Goal: Task Accomplishment & Management: Use online tool/utility

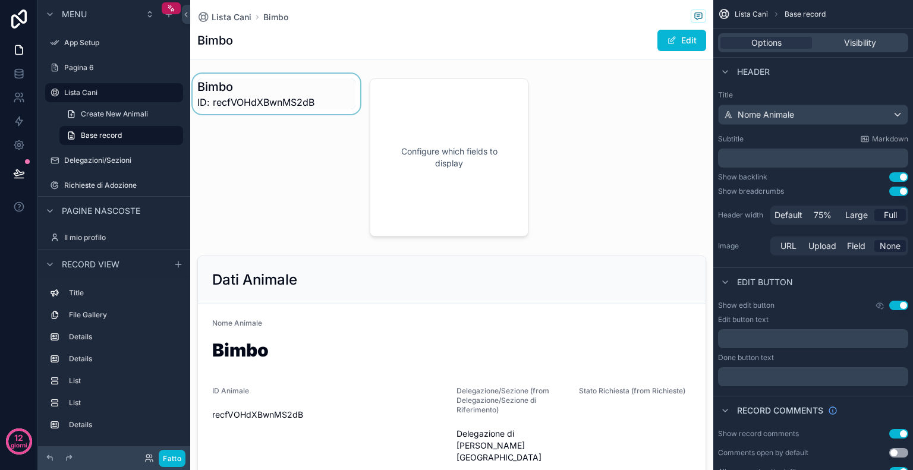
click at [295, 99] on div "contenuto scorrevole" at bounding box center [276, 158] width 172 height 168
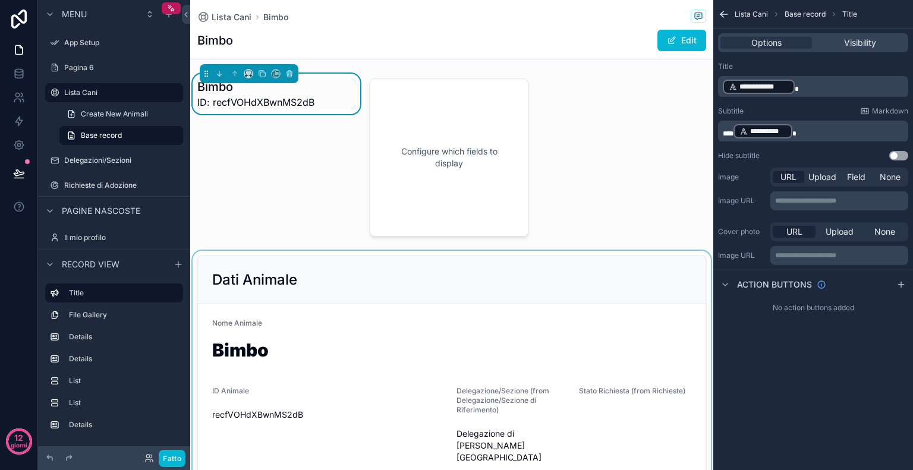
click at [392, 403] on div "contenuto scorrevole" at bounding box center [451, 397] width 523 height 293
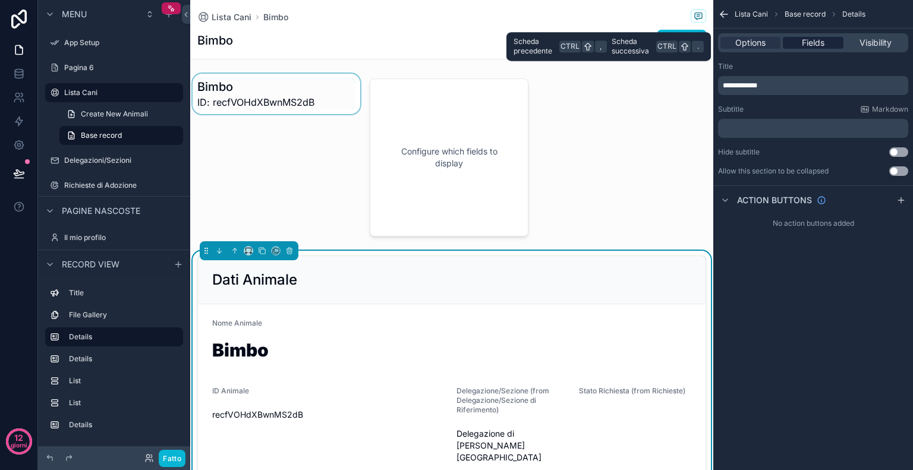
click at [807, 42] on span "Fields" at bounding box center [813, 43] width 23 height 12
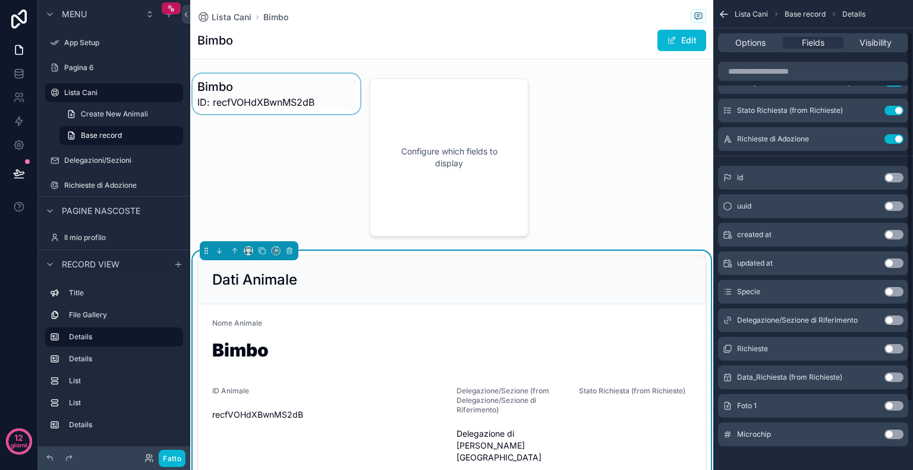
scroll to position [126, 0]
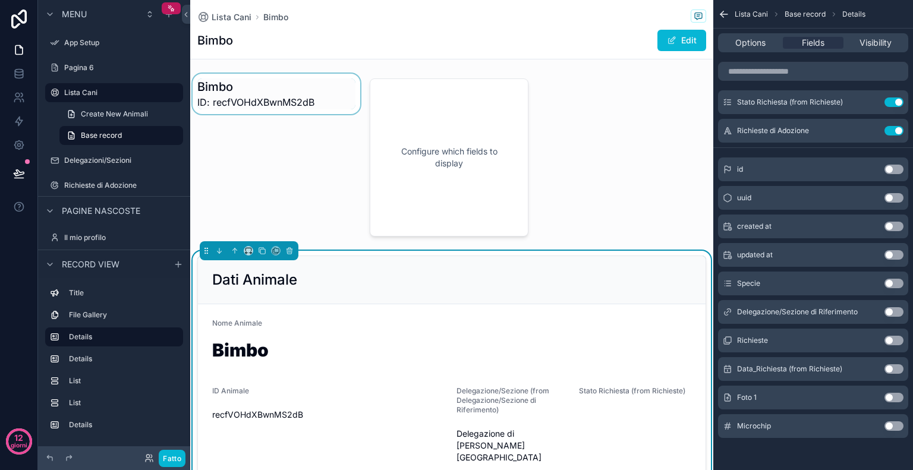
click at [889, 425] on button "Use setting" at bounding box center [893, 426] width 19 height 10
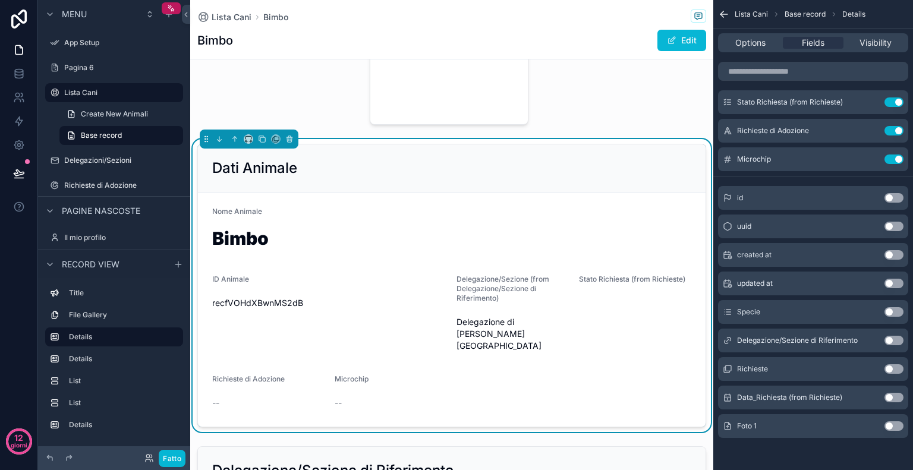
scroll to position [112, 0]
click at [131, 116] on span "Create New Animali" at bounding box center [114, 114] width 67 height 10
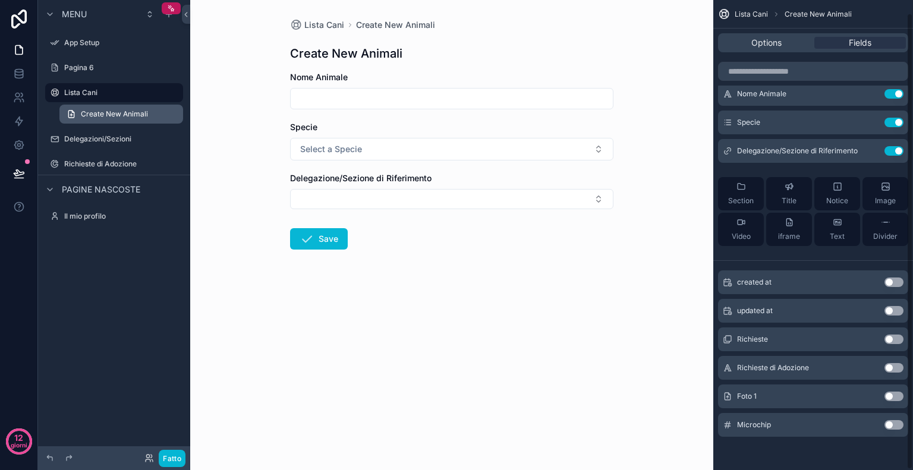
scroll to position [13, 0]
click at [584, 103] on input "contenuto scorrevole" at bounding box center [452, 98] width 322 height 17
click at [575, 129] on div "Specie" at bounding box center [451, 127] width 323 height 12
click at [891, 428] on button "Use setting" at bounding box center [893, 426] width 19 height 10
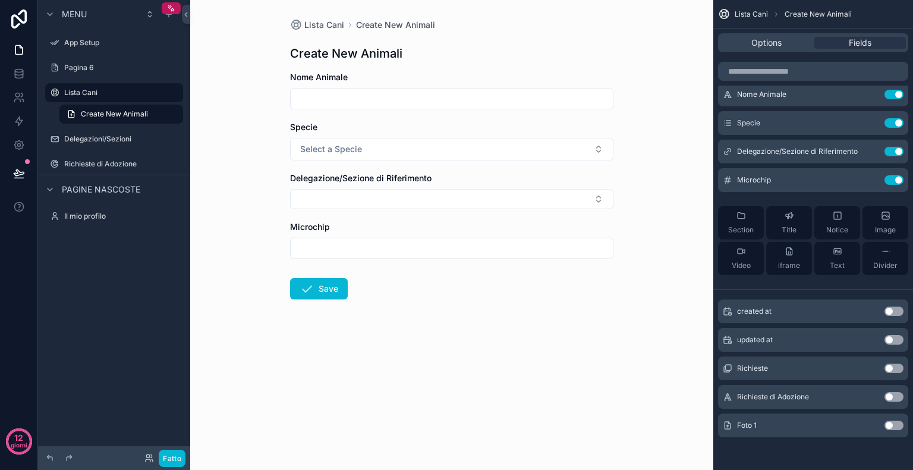
click at [547, 244] on input "contenuto scorrevole" at bounding box center [452, 248] width 322 height 17
click at [870, 180] on icon "contenuto scorrevole" at bounding box center [871, 179] width 5 height 5
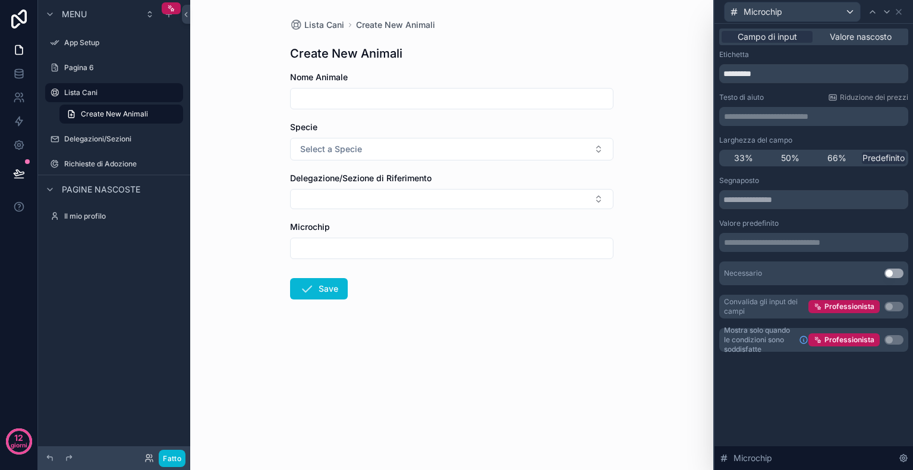
click at [773, 244] on p "**********" at bounding box center [815, 243] width 182 height 12
click at [813, 411] on div "**********" at bounding box center [813, 247] width 199 height 446
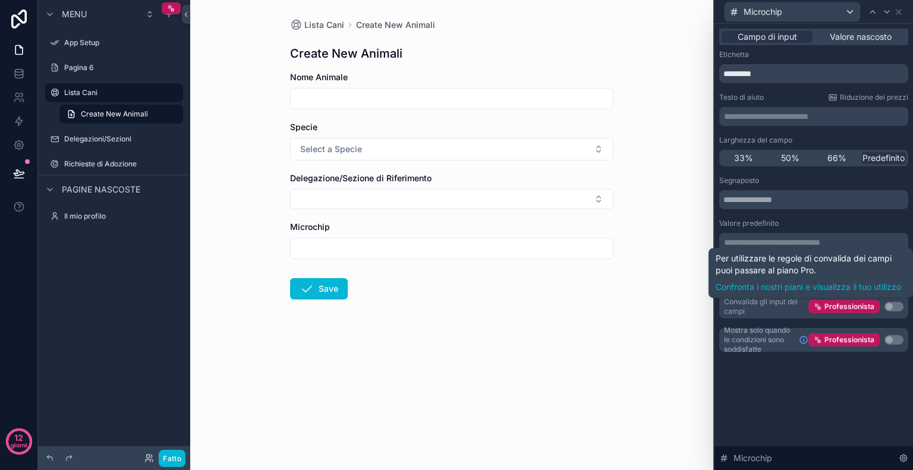
click at [896, 308] on button "Usa impostazione" at bounding box center [893, 307] width 19 height 10
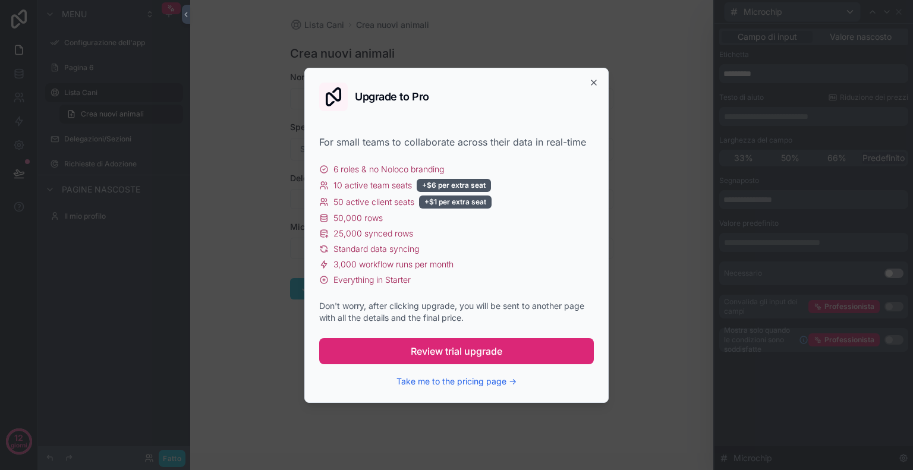
click at [454, 362] on button "Review trial upgrade" at bounding box center [456, 351] width 275 height 26
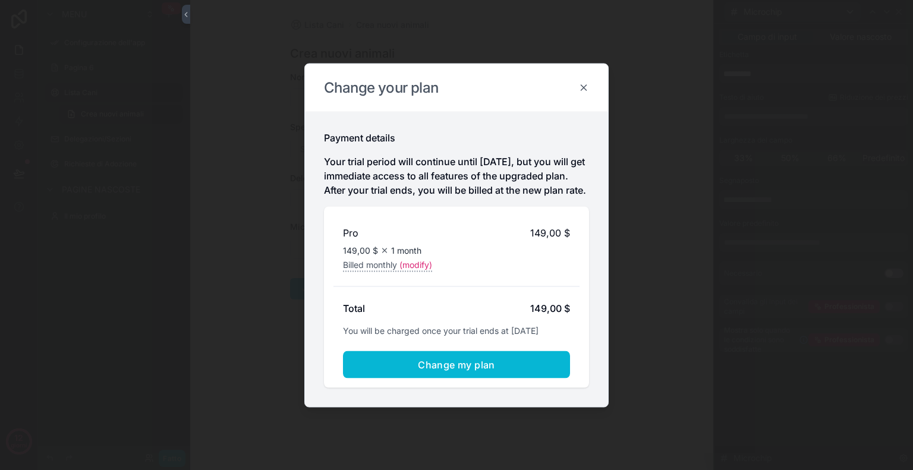
click at [583, 83] on icon at bounding box center [583, 87] width 11 height 11
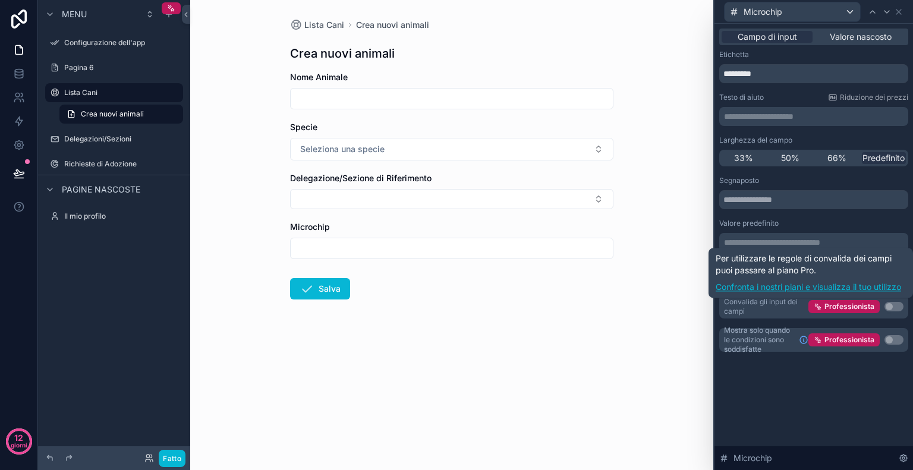
click at [836, 289] on font "Confronta i nostri piani e visualizza il tuo utilizzo" at bounding box center [808, 287] width 185 height 10
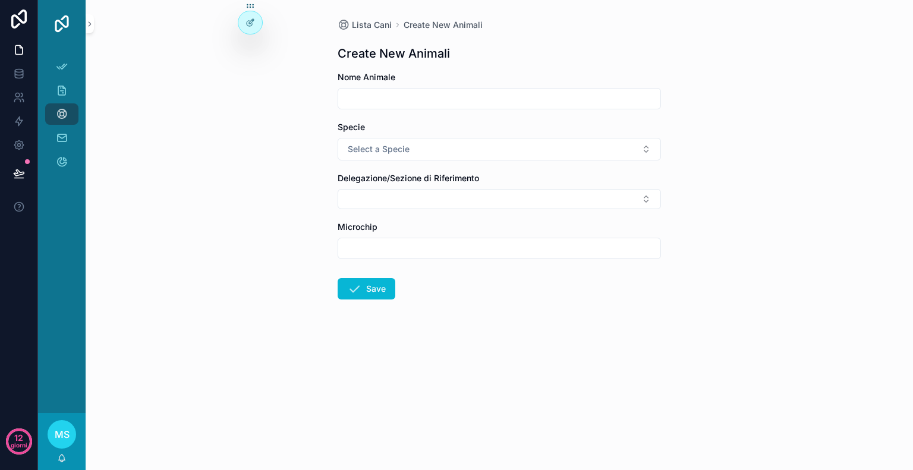
click at [574, 253] on input "contenuto scorrevole" at bounding box center [499, 248] width 322 height 17
click at [249, 23] on icon at bounding box center [251, 21] width 5 height 5
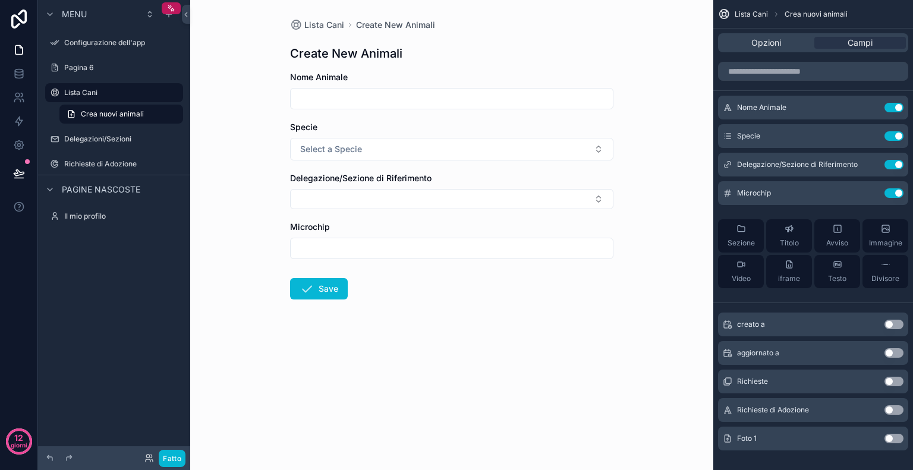
click at [518, 238] on div "contenuto scorrevole" at bounding box center [451, 248] width 323 height 21
click at [524, 244] on input "contenuto scorrevole" at bounding box center [452, 248] width 322 height 17
click at [873, 194] on icon "contenuto scorrevole" at bounding box center [870, 193] width 10 height 10
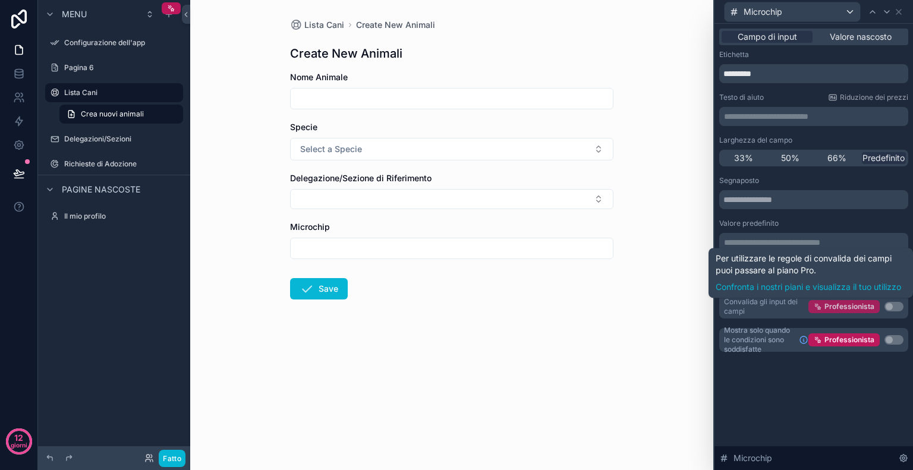
click at [845, 305] on font "Professionista" at bounding box center [849, 306] width 50 height 9
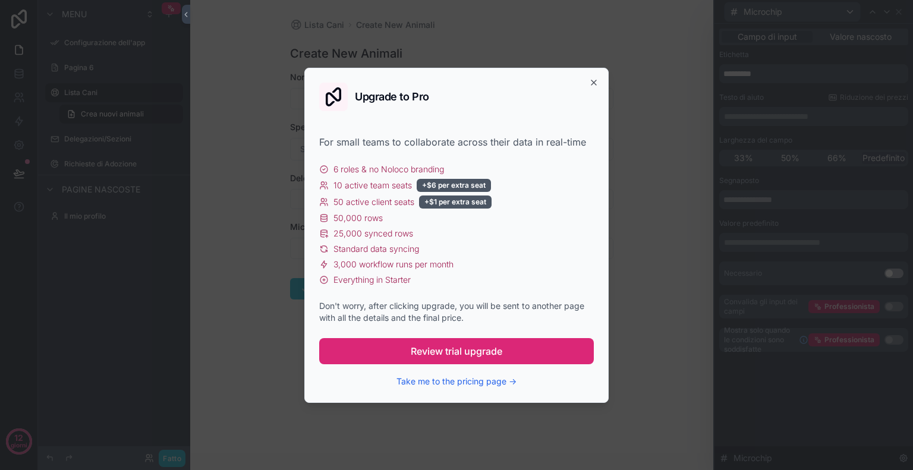
click at [492, 351] on span "Review trial upgrade" at bounding box center [457, 351] width 92 height 14
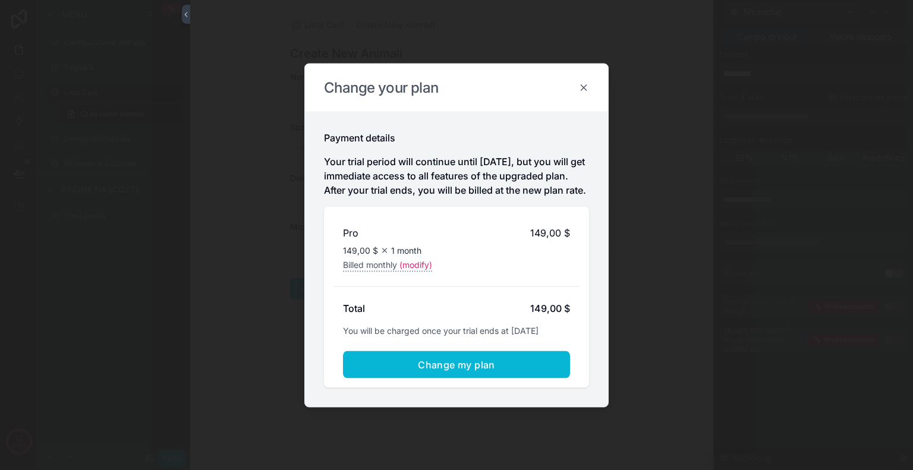
click at [583, 84] on icon at bounding box center [583, 87] width 11 height 11
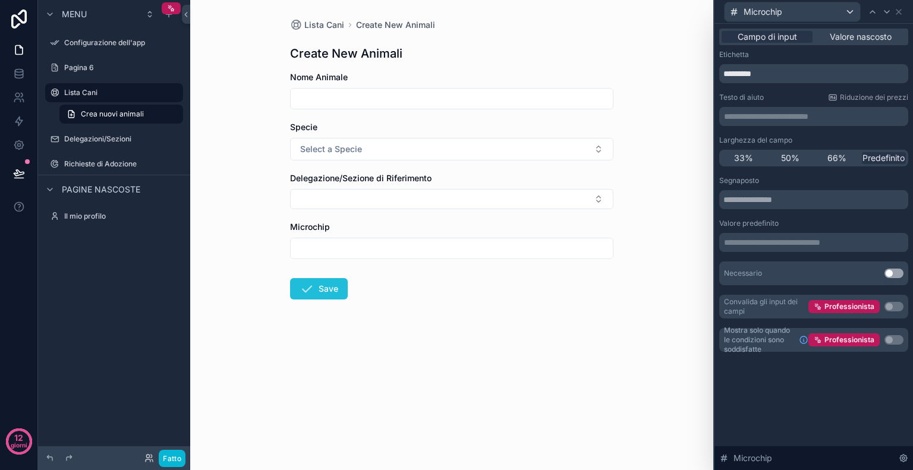
click at [324, 289] on button "Save" at bounding box center [319, 288] width 58 height 21
click at [868, 37] on font "Valore nascosto" at bounding box center [861, 37] width 62 height 10
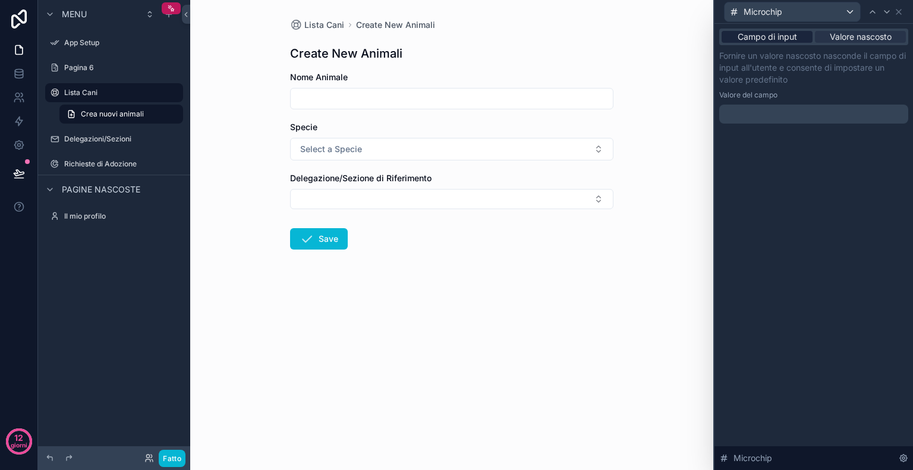
click at [794, 36] on font "Campo di input" at bounding box center [767, 37] width 59 height 10
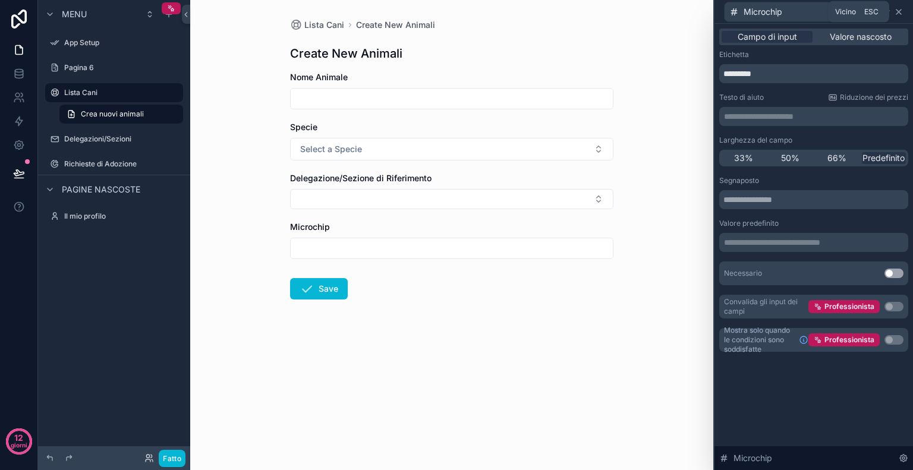
click at [895, 13] on icon at bounding box center [899, 12] width 10 height 10
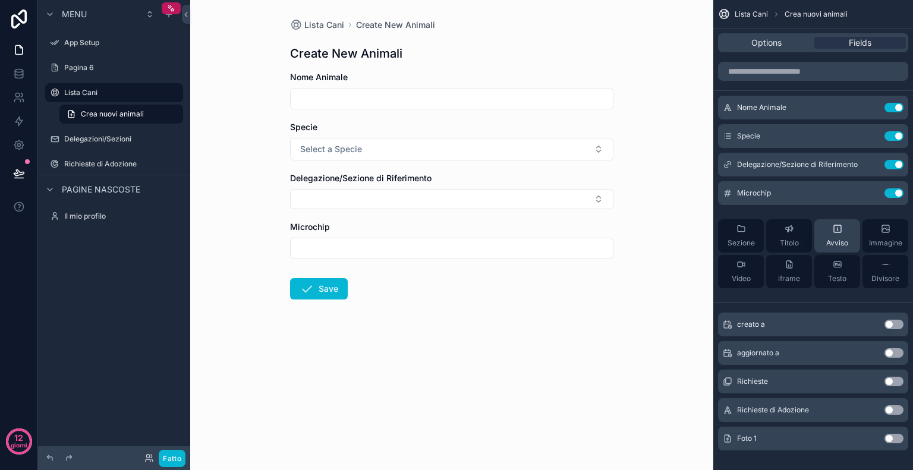
scroll to position [13, 0]
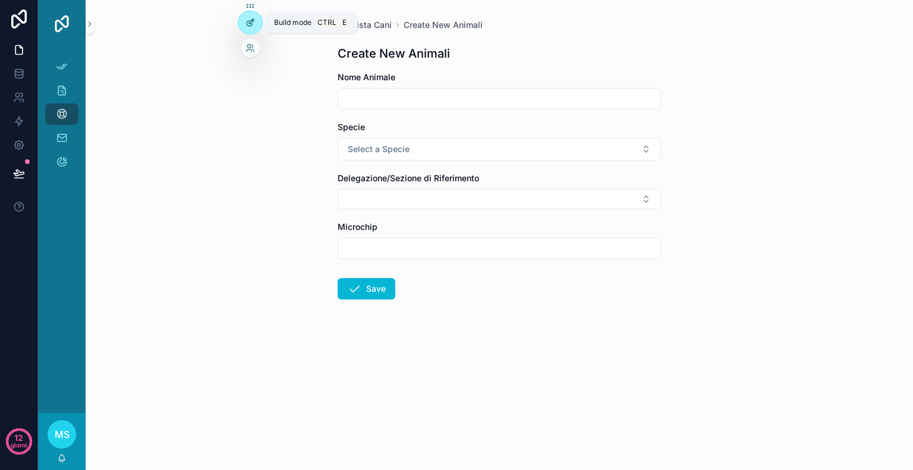
click at [247, 30] on div at bounding box center [250, 22] width 24 height 23
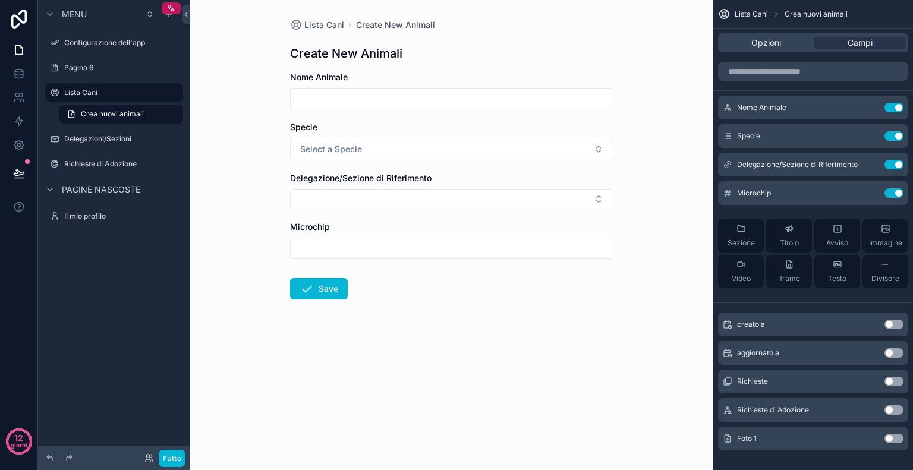
scroll to position [13, 0]
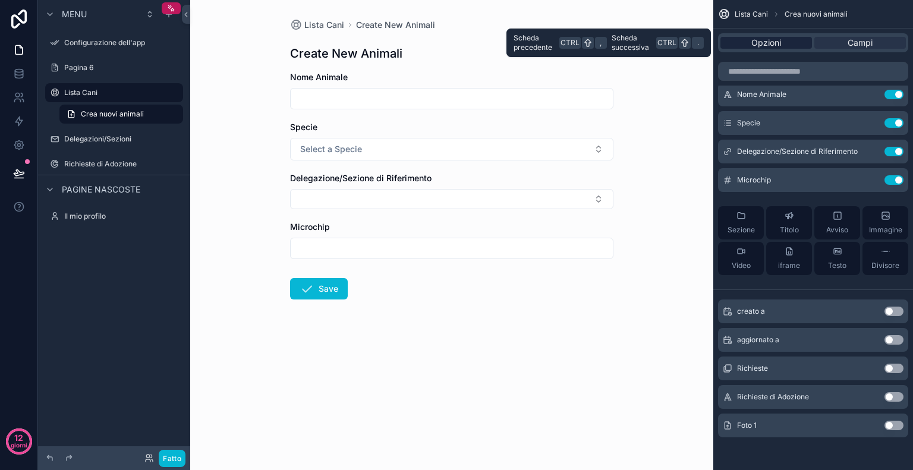
click at [766, 45] on font "Opzioni" at bounding box center [766, 42] width 30 height 10
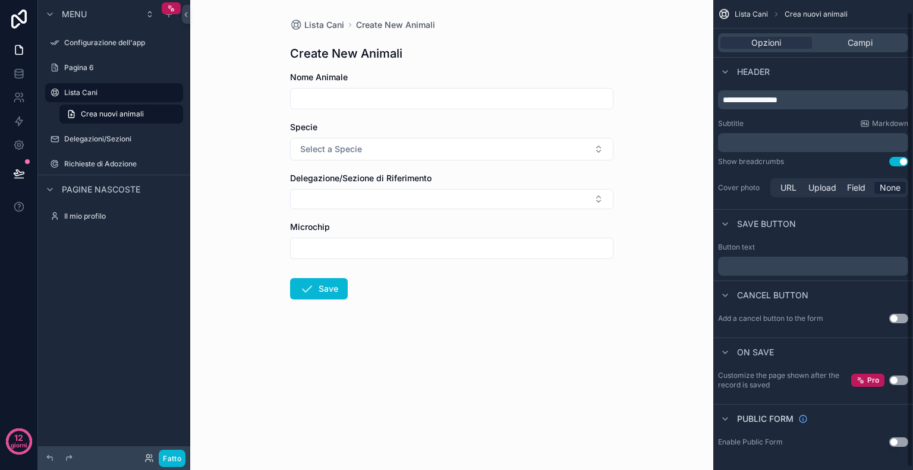
scroll to position [0, 0]
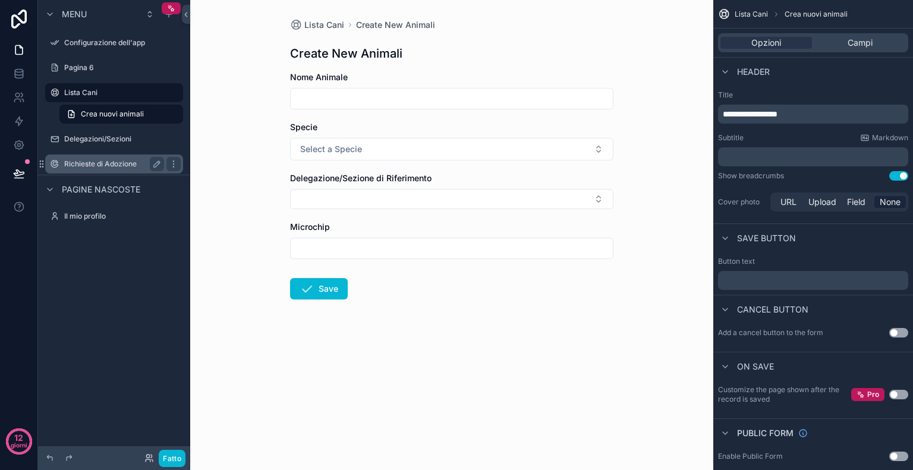
click at [95, 159] on font "Richieste di Adozione" at bounding box center [100, 163] width 73 height 9
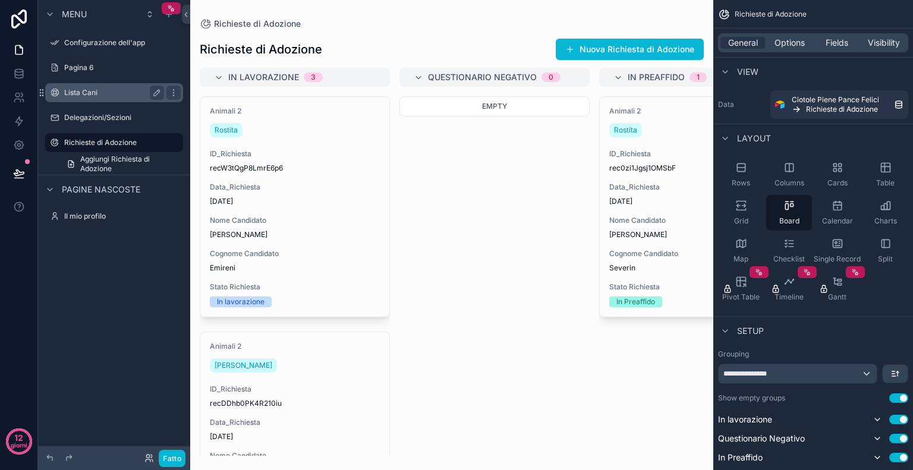
click at [87, 92] on font "Lista Cani" at bounding box center [80, 92] width 33 height 9
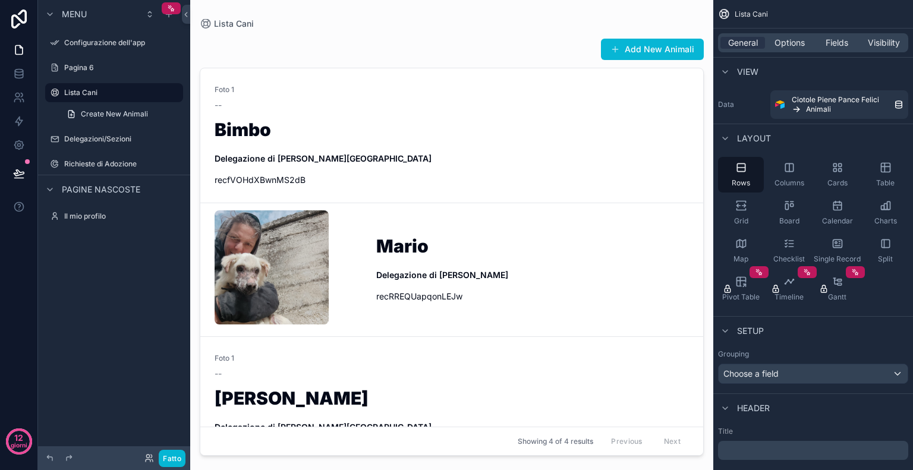
click at [426, 285] on div "contenuto scorrevole" at bounding box center [451, 228] width 523 height 456
click at [426, 285] on div "Mario Delegazione di Mirabella Eclano recRREQUapqonLEJw" at bounding box center [532, 269] width 313 height 65
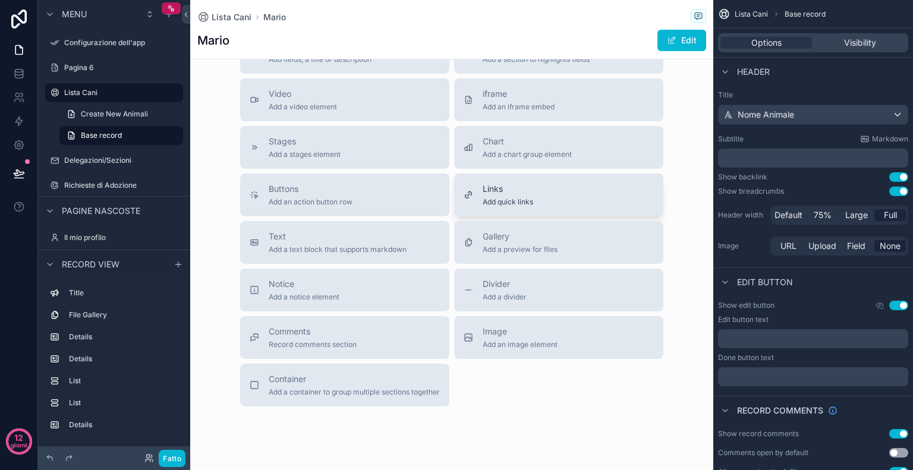
scroll to position [1039, 0]
click at [404, 190] on div "Buttons Add an action button row" at bounding box center [345, 197] width 190 height 24
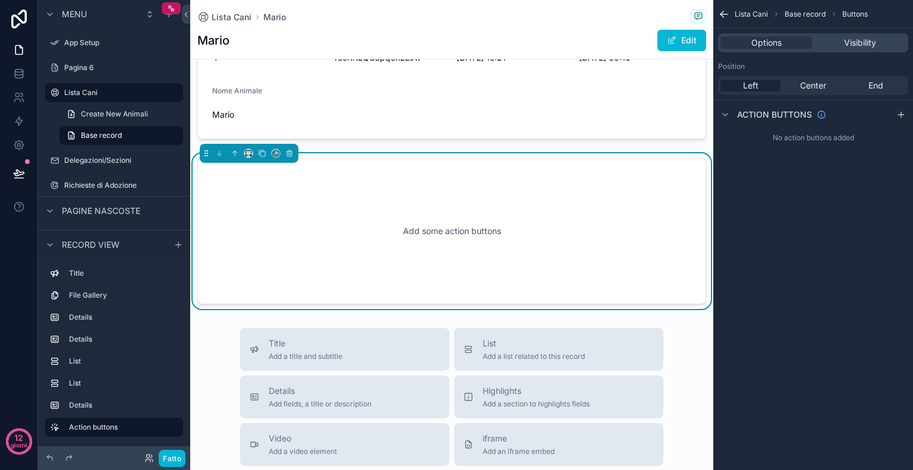
scroll to position [856, 0]
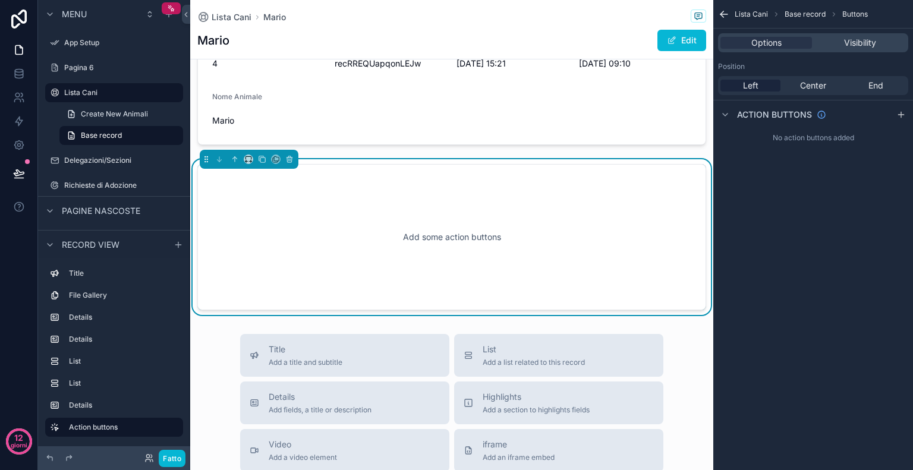
click at [430, 237] on div "Add some action buttons" at bounding box center [452, 237] width 470 height 107
click at [736, 111] on div "Action buttons" at bounding box center [772, 115] width 108 height 14
click at [903, 110] on icon "contenuto scorrevole" at bounding box center [901, 115] width 10 height 10
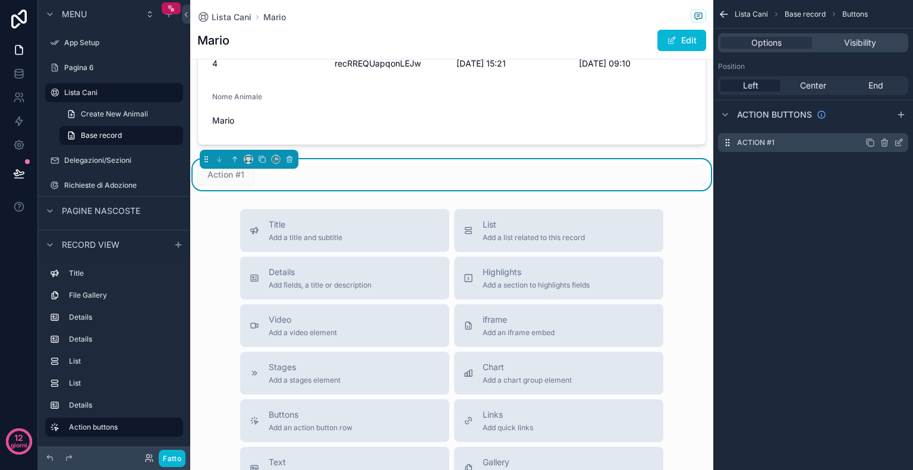
click at [898, 142] on icon "contenuto scorrevole" at bounding box center [900, 141] width 5 height 5
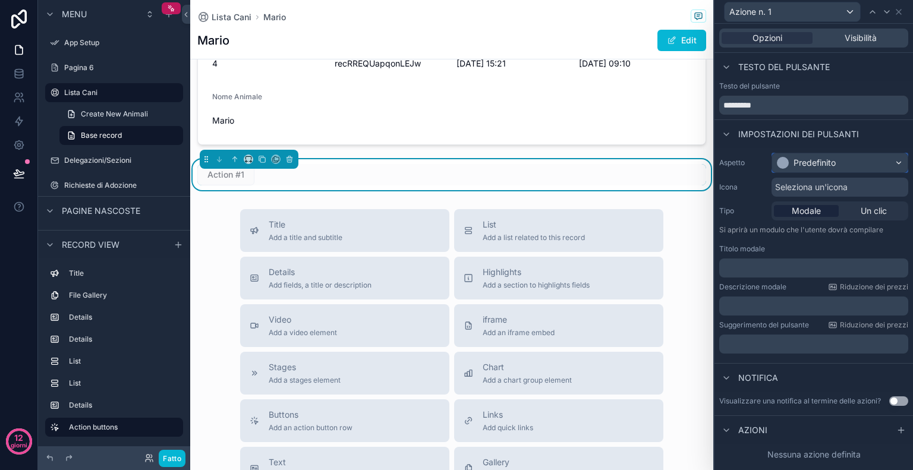
click at [855, 159] on div "Predefinito" at bounding box center [840, 162] width 136 height 19
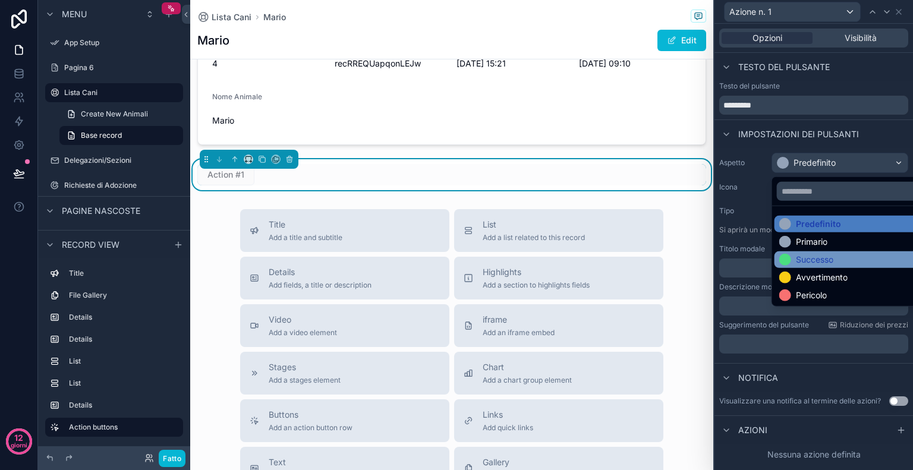
click at [832, 263] on font "Successo" at bounding box center [814, 259] width 37 height 10
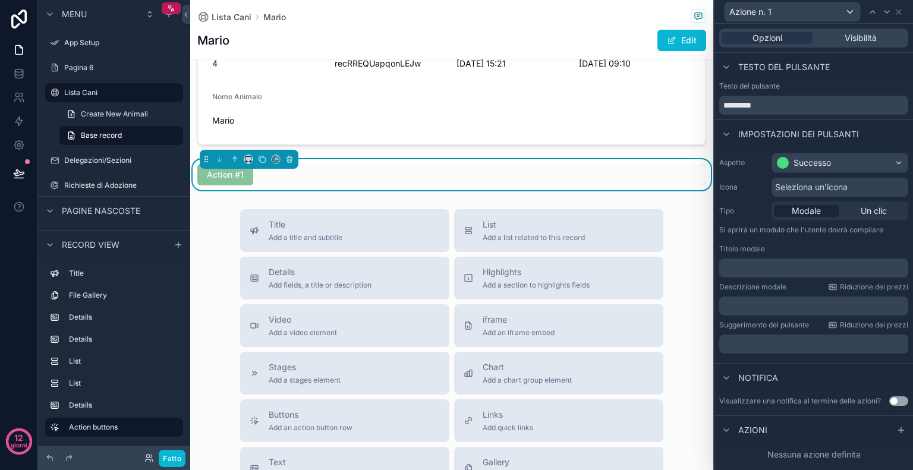
click at [816, 187] on font "Seleziona un'icona" at bounding box center [811, 187] width 73 height 10
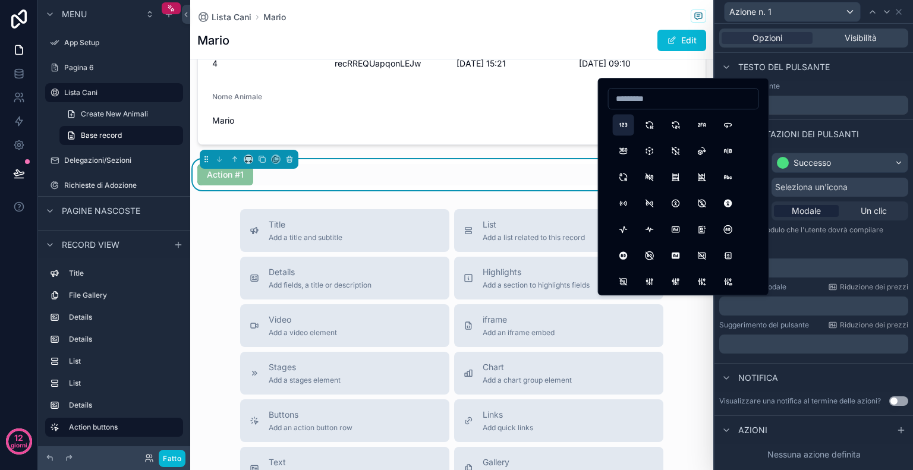
click at [618, 125] on button "123" at bounding box center [623, 124] width 21 height 21
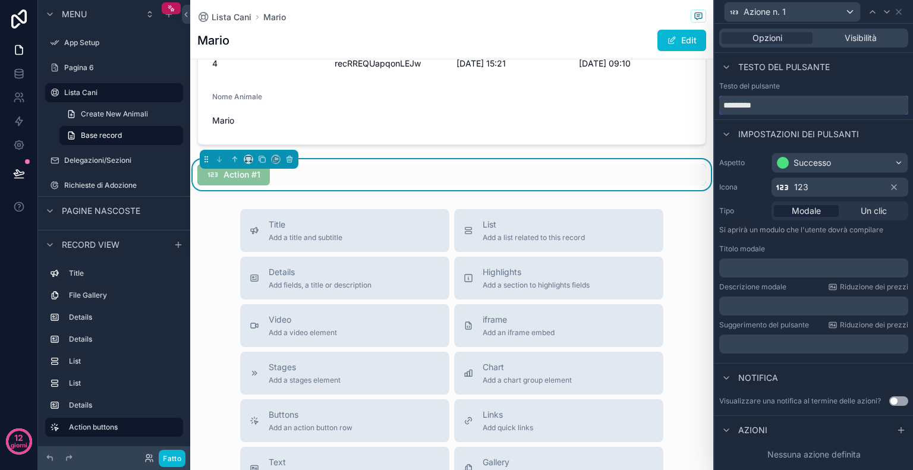
click at [783, 109] on input "*********" at bounding box center [813, 105] width 189 height 19
drag, startPoint x: 783, startPoint y: 109, endPoint x: 664, endPoint y: 122, distance: 119.6
click at [664, 122] on div "Azione n. 1 Opzioni Visibilità Testo del pulsante Testo del pulsante ********* …" at bounding box center [456, 235] width 913 height 470
click at [726, 431] on icon at bounding box center [726, 430] width 5 height 2
click at [729, 426] on icon at bounding box center [727, 431] width 10 height 10
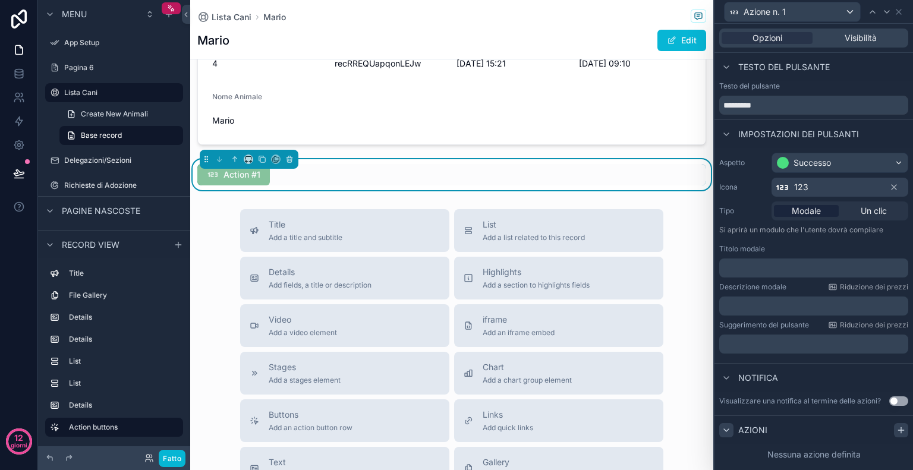
click at [904, 430] on icon at bounding box center [901, 431] width 10 height 10
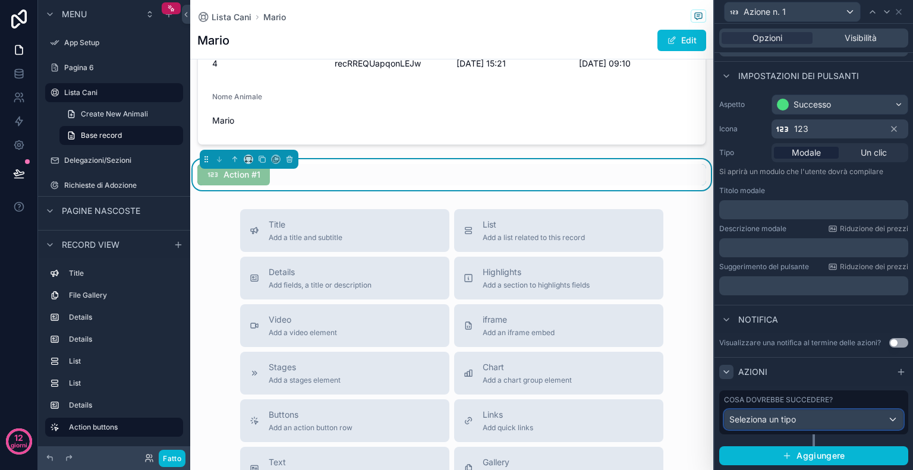
click at [846, 421] on div "Seleziona un tipo" at bounding box center [814, 419] width 178 height 19
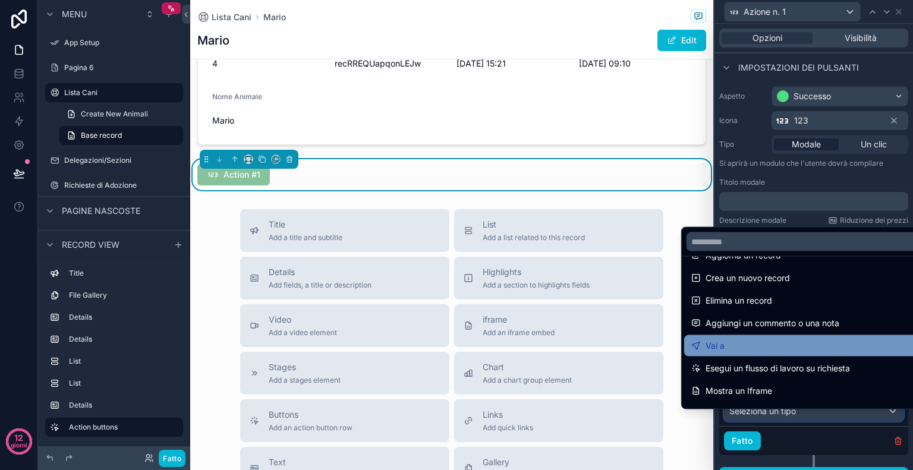
scroll to position [29, 0]
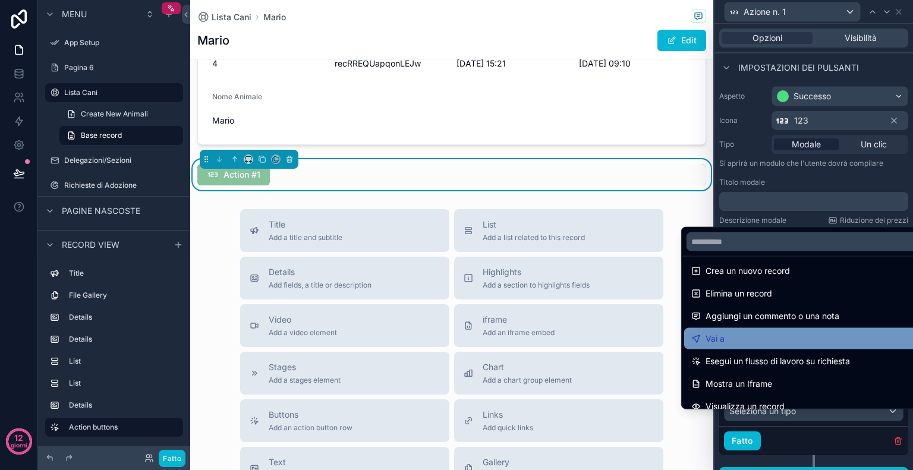
click at [777, 368] on span "Esegui un flusso di lavoro su richiesta" at bounding box center [778, 361] width 144 height 14
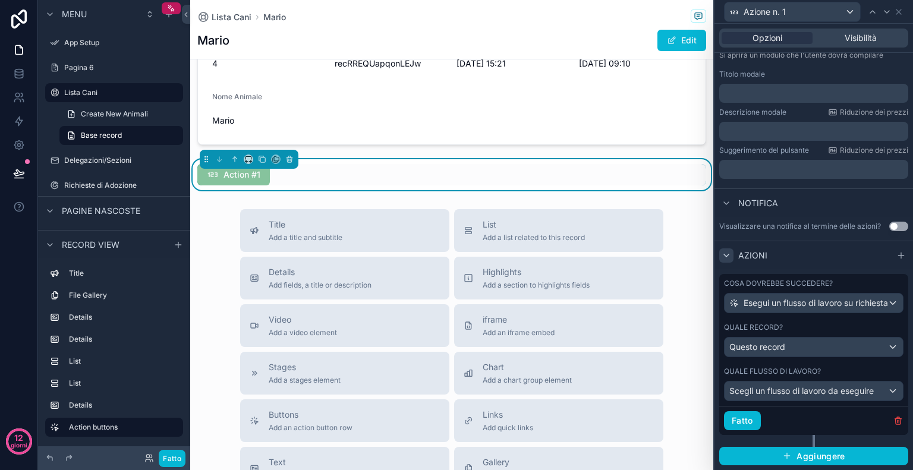
scroll to position [182, 0]
click at [773, 396] on font "Scegli un flusso di lavoro da eseguire" at bounding box center [801, 391] width 144 height 10
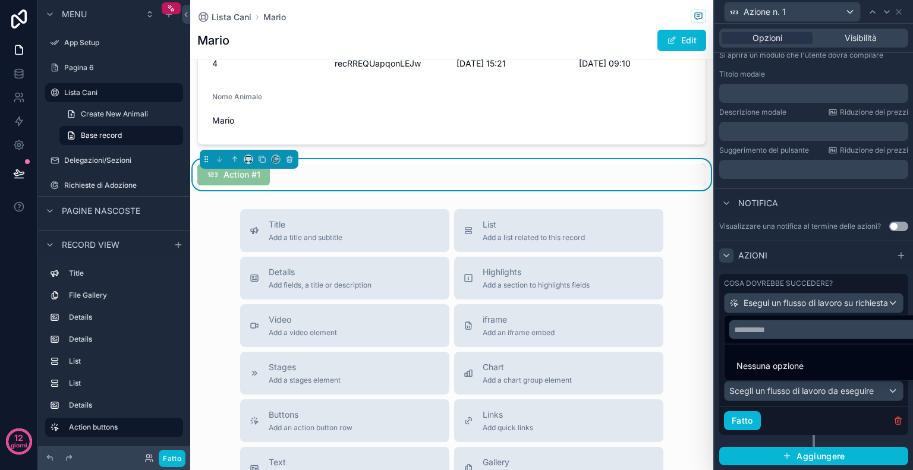
click at [876, 391] on div at bounding box center [813, 235] width 199 height 470
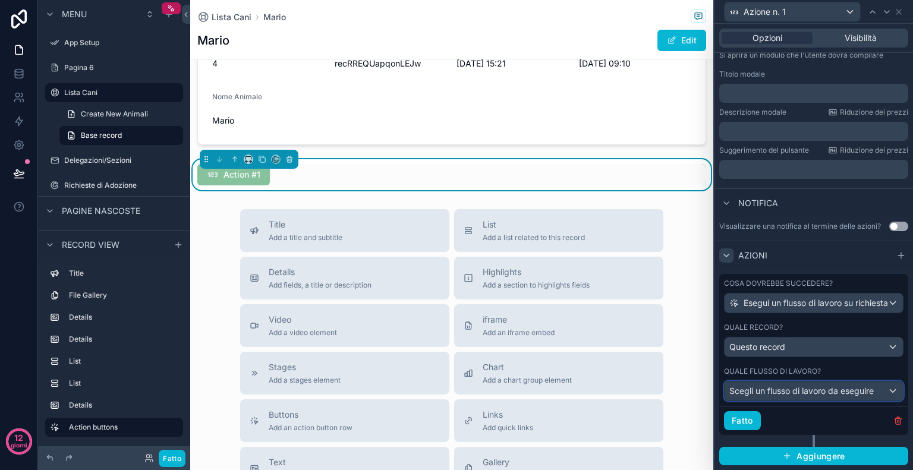
click at [876, 391] on div "Scegli un flusso di lavoro da eseguire" at bounding box center [814, 391] width 178 height 19
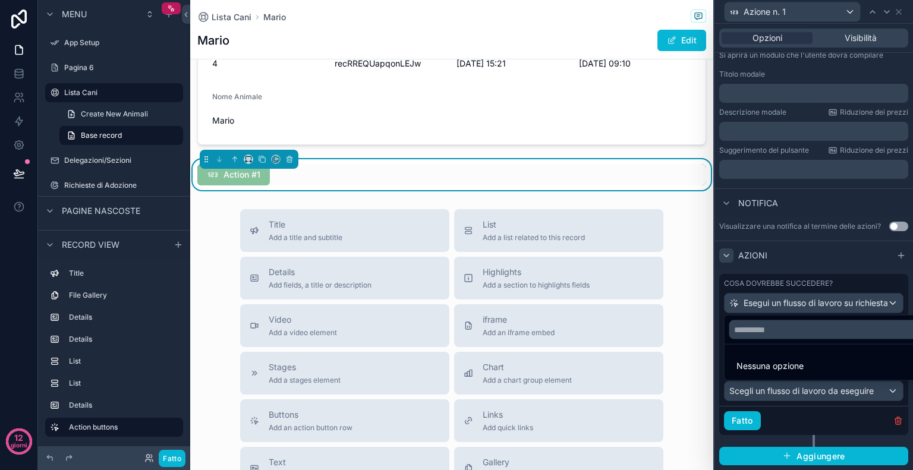
click at [14, 263] on div "12 giorni" at bounding box center [19, 235] width 38 height 470
click at [24, 116] on icon at bounding box center [19, 121] width 12 height 12
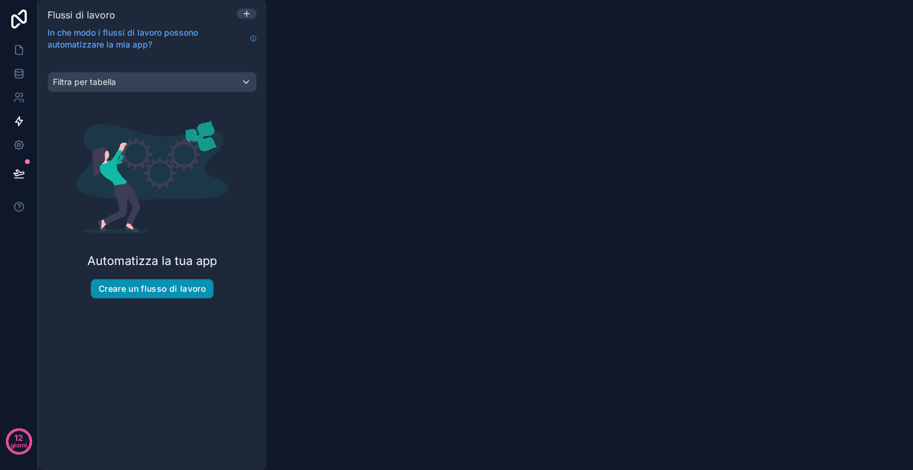
click at [169, 288] on font "Creare un flusso di lavoro" at bounding box center [152, 289] width 107 height 10
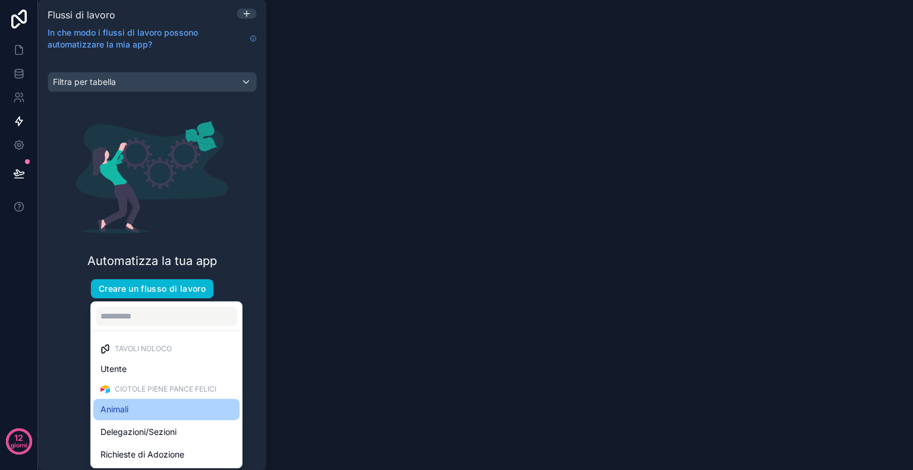
click at [145, 411] on div "Animali" at bounding box center [166, 409] width 132 height 14
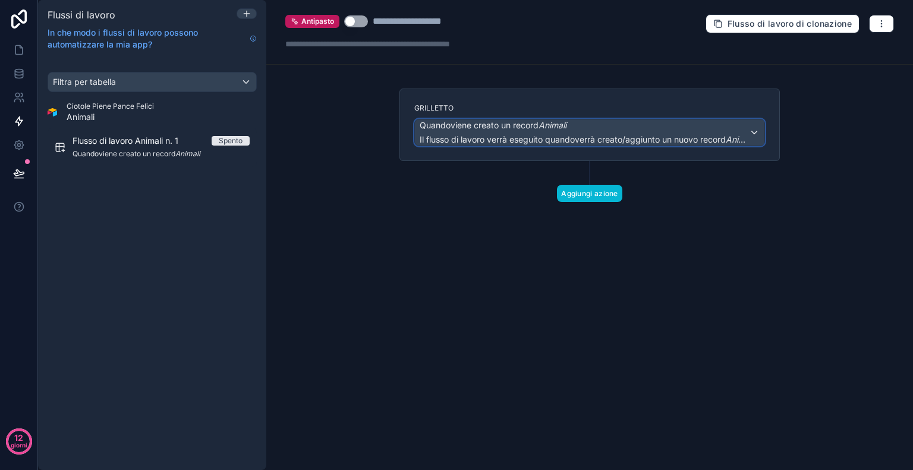
click at [739, 144] on span "Il flusso di lavoro verrà eseguito quando verrà creato/aggiunto un nuovo record…" at bounding box center [584, 140] width 329 height 12
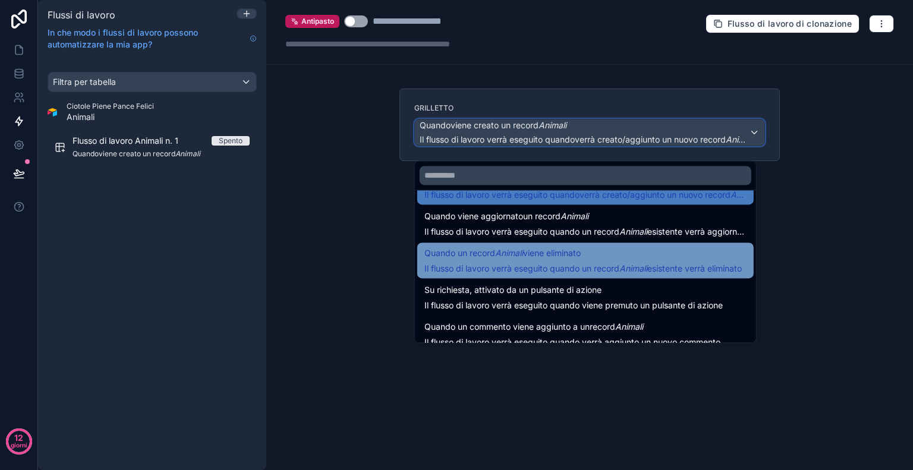
scroll to position [43, 0]
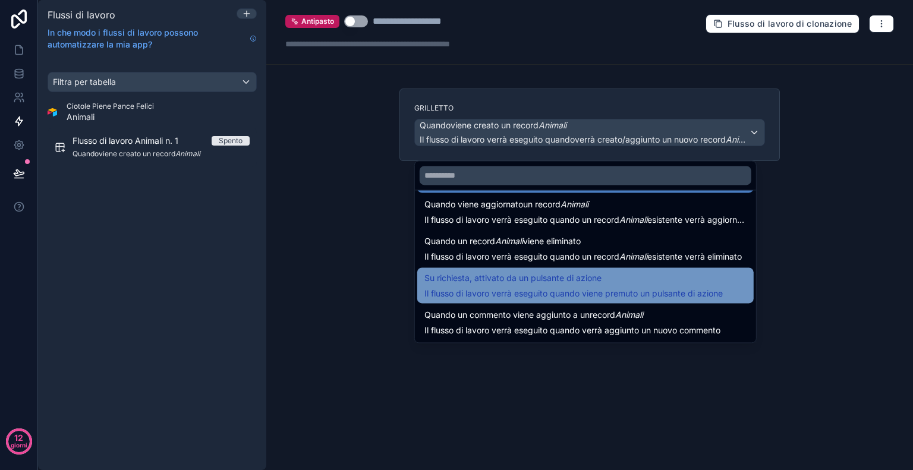
click at [674, 293] on font "Il flusso di lavoro verrà eseguito quando viene premuto un pulsante di azione" at bounding box center [573, 293] width 298 height 10
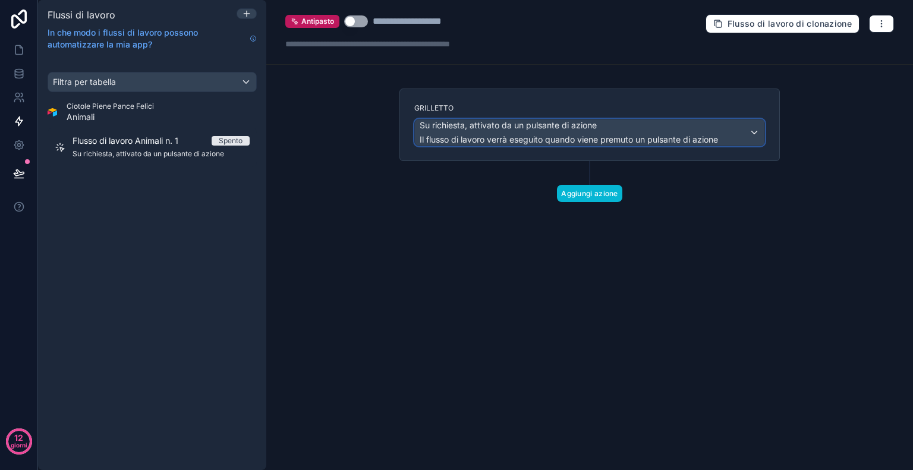
click at [585, 130] on font "Su richiesta, attivato da un pulsante di azione" at bounding box center [508, 125] width 177 height 10
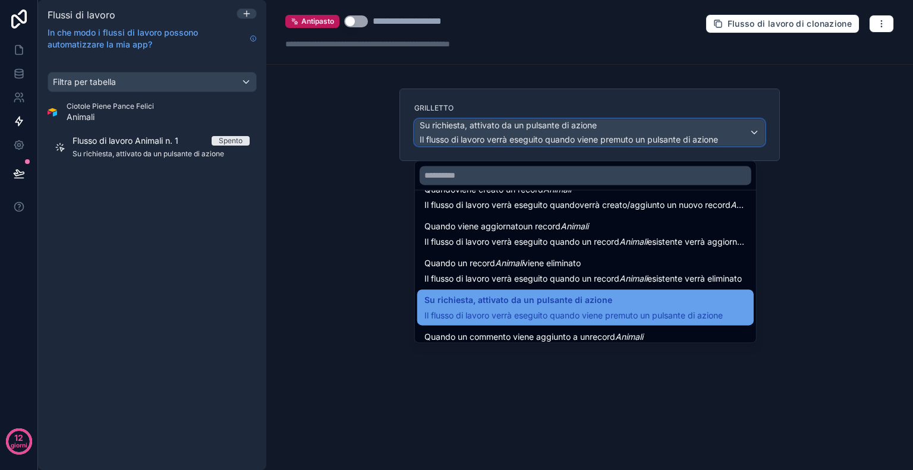
scroll to position [43, 0]
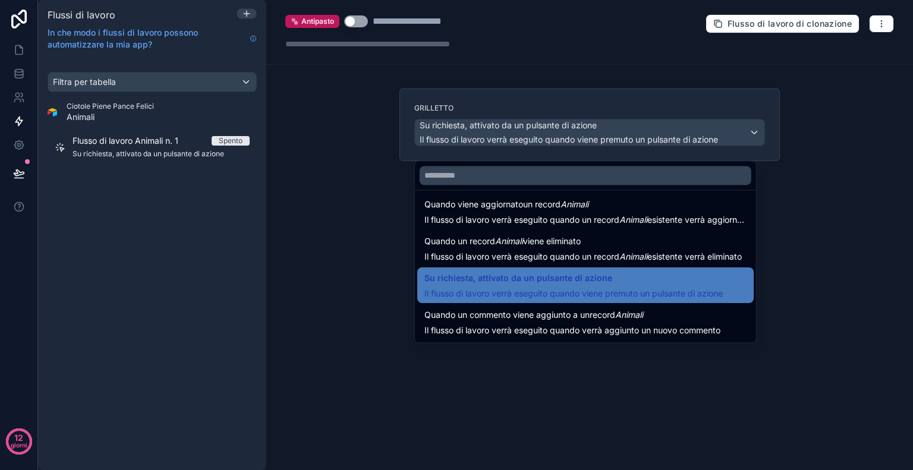
click at [897, 282] on div at bounding box center [456, 235] width 913 height 470
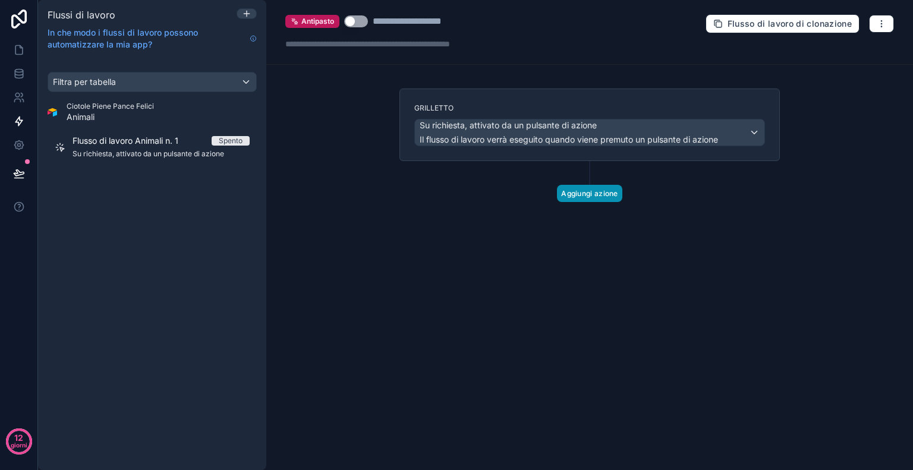
click at [613, 198] on font "Aggiungi azione" at bounding box center [589, 193] width 57 height 9
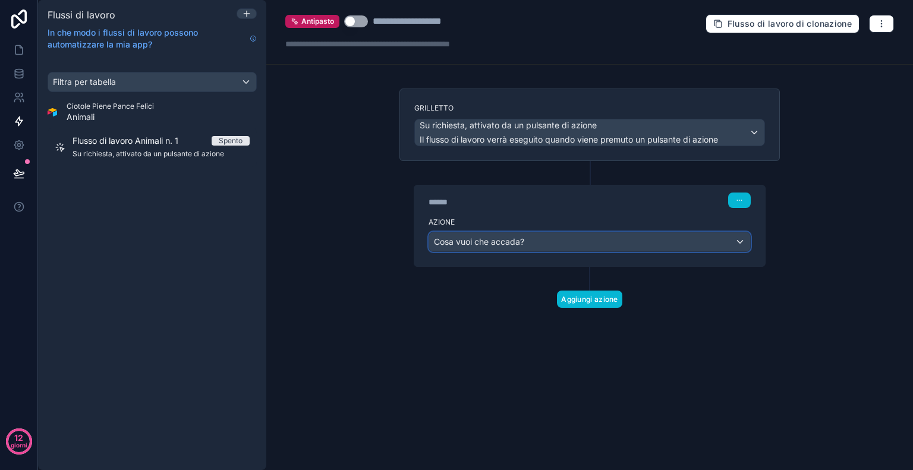
click at [593, 251] on div "Cosa vuoi che accada?" at bounding box center [589, 241] width 321 height 19
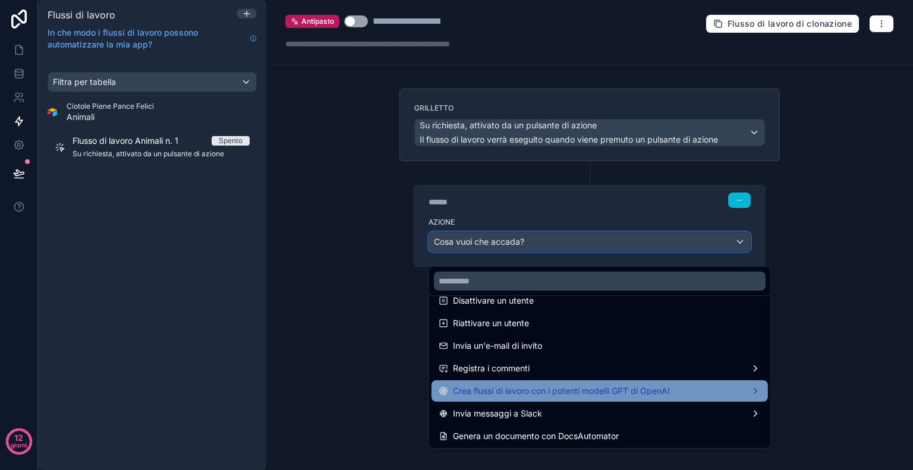
scroll to position [220, 0]
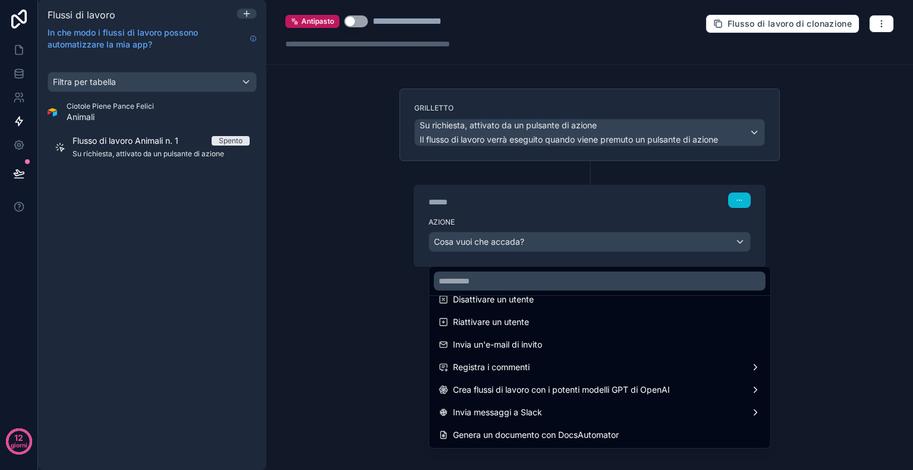
click at [822, 289] on div at bounding box center [456, 235] width 913 height 470
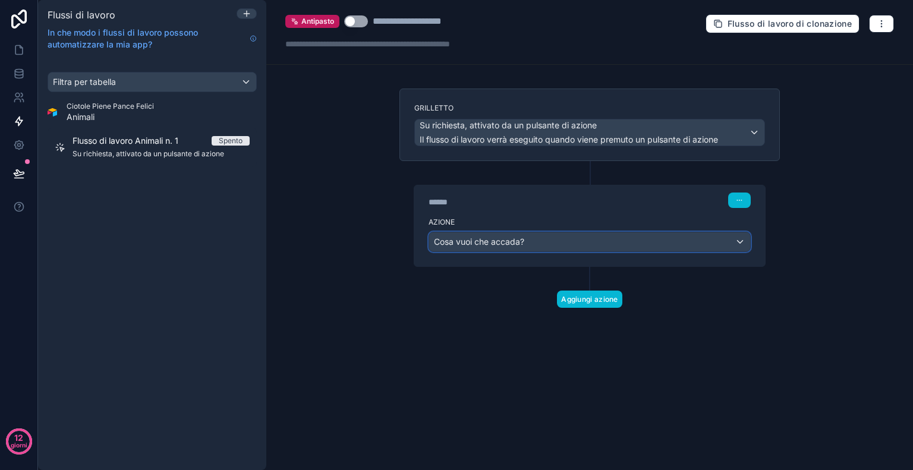
click at [576, 251] on div "Cosa vuoi che accada?" at bounding box center [589, 241] width 321 height 19
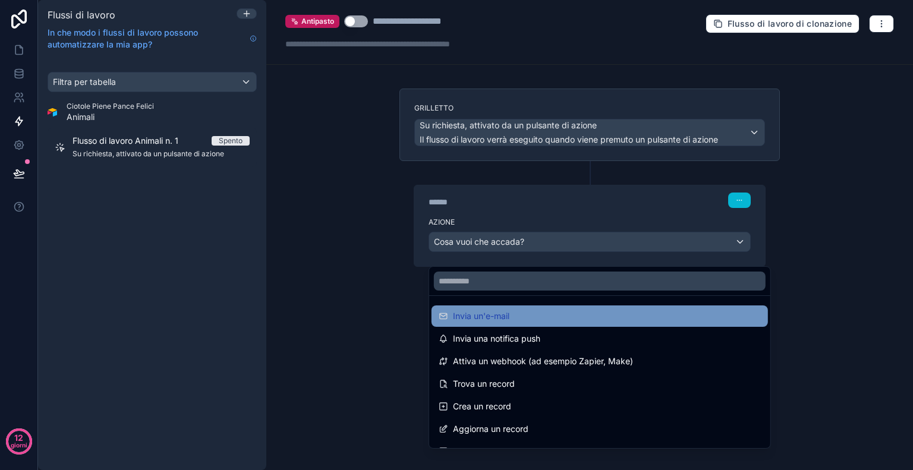
click at [553, 319] on div "Invia un'e-mail" at bounding box center [600, 316] width 322 height 14
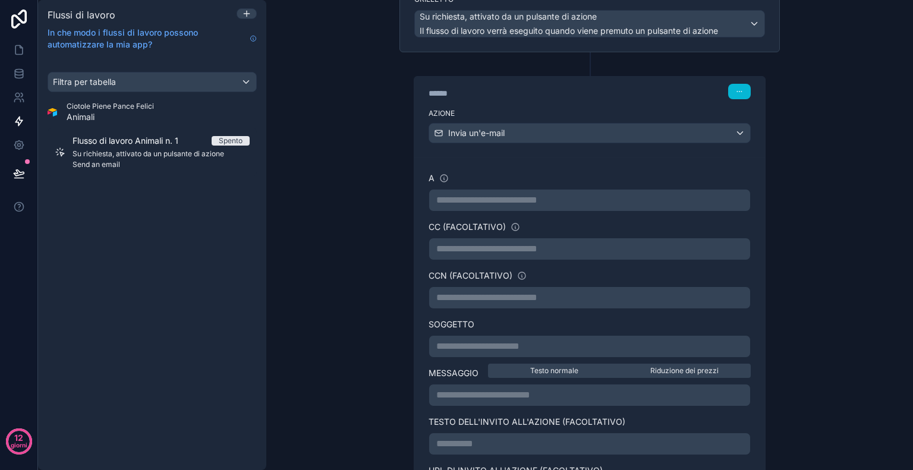
scroll to position [0, 0]
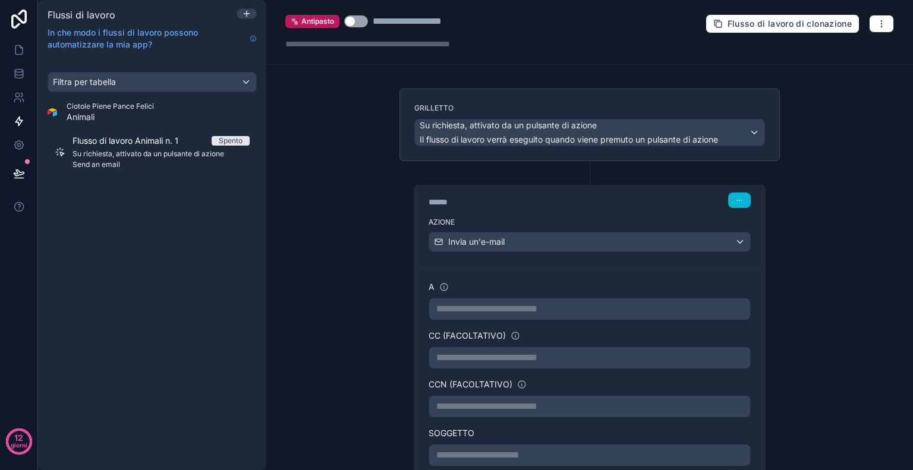
click at [874, 156] on div "**********" at bounding box center [589, 235] width 647 height 470
click at [19, 55] on icon at bounding box center [19, 50] width 12 height 12
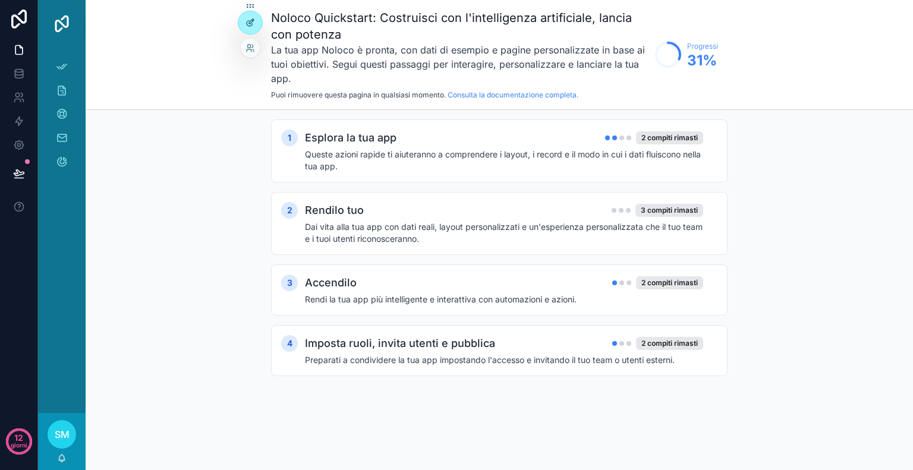
click at [247, 26] on icon at bounding box center [250, 23] width 10 height 10
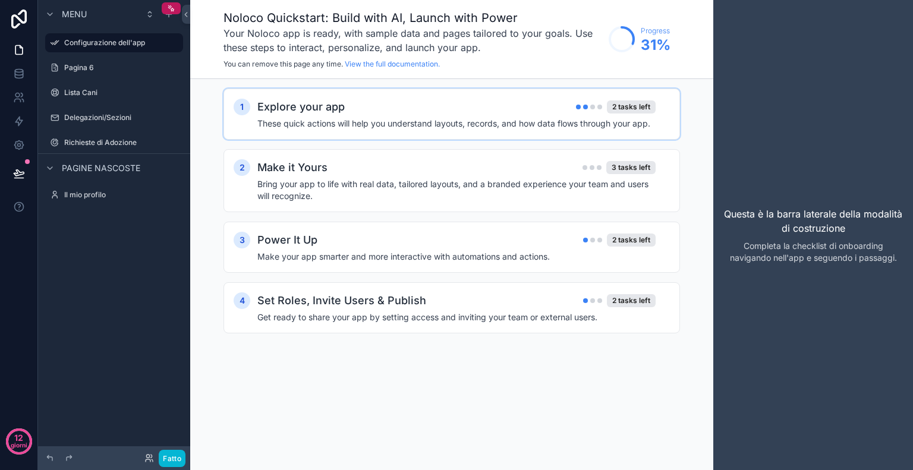
click at [304, 105] on h2 "Explore your app" at bounding box center [300, 107] width 87 height 17
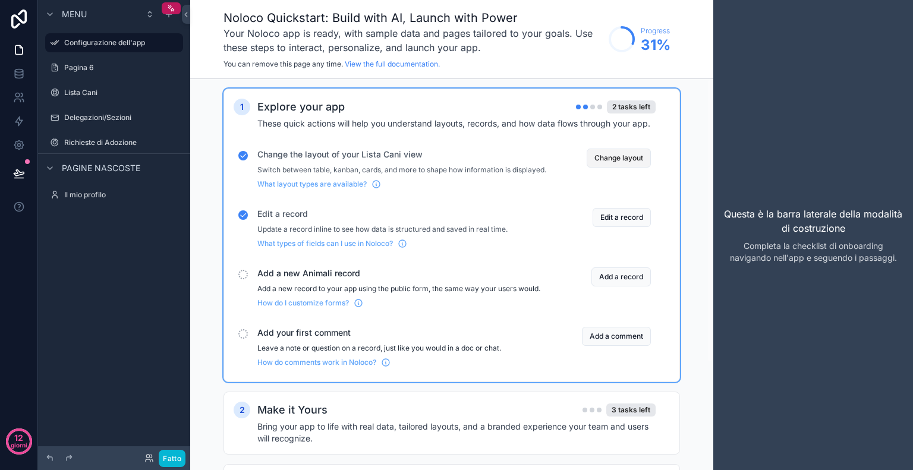
click at [615, 166] on button "Change layout" at bounding box center [619, 158] width 64 height 19
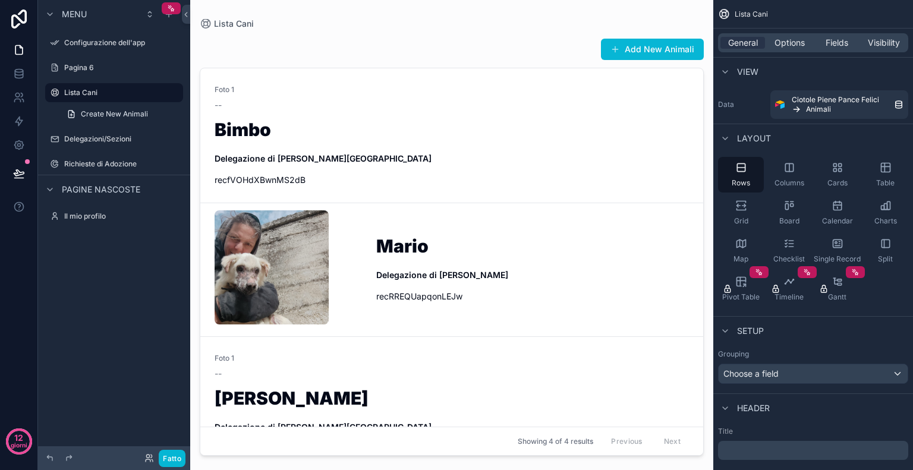
drag, startPoint x: 699, startPoint y: 322, endPoint x: 707, endPoint y: 443, distance: 121.5
click at [707, 443] on div "contenuto scorrevole" at bounding box center [451, 228] width 523 height 456
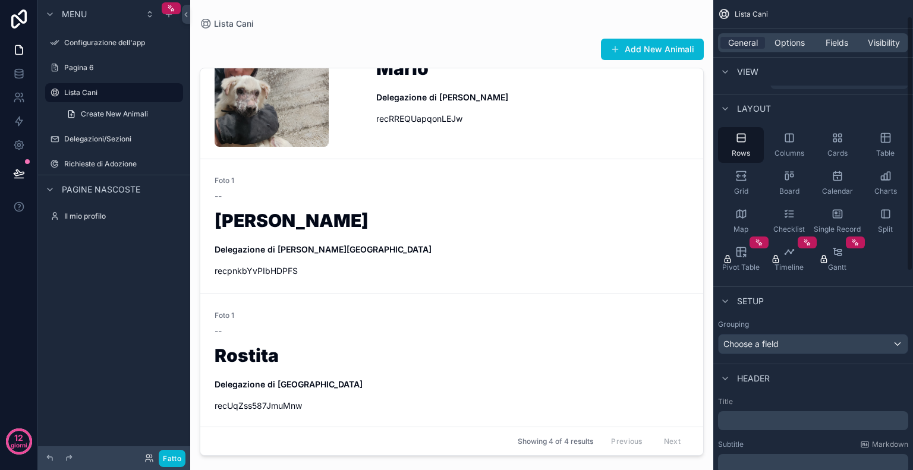
scroll to position [30, 0]
click at [115, 109] on span "Create New Animali" at bounding box center [114, 114] width 67 height 10
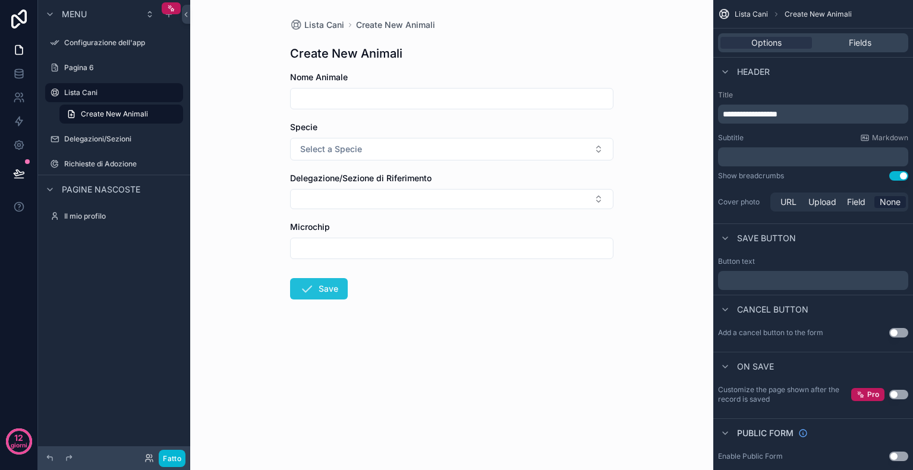
click at [330, 289] on button "Save" at bounding box center [319, 288] width 58 height 21
click at [121, 73] on div "Pagina 6" at bounding box center [114, 68] width 100 height 14
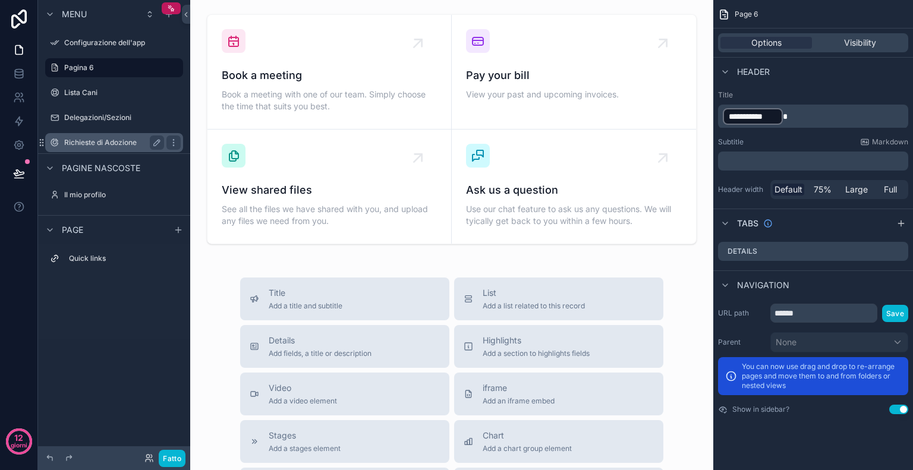
click at [117, 134] on div "Richieste di Adozione" at bounding box center [114, 142] width 133 height 19
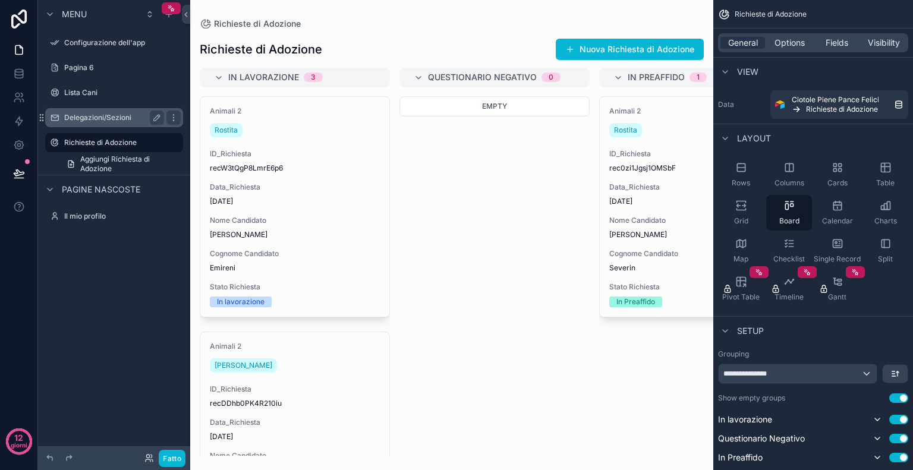
click at [109, 123] on div "Delegazioni/Sezioni" at bounding box center [114, 118] width 100 height 14
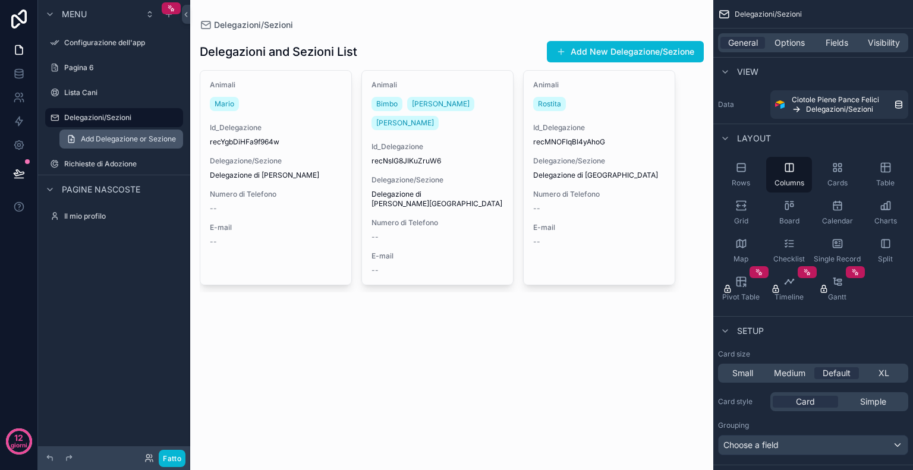
click at [108, 144] on span "Add Delegazione or Sezione" at bounding box center [128, 139] width 95 height 10
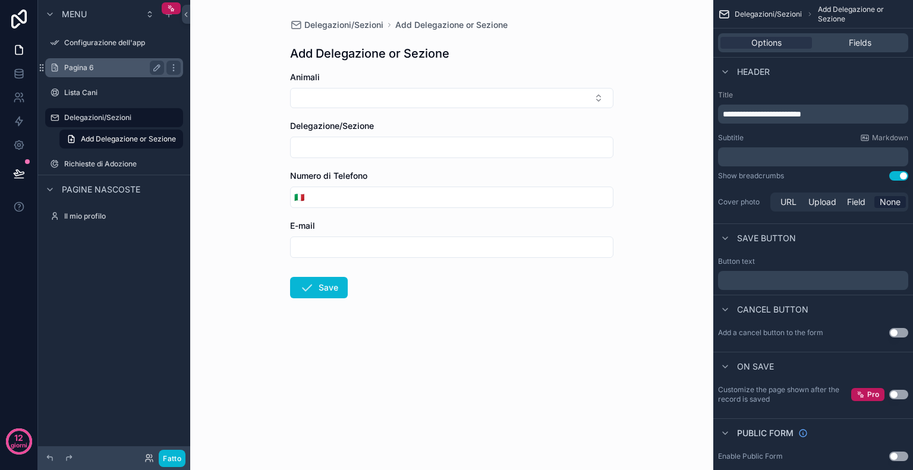
click at [117, 63] on label "Pagina 6" at bounding box center [111, 68] width 95 height 10
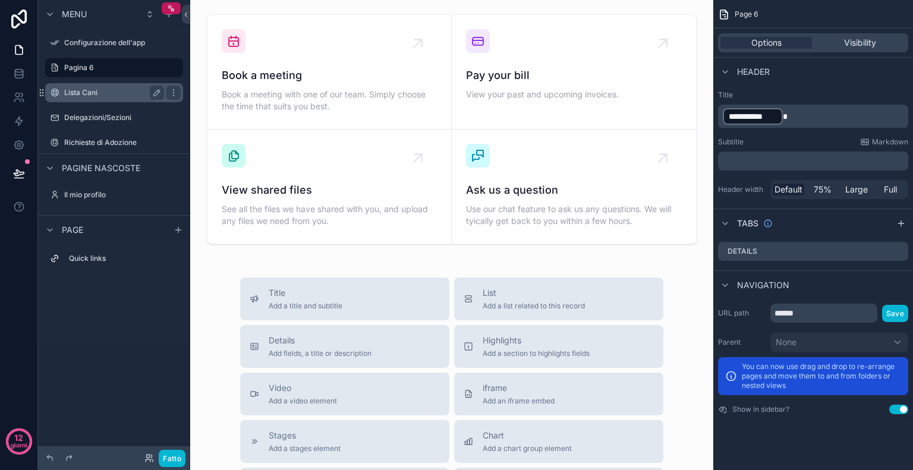
click at [133, 93] on label "Lista Cani" at bounding box center [111, 93] width 95 height 10
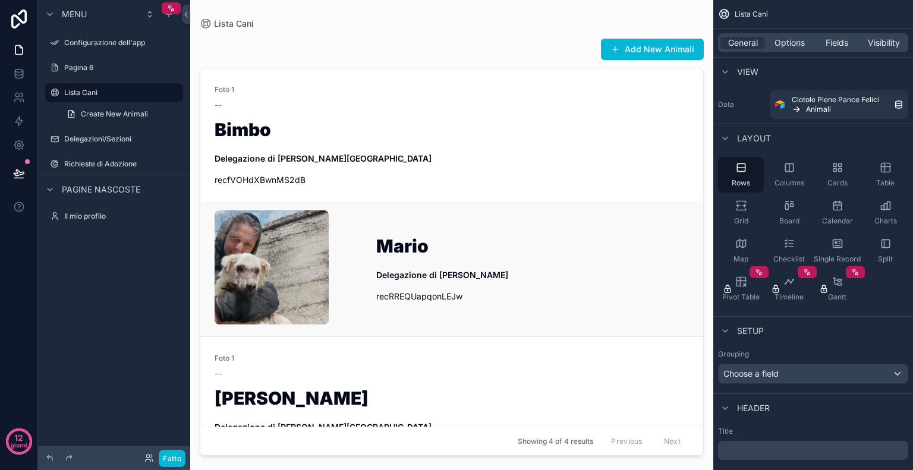
click at [511, 256] on h1 "Mario" at bounding box center [532, 248] width 313 height 23
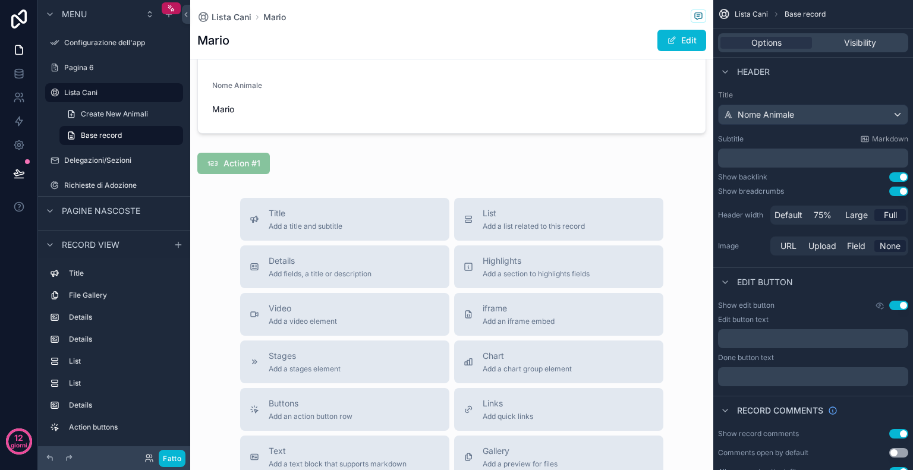
scroll to position [886, 0]
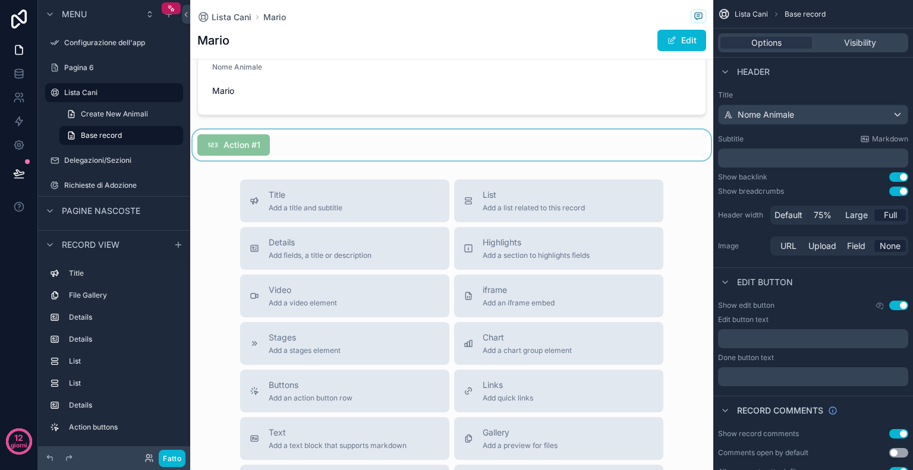
click at [284, 142] on div "contenuto scorrevole" at bounding box center [451, 145] width 523 height 31
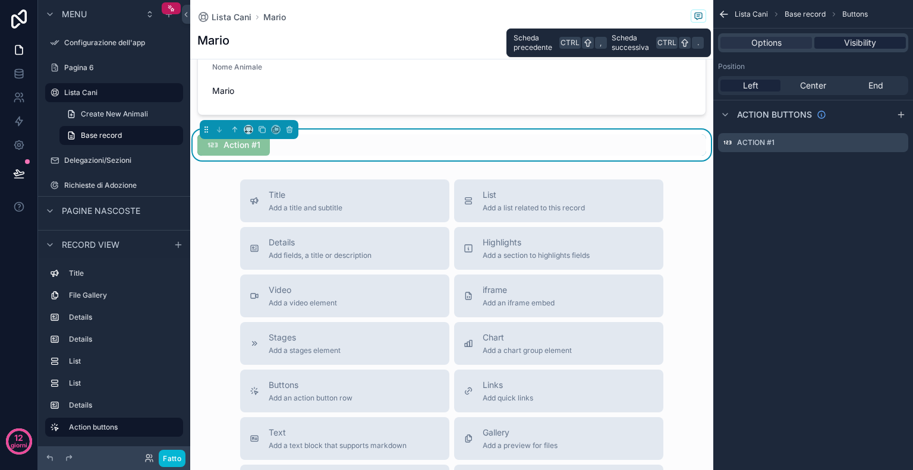
click at [870, 37] on span "Visibility" at bounding box center [860, 43] width 32 height 12
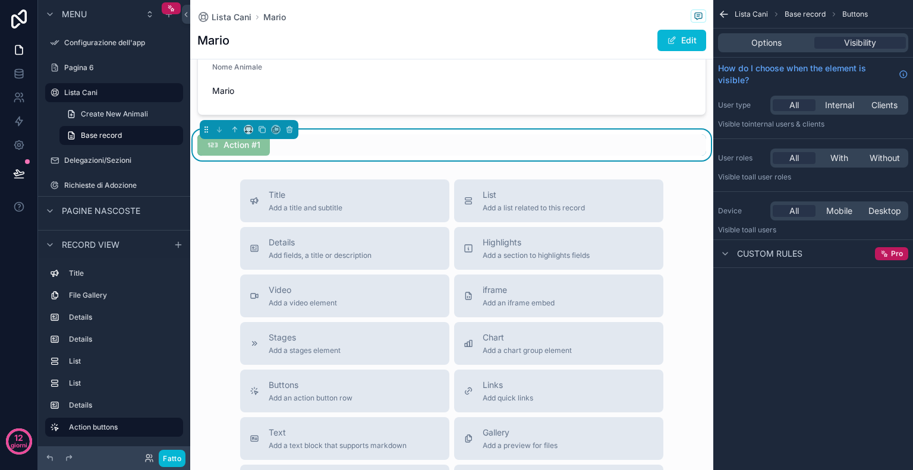
click at [309, 143] on div "Action #1" at bounding box center [451, 144] width 509 height 21
click at [241, 149] on span "Action #1" at bounding box center [233, 146] width 73 height 12
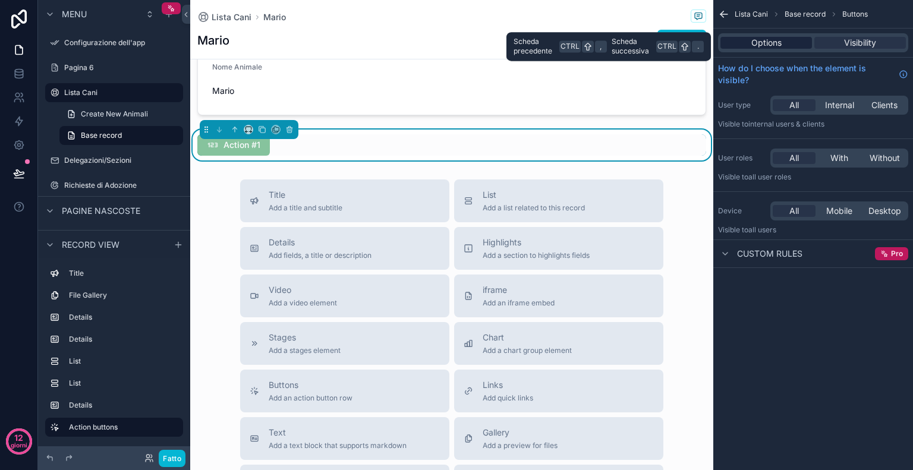
click at [761, 45] on span "Options" at bounding box center [766, 43] width 30 height 12
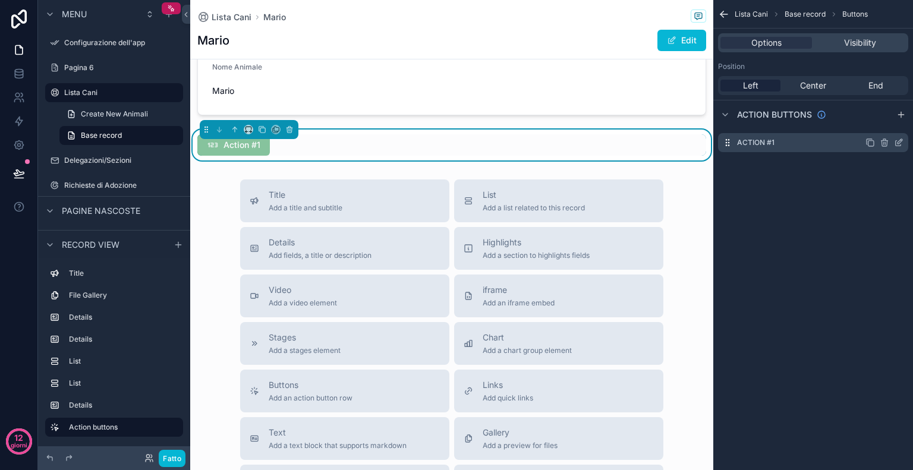
click at [898, 140] on icon "contenuto scorrevole" at bounding box center [899, 143] width 10 height 10
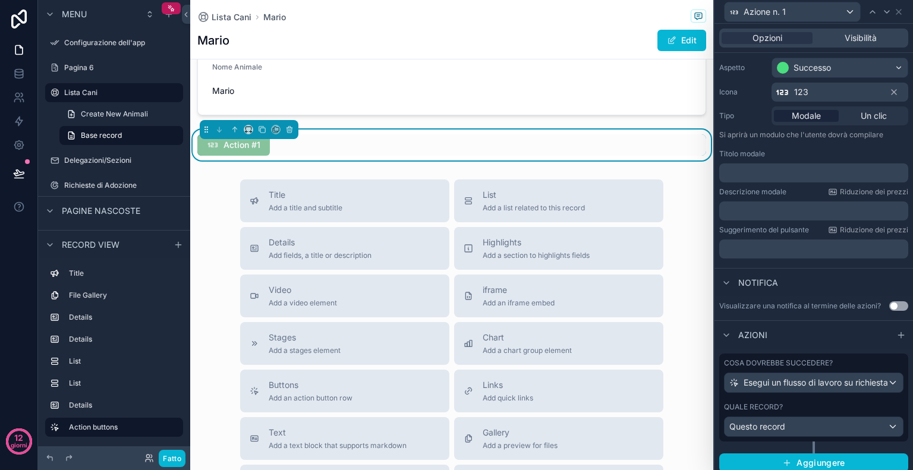
scroll to position [110, 0]
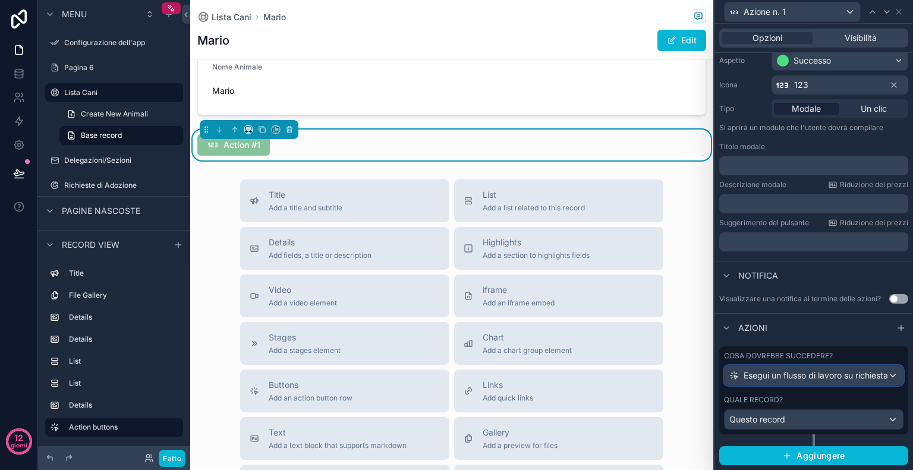
click at [827, 378] on font "Esegui un flusso di lavoro su richiesta" at bounding box center [816, 375] width 144 height 10
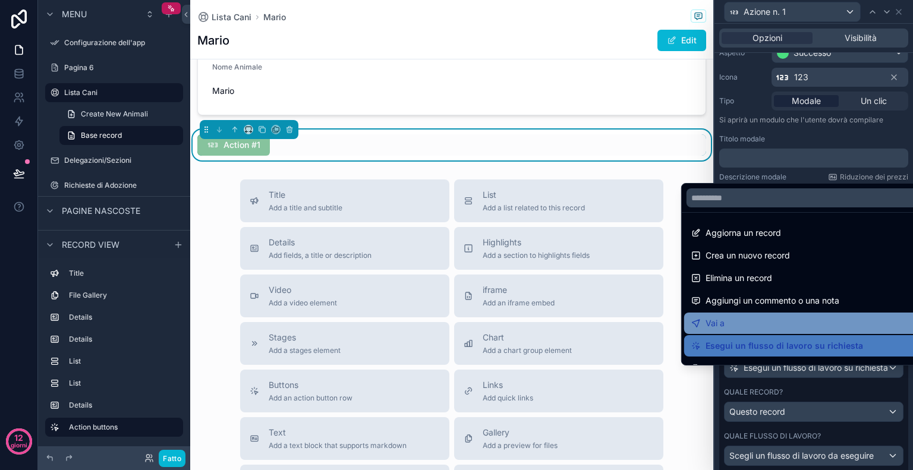
click at [801, 325] on div "Vai a" at bounding box center [802, 323] width 222 height 14
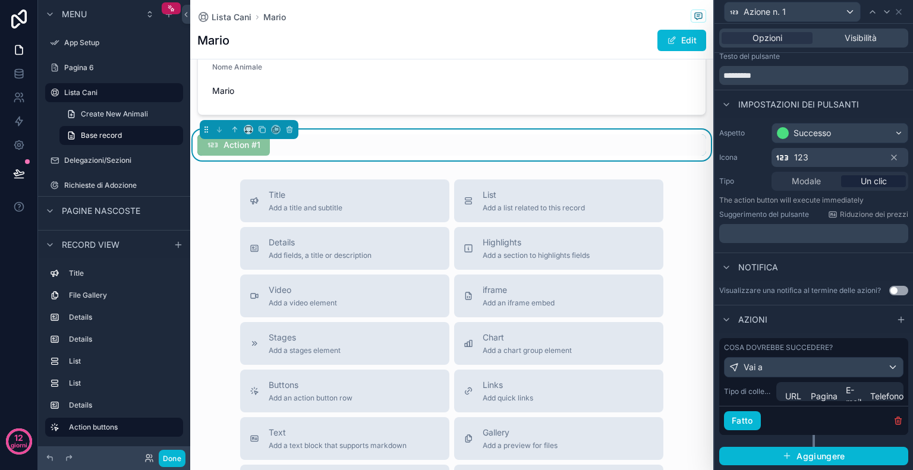
scroll to position [38, 0]
click at [794, 396] on font "URL" at bounding box center [793, 396] width 16 height 10
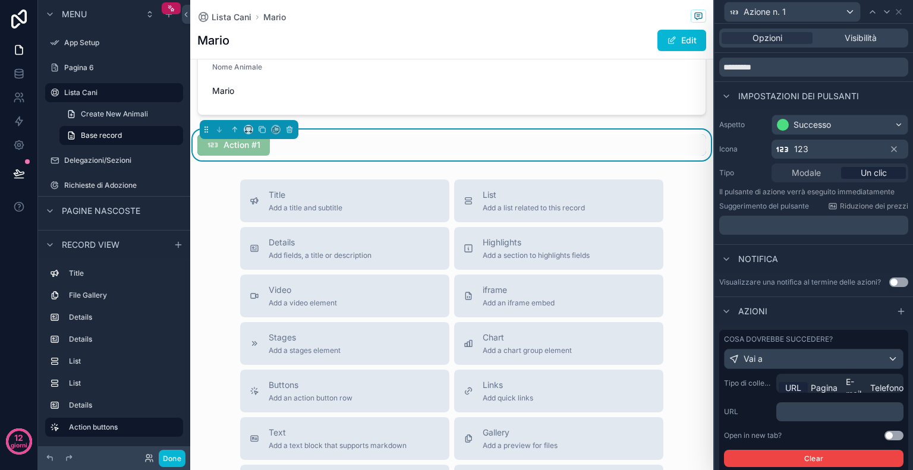
scroll to position [110, 0]
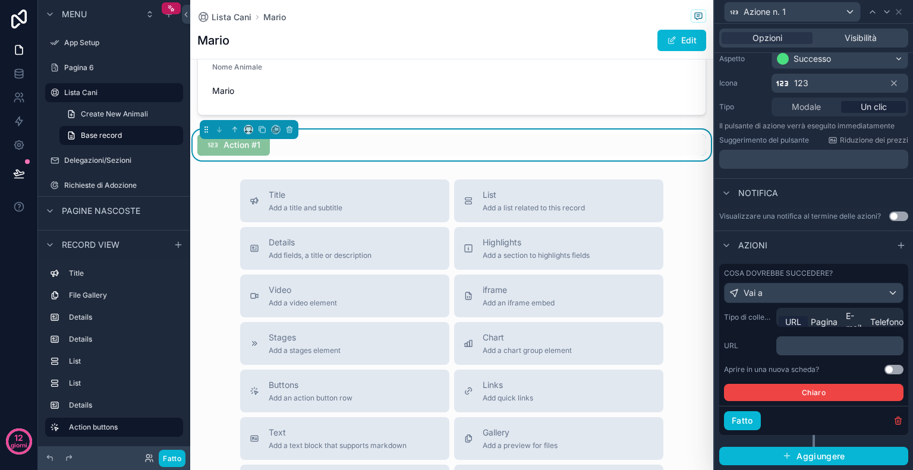
click at [827, 344] on p "﻿" at bounding box center [841, 346] width 120 height 12
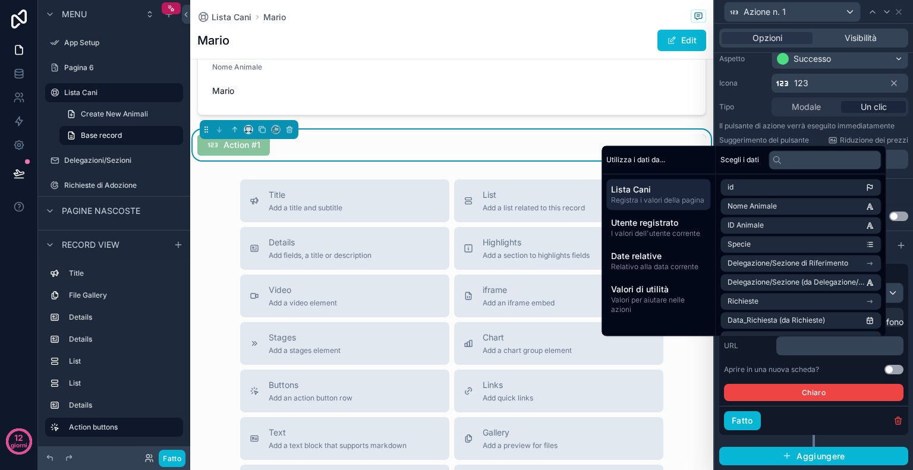
scroll to position [156, 0]
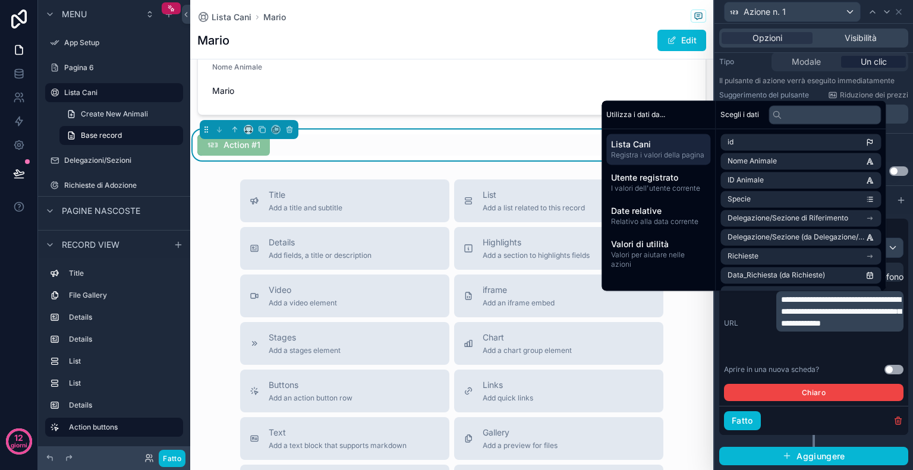
click at [852, 328] on span "**********" at bounding box center [841, 311] width 120 height 32
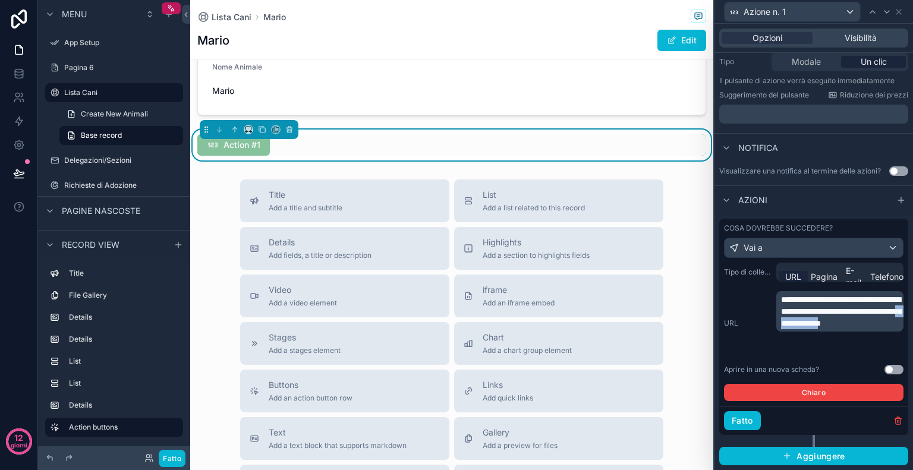
drag, startPoint x: 852, startPoint y: 351, endPoint x: 789, endPoint y: 350, distance: 63.6
click at [789, 328] on span "**********" at bounding box center [841, 311] width 120 height 32
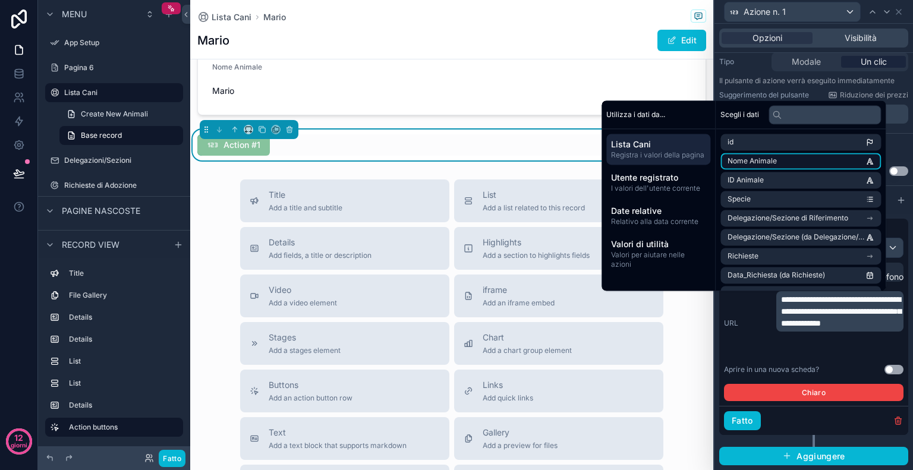
click at [808, 161] on li "Nome Animale" at bounding box center [800, 161] width 160 height 17
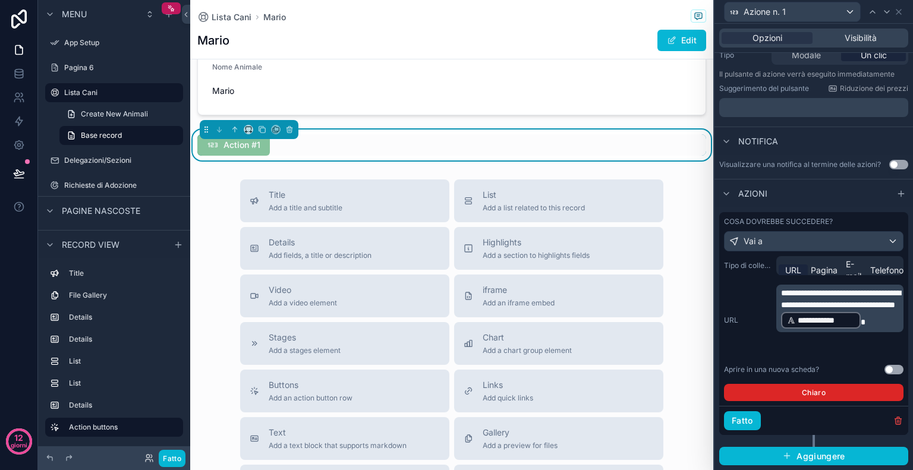
click at [837, 401] on button "Chiaro" at bounding box center [814, 392] width 180 height 17
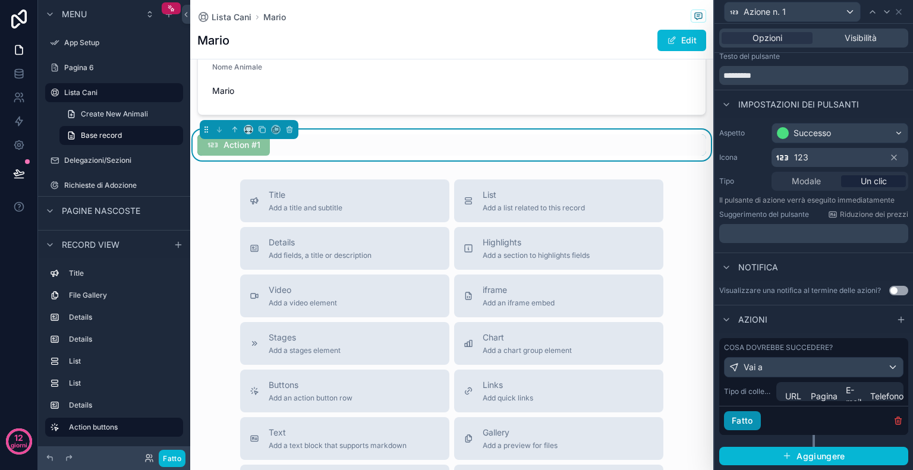
click at [738, 423] on font "Fatto" at bounding box center [742, 420] width 21 height 10
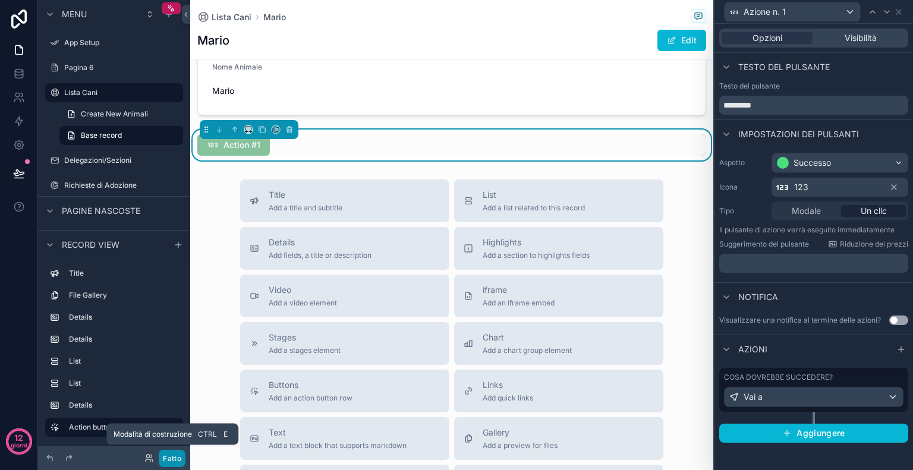
click at [173, 464] on button "Fatto" at bounding box center [172, 458] width 27 height 17
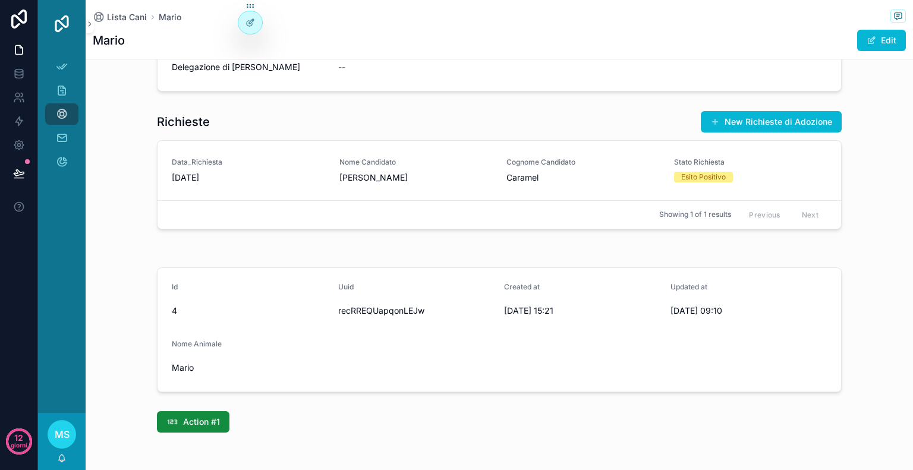
scroll to position [616, 0]
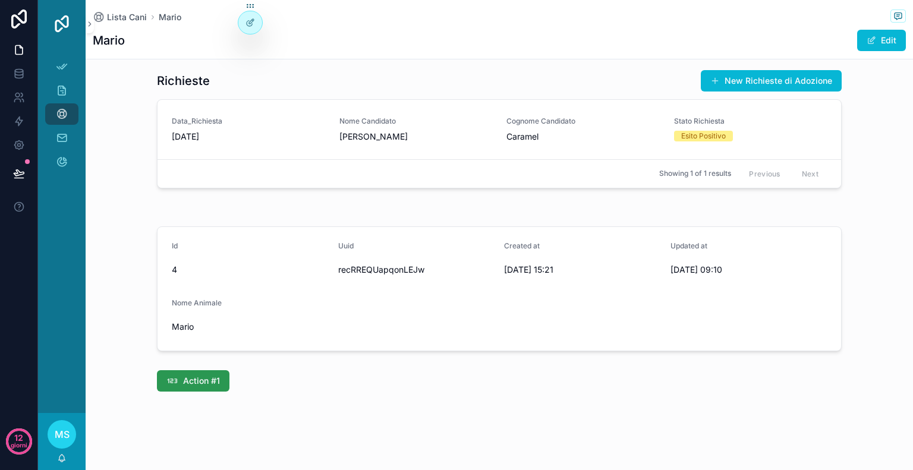
click at [210, 379] on span "Action #1" at bounding box center [201, 381] width 37 height 12
click at [193, 383] on span "Action #1" at bounding box center [201, 381] width 37 height 12
click at [245, 16] on div at bounding box center [250, 22] width 24 height 23
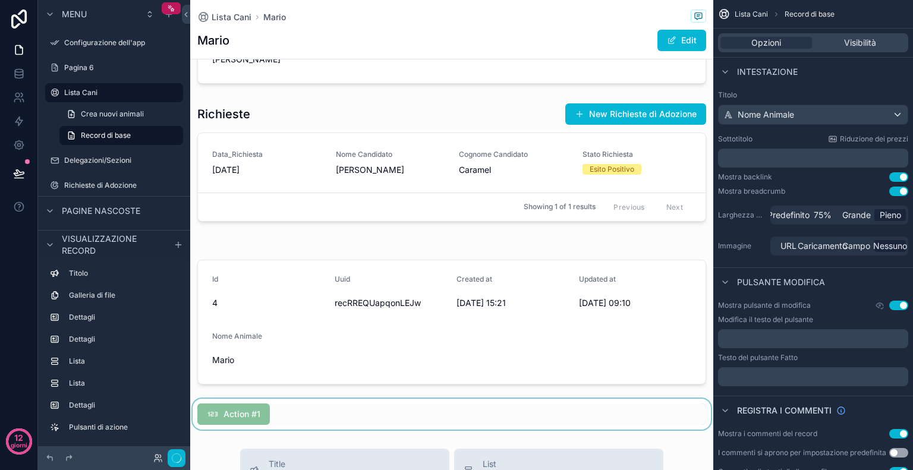
click at [248, 408] on div "contenuto scorrevole" at bounding box center [451, 414] width 523 height 31
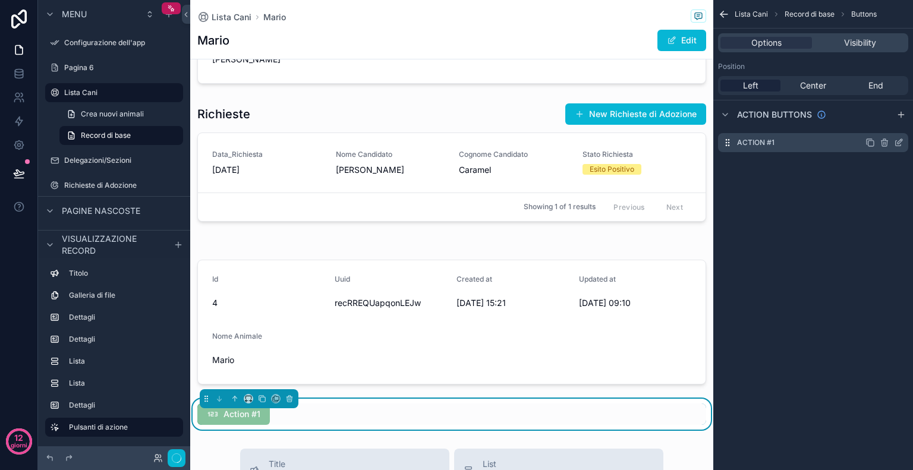
click at [896, 143] on icon "contenuto scorrevole" at bounding box center [899, 143] width 10 height 10
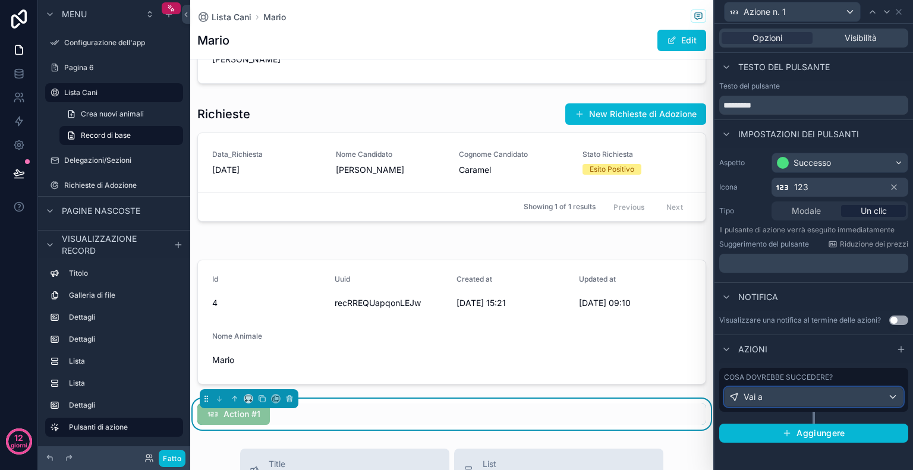
click at [812, 402] on div "Vai a" at bounding box center [814, 397] width 178 height 19
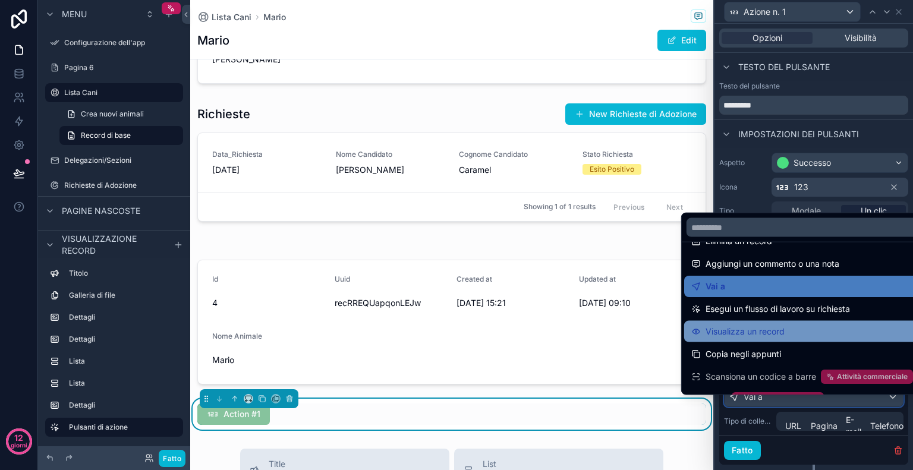
scroll to position [84, 0]
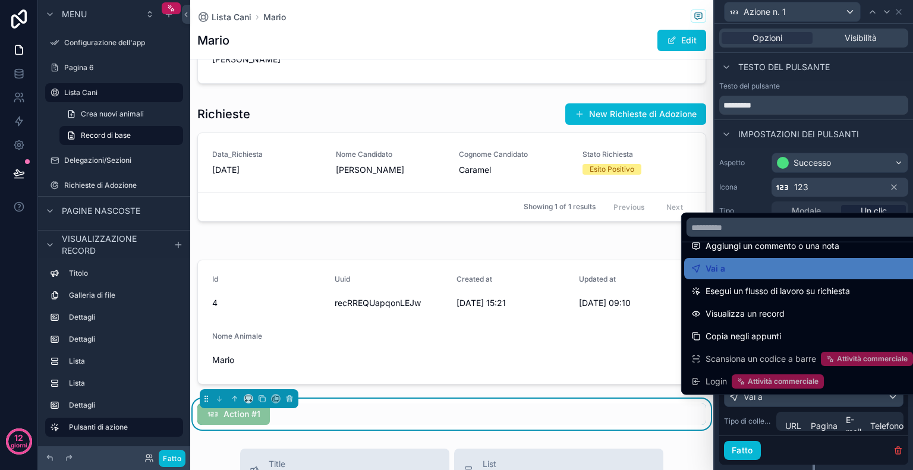
click at [888, 135] on div at bounding box center [813, 235] width 199 height 470
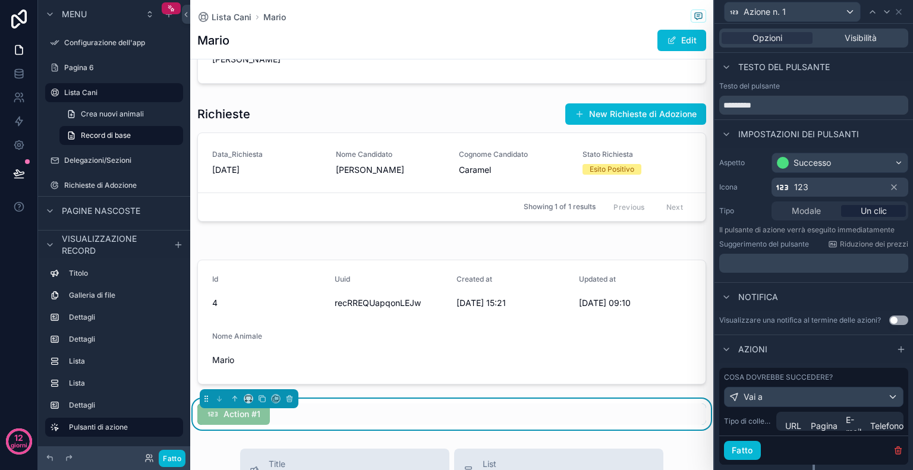
scroll to position [38, 0]
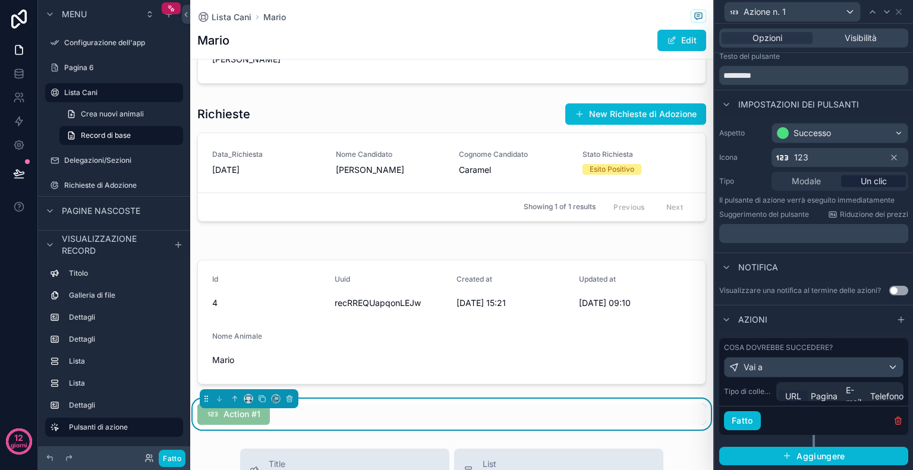
click at [794, 393] on font "URL" at bounding box center [793, 396] width 16 height 10
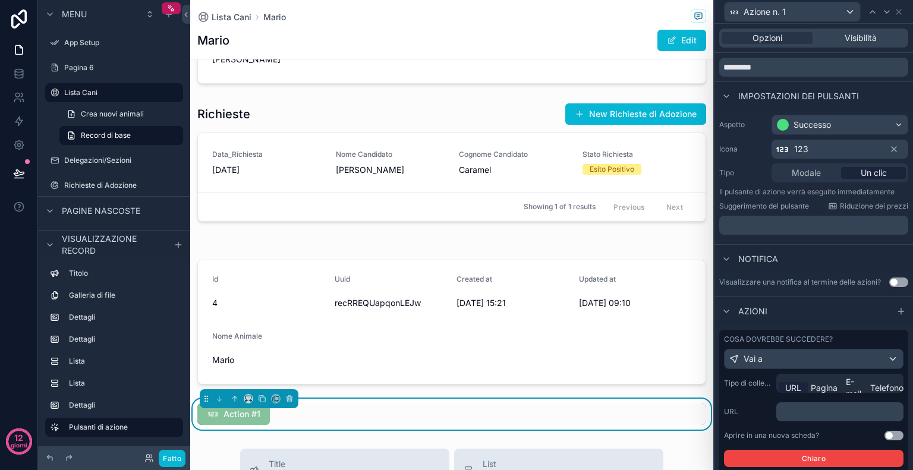
scroll to position [112, 0]
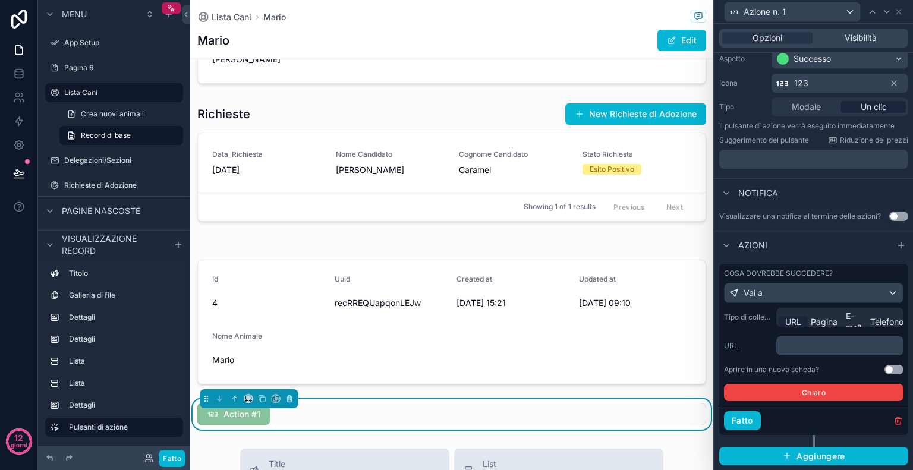
click at [810, 351] on p "﻿" at bounding box center [841, 346] width 120 height 12
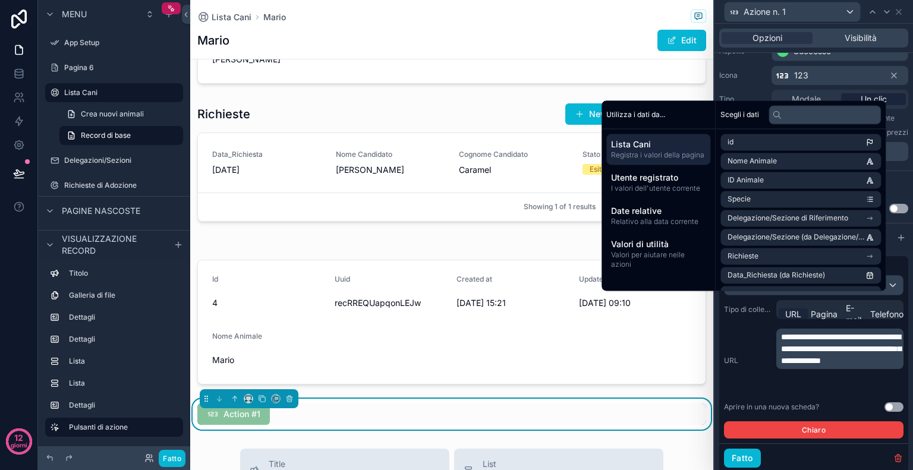
scroll to position [156, 0]
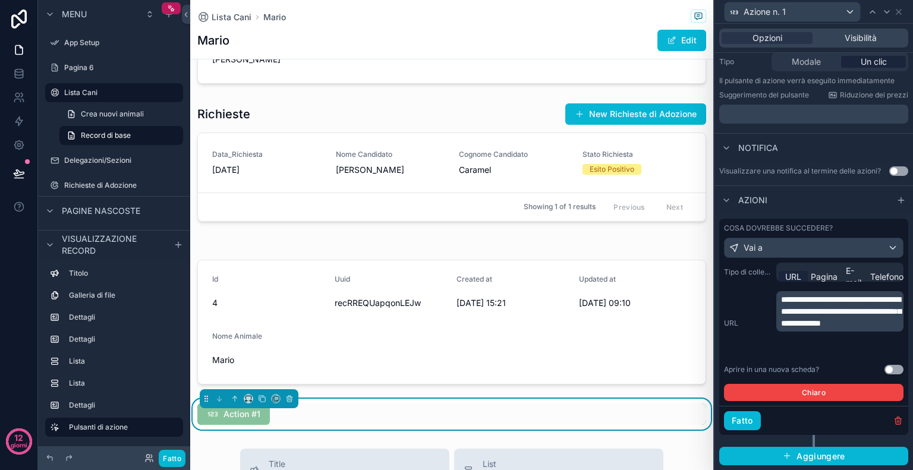
click at [854, 328] on span "**********" at bounding box center [841, 311] width 120 height 32
drag, startPoint x: 854, startPoint y: 349, endPoint x: 791, endPoint y: 351, distance: 63.1
click at [791, 328] on span "**********" at bounding box center [841, 311] width 120 height 32
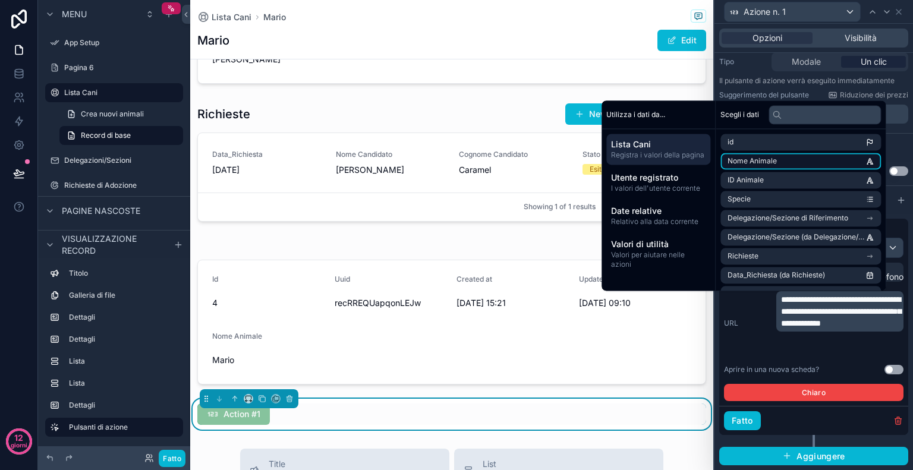
click at [770, 168] on li "Nome Animale" at bounding box center [800, 161] width 160 height 17
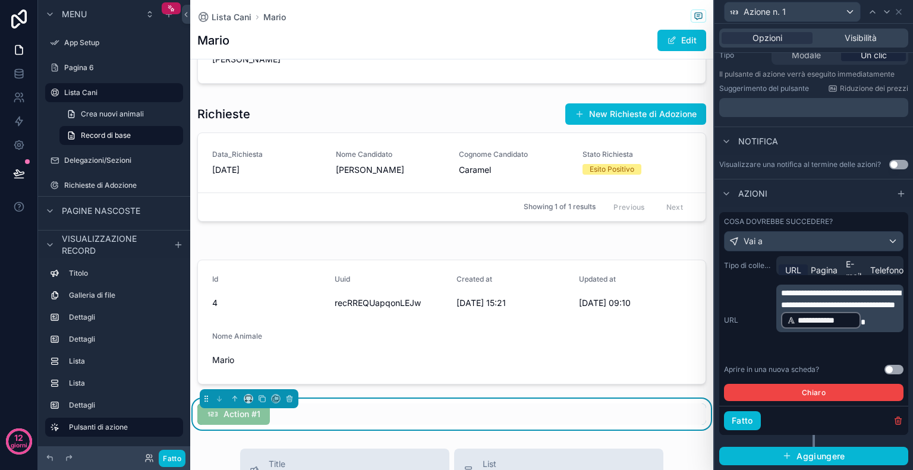
click at [865, 326] on span "*" at bounding box center [863, 322] width 5 height 8
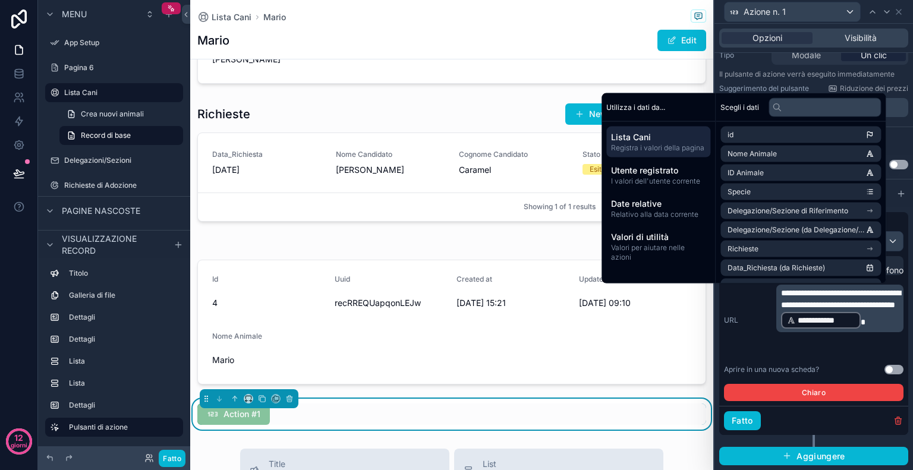
scroll to position [163, 0]
click at [889, 373] on button "Usa impostazione" at bounding box center [893, 370] width 19 height 10
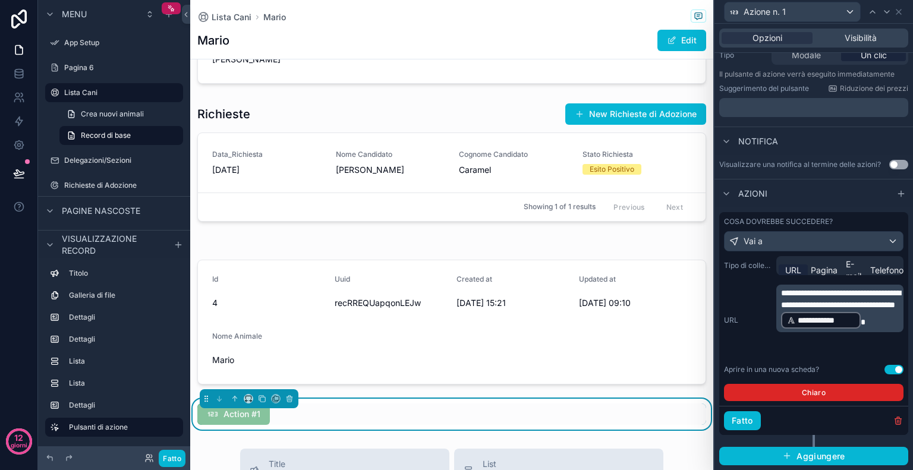
click at [836, 396] on button "Chiaro" at bounding box center [814, 392] width 180 height 17
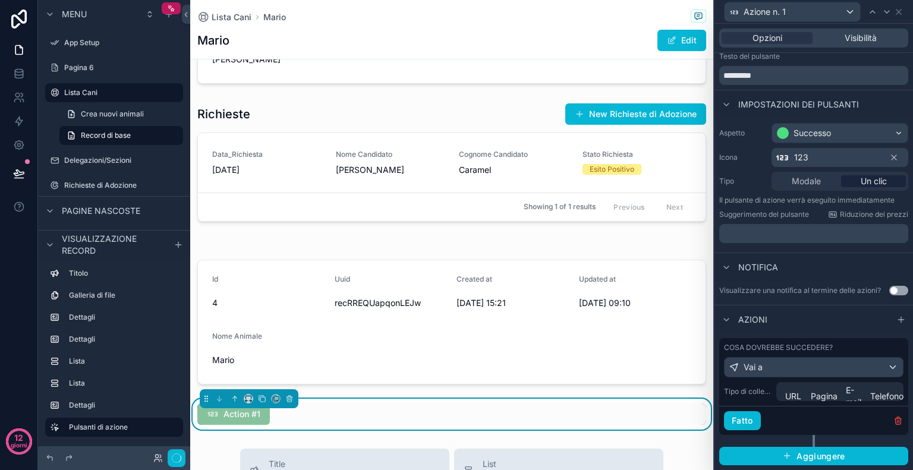
scroll to position [38, 0]
click at [789, 393] on font "URL" at bounding box center [793, 396] width 16 height 10
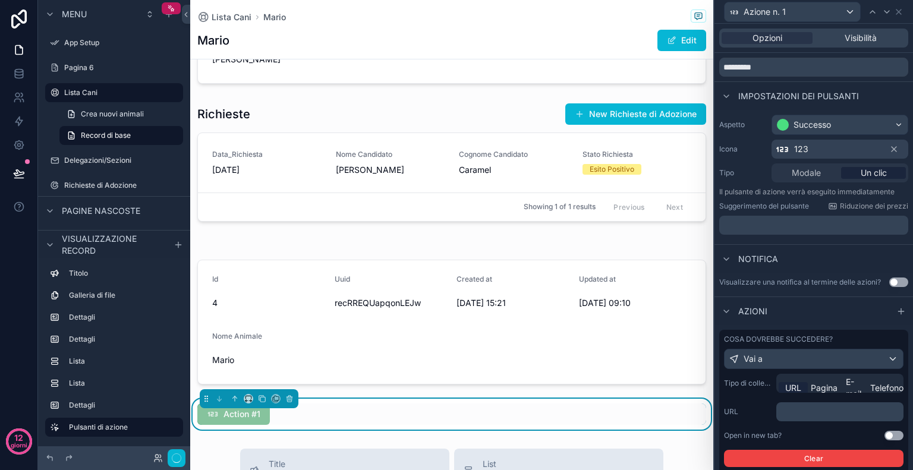
scroll to position [112, 0]
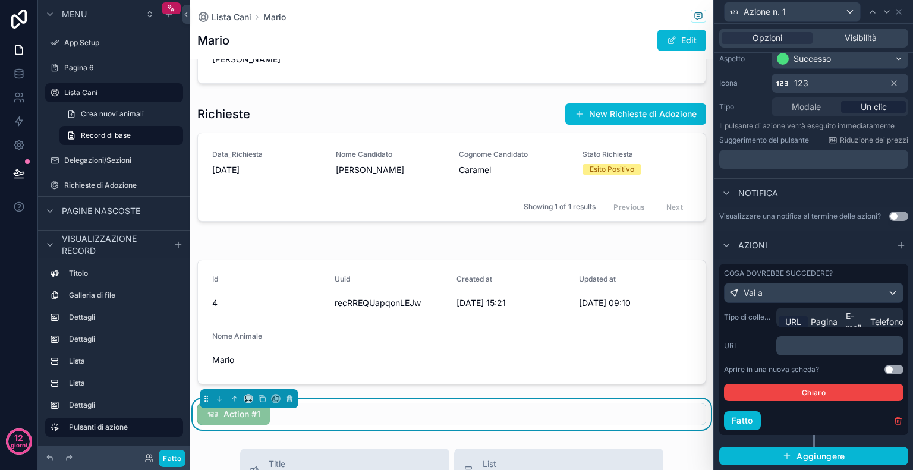
click at [799, 350] on p "﻿" at bounding box center [841, 346] width 120 height 12
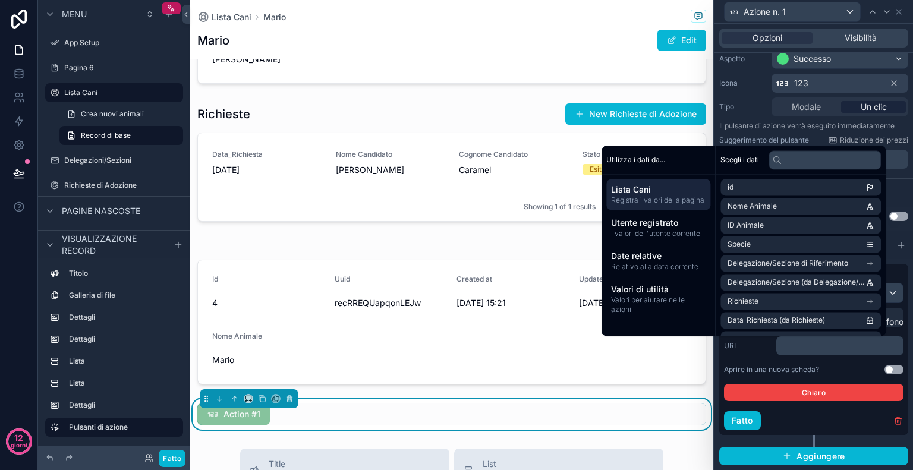
scroll to position [156, 0]
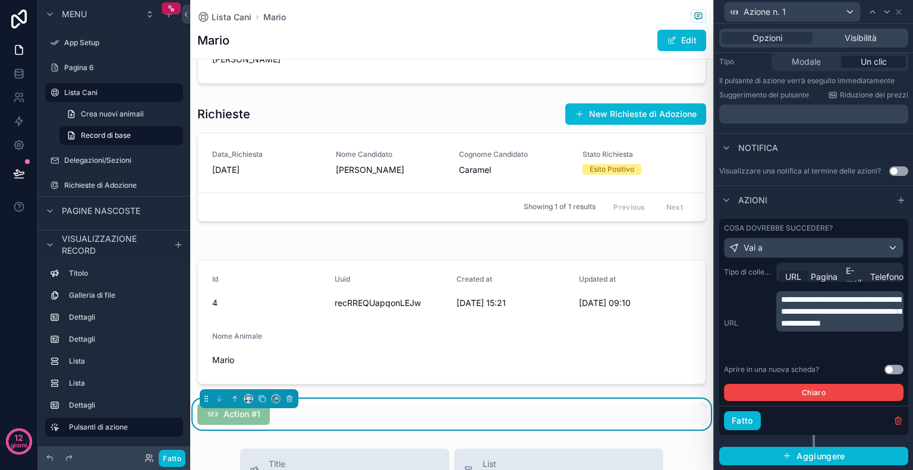
click at [849, 328] on span "**********" at bounding box center [841, 311] width 120 height 32
drag, startPoint x: 849, startPoint y: 349, endPoint x: 793, endPoint y: 347, distance: 55.9
click at [793, 328] on span "**********" at bounding box center [841, 311] width 120 height 32
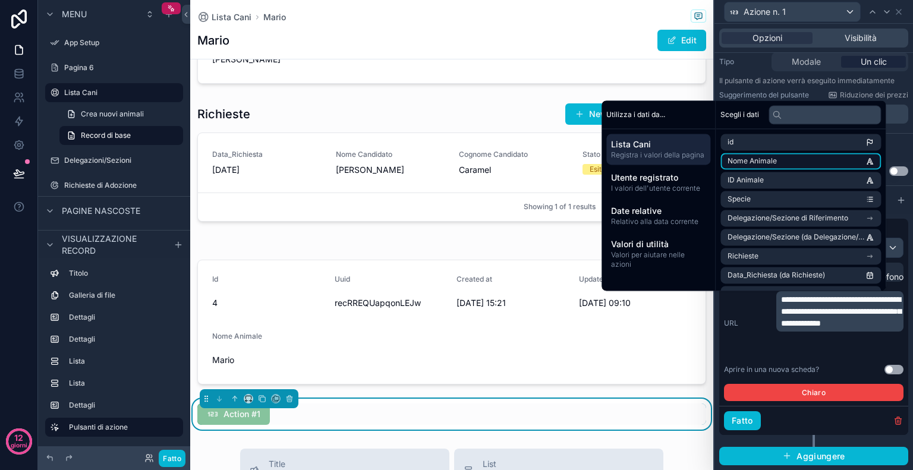
click at [772, 157] on font "Nome Animale" at bounding box center [752, 160] width 49 height 9
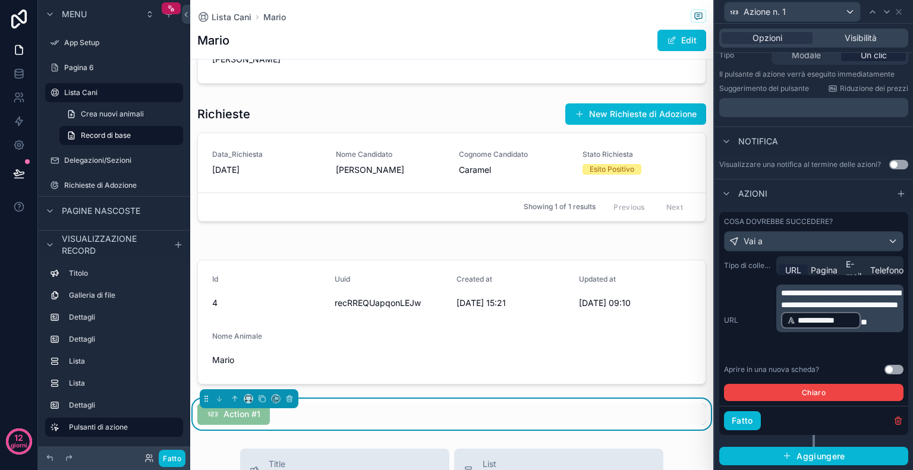
click at [888, 374] on button "Usa impostazione" at bounding box center [893, 370] width 19 height 10
click at [852, 396] on button "Chiaro" at bounding box center [814, 392] width 180 height 17
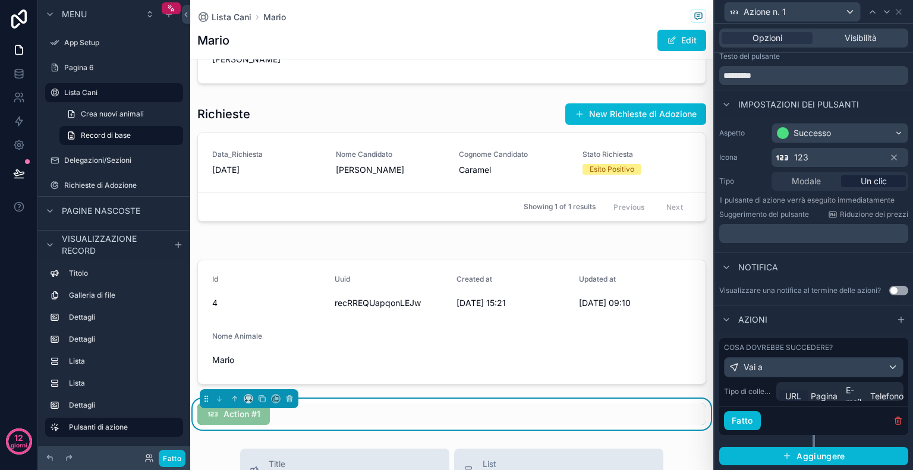
click at [794, 396] on font "URL" at bounding box center [793, 396] width 16 height 10
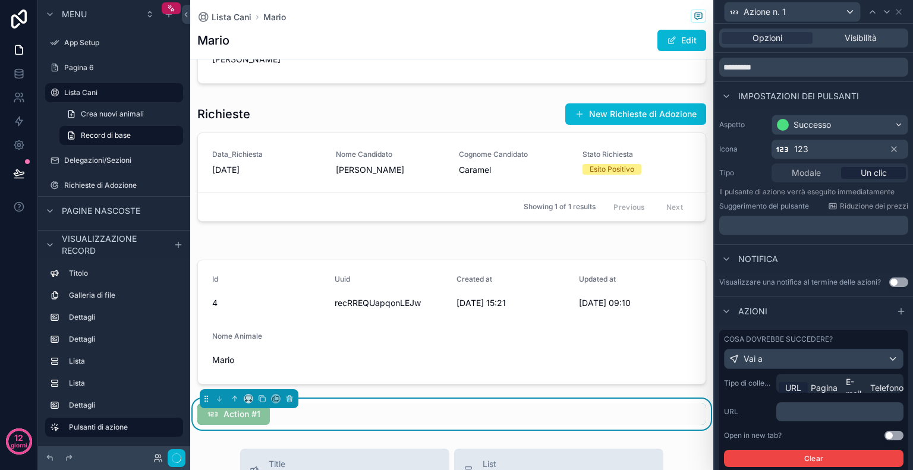
scroll to position [112, 0]
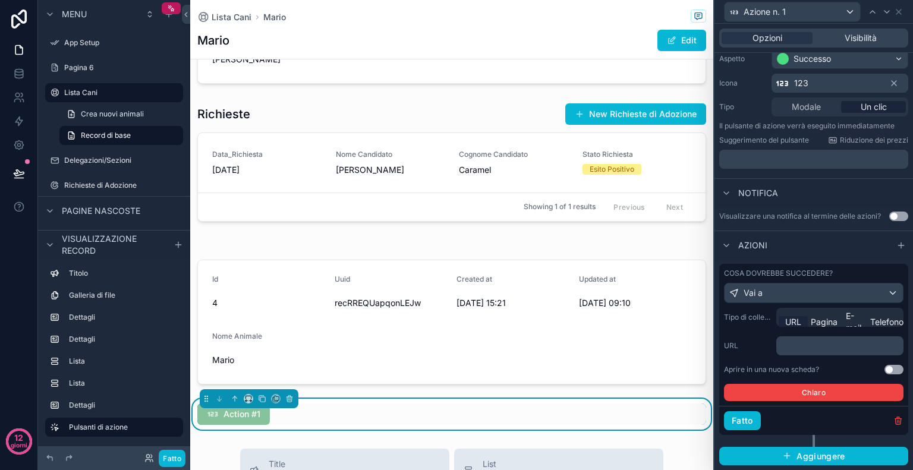
click at [847, 348] on p "﻿" at bounding box center [841, 346] width 120 height 12
click at [902, 349] on div "Cosa dovrebbe succedere? Vai a Tipo di collegamento URL Pagina E-mail Telefono …" at bounding box center [813, 364] width 199 height 211
click at [784, 291] on div "Vai a" at bounding box center [814, 293] width 178 height 19
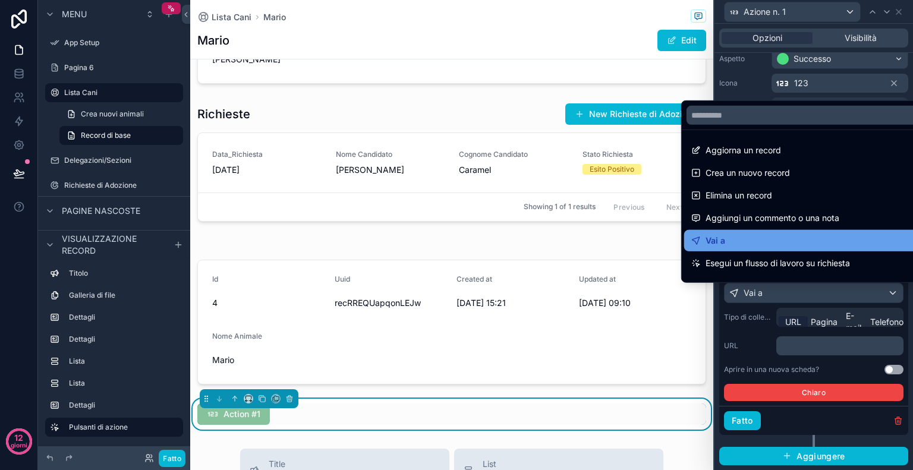
click at [739, 245] on div "Vai a" at bounding box center [802, 241] width 222 height 14
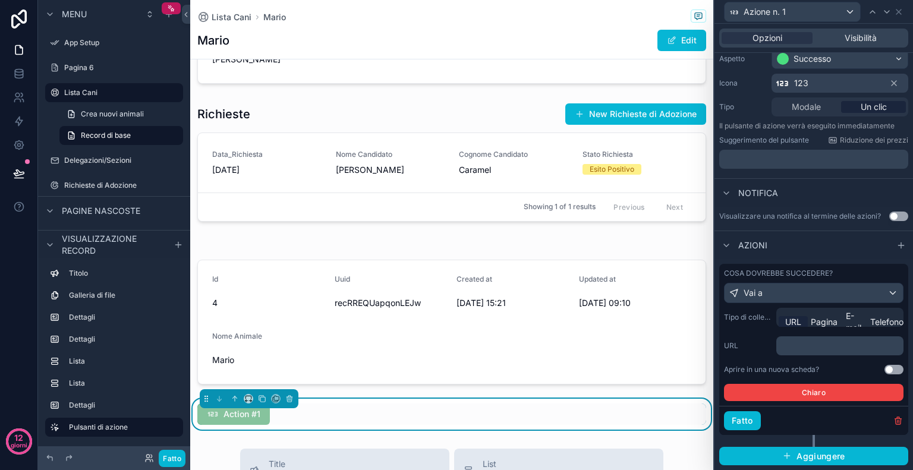
click at [792, 325] on font "URL" at bounding box center [793, 322] width 16 height 10
click at [820, 344] on p "﻿" at bounding box center [841, 346] width 120 height 12
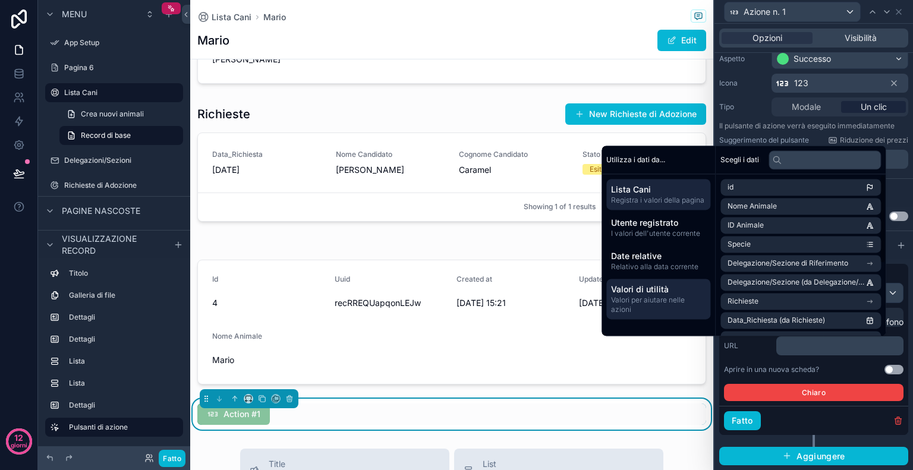
click at [687, 301] on span "Valori per aiutare nelle azioni" at bounding box center [658, 304] width 95 height 19
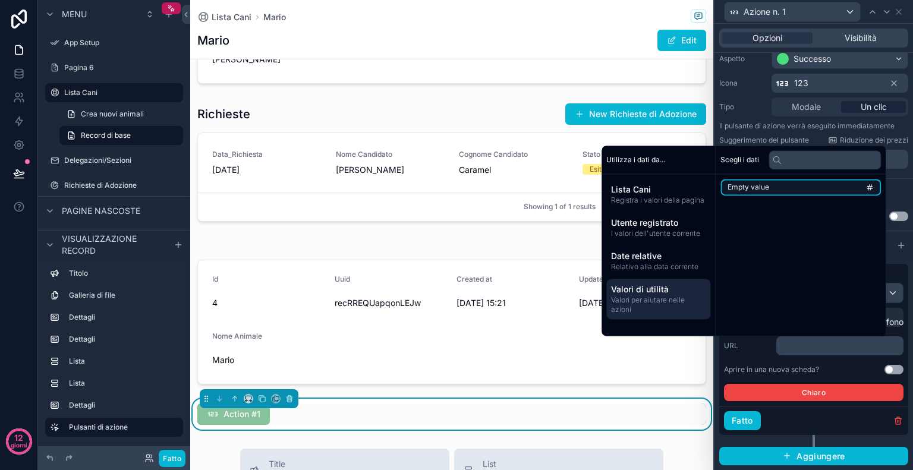
click at [786, 184] on li "Empty value" at bounding box center [800, 187] width 160 height 17
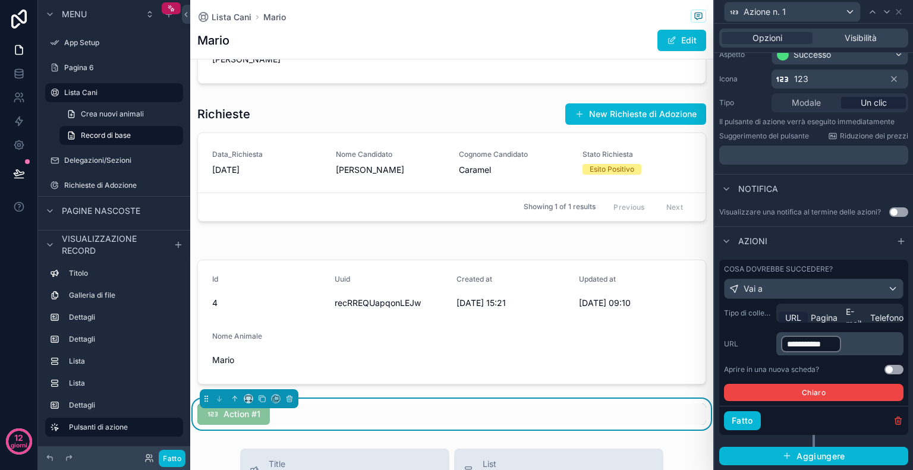
click at [813, 349] on span "**********" at bounding box center [811, 344] width 48 height 12
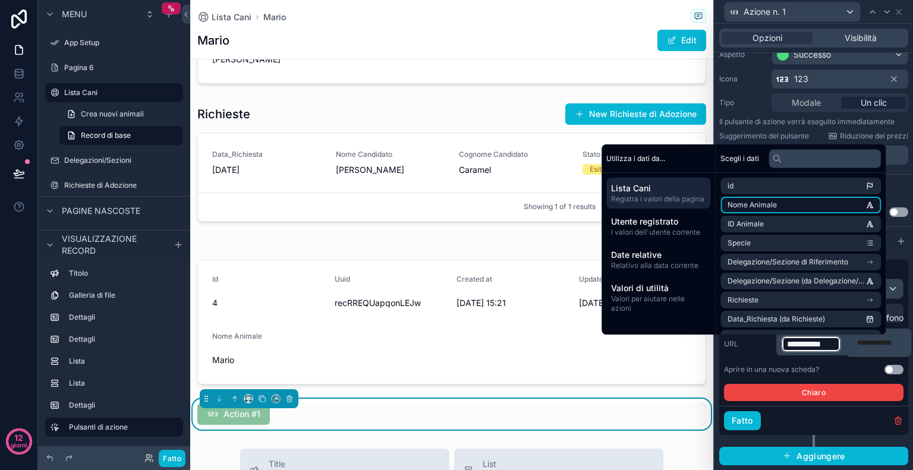
click at [767, 202] on font "Nome Animale" at bounding box center [752, 204] width 49 height 9
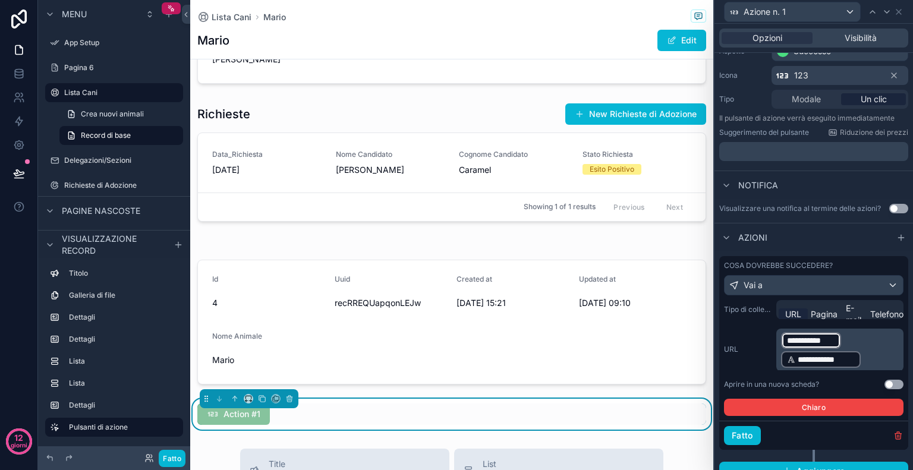
click at [861, 348] on p "**********" at bounding box center [841, 350] width 120 height 38
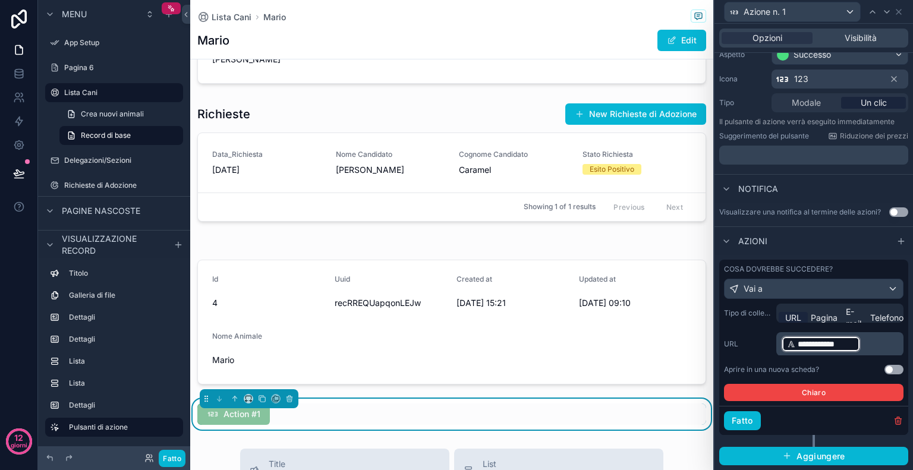
click at [861, 348] on p "**********" at bounding box center [841, 344] width 120 height 19
click at [867, 348] on p "**********" at bounding box center [841, 344] width 120 height 19
click at [867, 345] on p "**********" at bounding box center [841, 344] width 120 height 19
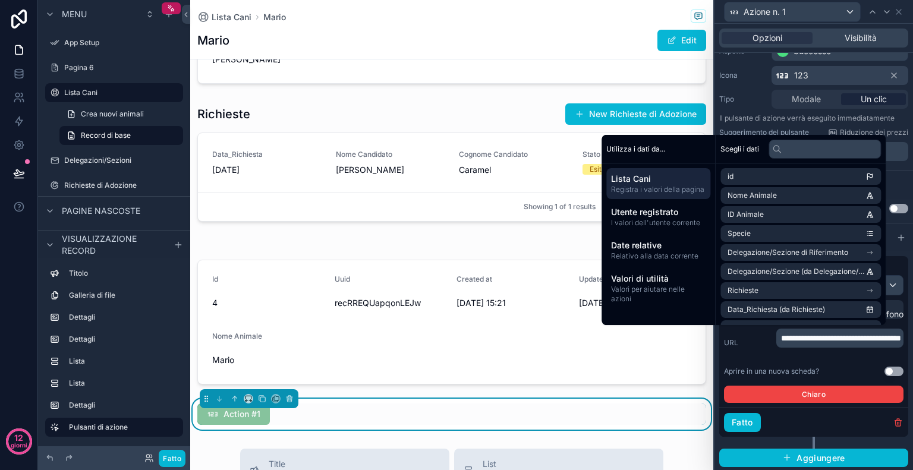
scroll to position [121, 0]
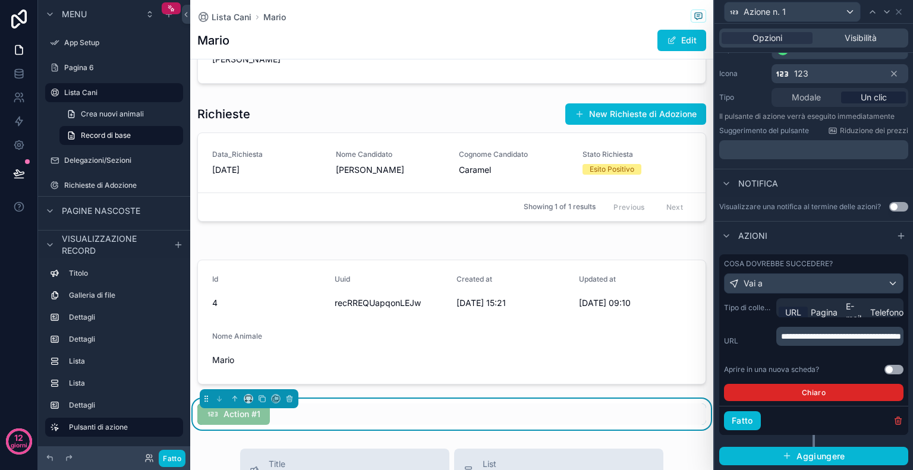
click at [827, 395] on button "Chiaro" at bounding box center [814, 392] width 180 height 17
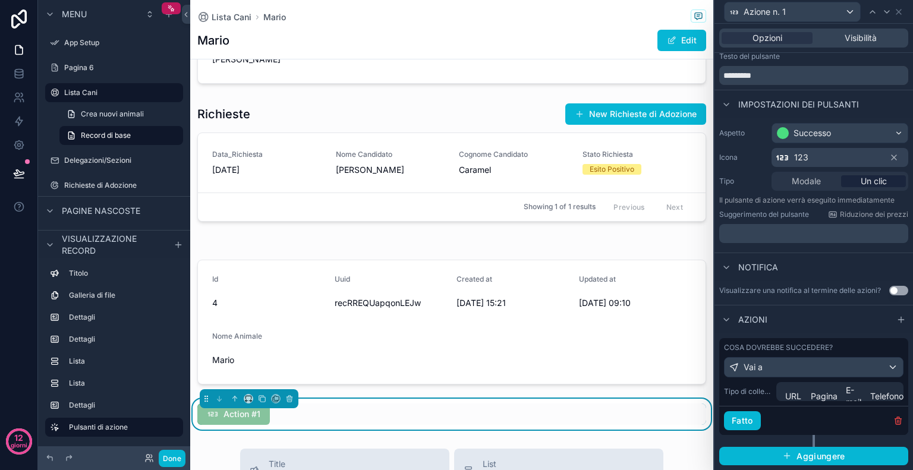
scroll to position [38, 0]
click at [789, 393] on font "URL" at bounding box center [793, 396] width 16 height 10
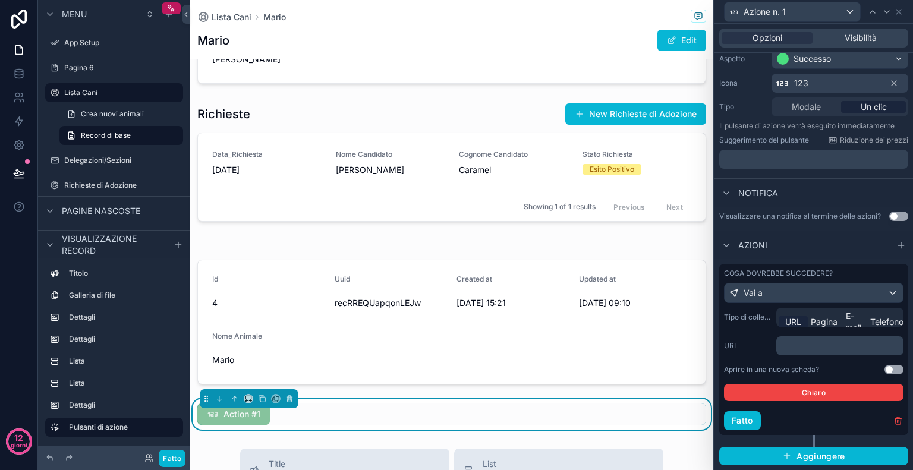
click at [848, 355] on div "﻿" at bounding box center [839, 345] width 127 height 19
click at [847, 349] on p "﻿" at bounding box center [841, 346] width 120 height 12
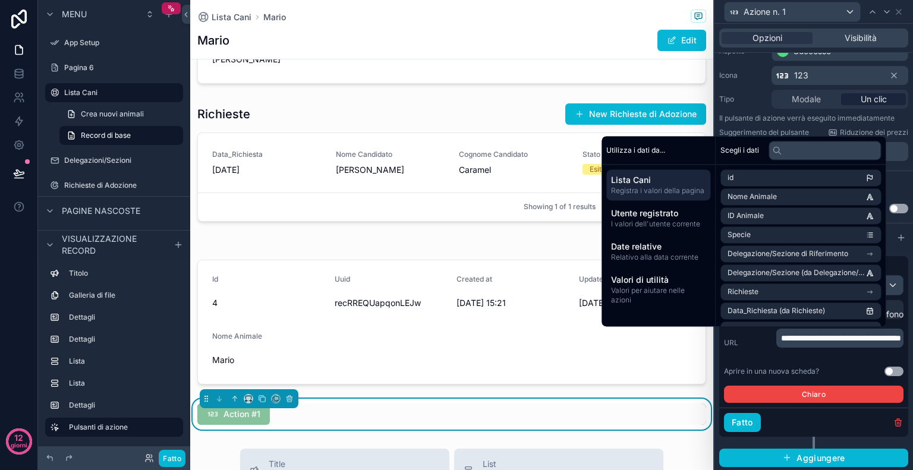
scroll to position [120, 0]
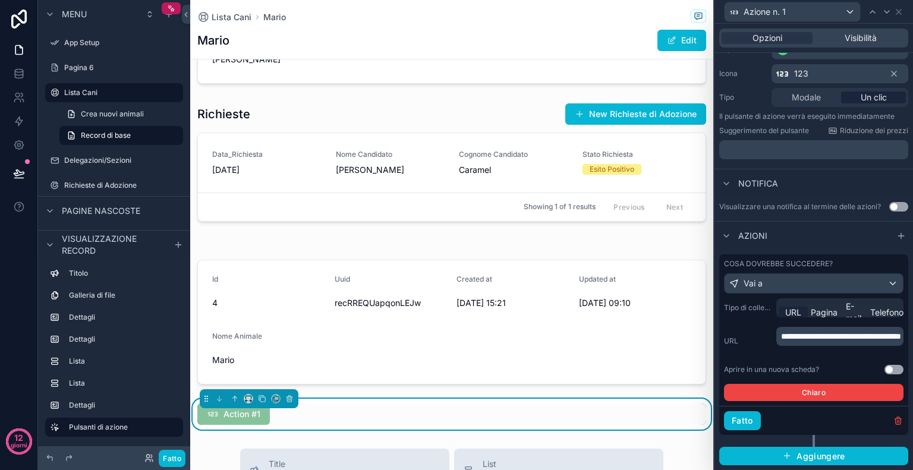
click at [885, 369] on button "Usa impostazione" at bounding box center [893, 370] width 19 height 10
click at [849, 391] on button "Chiaro" at bounding box center [814, 392] width 180 height 17
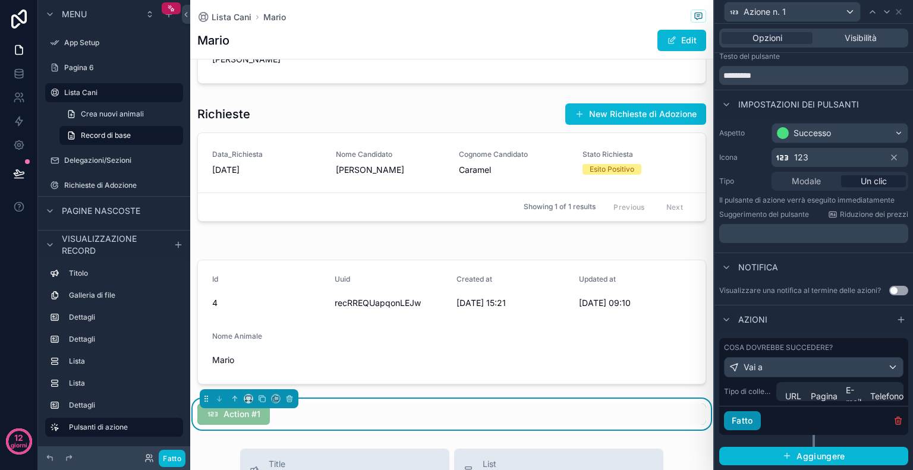
click at [748, 419] on font "Fatto" at bounding box center [742, 420] width 21 height 10
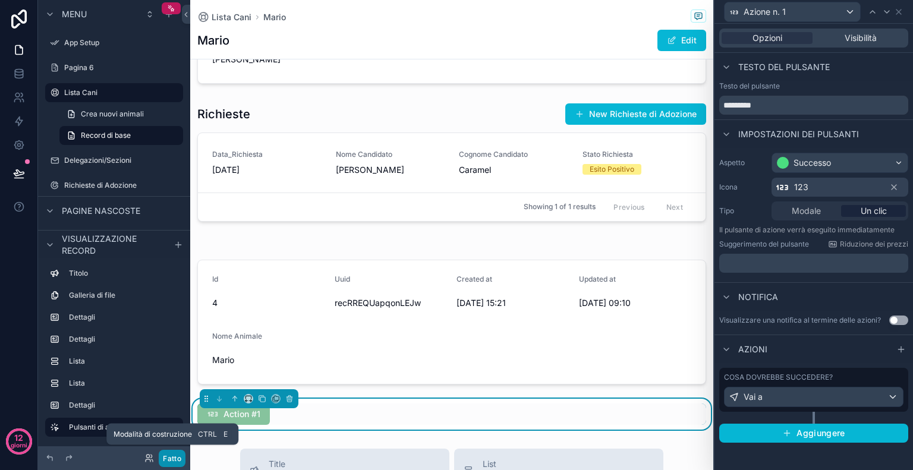
click at [176, 461] on font "Fatto" at bounding box center [172, 458] width 18 height 9
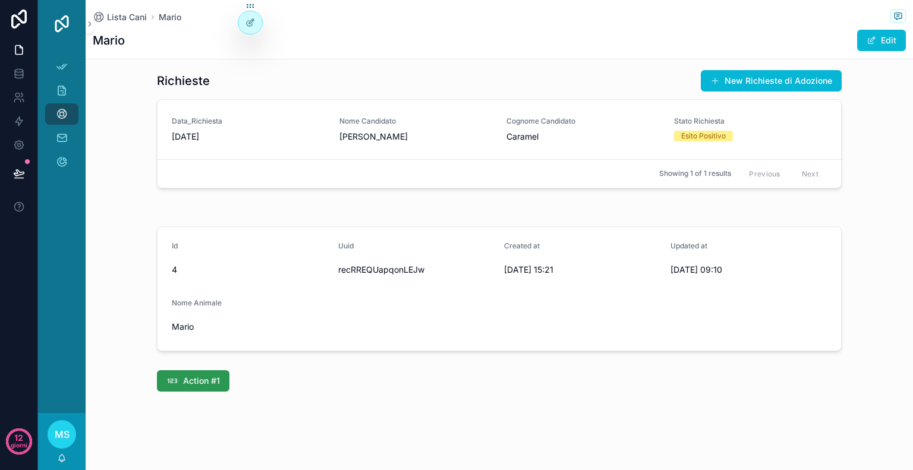
click at [188, 382] on span "Action #1" at bounding box center [201, 381] width 37 height 12
drag, startPoint x: 188, startPoint y: 382, endPoint x: 495, endPoint y: 451, distance: 314.5
click at [257, 20] on div at bounding box center [250, 22] width 24 height 23
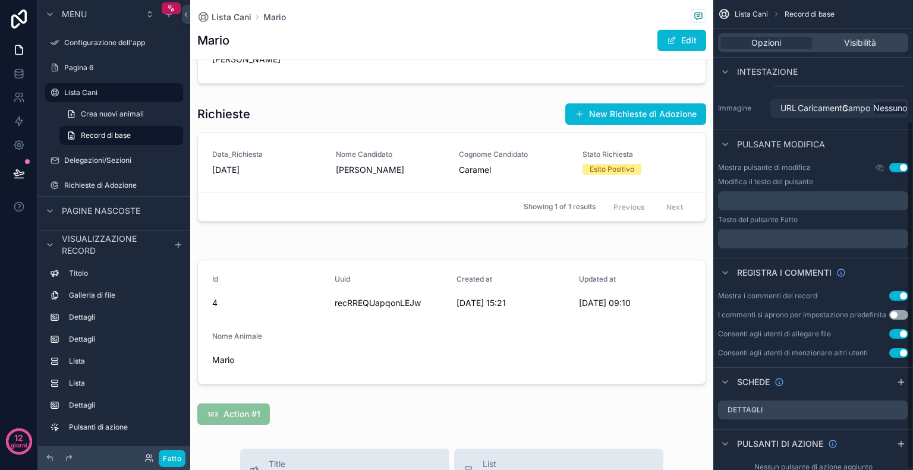
scroll to position [163, 0]
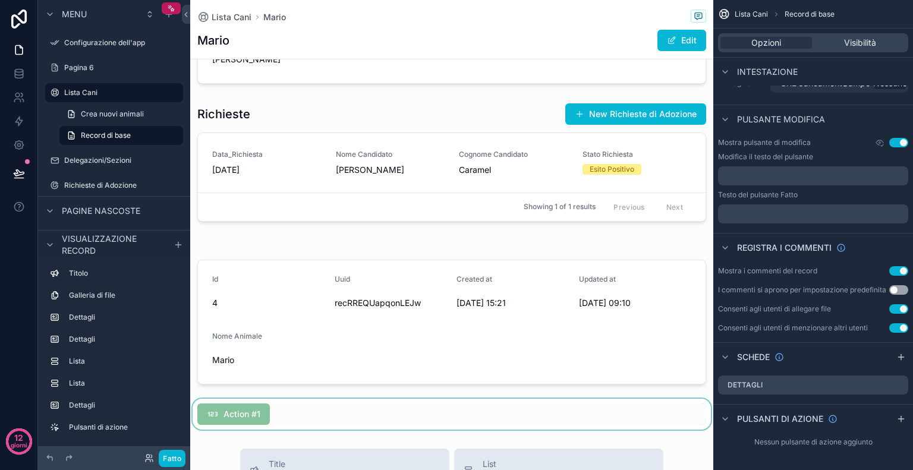
click at [245, 420] on div "contenuto scorrevole" at bounding box center [451, 414] width 523 height 31
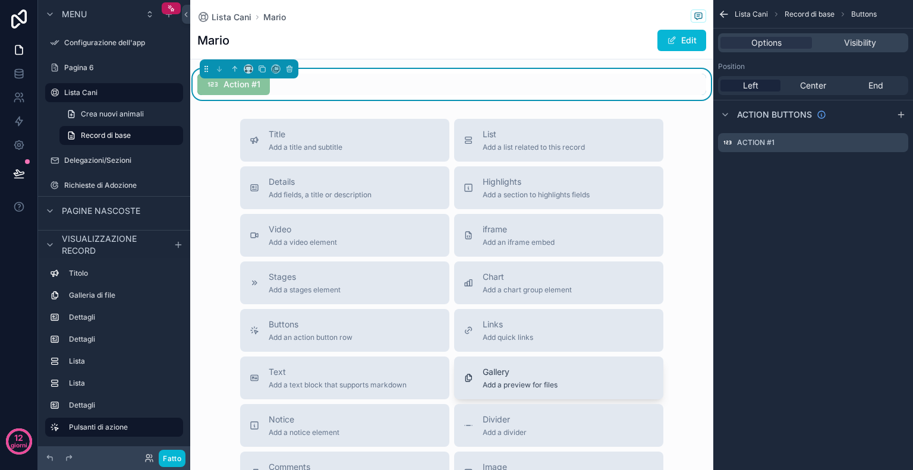
scroll to position [945, 0]
click at [529, 325] on span "Links" at bounding box center [508, 326] width 51 height 12
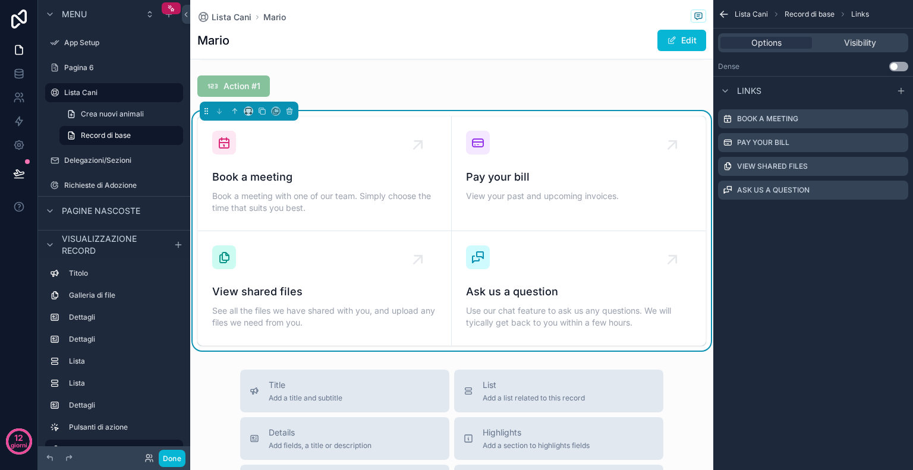
scroll to position [938, 0]
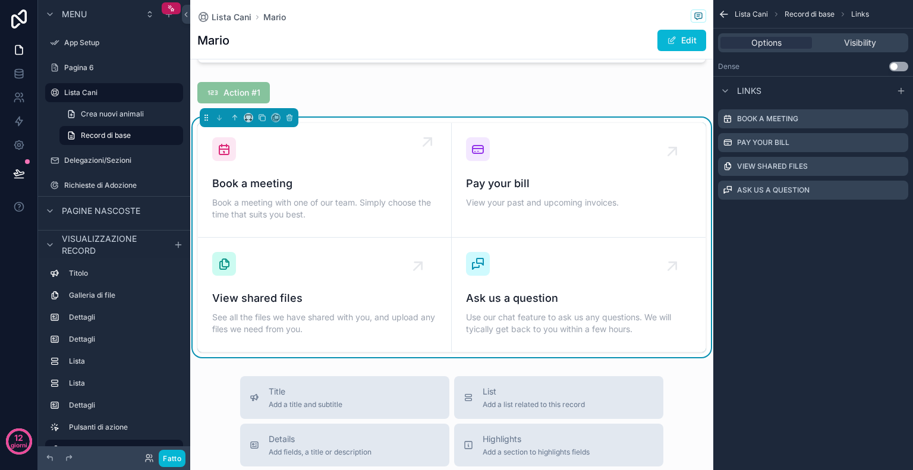
click at [338, 163] on div "Book a meeting Book a meeting with one of our team. Simply choose the time that…" at bounding box center [324, 180] width 225 height 86
click at [896, 118] on icon "contenuto scorrevole" at bounding box center [899, 119] width 10 height 10
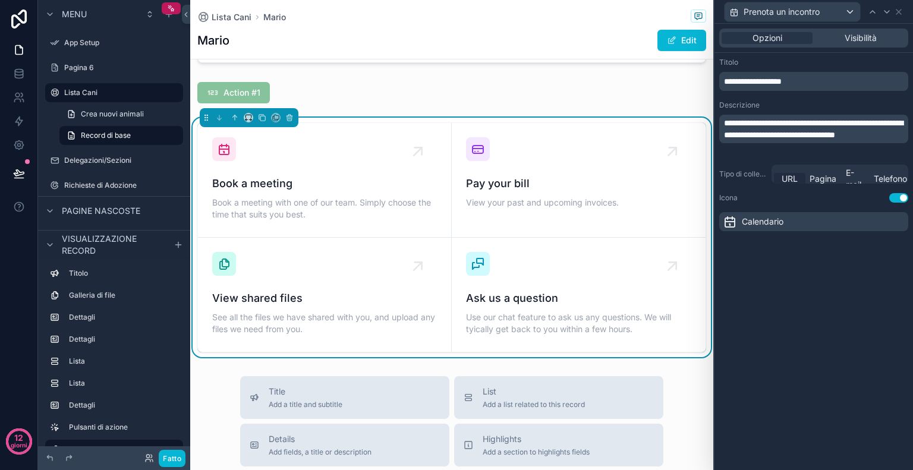
click at [789, 178] on font "URL" at bounding box center [790, 179] width 16 height 10
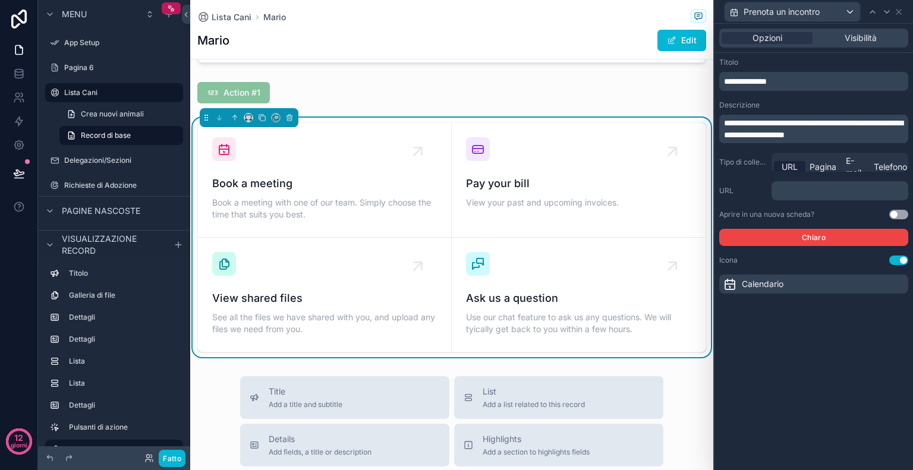
click at [788, 189] on p "﻿" at bounding box center [841, 191] width 130 height 12
click at [816, 195] on p "﻿" at bounding box center [841, 191] width 130 height 12
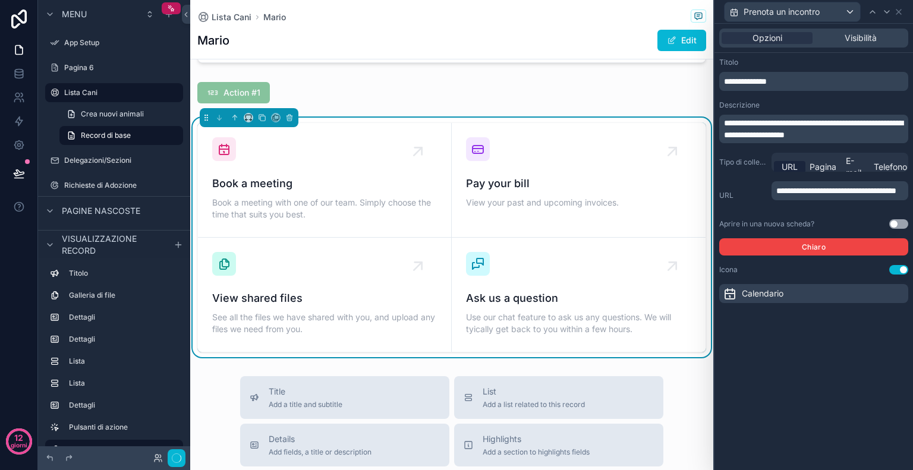
click at [908, 332] on div "**********" at bounding box center [813, 247] width 199 height 446
click at [863, 250] on button "Chiaro" at bounding box center [813, 246] width 189 height 17
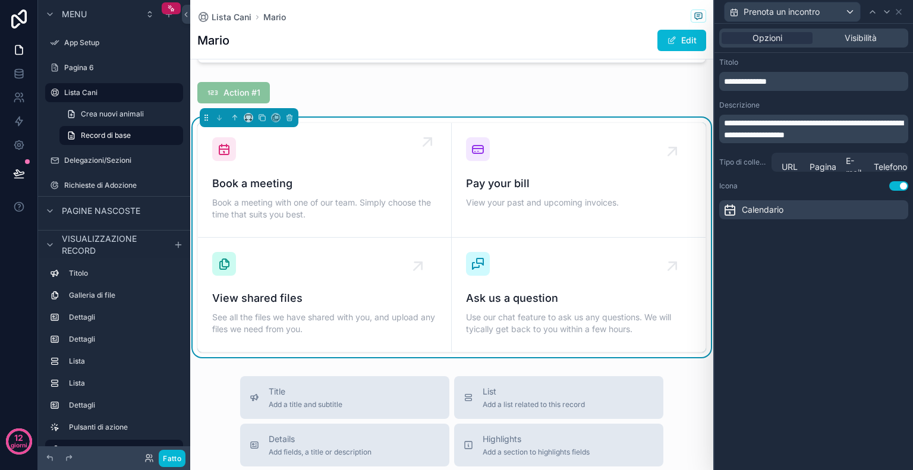
click at [238, 171] on div "Book a meeting Book a meeting with one of our team. Simply choose the time that…" at bounding box center [324, 180] width 225 height 86
click at [239, 185] on span "Book a meeting" at bounding box center [324, 183] width 225 height 17
click at [163, 455] on font "Fatto" at bounding box center [172, 458] width 18 height 9
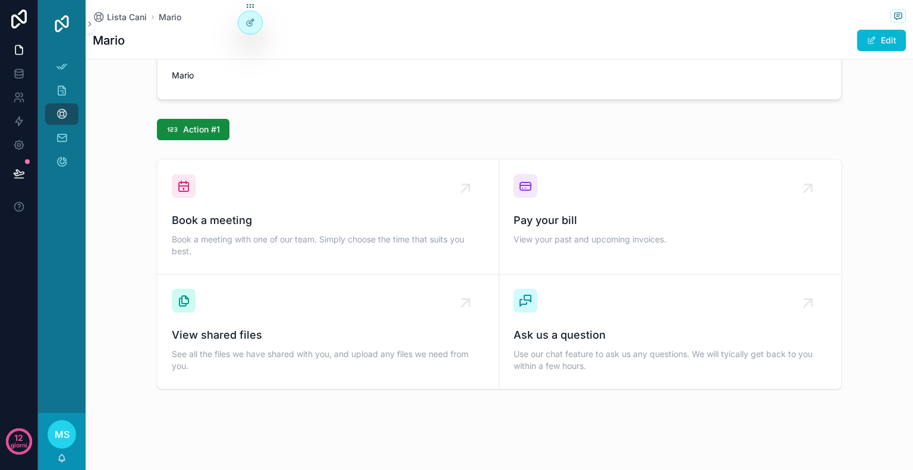
scroll to position [865, 0]
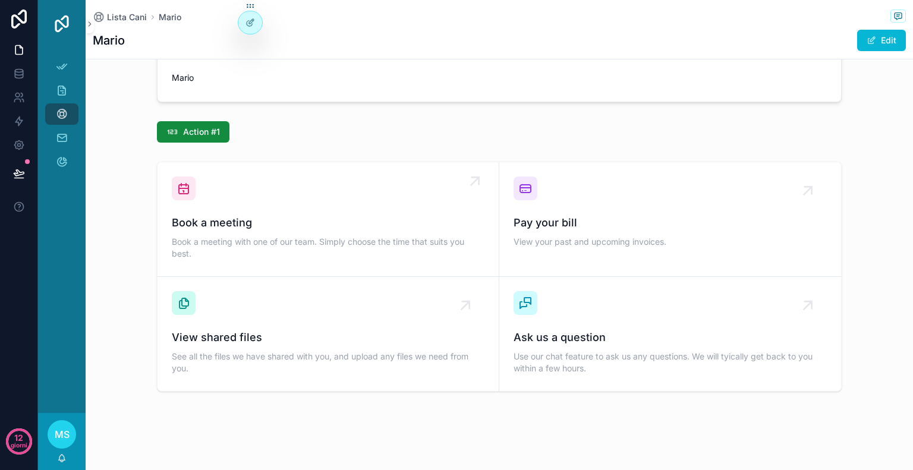
click at [224, 222] on span "Book a meeting" at bounding box center [328, 223] width 313 height 17
click at [188, 199] on div "Book a meeting Book a meeting with one of our team. Simply choose the time that…" at bounding box center [328, 220] width 313 height 86
click at [204, 263] on link "Book a meeting Book a meeting with one of our team. Simply choose the time that…" at bounding box center [329, 219] width 342 height 115
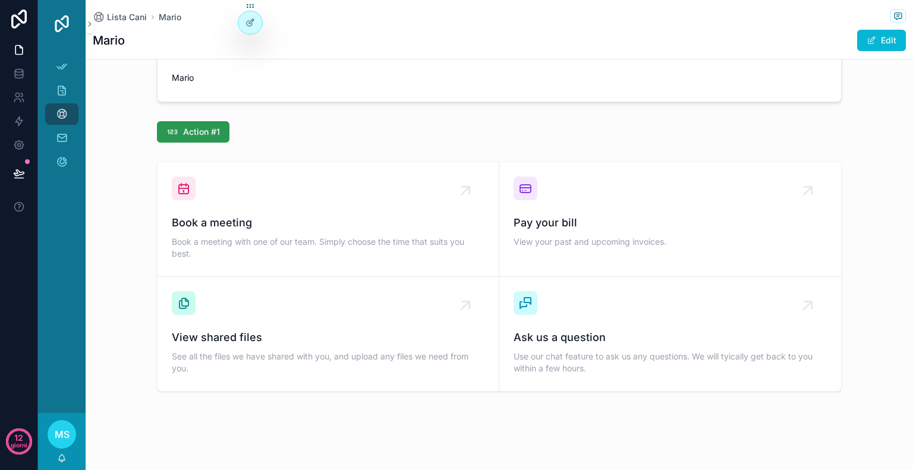
click at [197, 128] on span "Action #1" at bounding box center [201, 132] width 37 height 12
click at [249, 23] on icon at bounding box center [251, 21] width 5 height 5
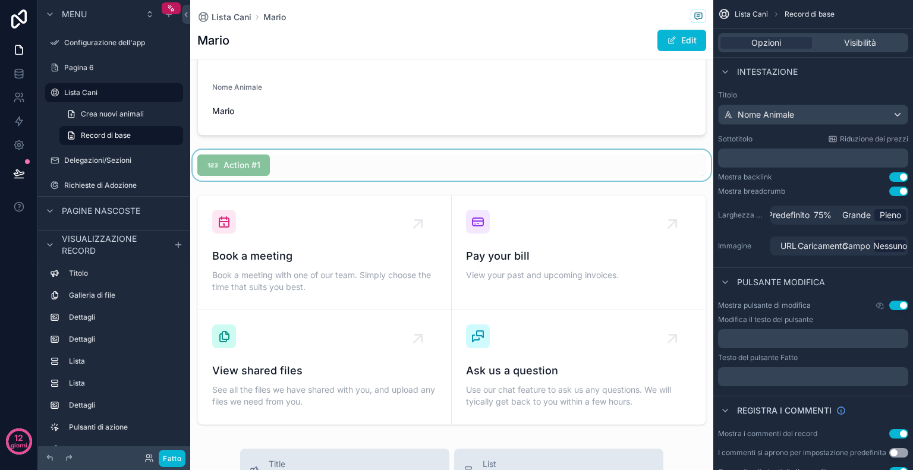
click at [313, 168] on div "contenuto scorrevole" at bounding box center [451, 165] width 523 height 31
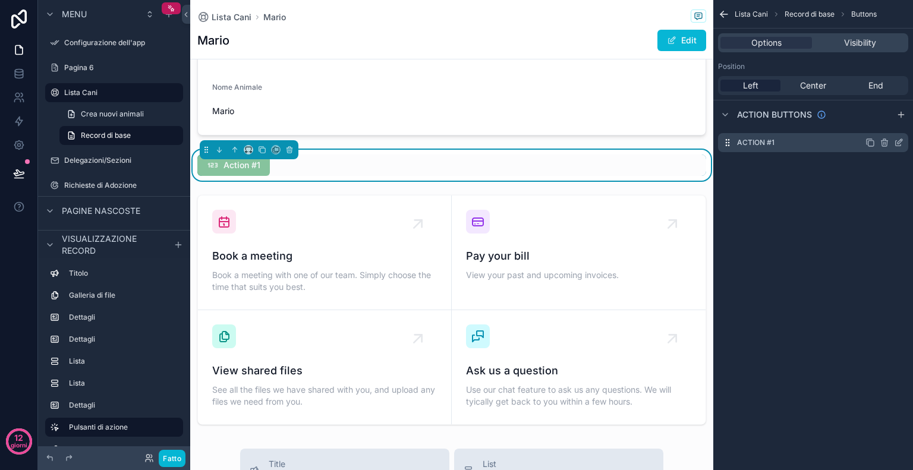
click at [898, 142] on icon "contenuto scorrevole" at bounding box center [900, 141] width 5 height 5
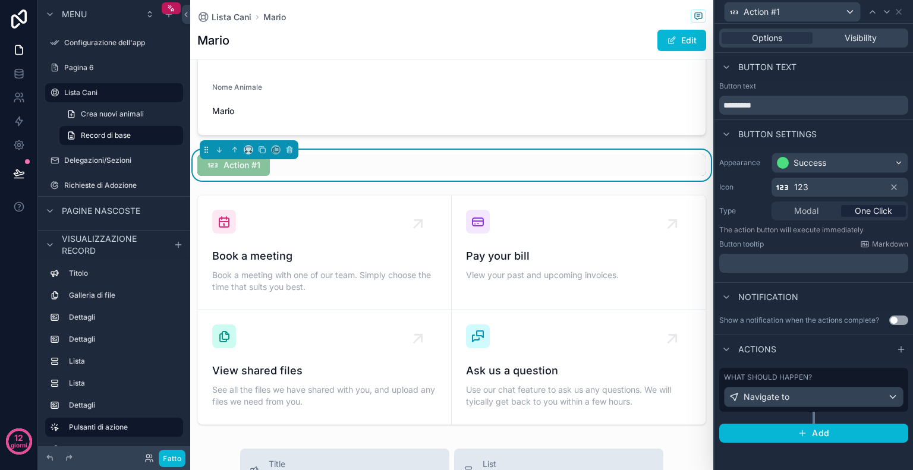
click at [806, 214] on span "Modal" at bounding box center [806, 211] width 24 height 12
click at [831, 162] on div "Success" at bounding box center [840, 162] width 136 height 19
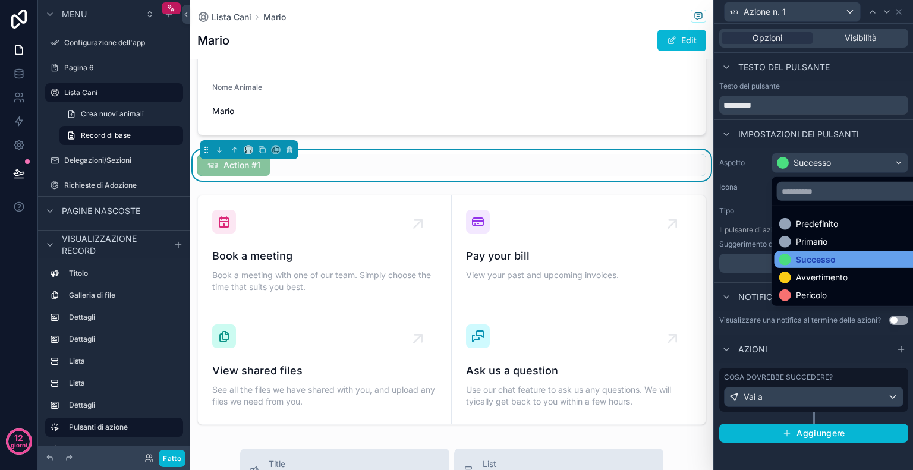
click at [801, 255] on font "Successo" at bounding box center [816, 259] width 40 height 10
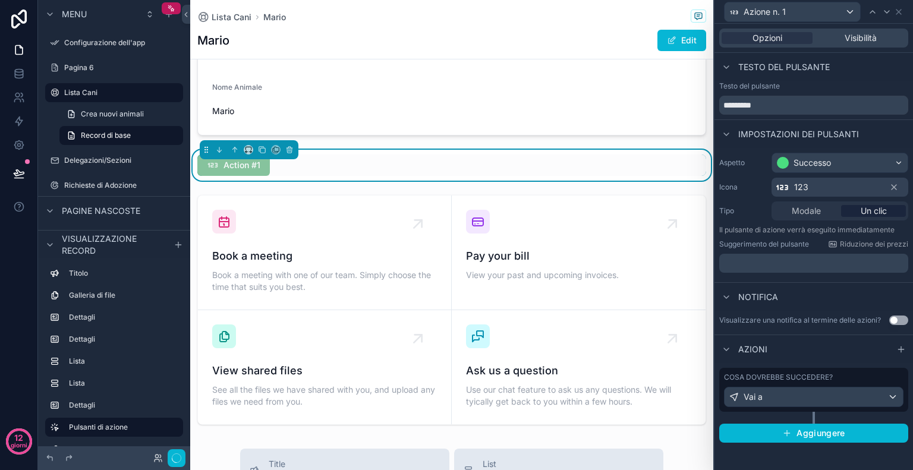
click at [819, 213] on font "Modale" at bounding box center [806, 211] width 29 height 10
click at [876, 213] on font "Un clic" at bounding box center [874, 211] width 26 height 10
click at [876, 209] on font "Un clic" at bounding box center [874, 211] width 26 height 10
click at [824, 393] on div "Vai a" at bounding box center [814, 397] width 178 height 19
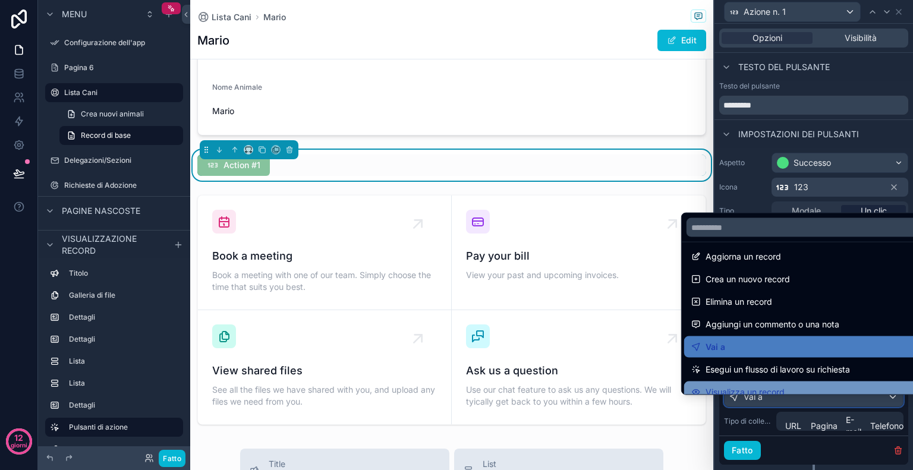
scroll to position [0, 0]
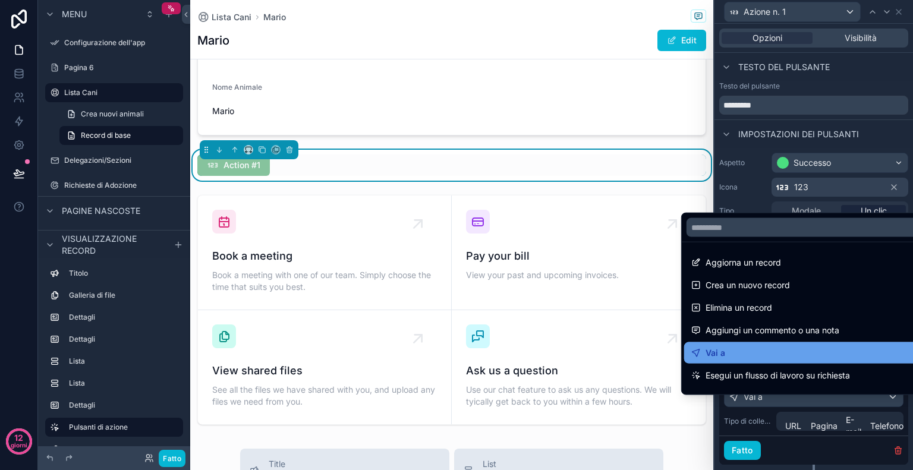
click at [720, 353] on div "Vai a" at bounding box center [802, 353] width 222 height 14
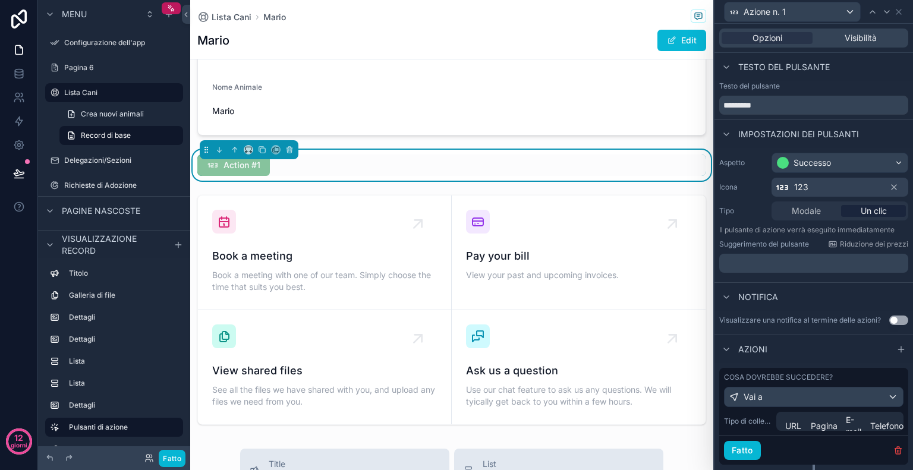
scroll to position [38, 0]
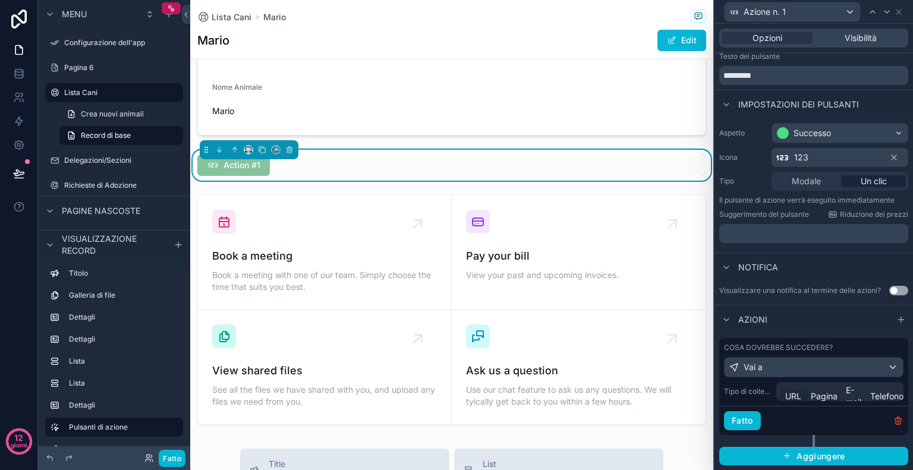
click at [787, 398] on font "URL" at bounding box center [793, 396] width 16 height 10
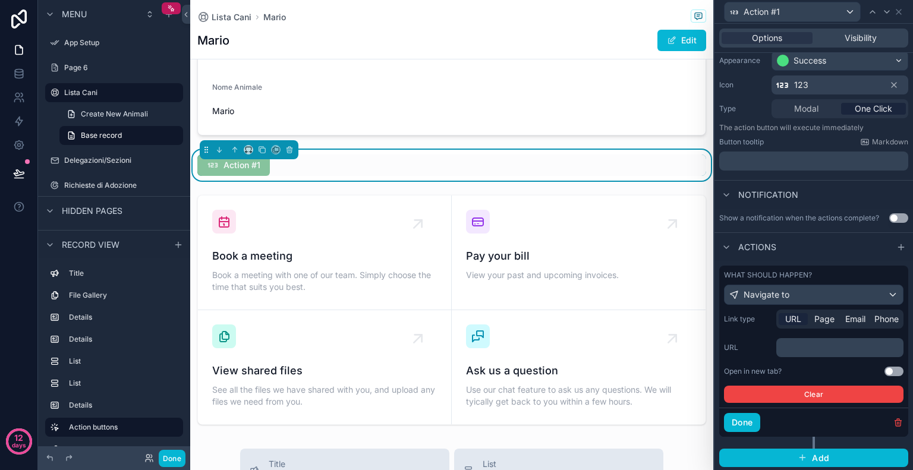
scroll to position [112, 0]
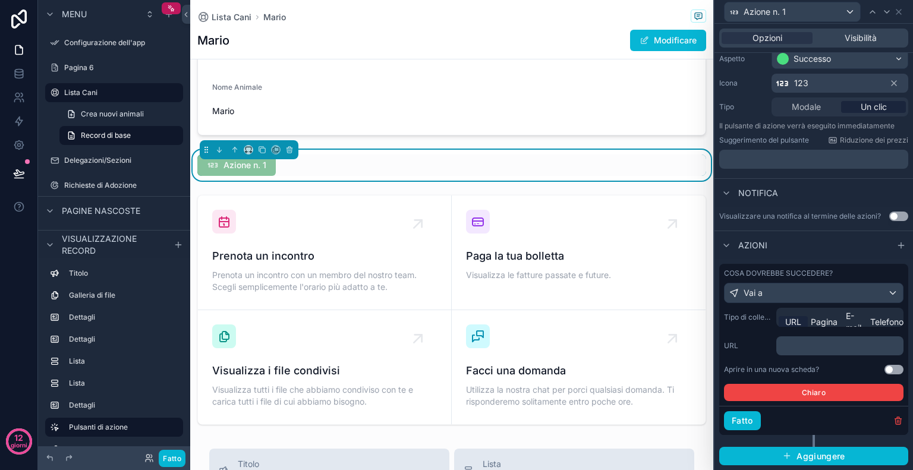
click at [802, 352] on div "﻿" at bounding box center [839, 345] width 127 height 19
click at [809, 346] on p "﻿" at bounding box center [841, 346] width 120 height 12
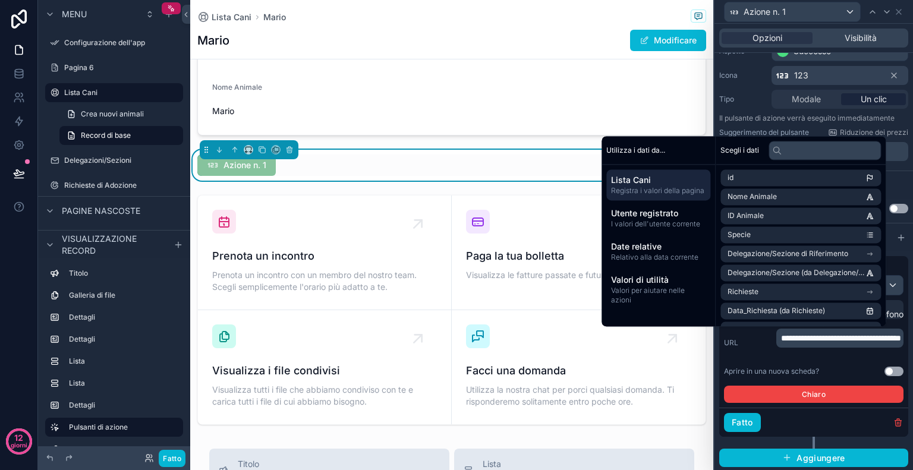
scroll to position [120, 0]
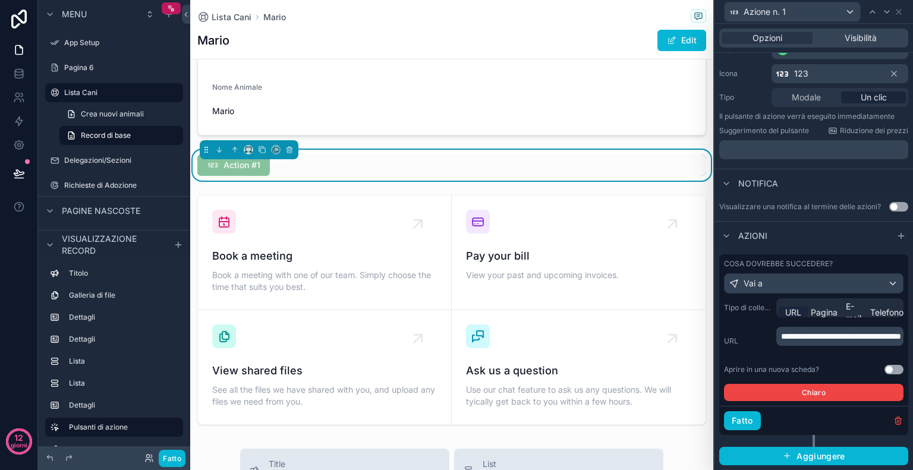
click at [855, 372] on div "Aprire in una nuova scheda? Usa impostazione" at bounding box center [814, 370] width 180 height 10
click at [736, 424] on font "Fatto" at bounding box center [742, 420] width 21 height 10
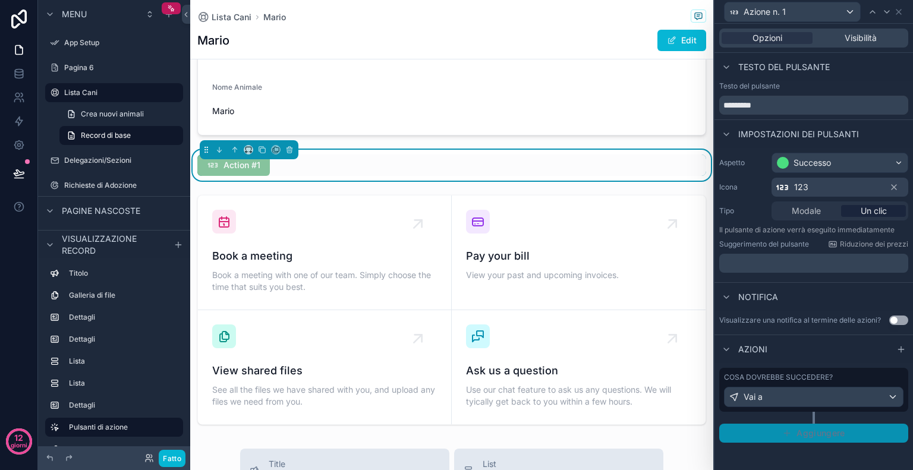
click at [809, 432] on font "Aggiungere" at bounding box center [821, 433] width 49 height 10
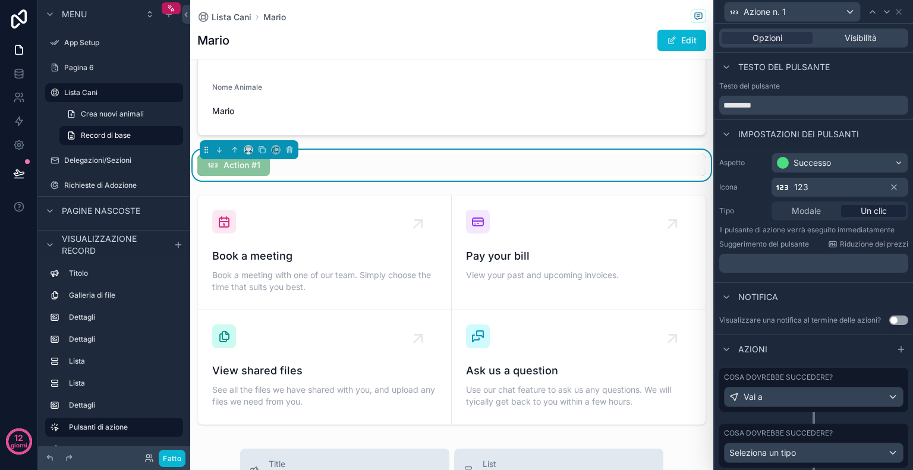
scroll to position [41, 0]
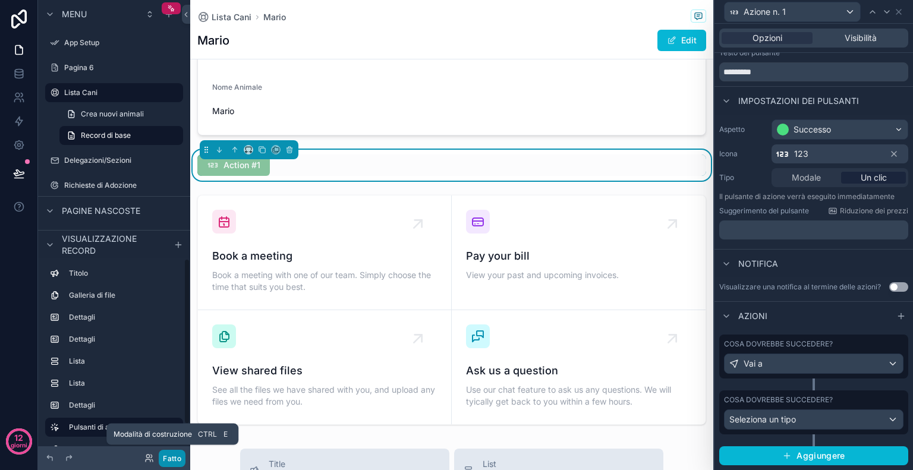
click at [181, 465] on button "Fatto" at bounding box center [172, 458] width 27 height 17
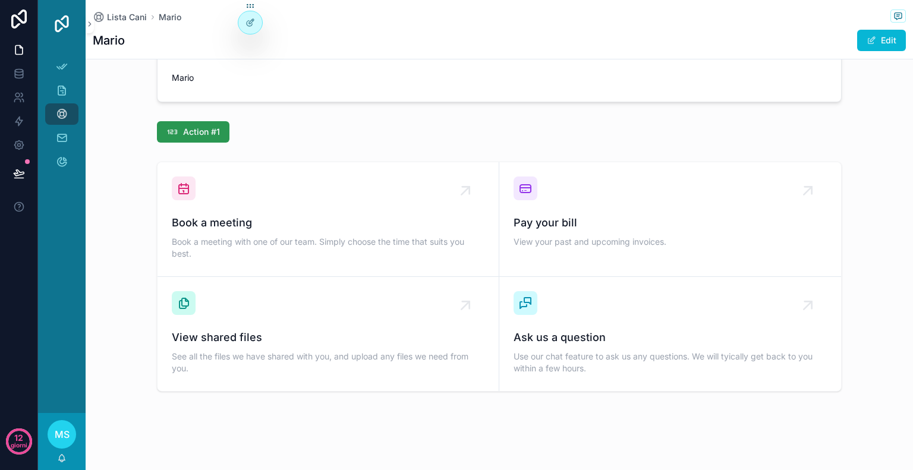
click at [185, 131] on span "Action #1" at bounding box center [201, 132] width 37 height 12
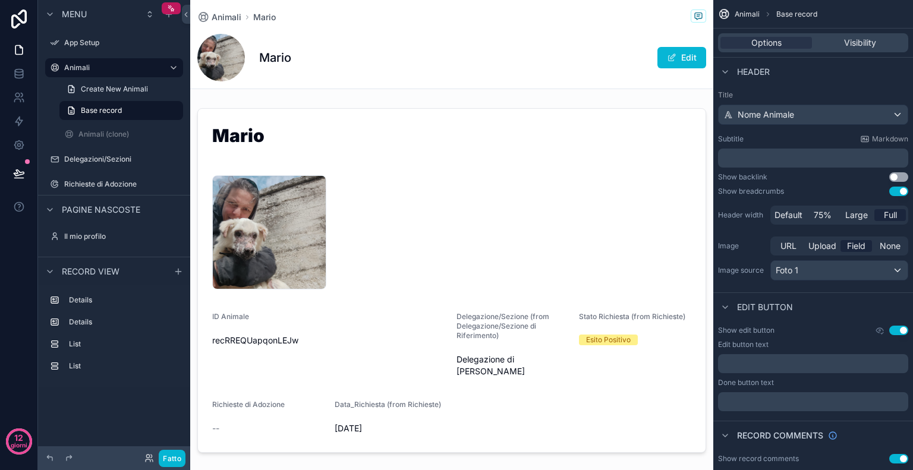
scroll to position [181, 0]
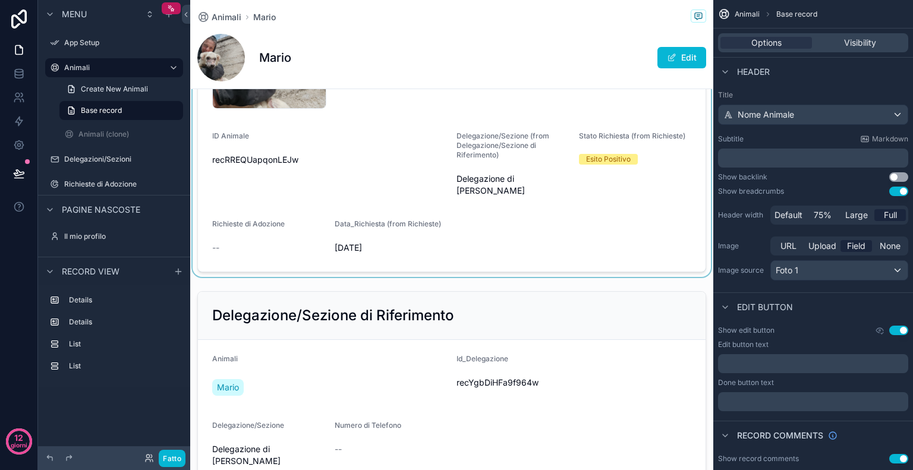
click at [502, 244] on div "contenuto scorrevole" at bounding box center [451, 100] width 523 height 354
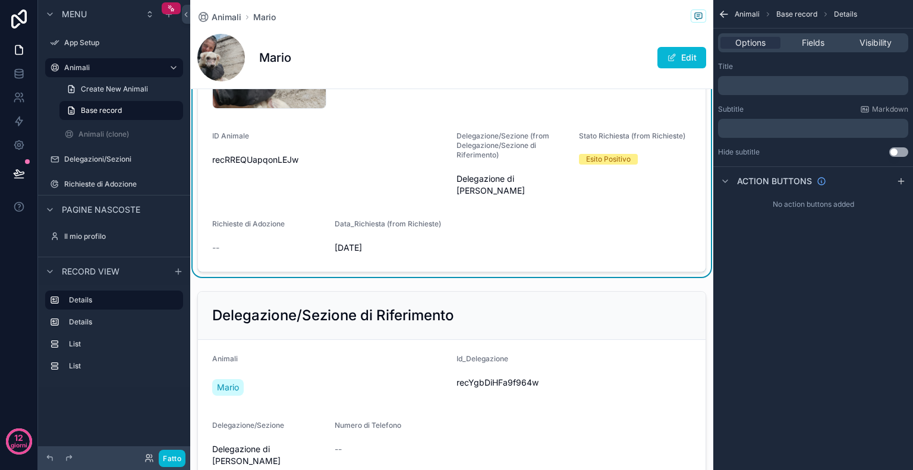
click at [541, 249] on form "Mario rosa-(1) .jpg ID Animale recRREQUapqonLEJw Delegazione/Sezione (from Dele…" at bounding box center [452, 100] width 508 height 344
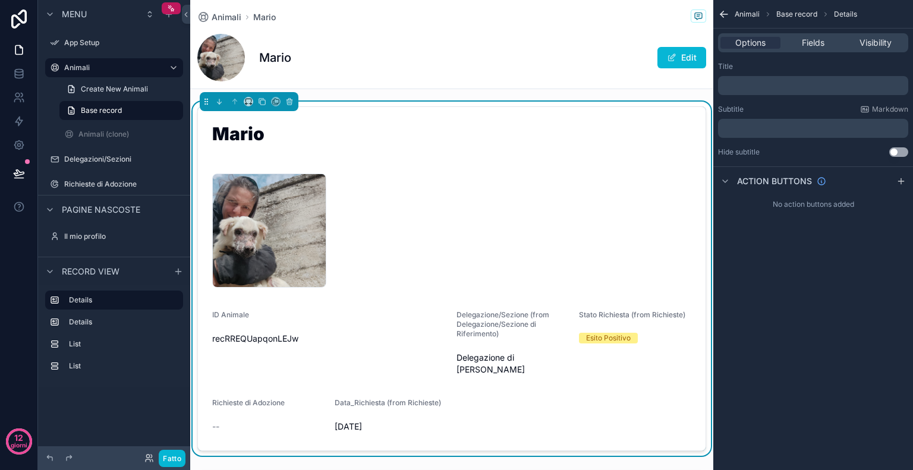
scroll to position [0, 0]
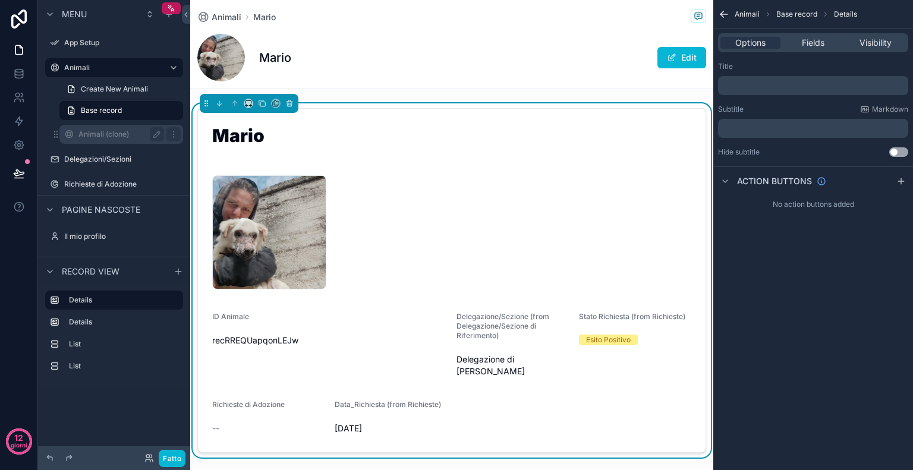
click at [93, 136] on label "Animali (clone)" at bounding box center [118, 135] width 81 height 10
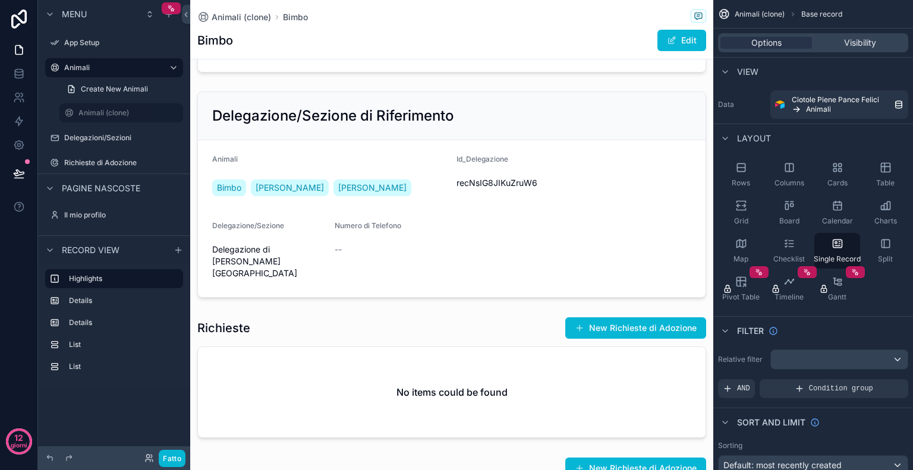
scroll to position [248, 0]
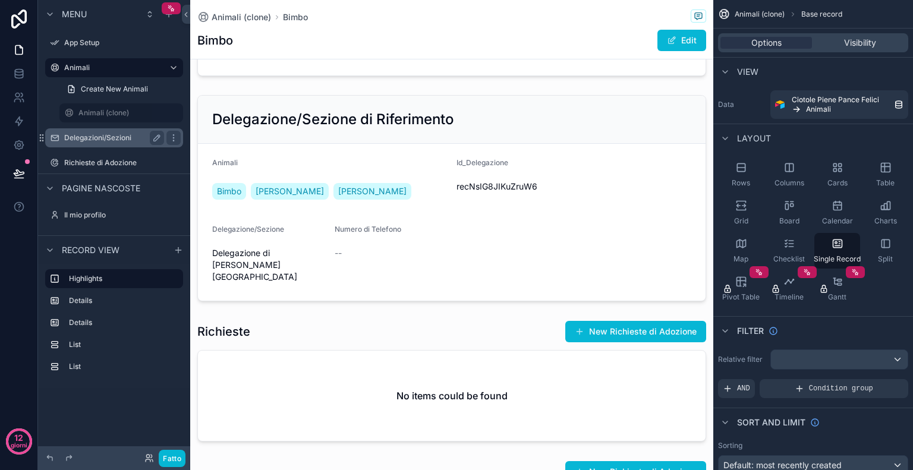
click at [111, 135] on font "Delegazioni/Sezioni" at bounding box center [97, 137] width 67 height 9
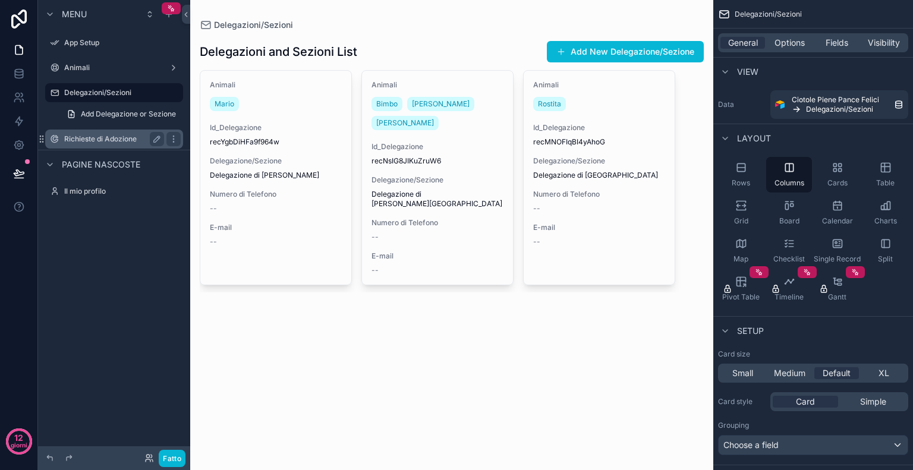
click at [113, 144] on div "Richieste di Adozione" at bounding box center [114, 139] width 100 height 14
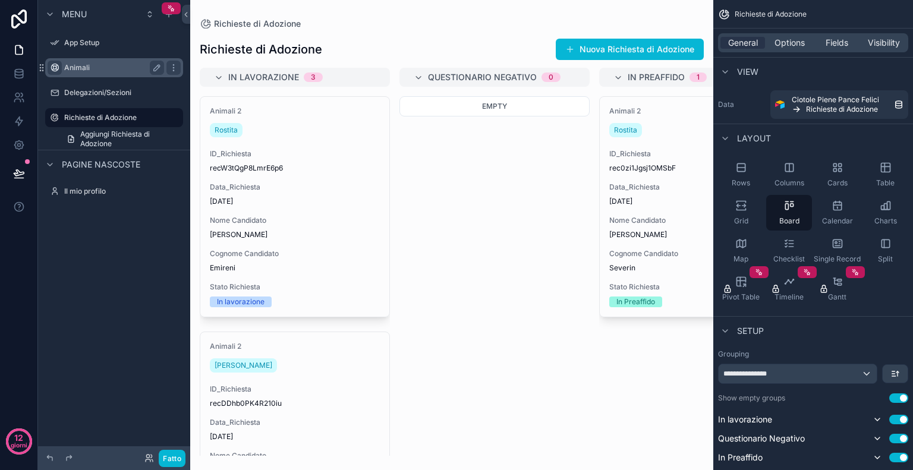
click at [57, 64] on icon "contenuto scorrevole" at bounding box center [55, 68] width 10 height 10
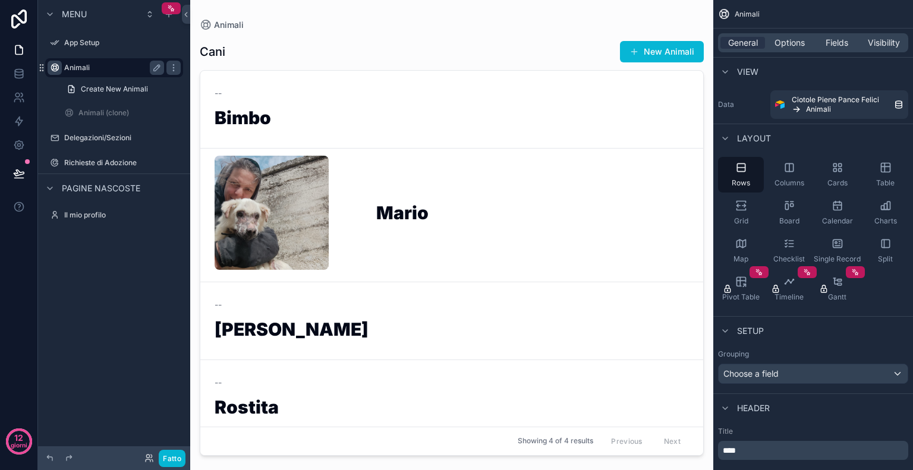
click at [109, 306] on div "Menu App Setup Animali Create New Animali Animali (clone) Delegazioni/Sezioni R…" at bounding box center [114, 228] width 152 height 456
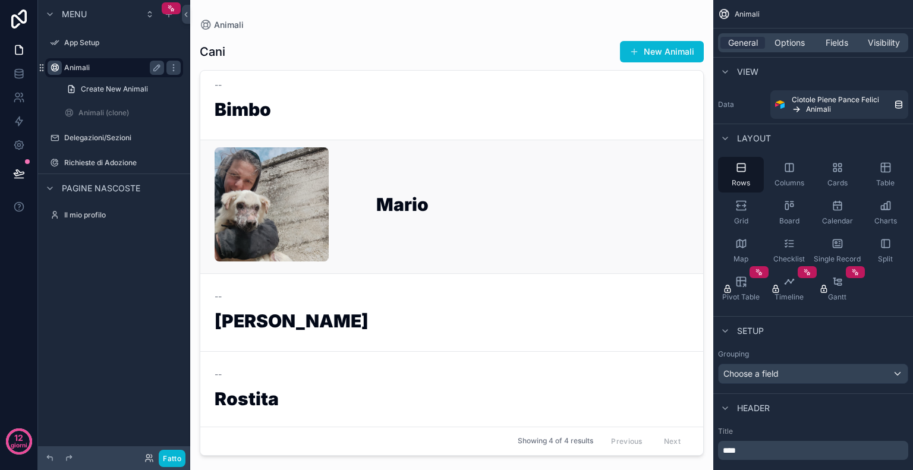
scroll to position [8, 0]
click at [465, 211] on h1 "Mario" at bounding box center [532, 207] width 313 height 23
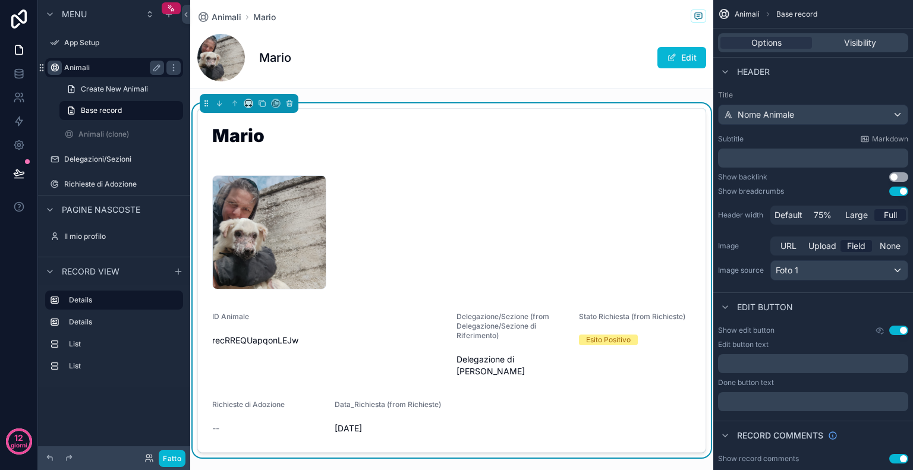
click at [487, 182] on div "rosa-(1) .jpg" at bounding box center [451, 232] width 479 height 114
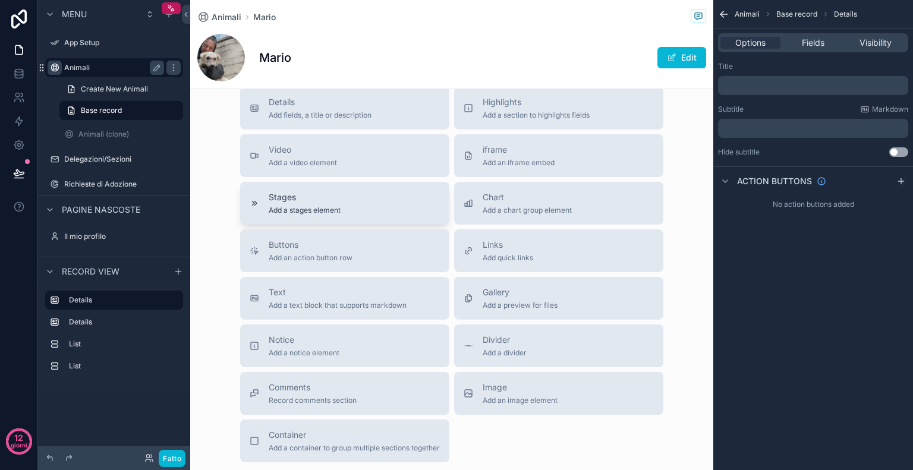
scroll to position [1216, 0]
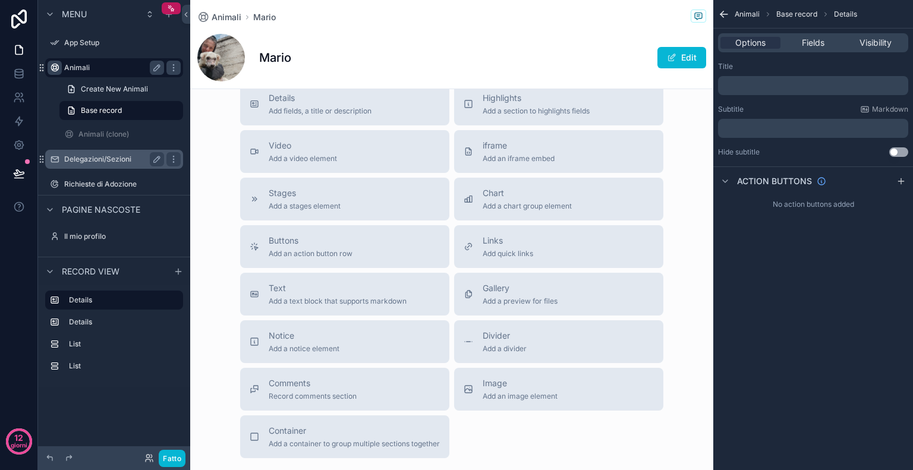
click at [114, 156] on font "Delegazioni/Sezioni" at bounding box center [97, 159] width 67 height 9
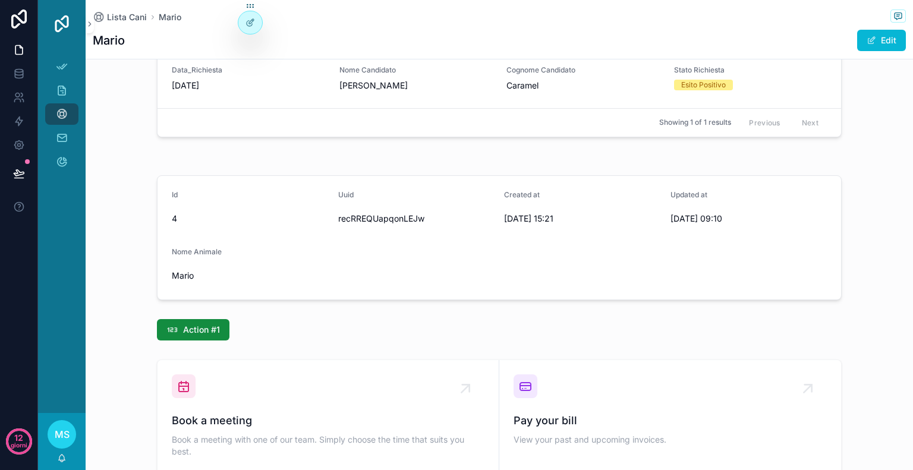
scroll to position [701, 0]
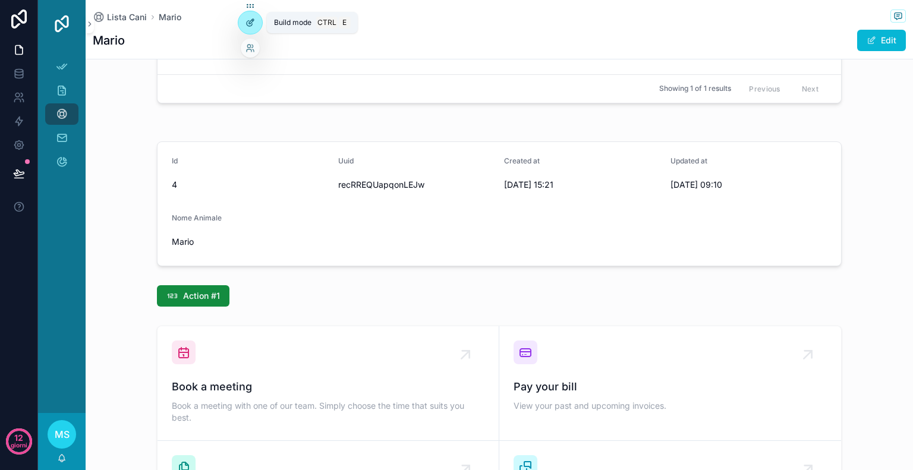
click at [245, 18] on div at bounding box center [250, 22] width 24 height 23
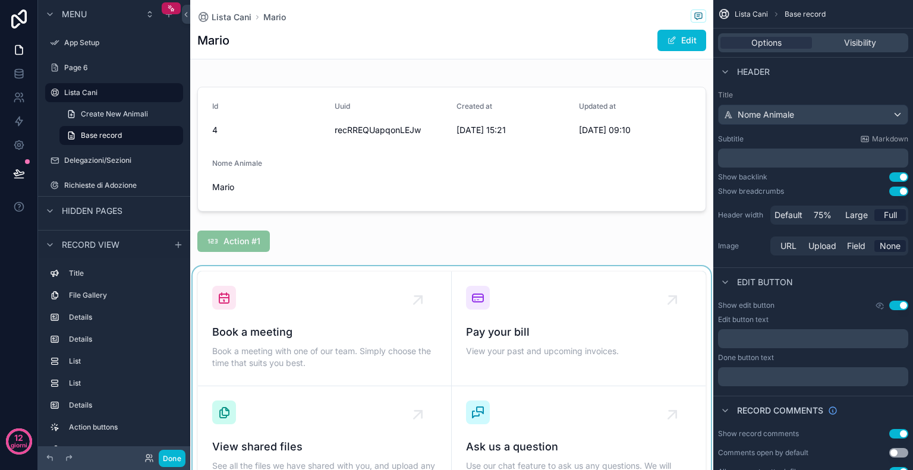
scroll to position [789, 0]
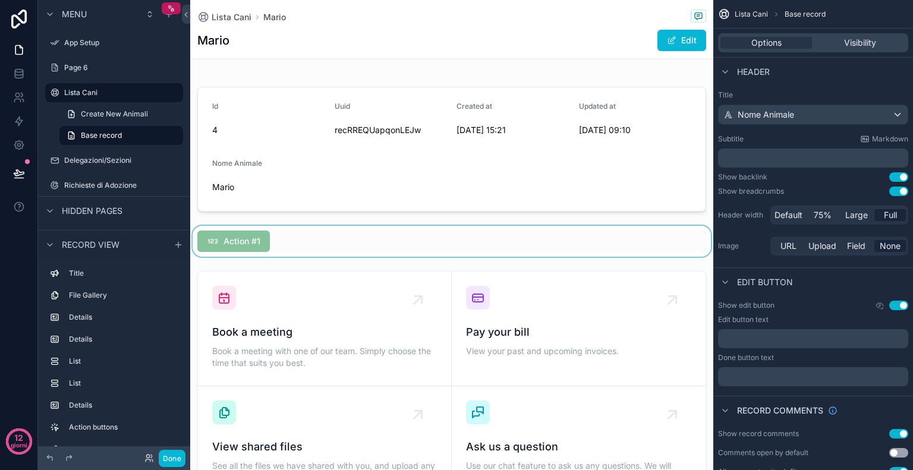
click at [302, 253] on div "contenuto scorrevole" at bounding box center [451, 241] width 523 height 31
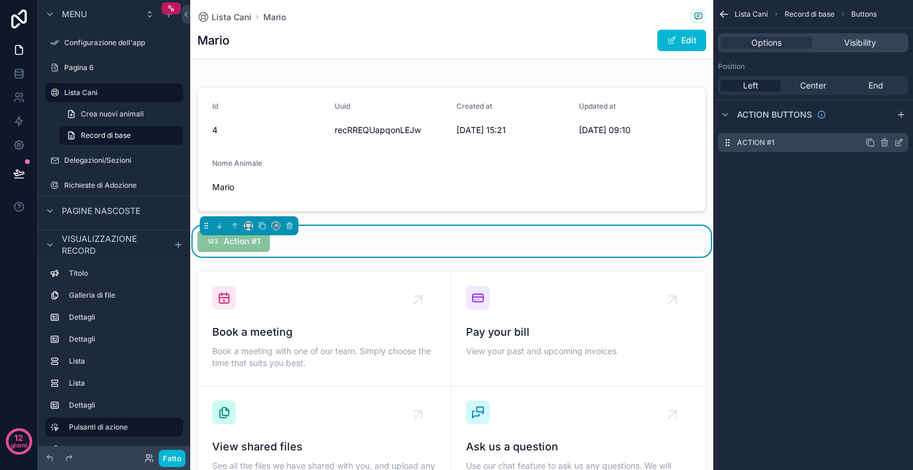
click at [897, 145] on icon "contenuto scorrevole" at bounding box center [899, 143] width 10 height 10
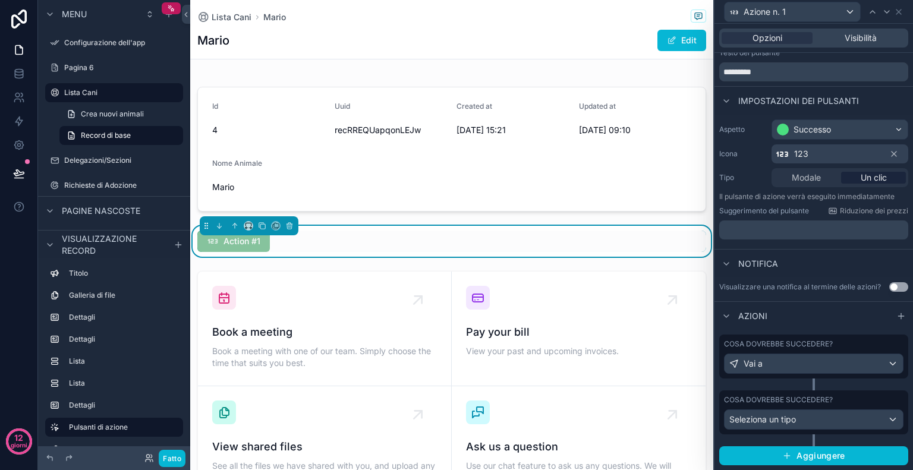
scroll to position [41, 0]
click at [843, 367] on div "Vai a" at bounding box center [814, 363] width 178 height 19
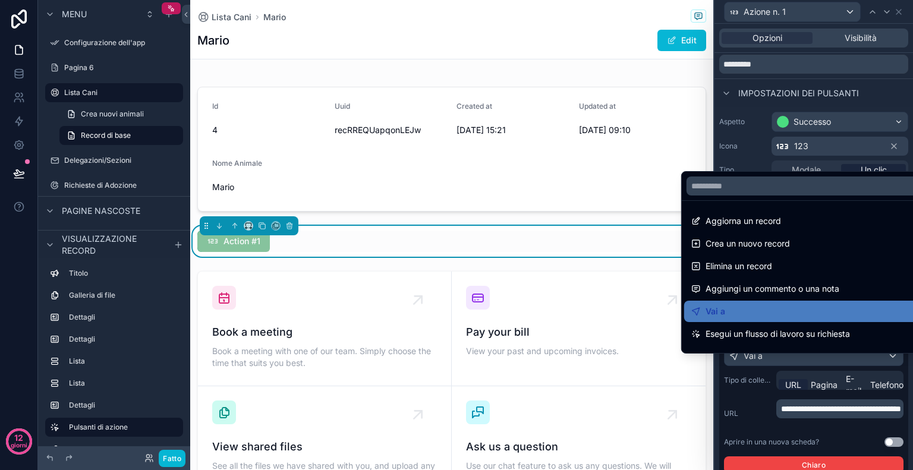
click at [839, 423] on div at bounding box center [813, 235] width 199 height 470
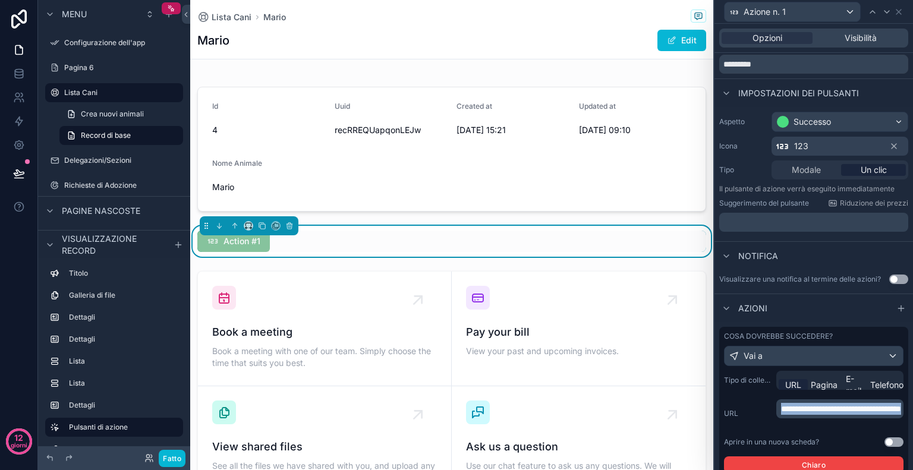
drag, startPoint x: 845, startPoint y: 425, endPoint x: 767, endPoint y: 413, distance: 78.3
click at [767, 413] on div "**********" at bounding box center [814, 413] width 180 height 29
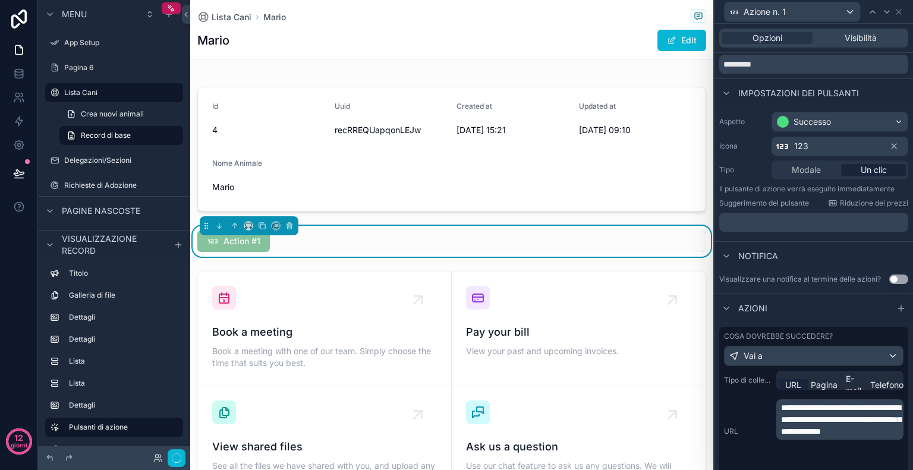
scroll to position [77, 0]
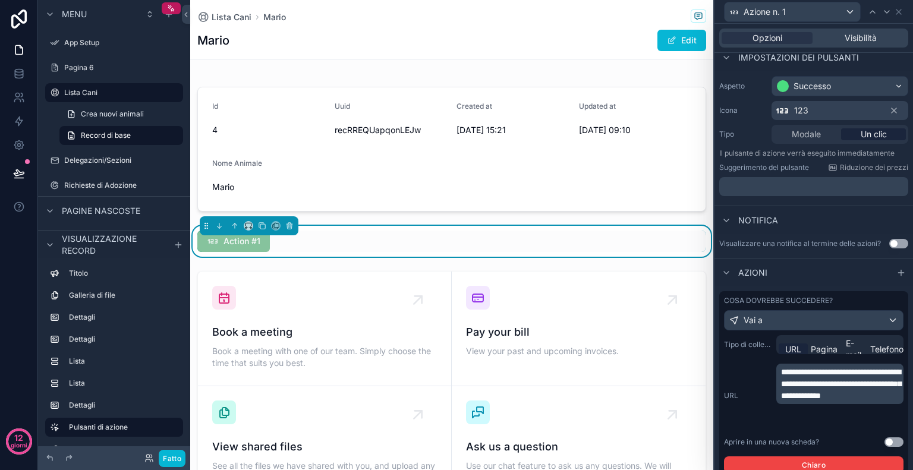
click at [851, 400] on span "**********" at bounding box center [841, 384] width 120 height 32
drag, startPoint x: 851, startPoint y: 429, endPoint x: 799, endPoint y: 424, distance: 51.9
drag, startPoint x: 799, startPoint y: 424, endPoint x: 847, endPoint y: 430, distance: 47.9
click at [847, 400] on span "**********" at bounding box center [841, 384] width 120 height 32
click at [849, 400] on span "**********" at bounding box center [841, 384] width 120 height 32
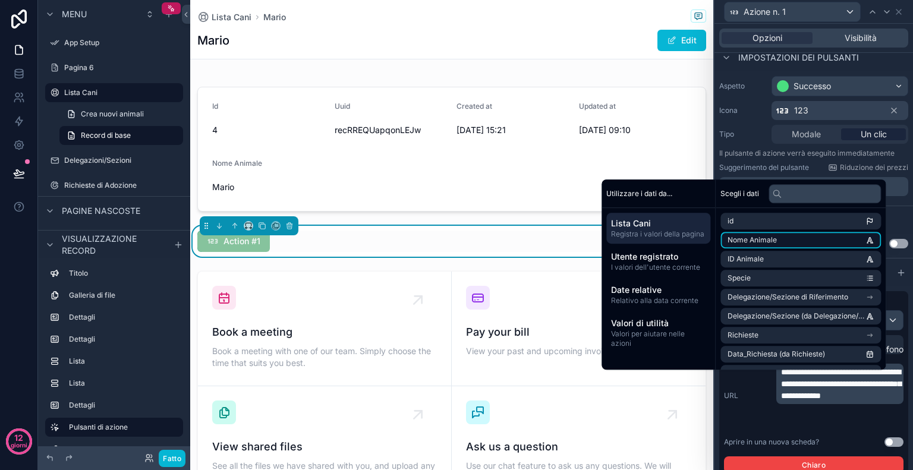
click at [827, 243] on li "Nome Animale" at bounding box center [800, 240] width 160 height 17
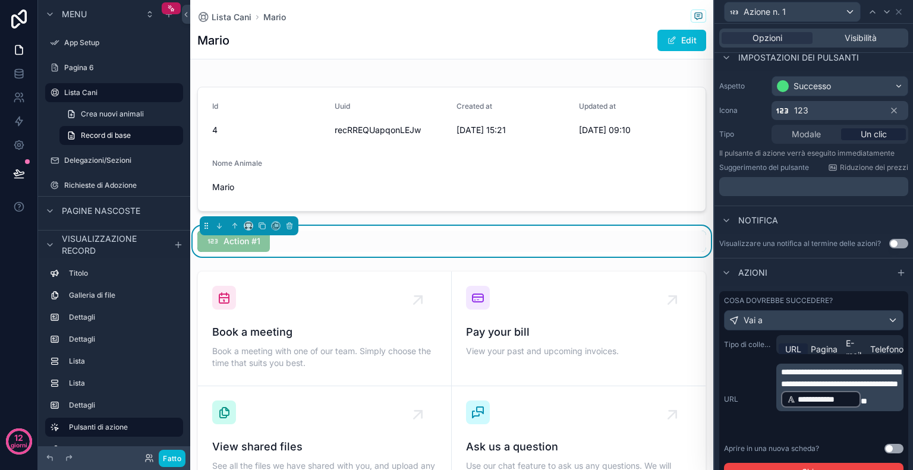
click at [746, 425] on div "**********" at bounding box center [814, 399] width 180 height 71
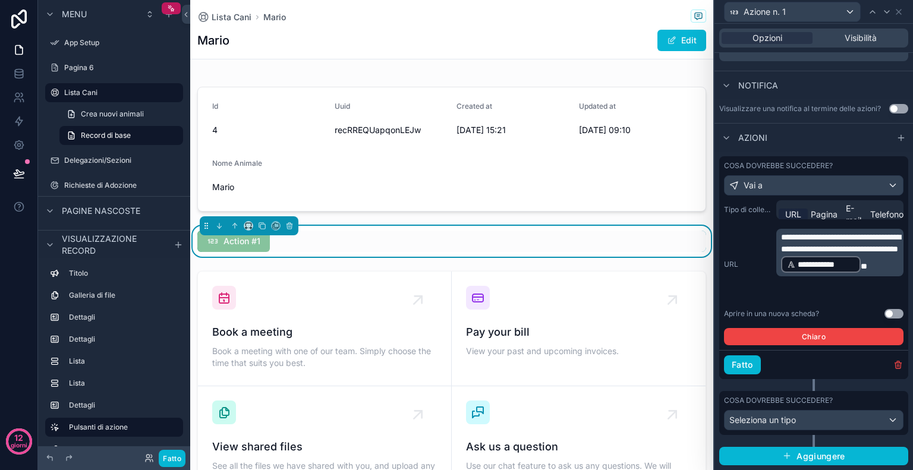
scroll to position [219, 0]
click at [753, 372] on button "Fatto" at bounding box center [742, 364] width 37 height 19
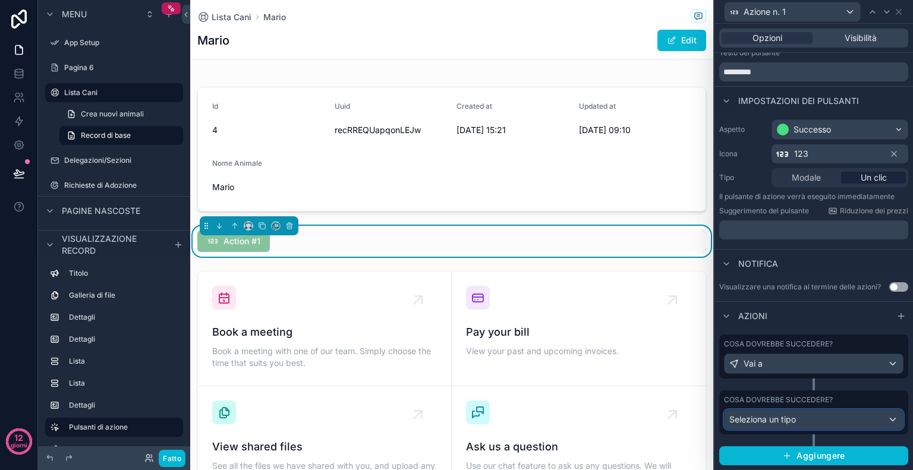
click at [824, 413] on div "Seleziona un tipo" at bounding box center [814, 419] width 178 height 19
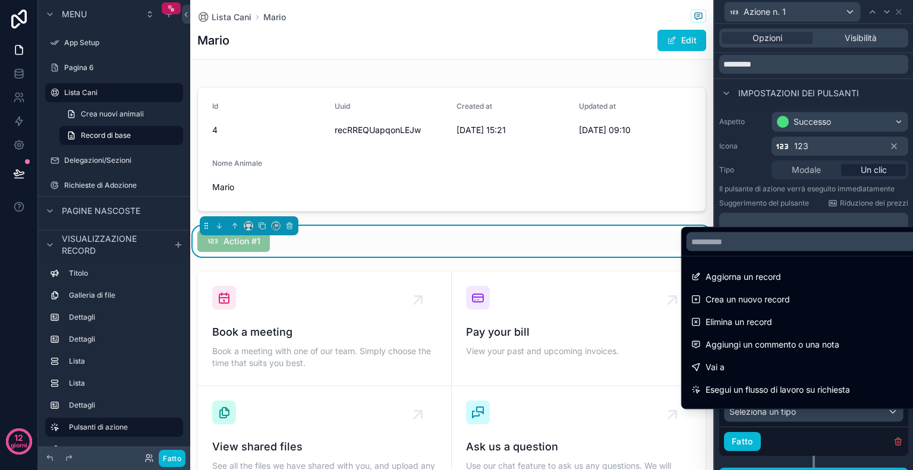
click at [592, 231] on div "Action #1" at bounding box center [451, 241] width 509 height 21
click at [179, 454] on font "Fatto" at bounding box center [172, 458] width 18 height 9
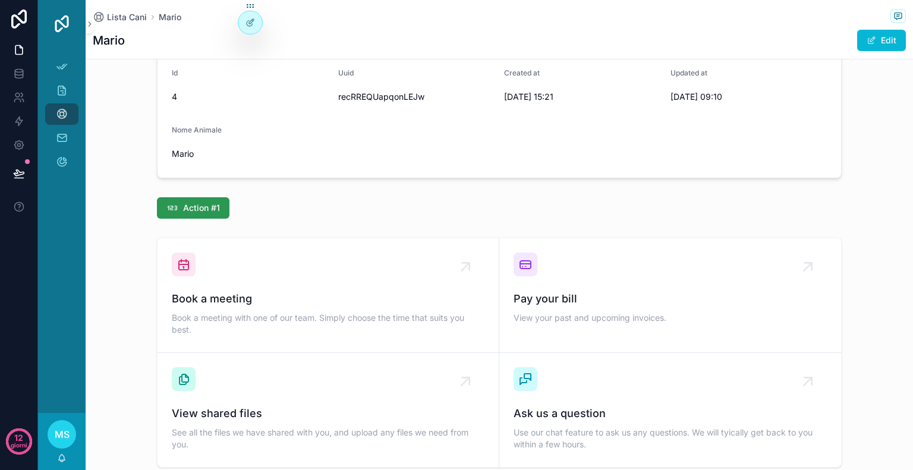
click at [202, 213] on button "Action #1" at bounding box center [193, 207] width 73 height 21
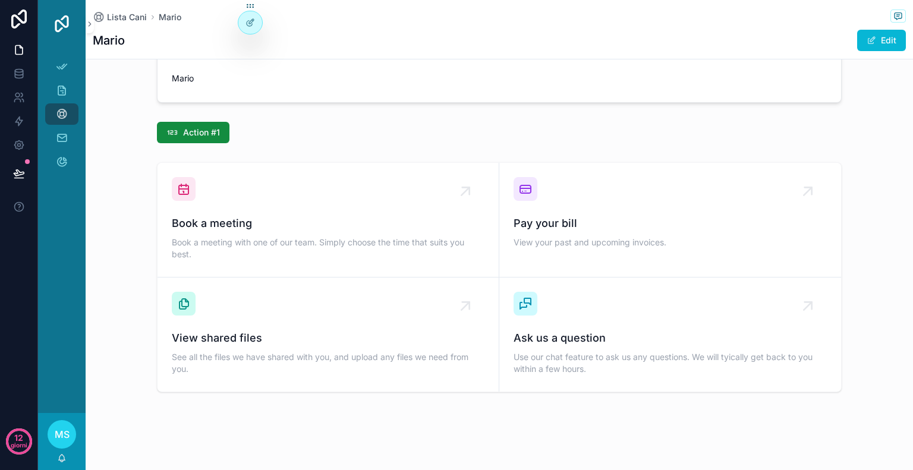
scroll to position [865, 0]
click at [243, 29] on div at bounding box center [250, 22] width 24 height 23
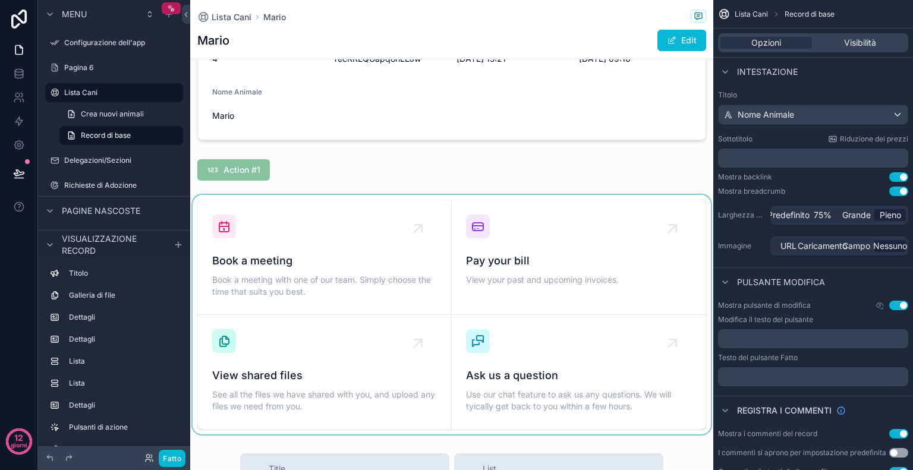
scroll to position [857, 0]
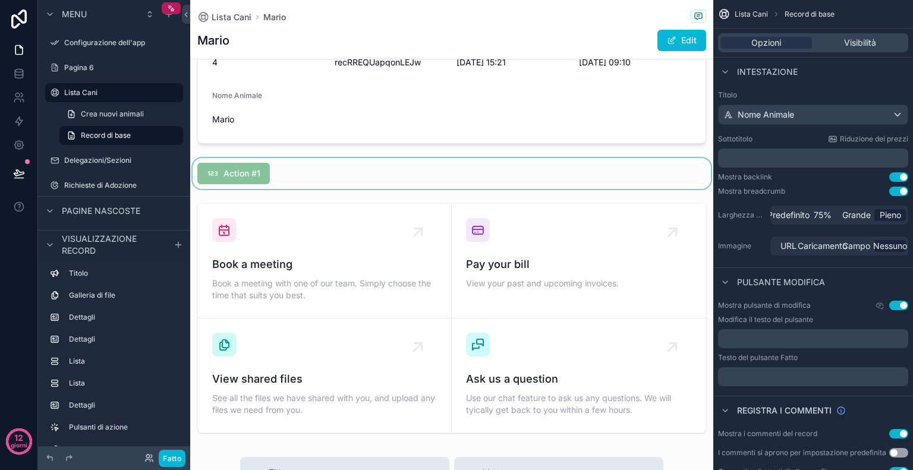
click at [268, 181] on div "contenuto scorrevole" at bounding box center [451, 173] width 523 height 31
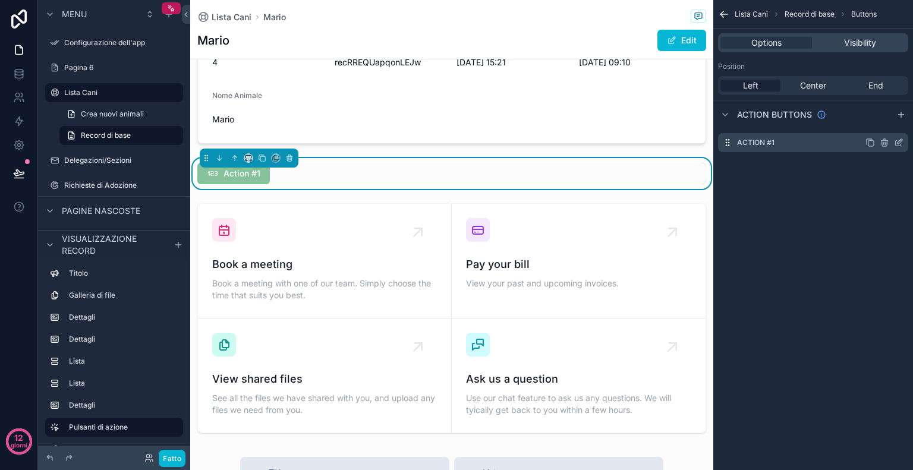
click at [898, 142] on icon "contenuto scorrevole" at bounding box center [900, 141] width 5 height 5
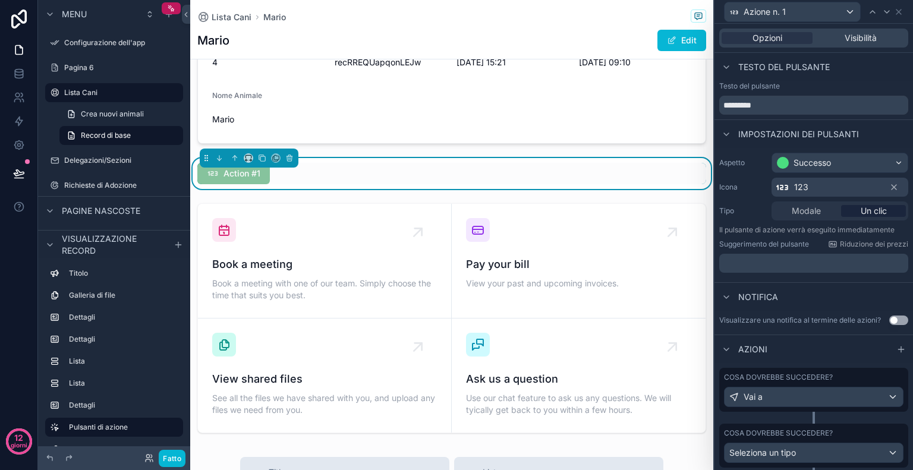
scroll to position [41, 0]
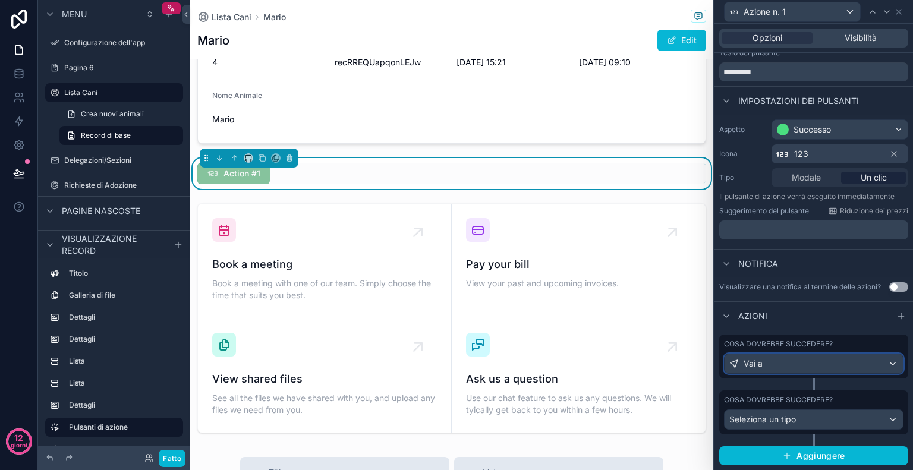
click at [842, 365] on div "Vai a" at bounding box center [814, 363] width 178 height 19
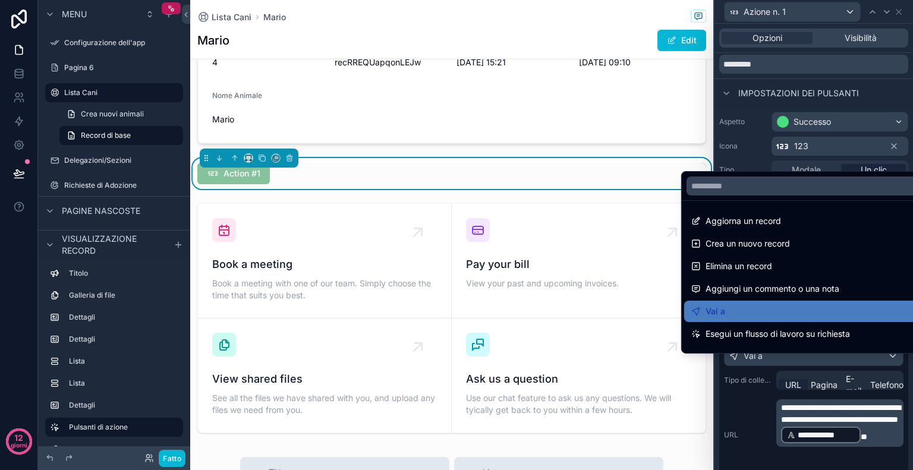
click at [861, 457] on div at bounding box center [813, 235] width 199 height 470
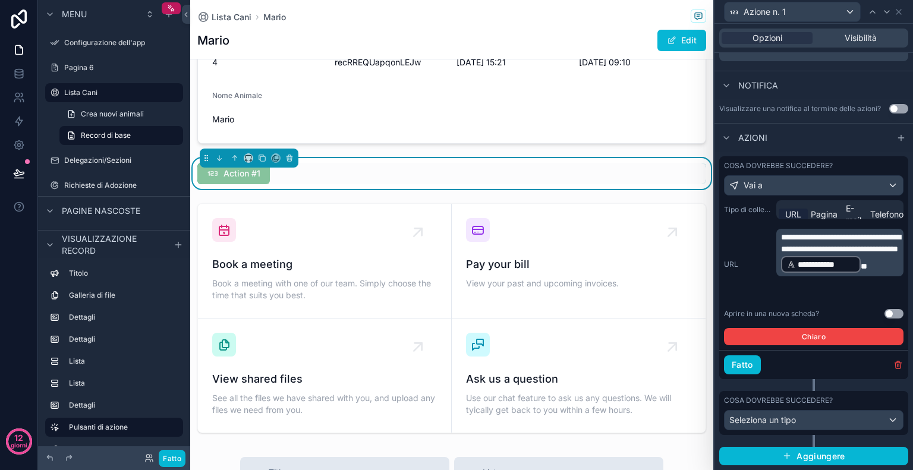
scroll to position [214, 0]
click at [844, 253] on span "**********" at bounding box center [840, 243] width 119 height 20
click at [735, 370] on font "Fatto" at bounding box center [742, 365] width 21 height 10
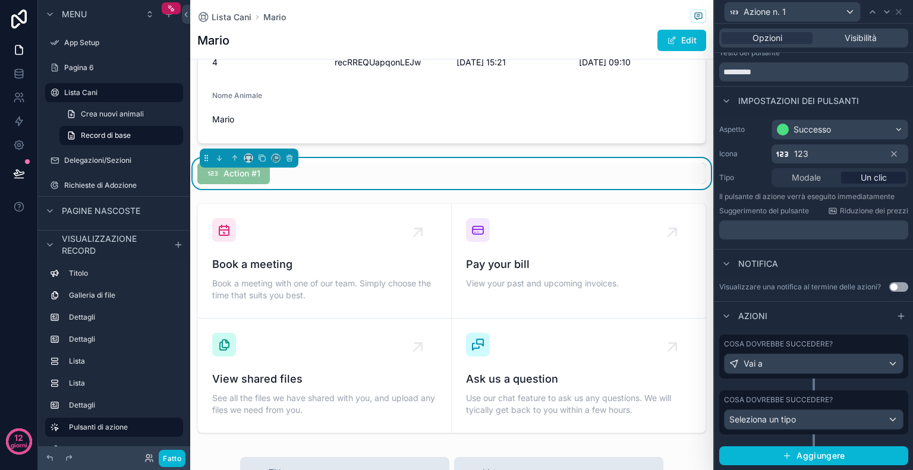
scroll to position [41, 0]
click at [172, 458] on font "Fatto" at bounding box center [172, 458] width 18 height 9
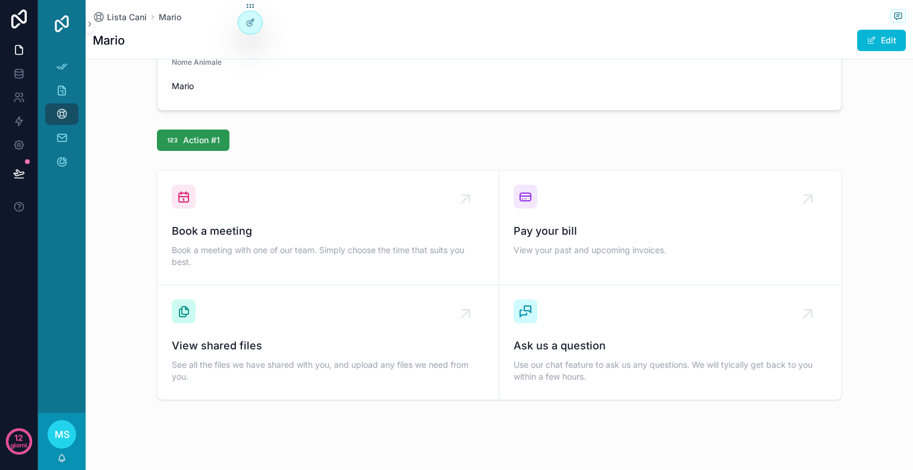
click at [197, 137] on span "Action #1" at bounding box center [201, 140] width 37 height 12
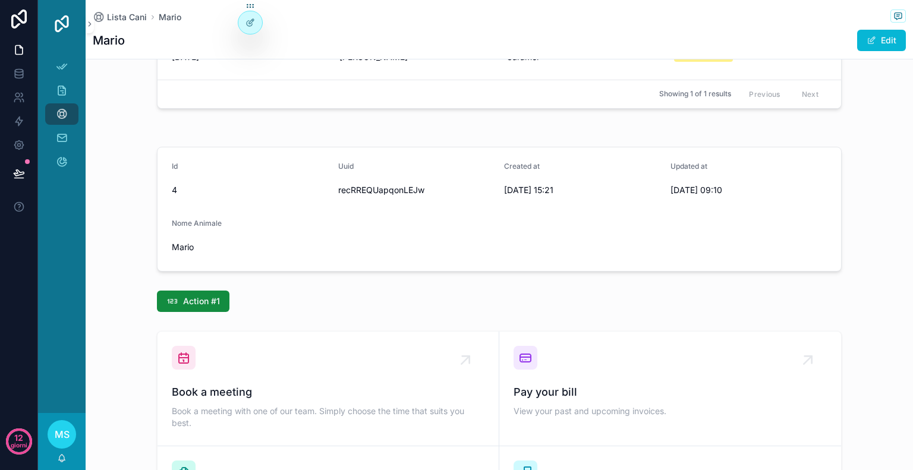
scroll to position [704, 0]
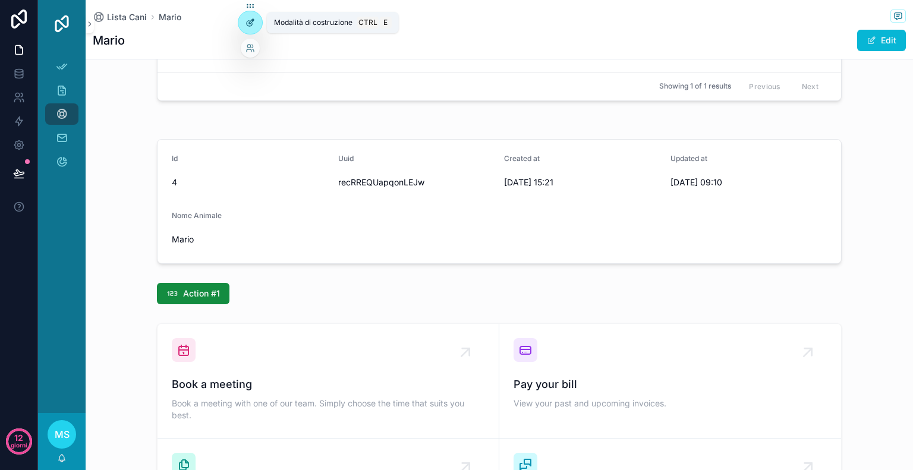
click at [254, 26] on icon at bounding box center [250, 23] width 10 height 10
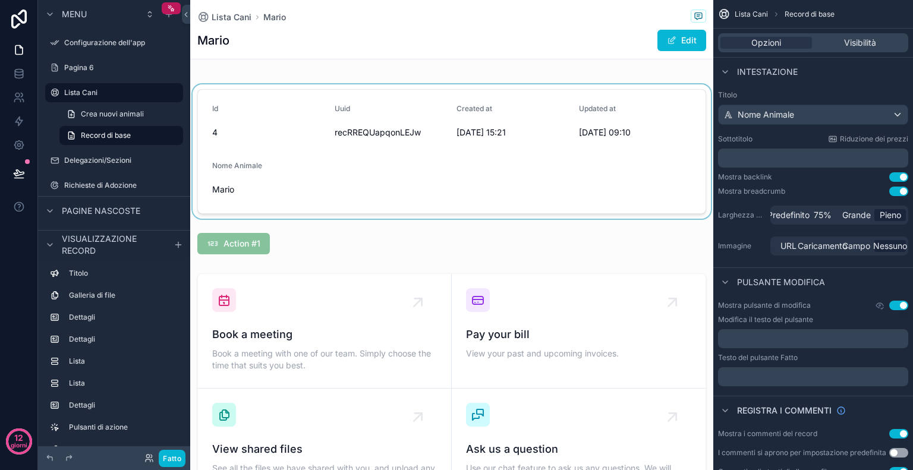
scroll to position [789, 0]
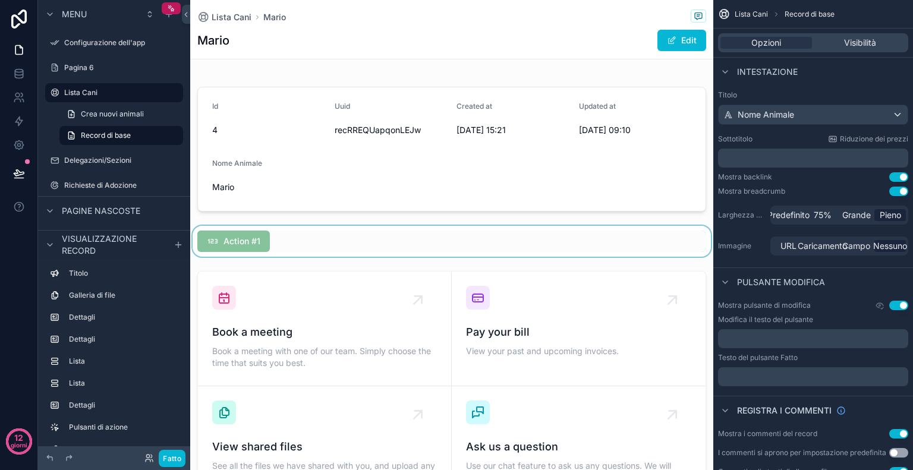
click at [276, 251] on div "contenuto scorrevole" at bounding box center [451, 241] width 523 height 31
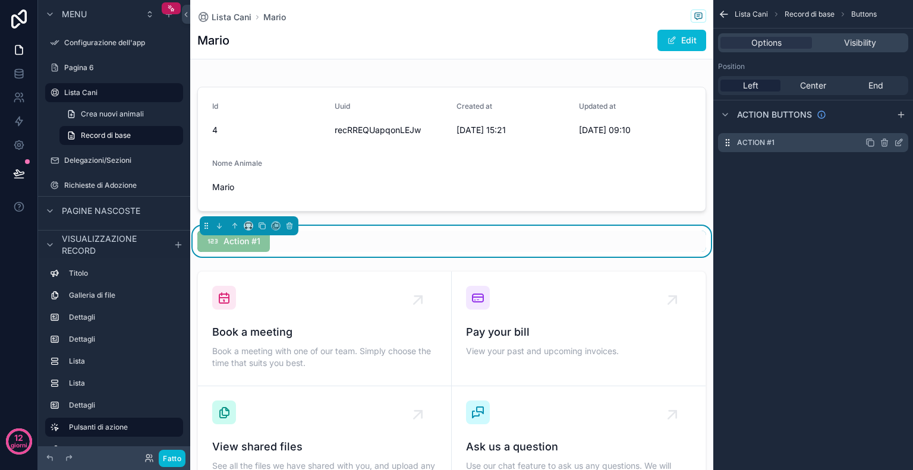
click at [898, 142] on icon "contenuto scorrevole" at bounding box center [900, 141] width 5 height 5
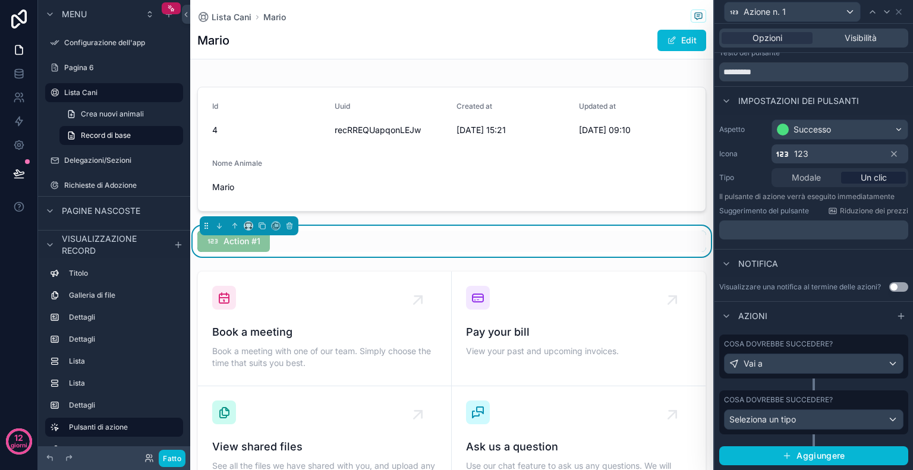
scroll to position [41, 0]
click at [848, 369] on div "Vai a" at bounding box center [814, 363] width 178 height 19
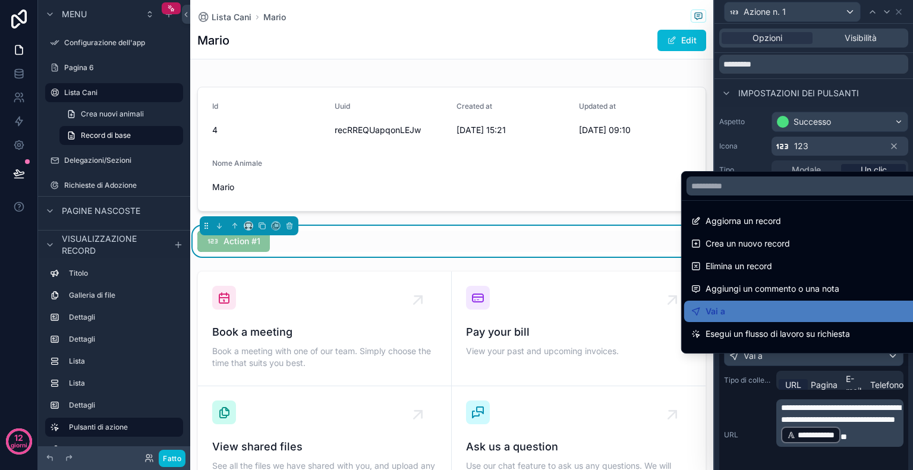
scroll to position [378, 0]
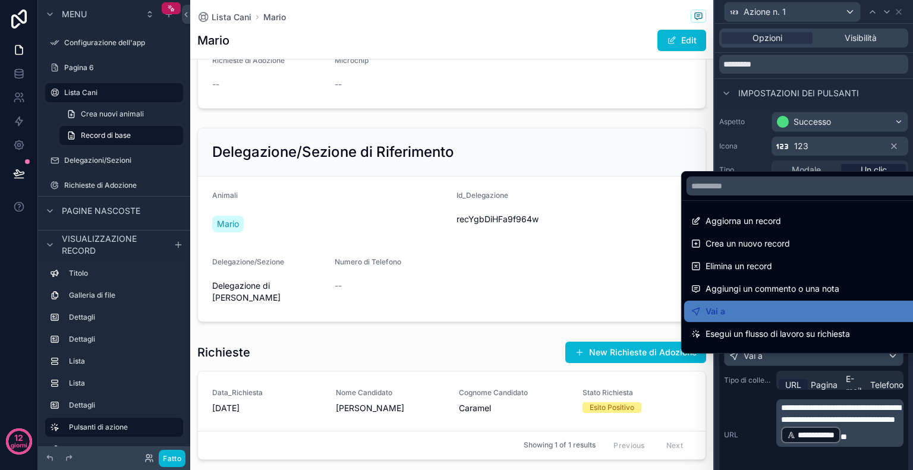
click at [861, 432] on div at bounding box center [813, 235] width 199 height 470
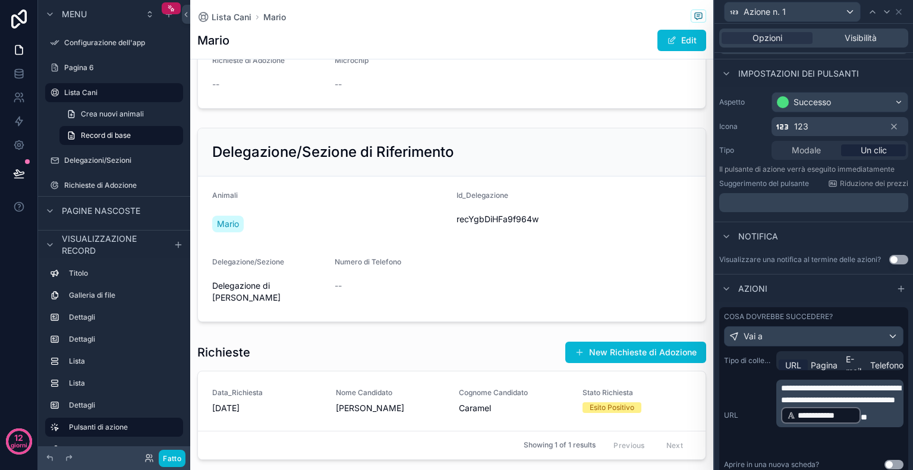
scroll to position [77, 0]
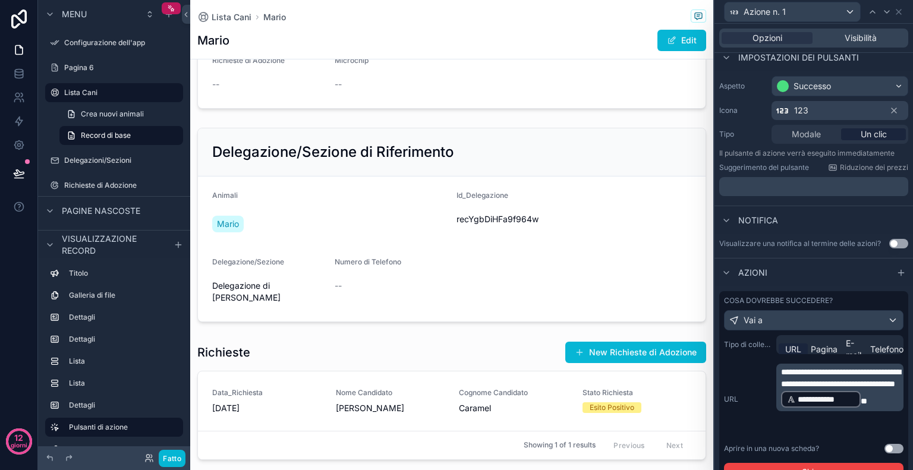
click at [882, 409] on p "**********" at bounding box center [841, 387] width 120 height 43
drag, startPoint x: 875, startPoint y: 432, endPoint x: 858, endPoint y: 417, distance: 23.2
click at [858, 409] on p "**********" at bounding box center [841, 387] width 120 height 43
click at [867, 405] on span "**" at bounding box center [864, 401] width 7 height 8
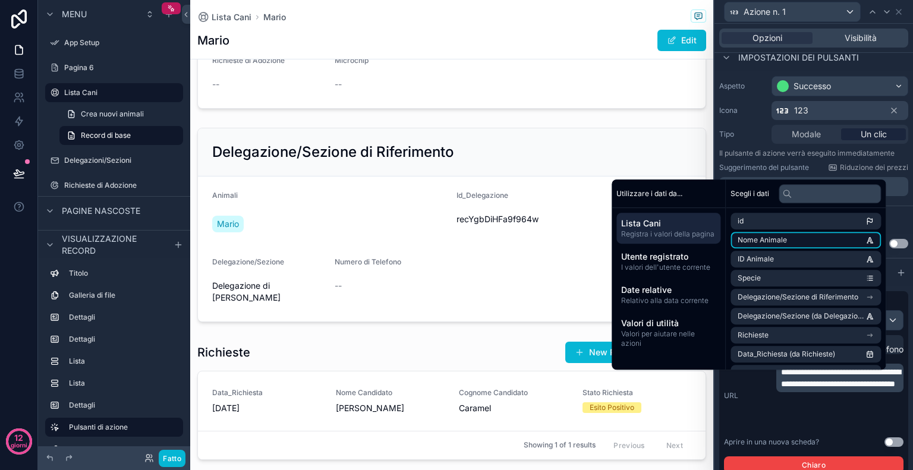
click at [782, 245] on li "Nome Animale" at bounding box center [806, 240] width 150 height 17
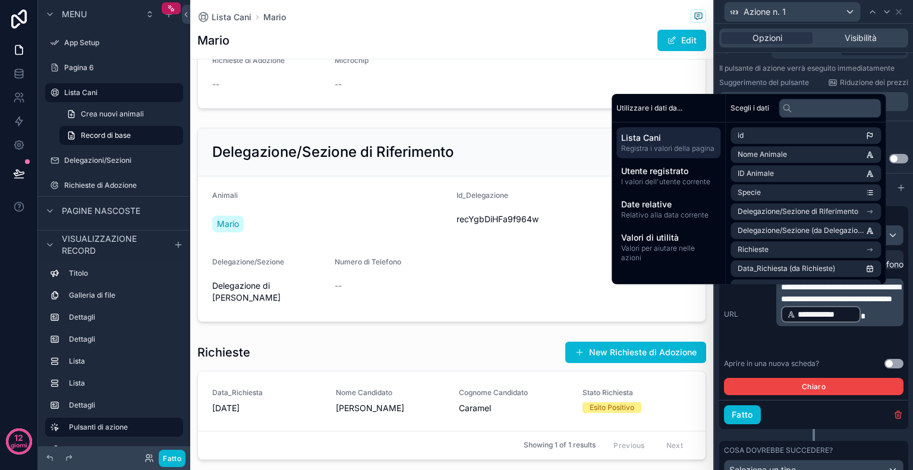
scroll to position [162, 0]
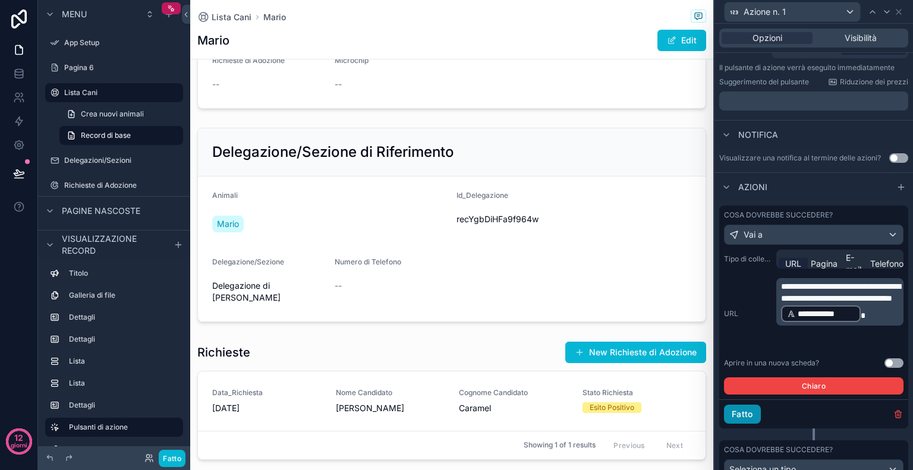
click at [753, 418] on button "Fatto" at bounding box center [742, 414] width 37 height 19
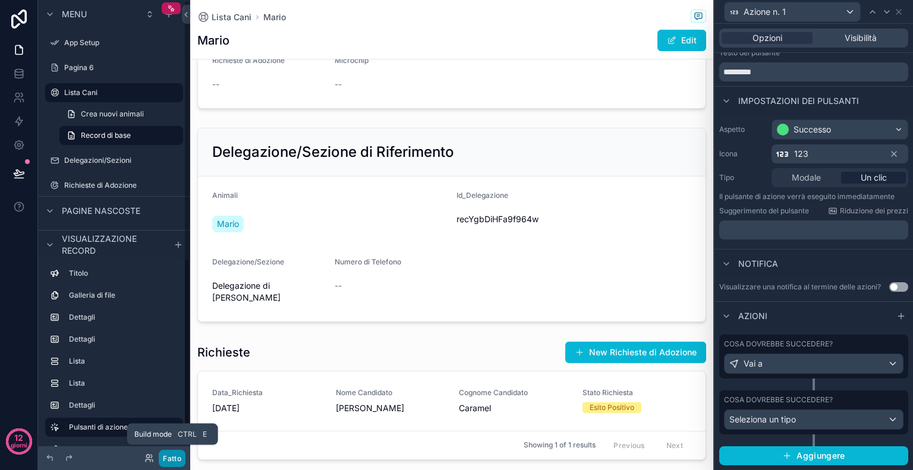
click at [171, 454] on font "Fatto" at bounding box center [172, 458] width 18 height 9
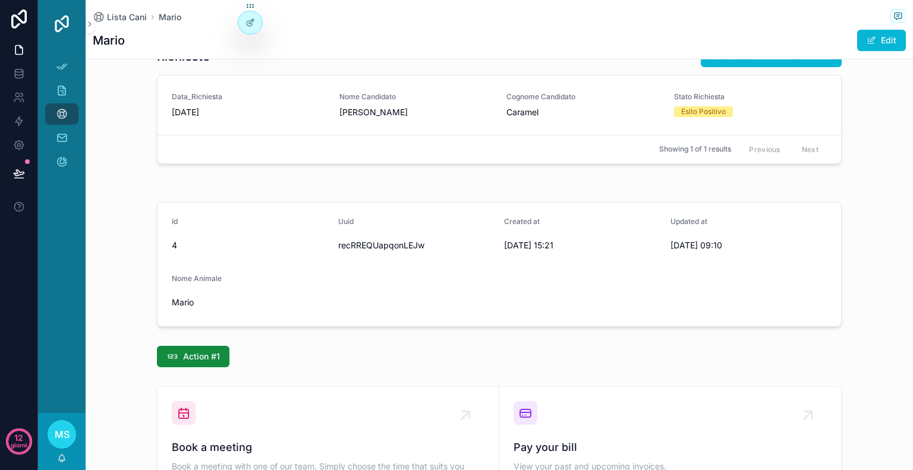
scroll to position [642, 0]
click at [194, 351] on span "Action #1" at bounding box center [201, 356] width 37 height 12
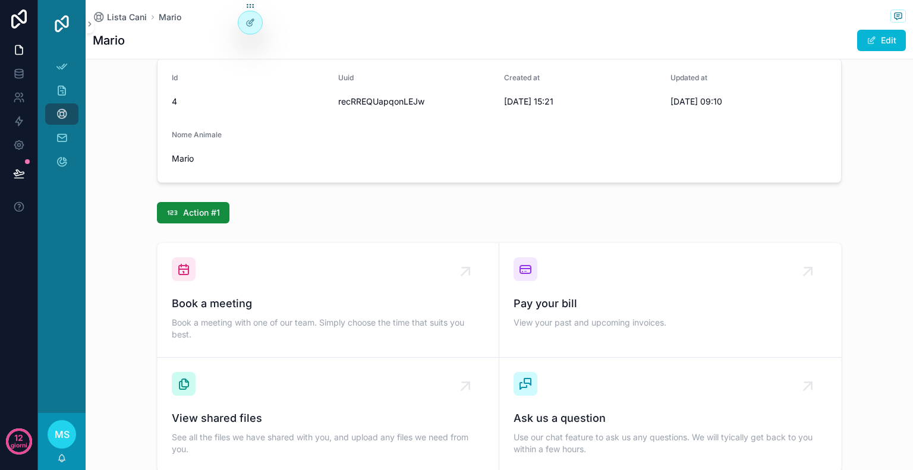
scroll to position [782, 0]
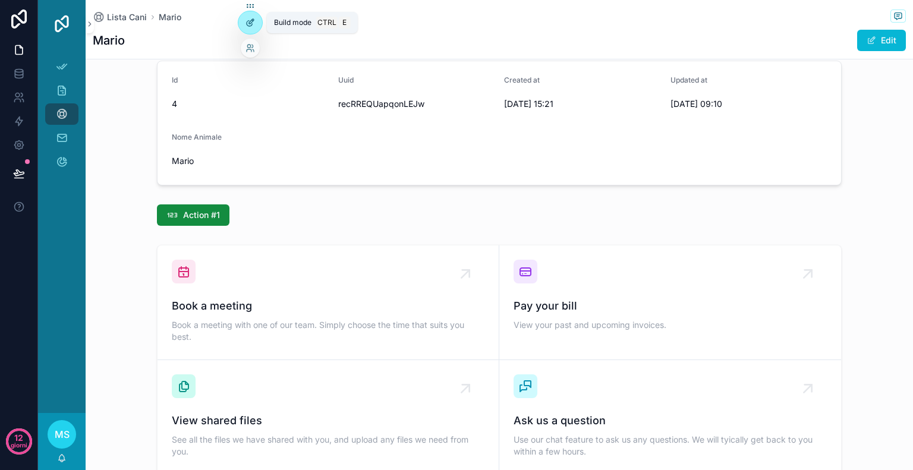
click at [248, 17] on div at bounding box center [250, 22] width 24 height 23
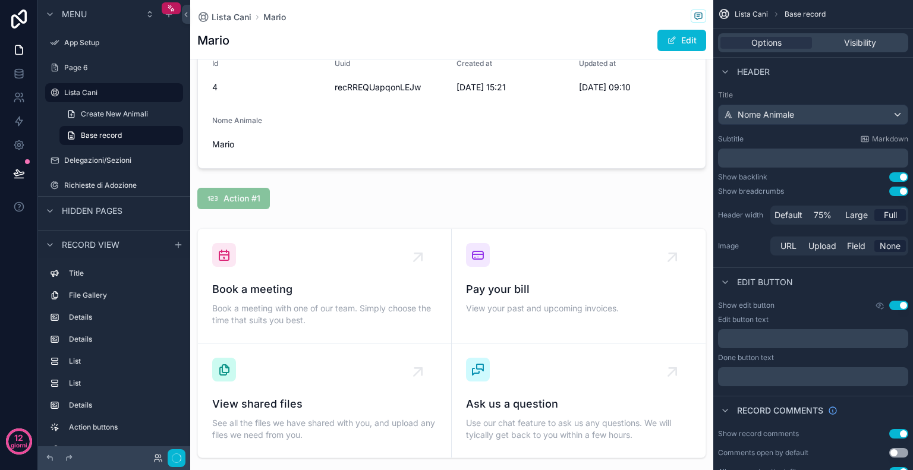
scroll to position [832, 0]
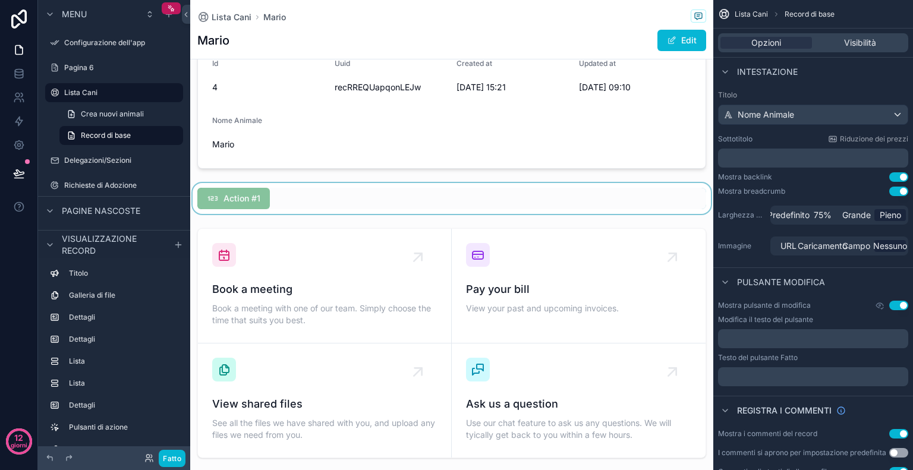
click at [248, 191] on div "contenuto scorrevole" at bounding box center [451, 198] width 523 height 31
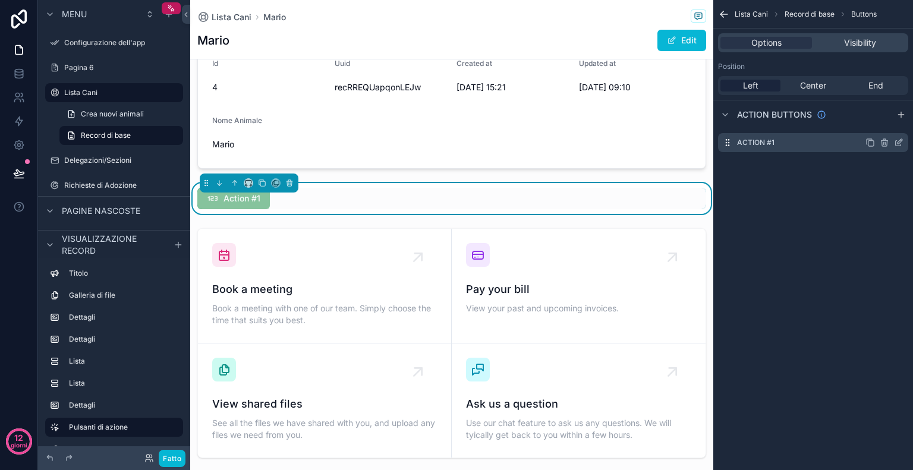
click at [898, 146] on icon "contenuto scorrevole" at bounding box center [898, 143] width 5 height 5
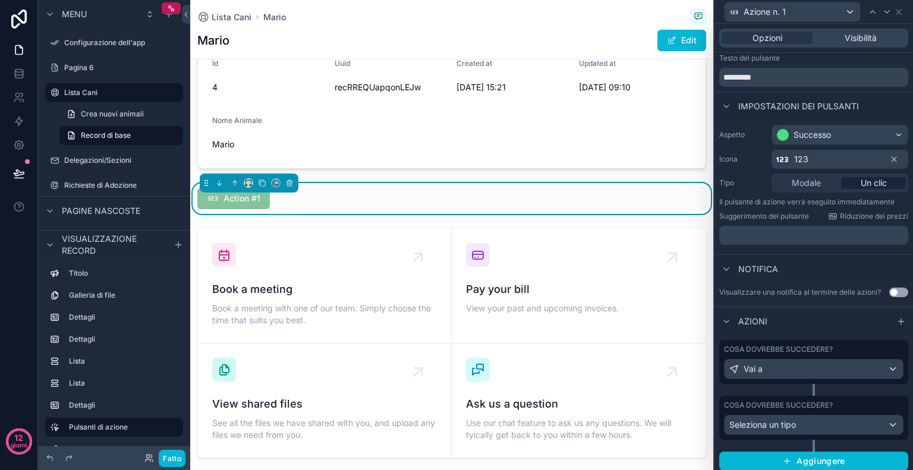
scroll to position [41, 0]
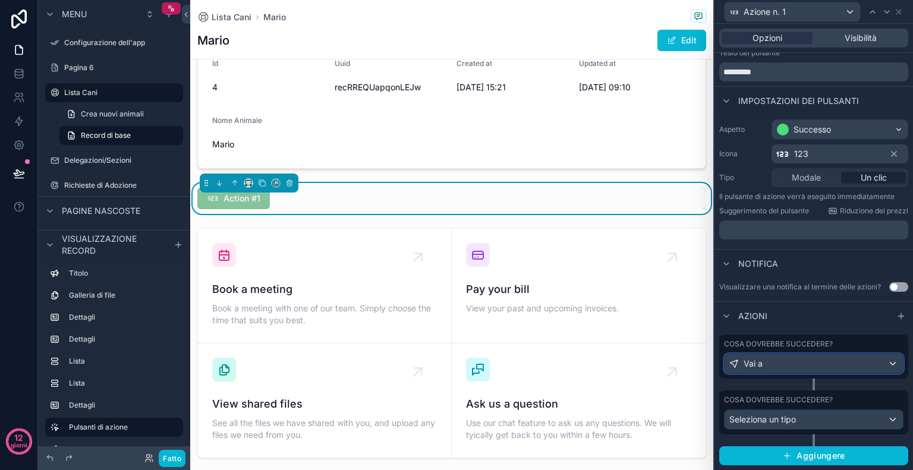
click at [875, 364] on div "Vai a" at bounding box center [814, 363] width 178 height 19
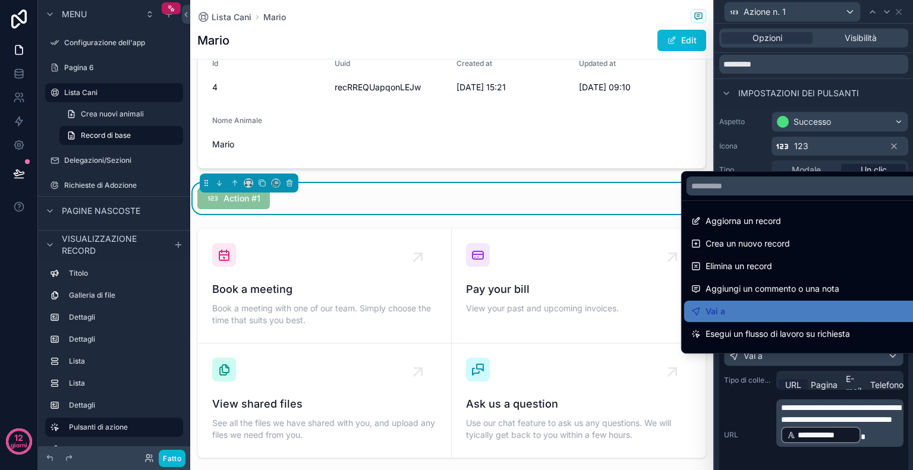
drag, startPoint x: 876, startPoint y: 436, endPoint x: 879, endPoint y: 448, distance: 11.5
click at [879, 448] on div at bounding box center [813, 235] width 199 height 470
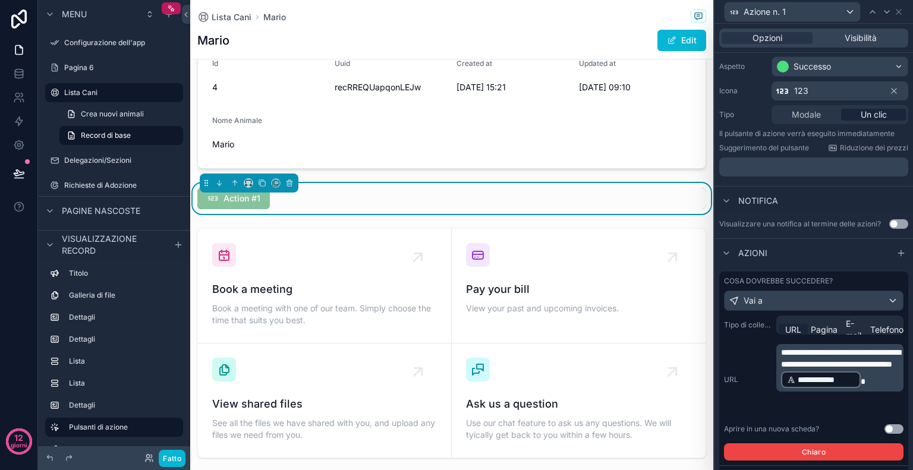
scroll to position [97, 0]
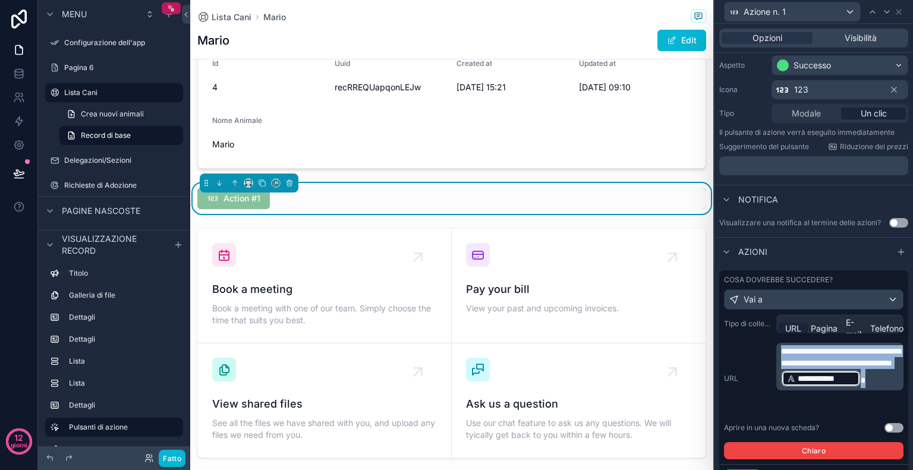
drag, startPoint x: 879, startPoint y: 411, endPoint x: 767, endPoint y: 354, distance: 126.0
click at [767, 354] on div "**********" at bounding box center [814, 378] width 180 height 71
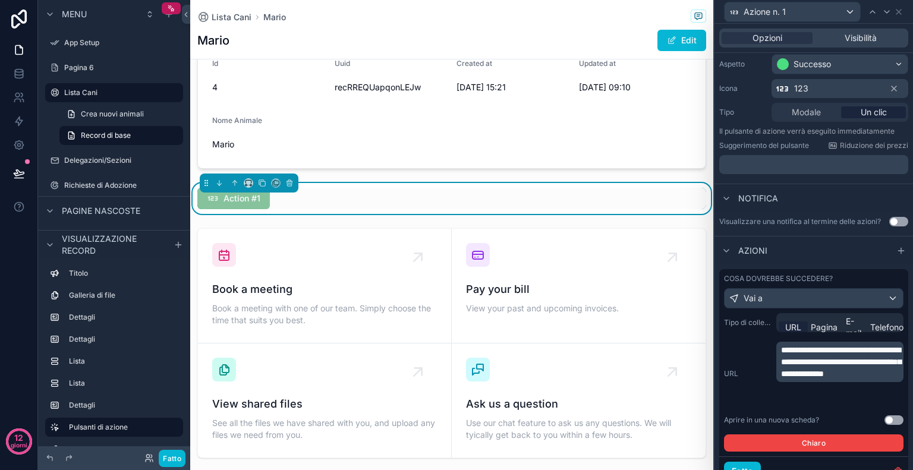
scroll to position [143, 0]
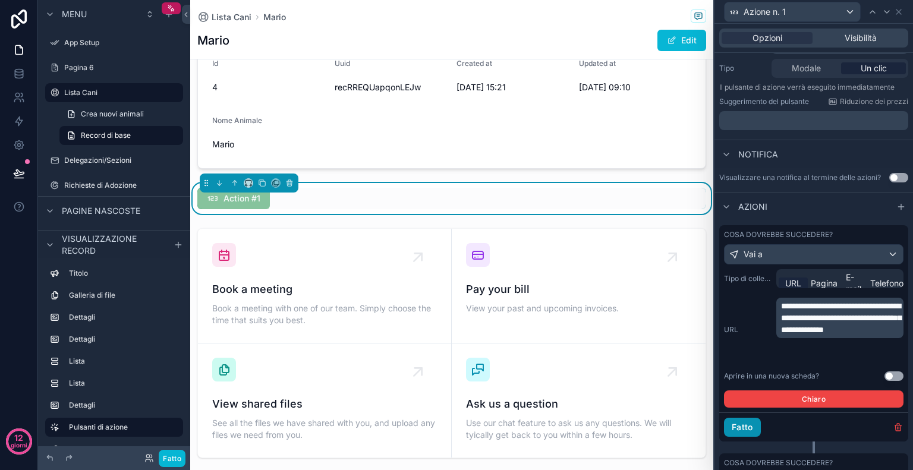
click at [751, 432] on font "Fatto" at bounding box center [742, 427] width 21 height 10
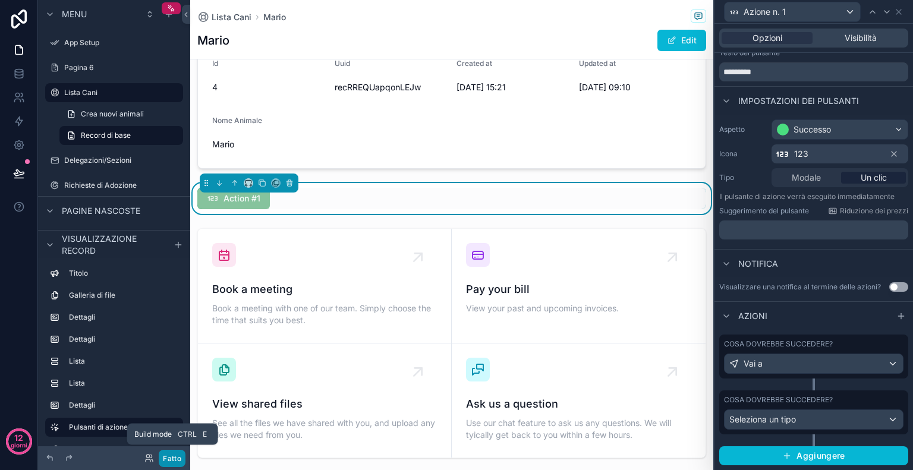
click at [175, 458] on font "Fatto" at bounding box center [172, 458] width 18 height 9
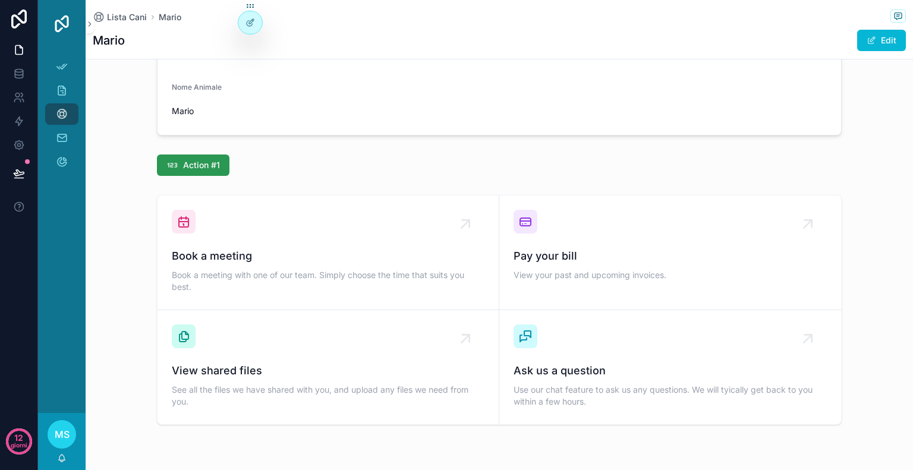
click at [188, 171] on button "Action #1" at bounding box center [193, 165] width 73 height 21
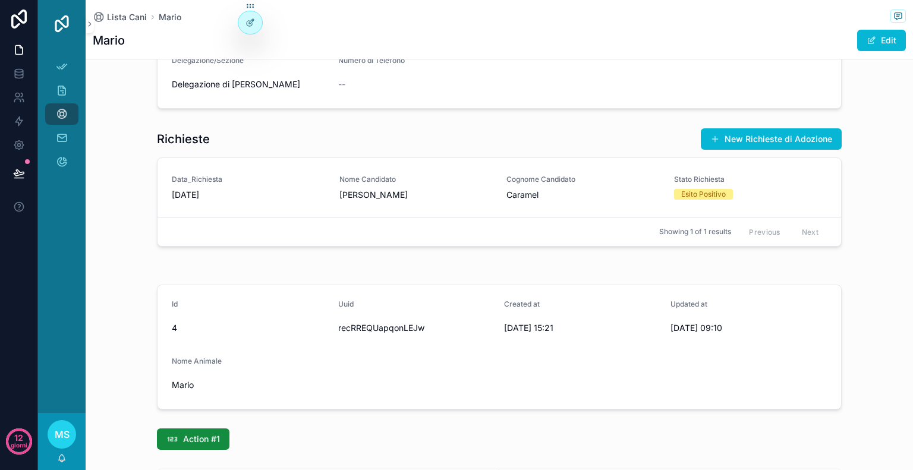
scroll to position [600, 0]
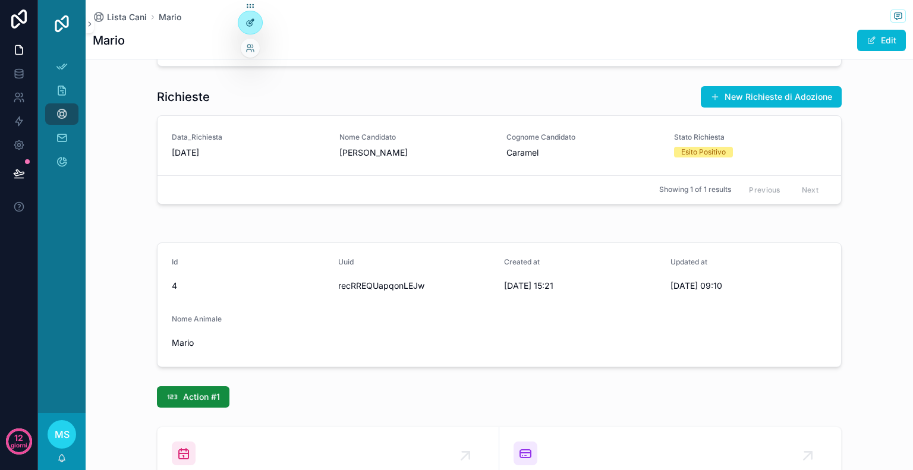
click at [243, 20] on div at bounding box center [250, 22] width 24 height 23
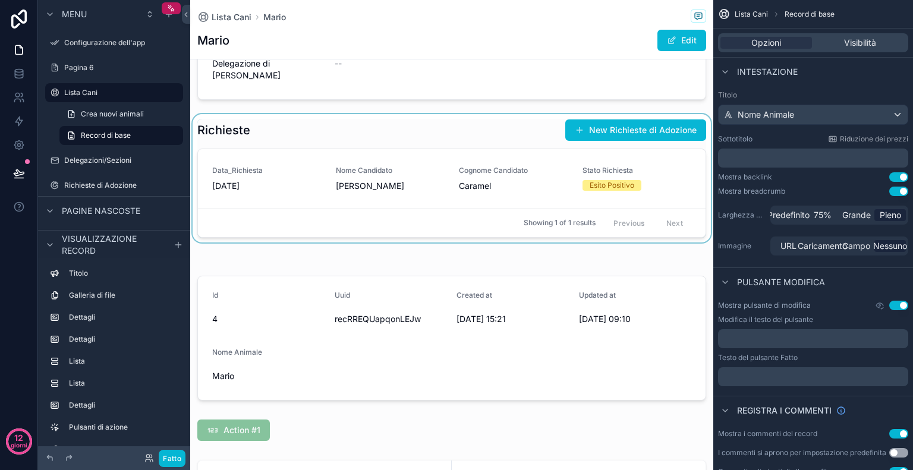
scroll to position [786, 0]
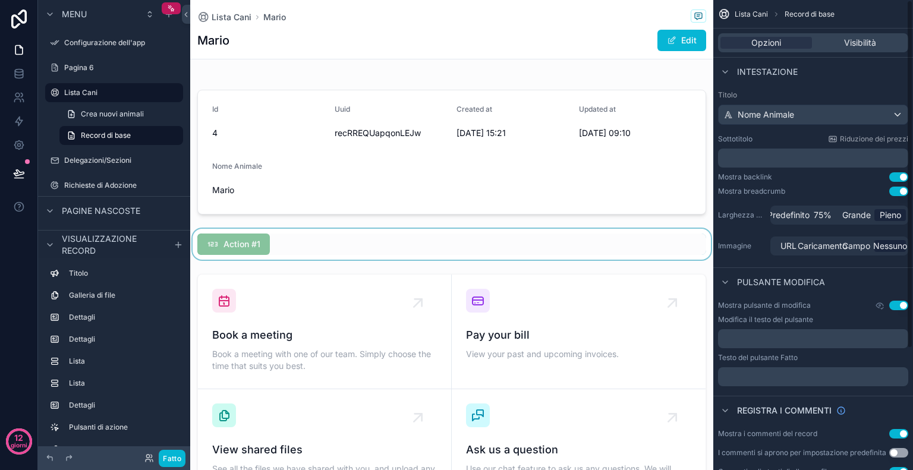
click at [661, 249] on div "contenuto scorrevole" at bounding box center [451, 244] width 523 height 31
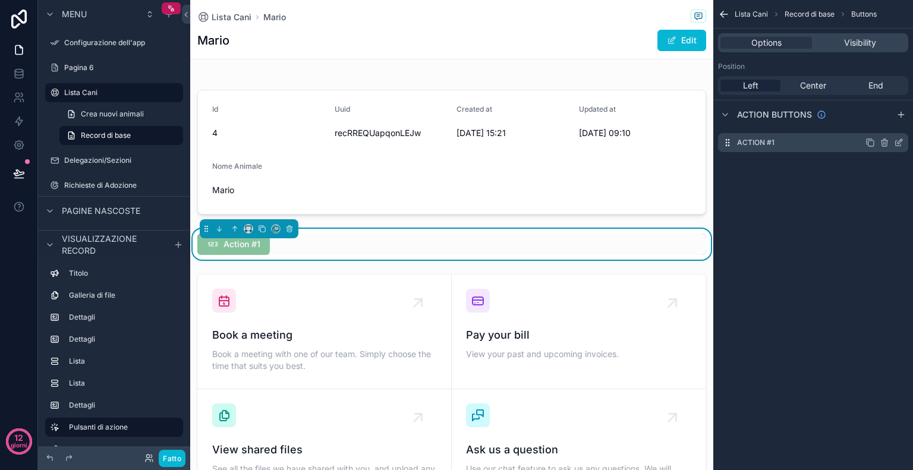
click at [899, 141] on icon "contenuto scorrevole" at bounding box center [900, 141] width 5 height 5
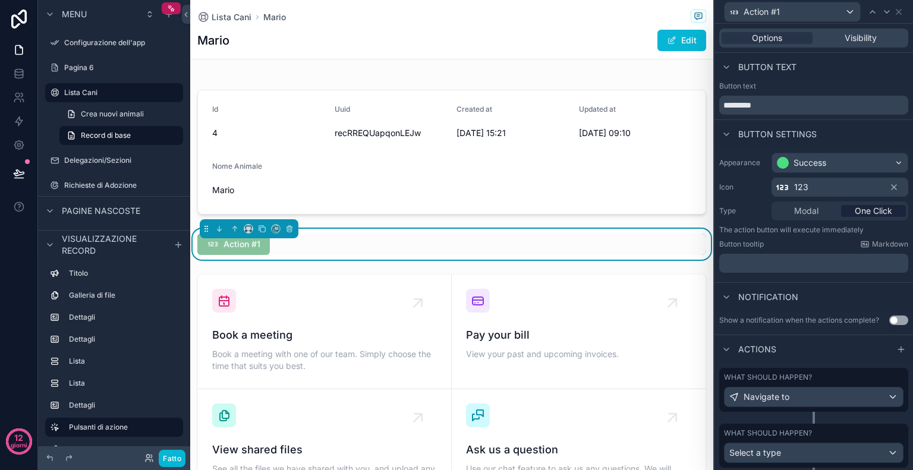
scroll to position [32, 0]
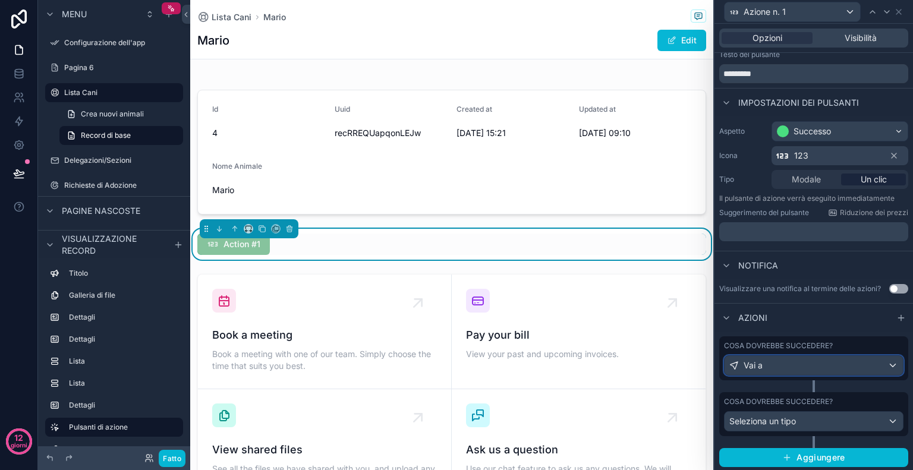
click at [821, 368] on div "Vai a" at bounding box center [814, 365] width 178 height 19
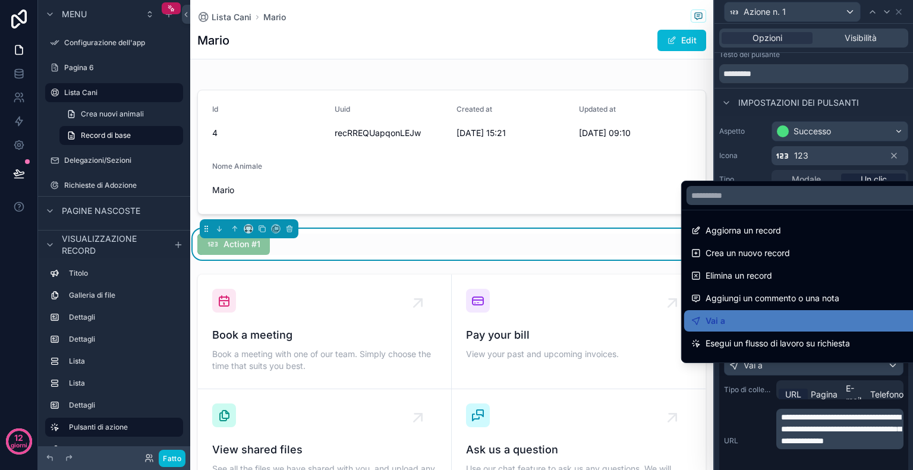
click at [906, 465] on div at bounding box center [813, 235] width 199 height 470
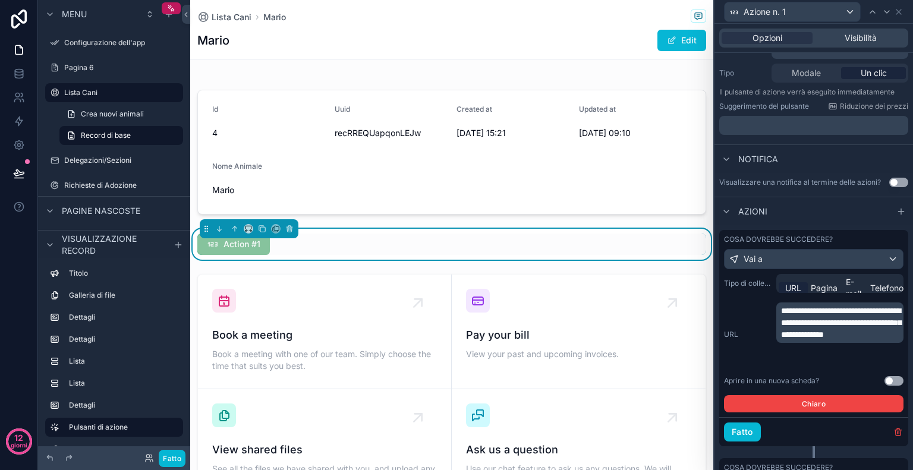
scroll to position [140, 0]
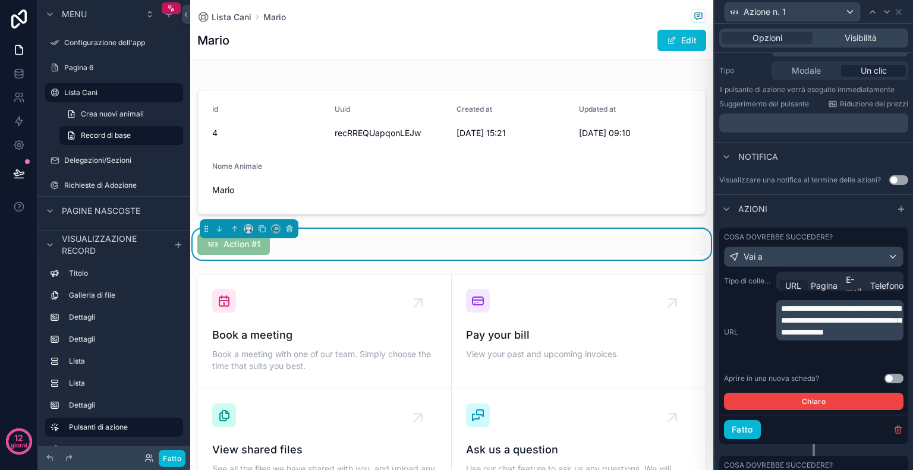
click at [851, 336] on font "**********" at bounding box center [841, 320] width 120 height 32
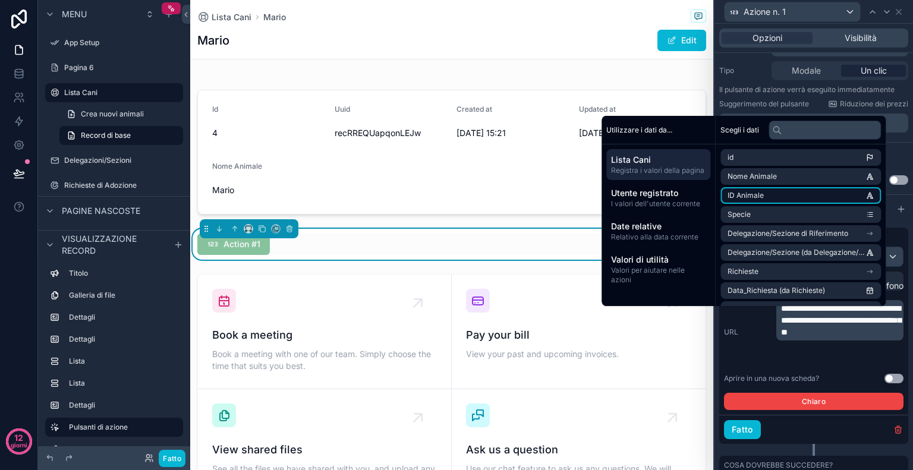
click at [766, 194] on li "ID Animale" at bounding box center [800, 195] width 160 height 17
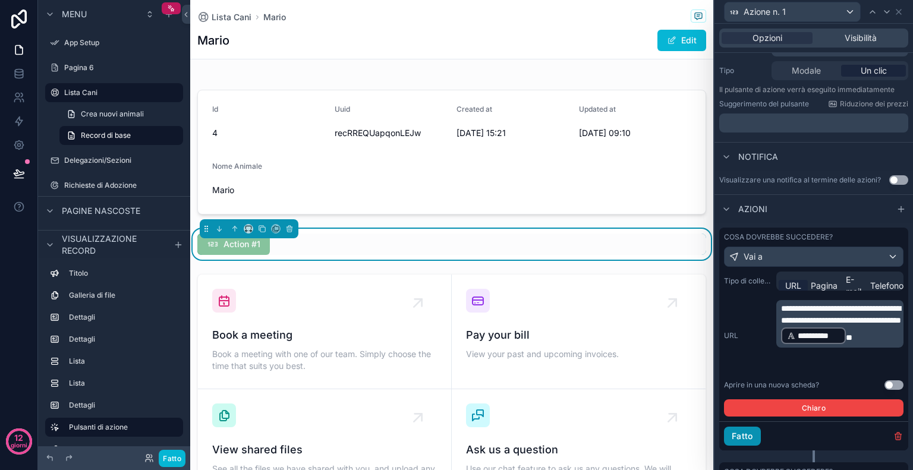
click at [749, 441] on font "Fatto" at bounding box center [742, 436] width 21 height 10
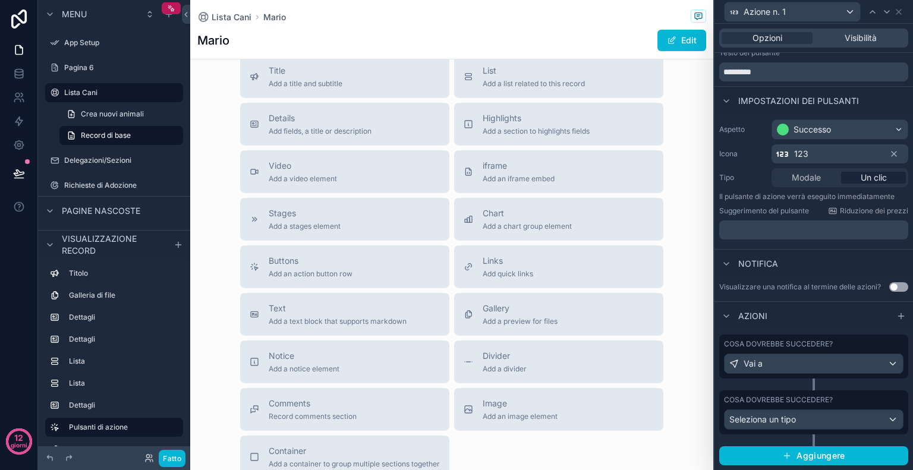
scroll to position [1360, 0]
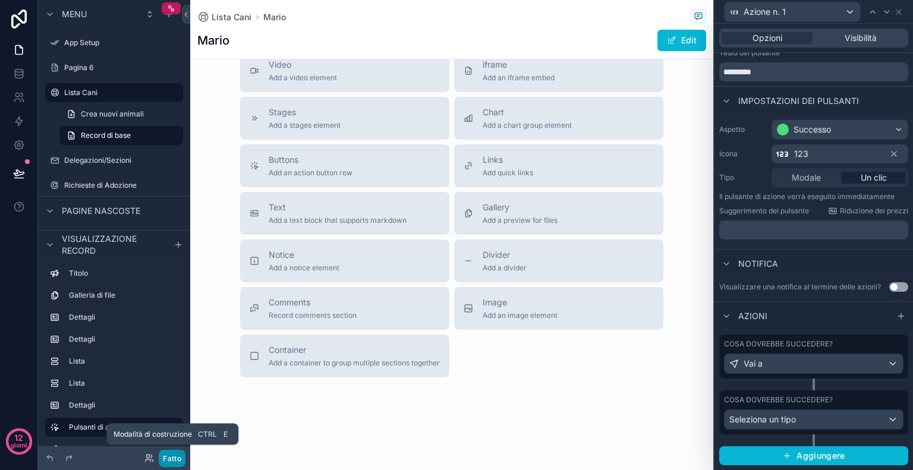
click at [179, 461] on font "Fatto" at bounding box center [172, 458] width 18 height 9
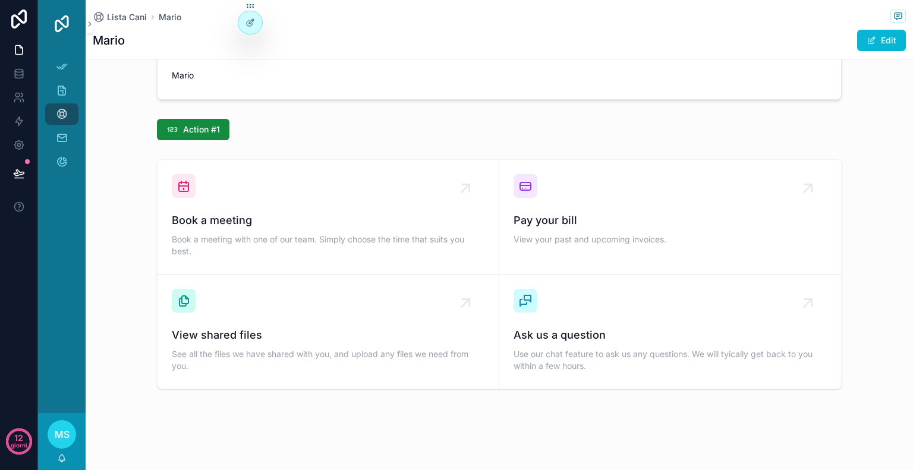
scroll to position [865, 0]
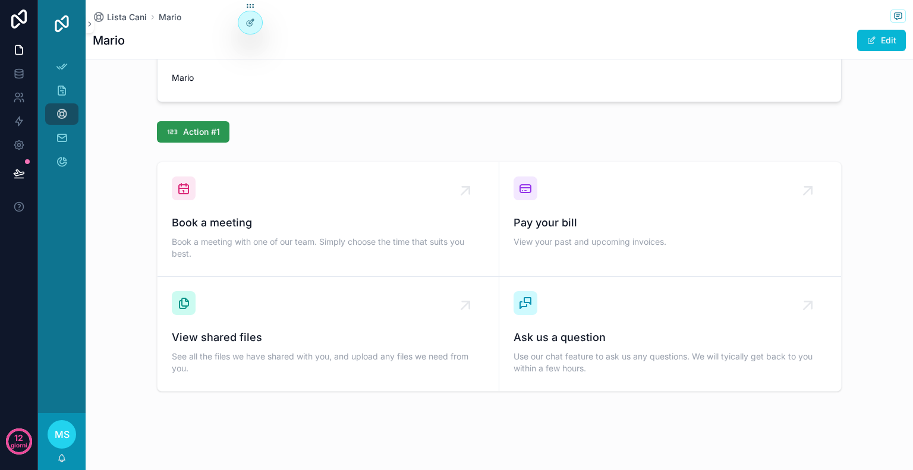
click at [197, 135] on span "Action #1" at bounding box center [201, 132] width 37 height 12
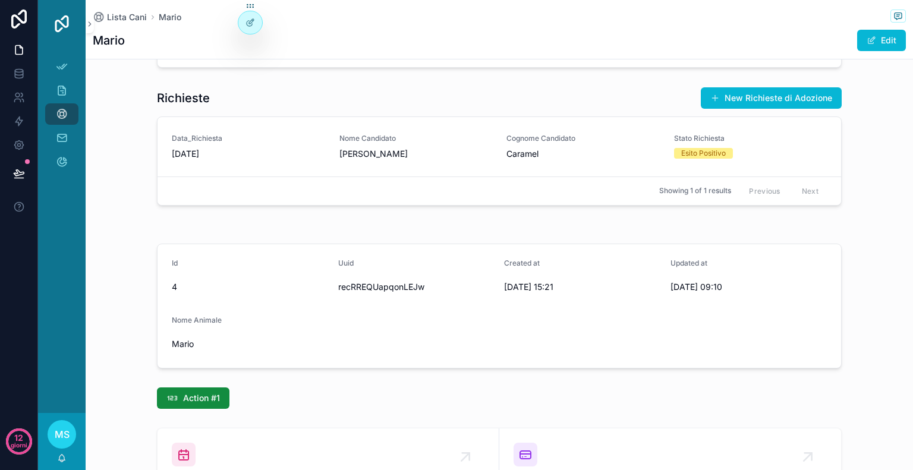
scroll to position [594, 0]
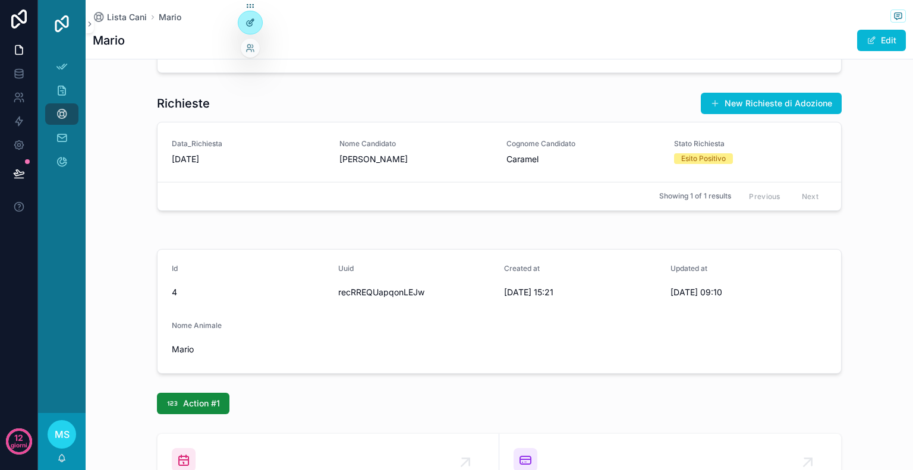
click at [245, 21] on icon at bounding box center [250, 23] width 10 height 10
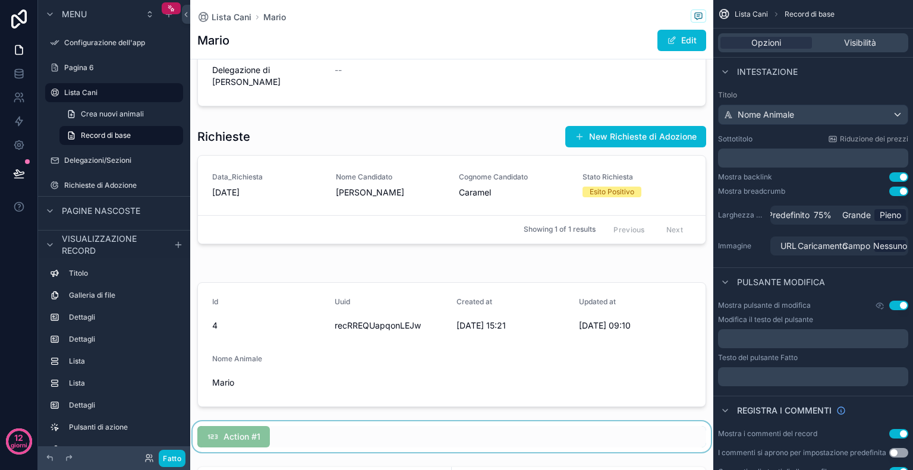
click at [287, 440] on div "contenuto scorrevole" at bounding box center [451, 436] width 523 height 31
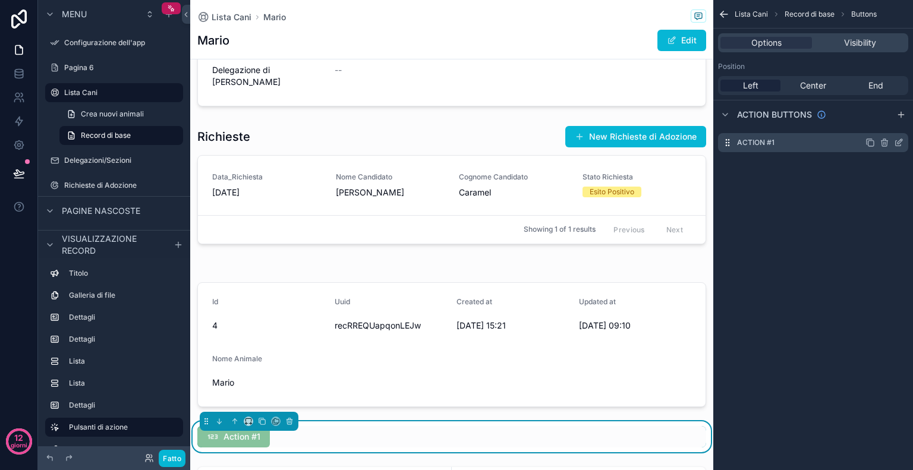
click at [896, 143] on icon "contenuto scorrevole" at bounding box center [898, 143] width 5 height 5
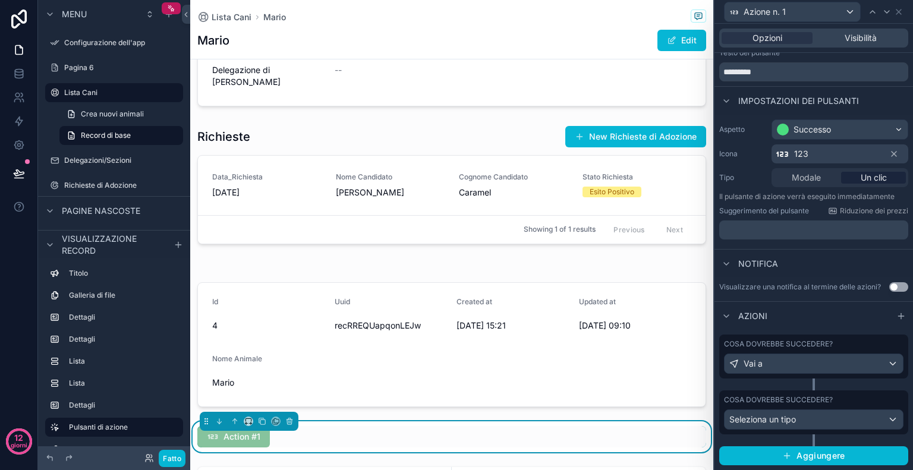
scroll to position [41, 0]
click at [818, 373] on div "Vai a" at bounding box center [814, 363] width 178 height 19
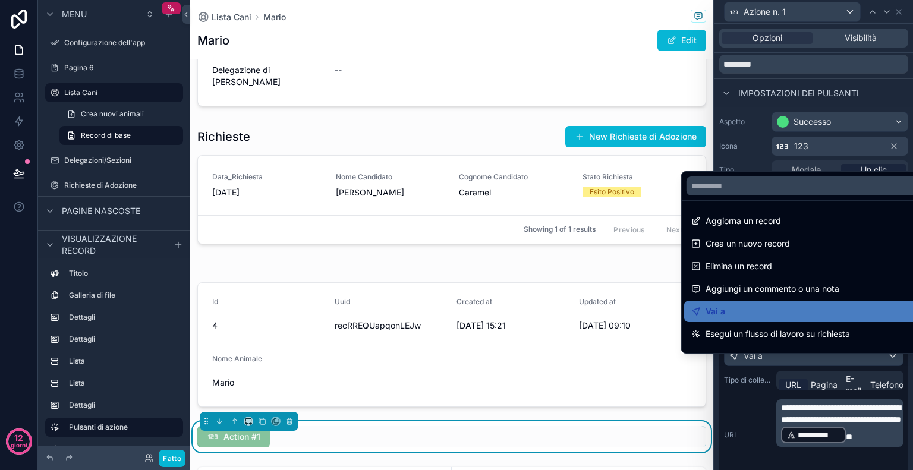
click at [843, 437] on div at bounding box center [813, 235] width 199 height 470
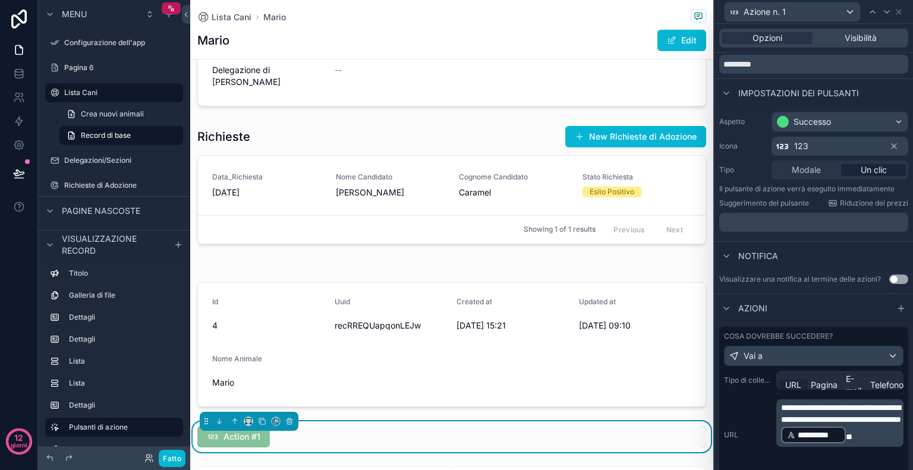
click at [843, 424] on font "**********" at bounding box center [841, 414] width 120 height 20
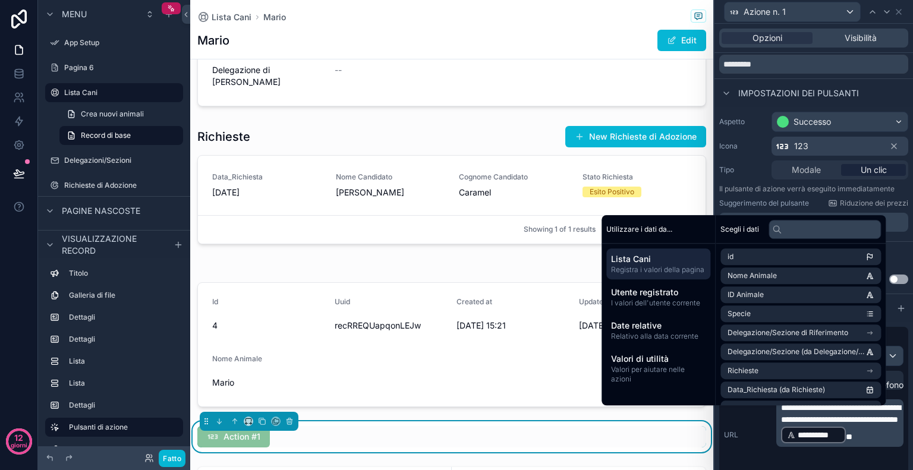
click at [785, 418] on span "**********" at bounding box center [840, 414] width 119 height 20
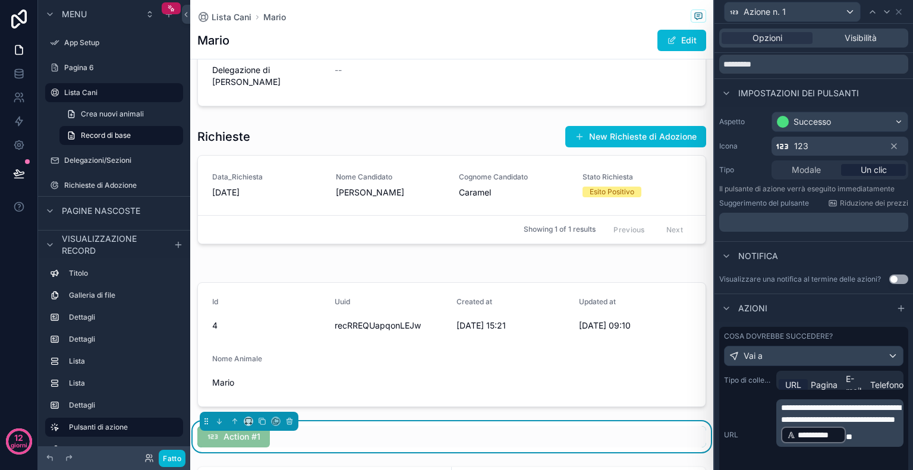
click at [757, 424] on div "**********" at bounding box center [814, 434] width 180 height 71
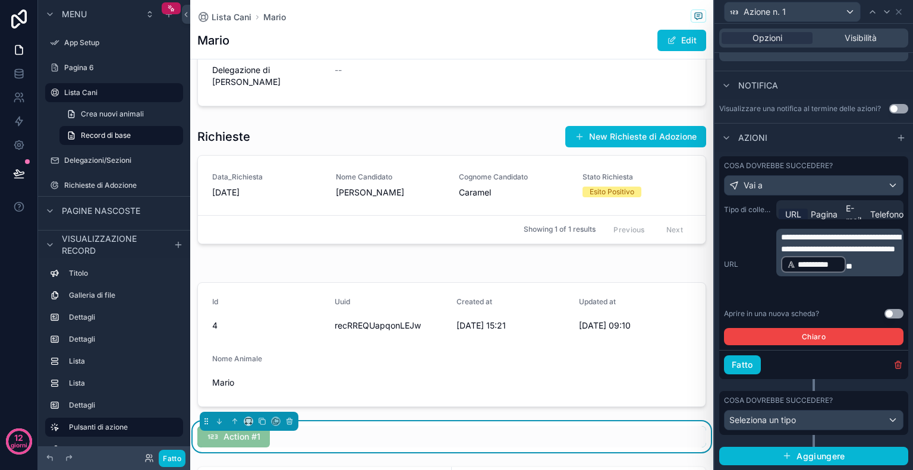
scroll to position [219, 0]
click at [728, 365] on button "Fatto" at bounding box center [742, 364] width 37 height 19
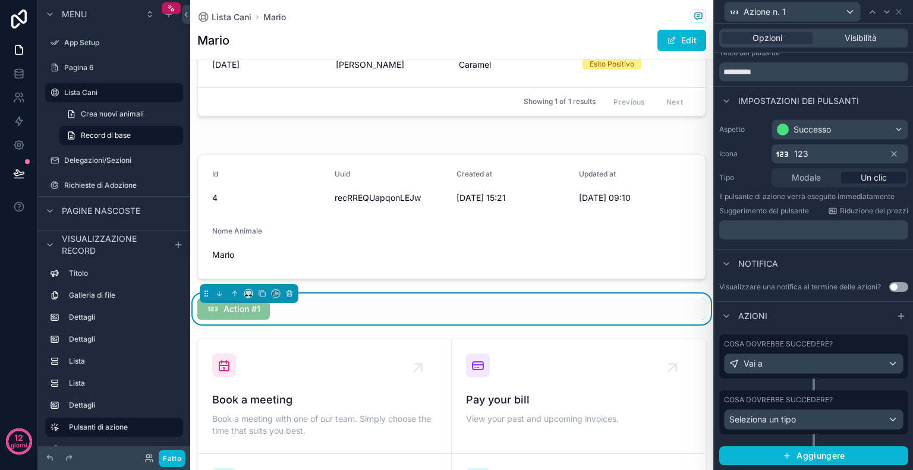
scroll to position [720, 0]
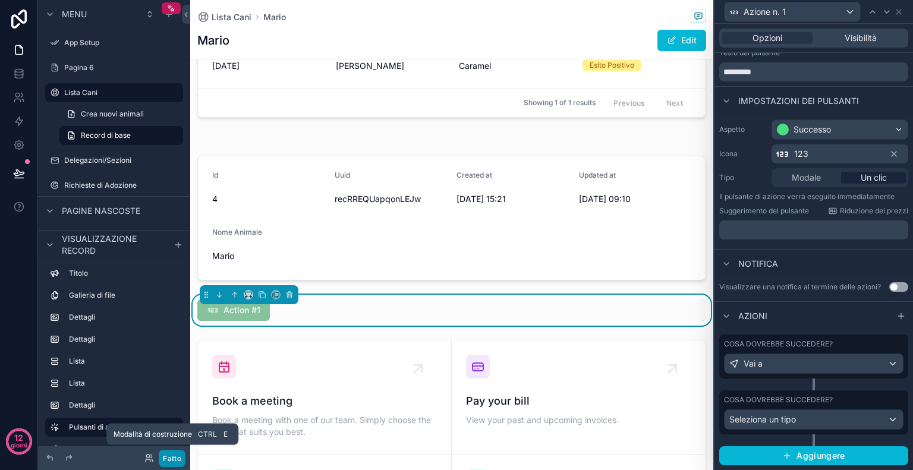
click at [178, 459] on font "Fatto" at bounding box center [172, 458] width 18 height 9
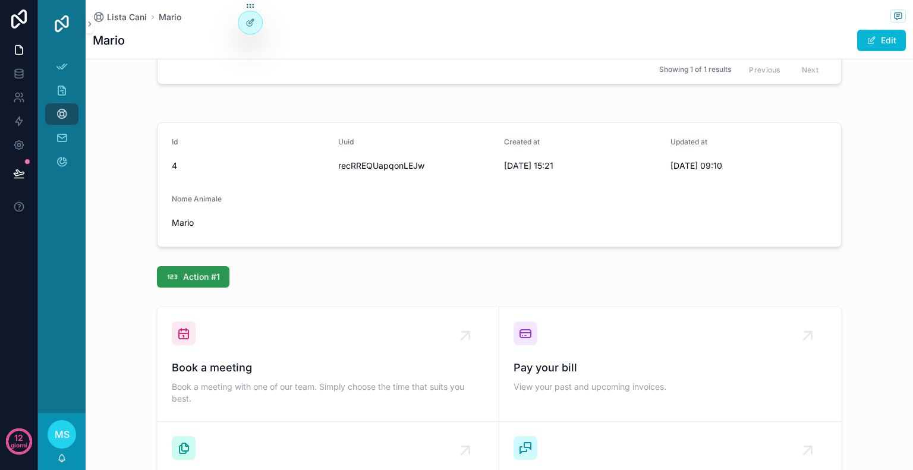
click at [205, 281] on span "Action #1" at bounding box center [201, 277] width 37 height 12
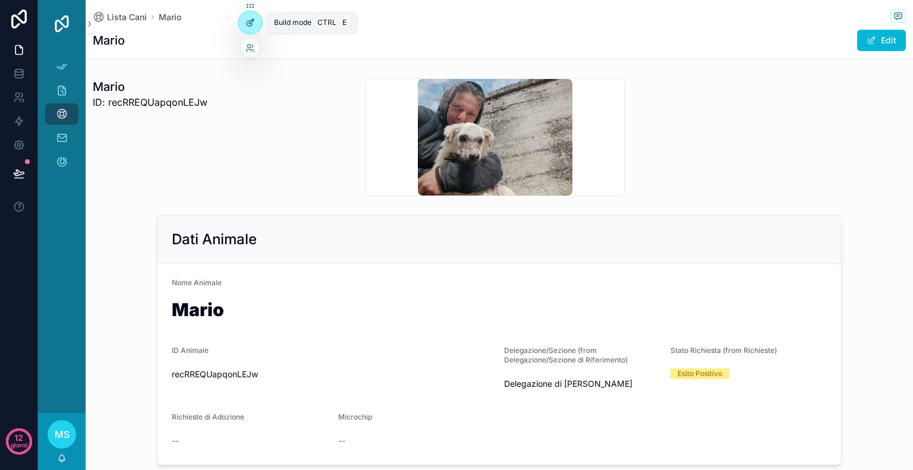
click at [247, 18] on icon at bounding box center [250, 23] width 10 height 10
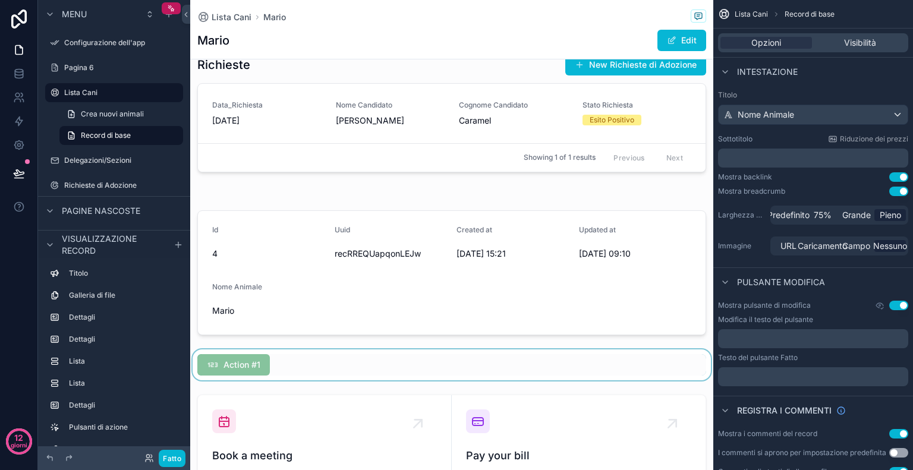
scroll to position [666, 0]
click at [350, 361] on div "contenuto scorrevole" at bounding box center [451, 365] width 523 height 31
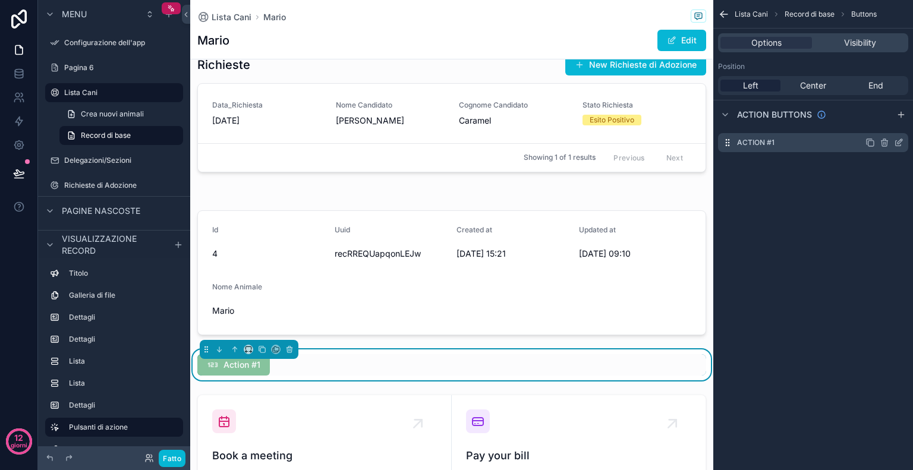
click at [898, 141] on icon "contenuto scorrevole" at bounding box center [900, 141] width 5 height 5
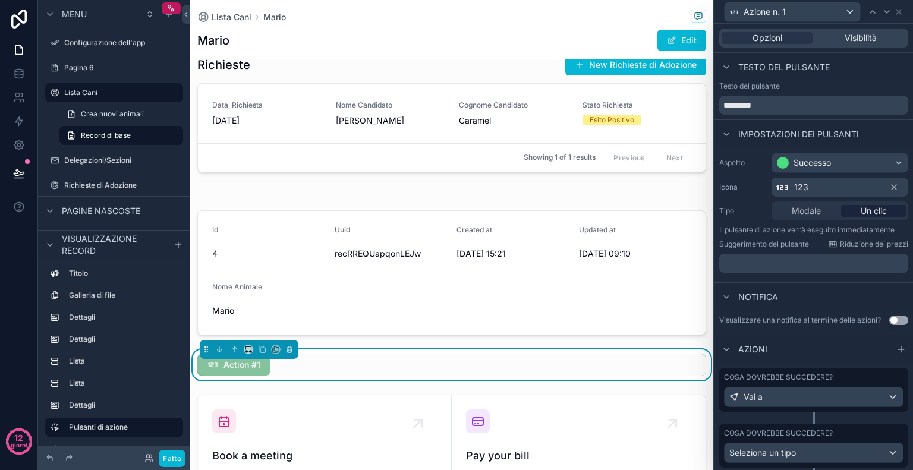
scroll to position [41, 0]
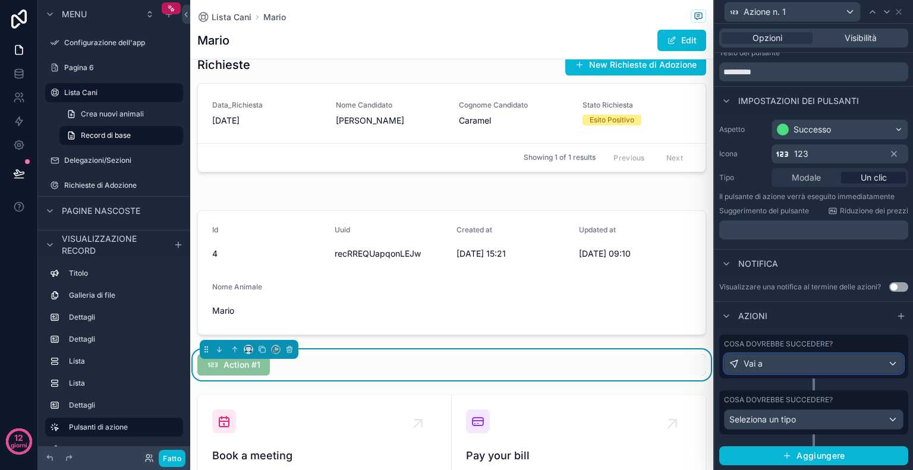
click at [780, 368] on div "Vai a" at bounding box center [814, 363] width 178 height 19
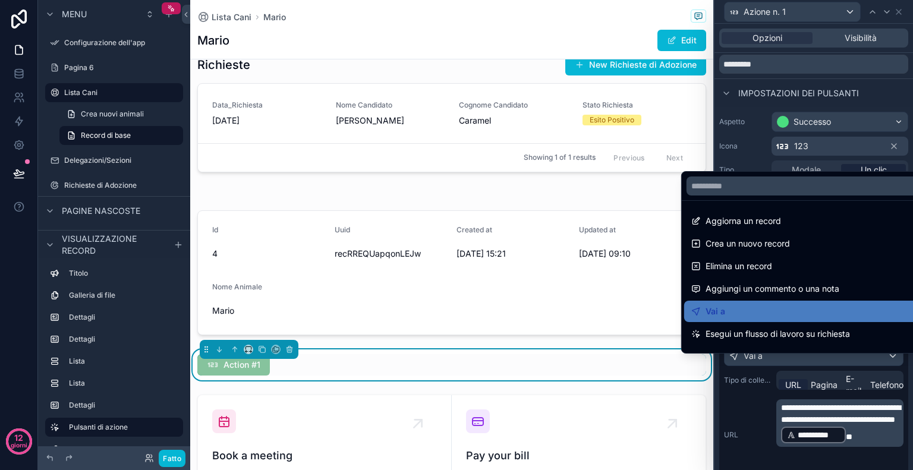
click at [908, 468] on div at bounding box center [813, 235] width 199 height 470
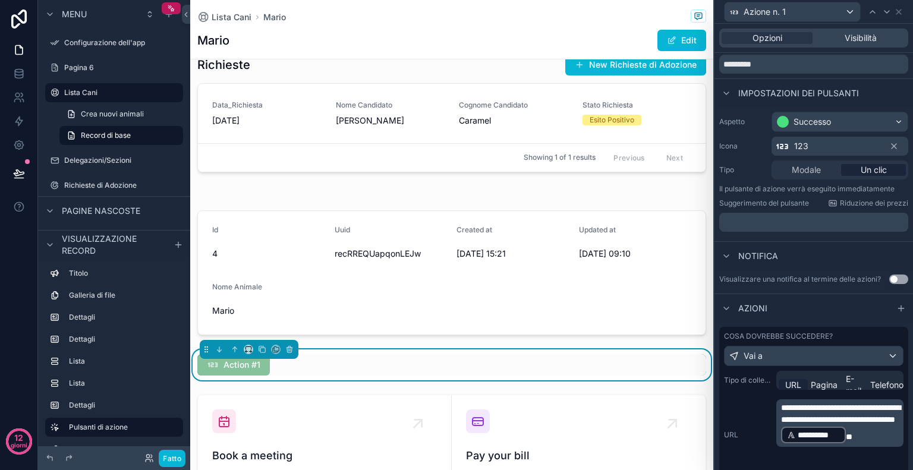
scroll to position [65, 0]
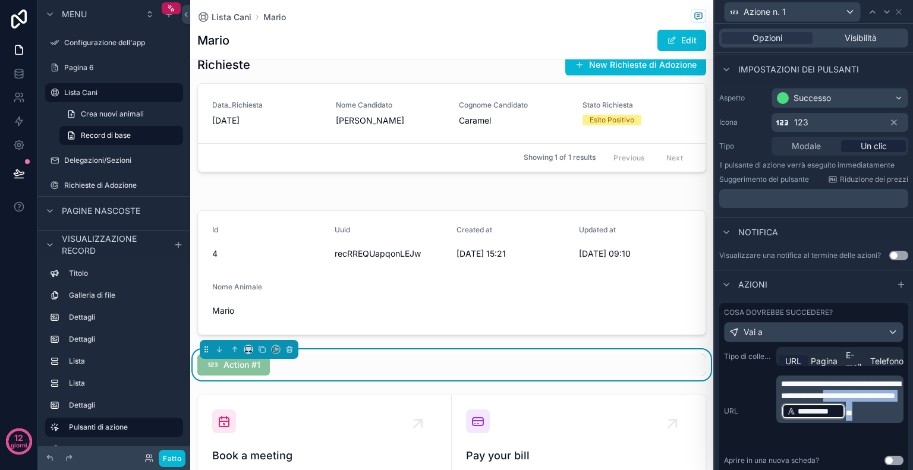
drag, startPoint x: 868, startPoint y: 444, endPoint x: 842, endPoint y: 413, distance: 40.5
click at [842, 413] on p "**********" at bounding box center [841, 399] width 120 height 43
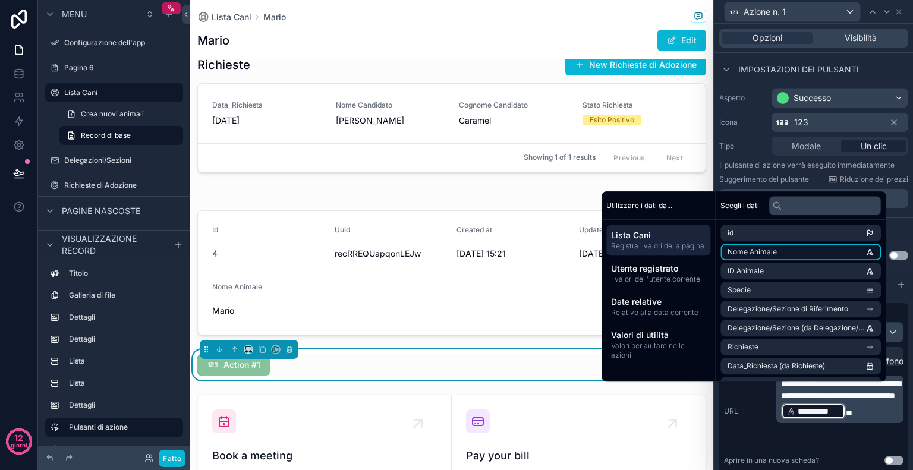
click at [819, 248] on li "Nome Animale" at bounding box center [800, 252] width 160 height 17
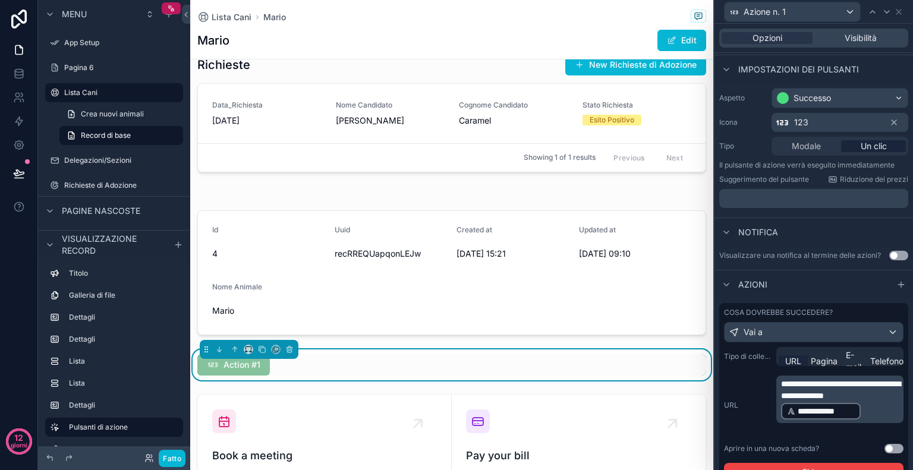
click at [760, 435] on div "**********" at bounding box center [814, 405] width 180 height 59
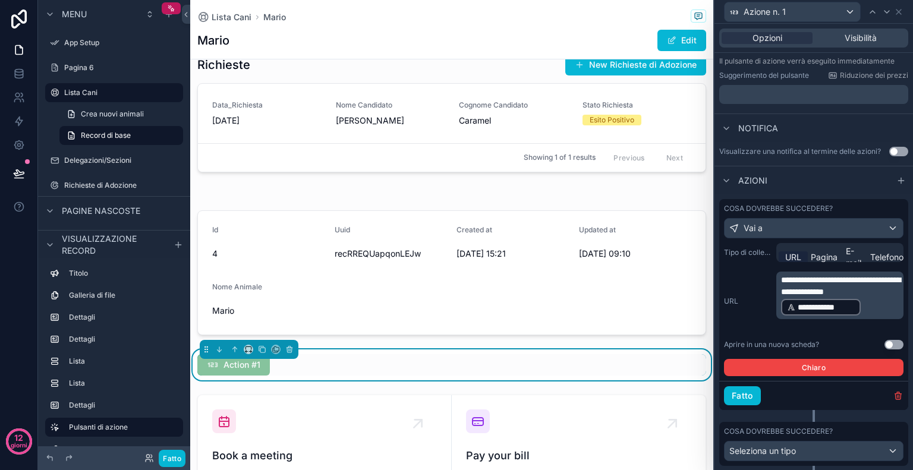
scroll to position [169, 0]
click at [749, 400] on font "Fatto" at bounding box center [742, 395] width 21 height 10
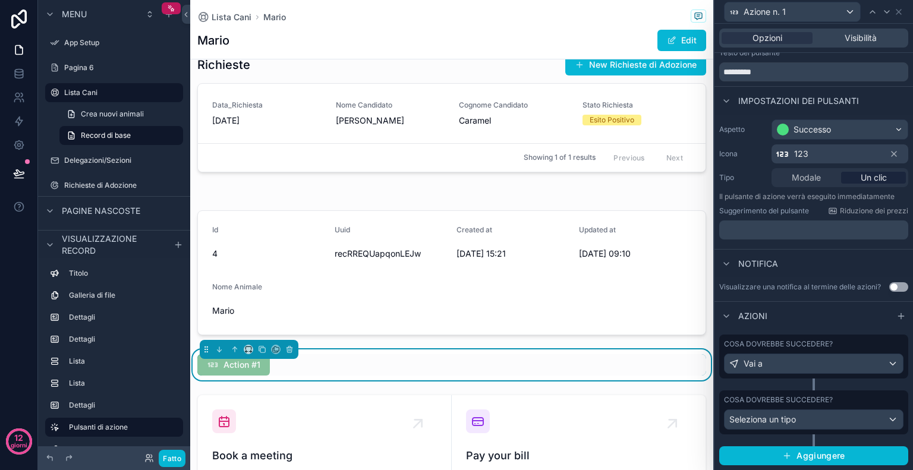
scroll to position [41, 0]
click at [171, 461] on font "Fatto" at bounding box center [172, 458] width 18 height 9
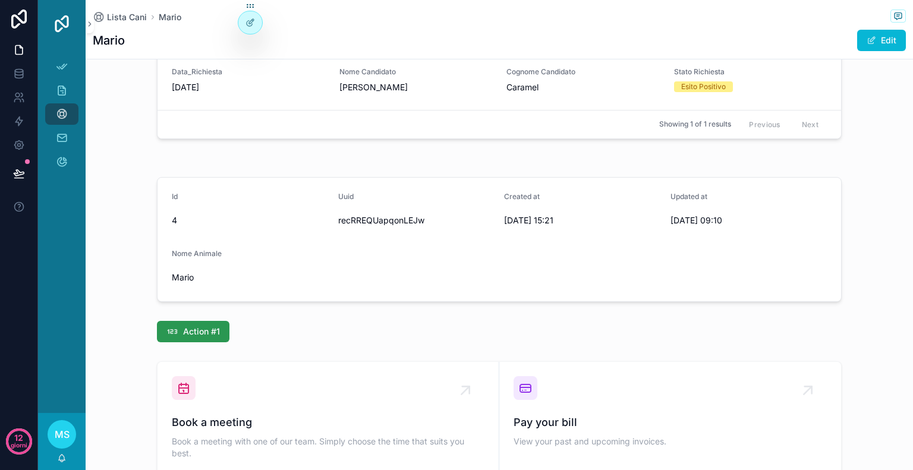
click at [212, 326] on span "Action #1" at bounding box center [201, 332] width 37 height 12
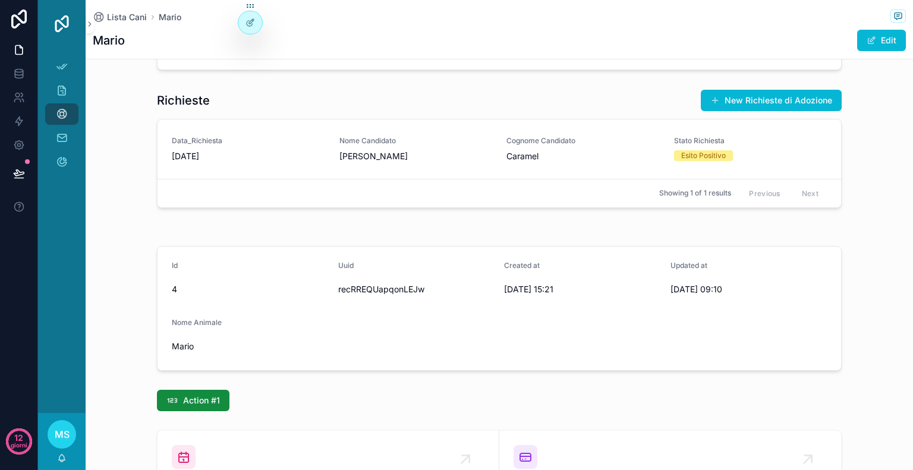
scroll to position [596, 0]
click at [245, 21] on icon at bounding box center [250, 23] width 10 height 10
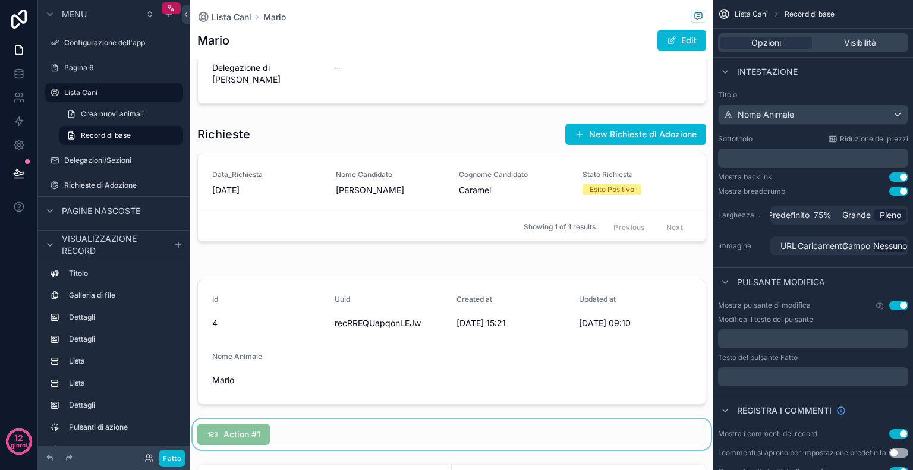
click at [264, 430] on div "contenuto scorrevole" at bounding box center [451, 434] width 523 height 31
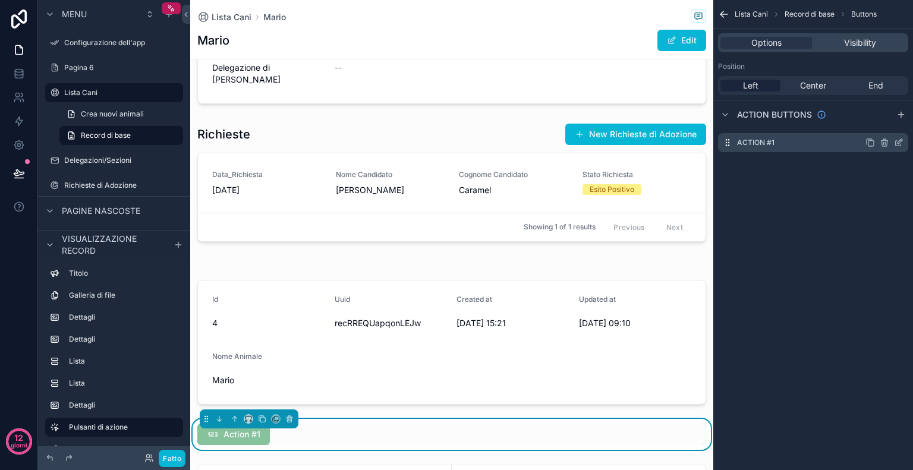
click at [896, 143] on icon "contenuto scorrevole" at bounding box center [898, 143] width 5 height 5
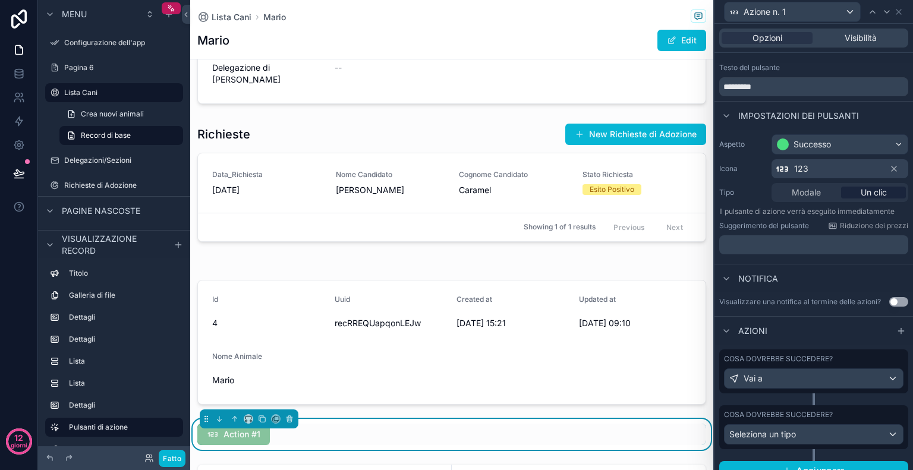
scroll to position [17, 0]
click at [830, 390] on div "Vai a" at bounding box center [814, 380] width 178 height 19
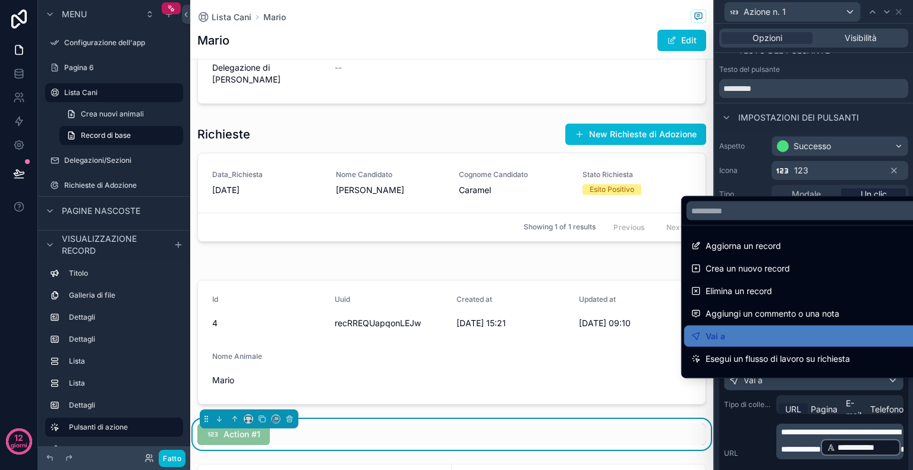
click at [863, 459] on div at bounding box center [813, 235] width 199 height 470
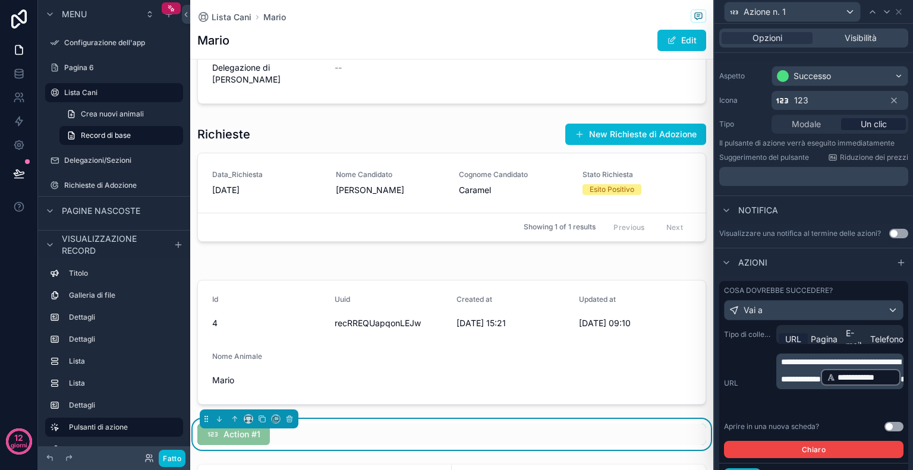
scroll to position [88, 0]
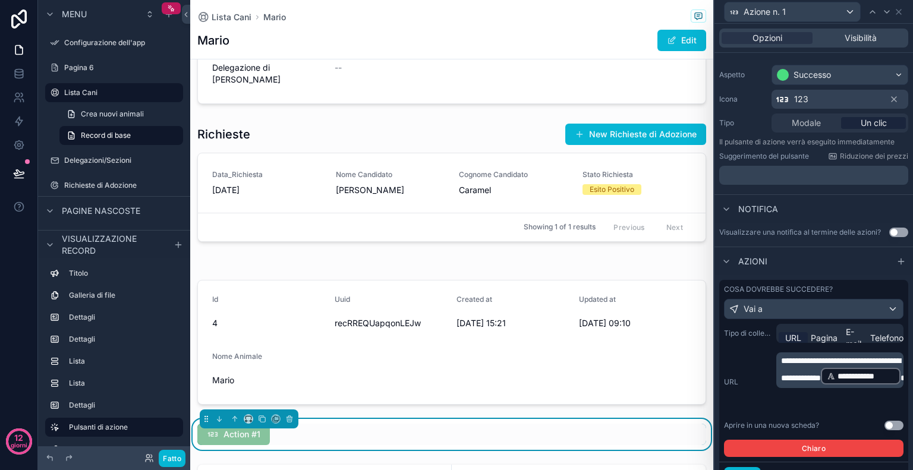
click at [845, 386] on p "**********" at bounding box center [841, 370] width 120 height 31
click at [736, 411] on div "**********" at bounding box center [814, 381] width 180 height 59
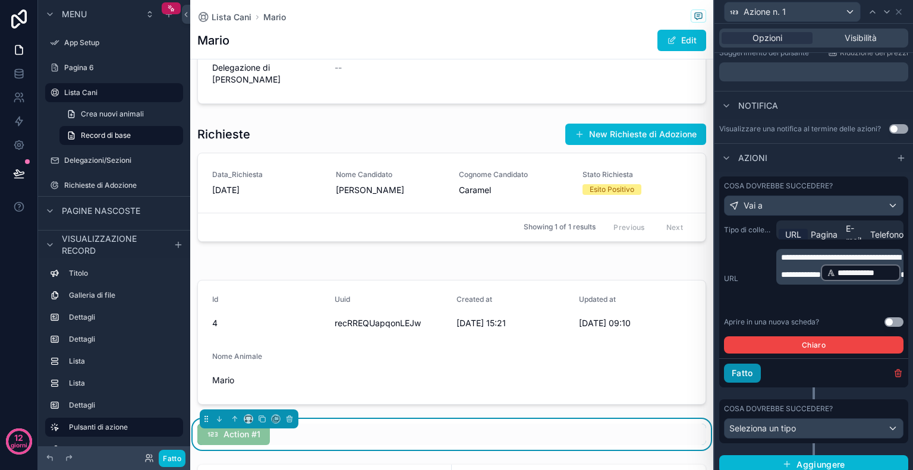
click at [738, 378] on font "Fatto" at bounding box center [742, 373] width 21 height 10
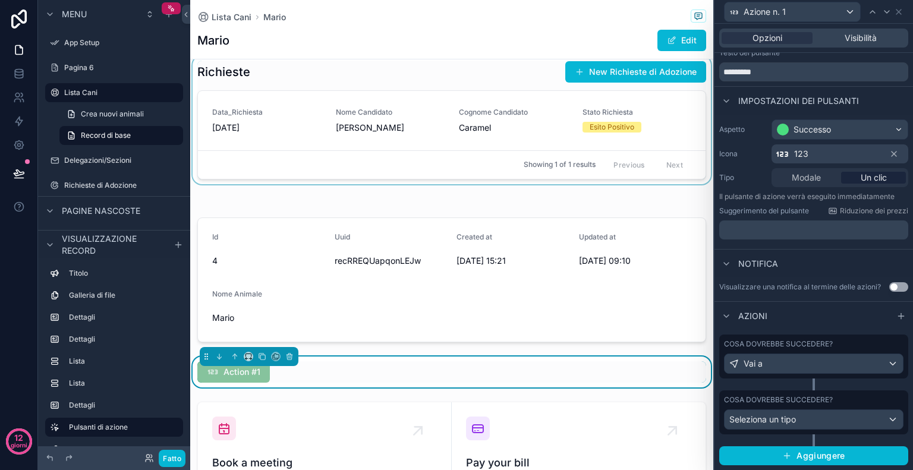
scroll to position [713, 0]
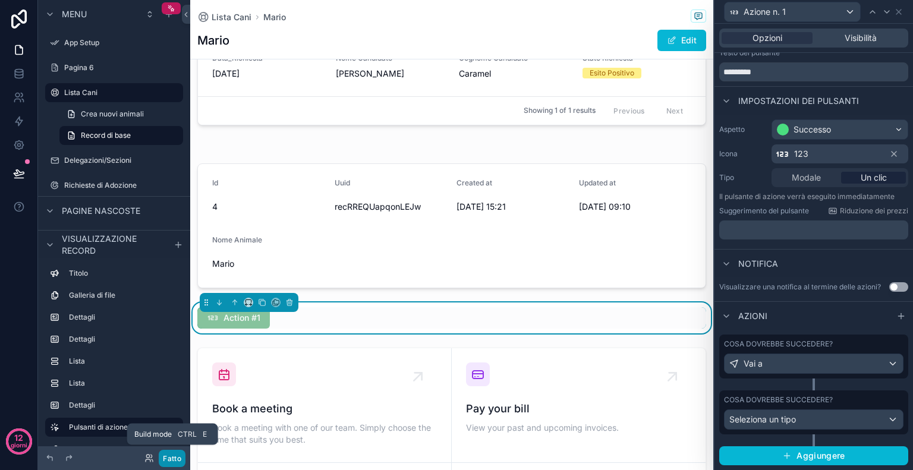
click at [180, 454] on font "Fatto" at bounding box center [172, 458] width 18 height 9
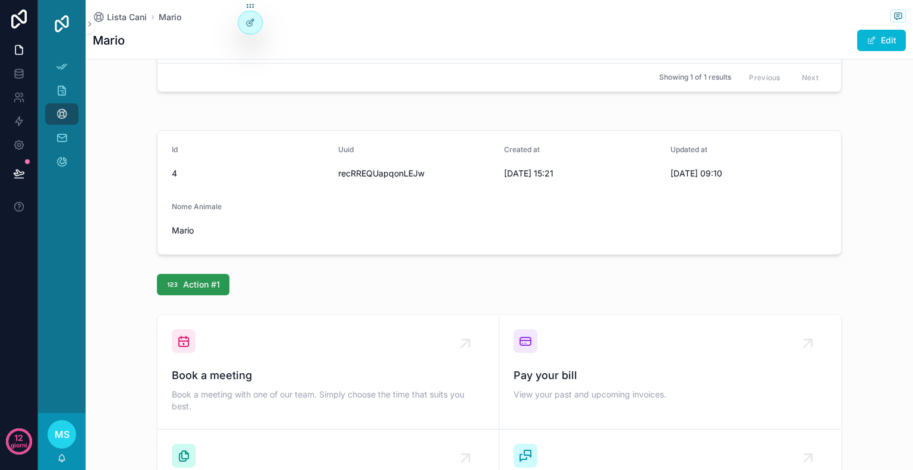
click at [198, 279] on span "Action #1" at bounding box center [201, 285] width 37 height 12
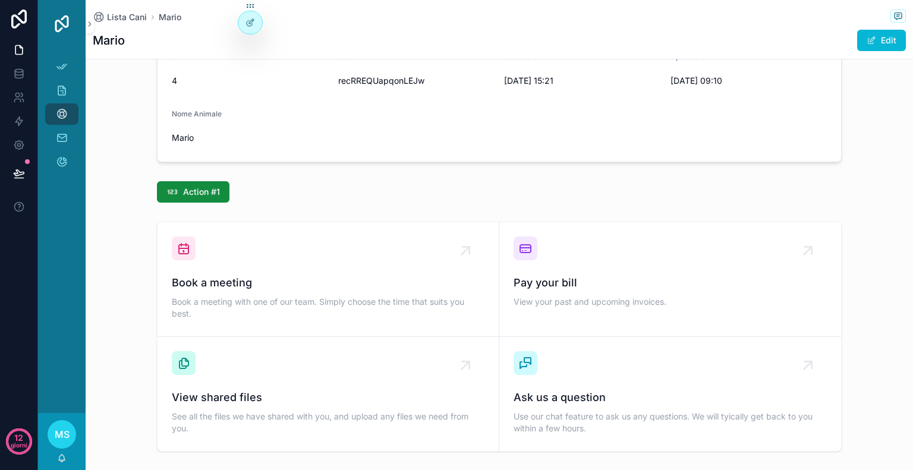
scroll to position [805, 0]
click at [251, 28] on div at bounding box center [250, 22] width 24 height 23
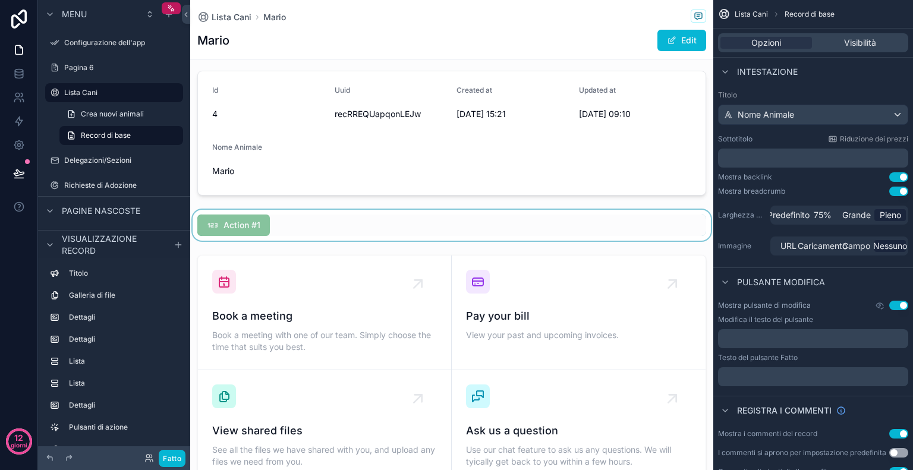
click at [279, 225] on div "contenuto scorrevole" at bounding box center [451, 225] width 523 height 31
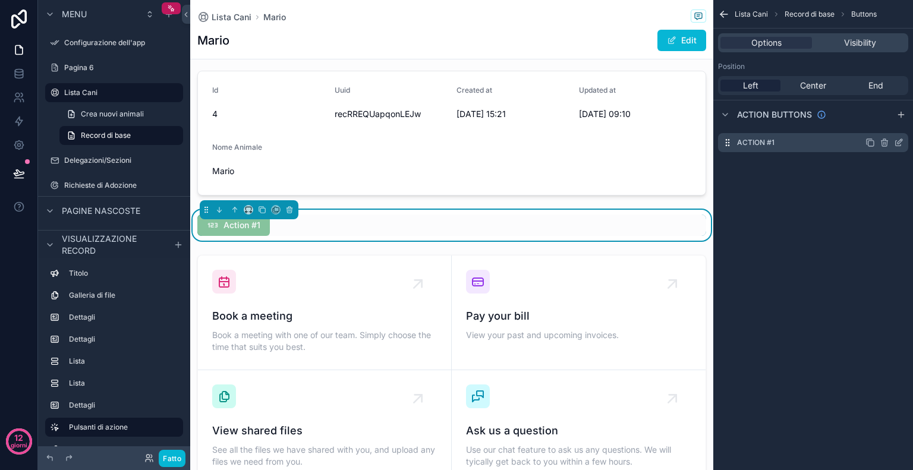
click at [897, 142] on icon "contenuto scorrevole" at bounding box center [899, 143] width 10 height 10
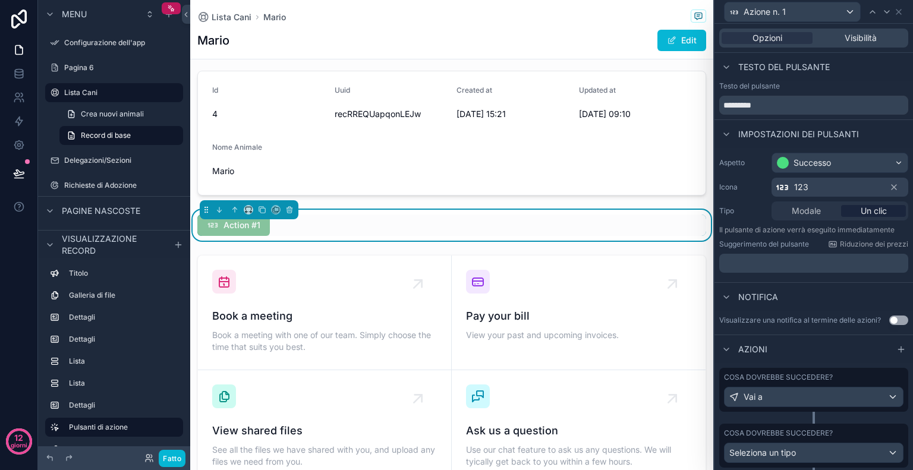
scroll to position [41, 0]
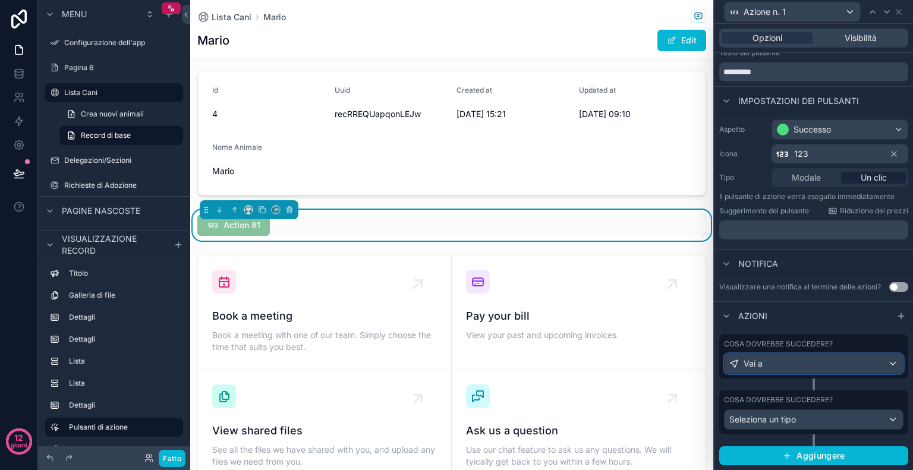
click at [817, 370] on div "Vai a" at bounding box center [814, 363] width 178 height 19
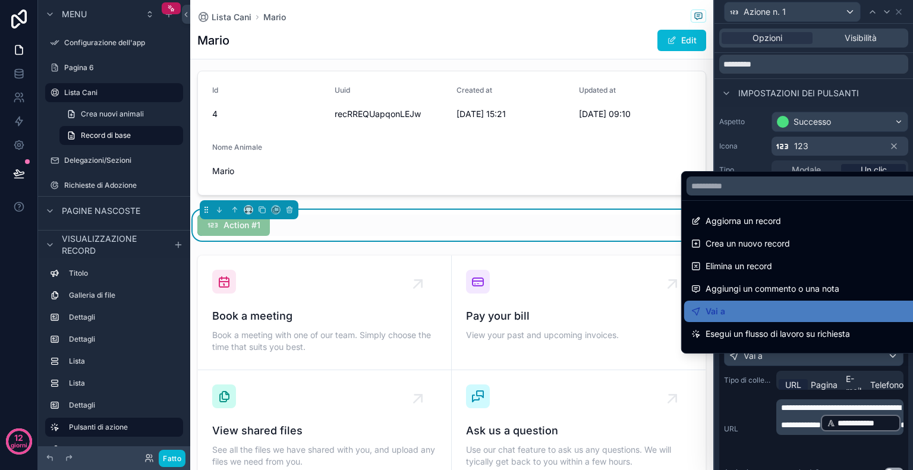
click at [873, 456] on div at bounding box center [813, 235] width 199 height 470
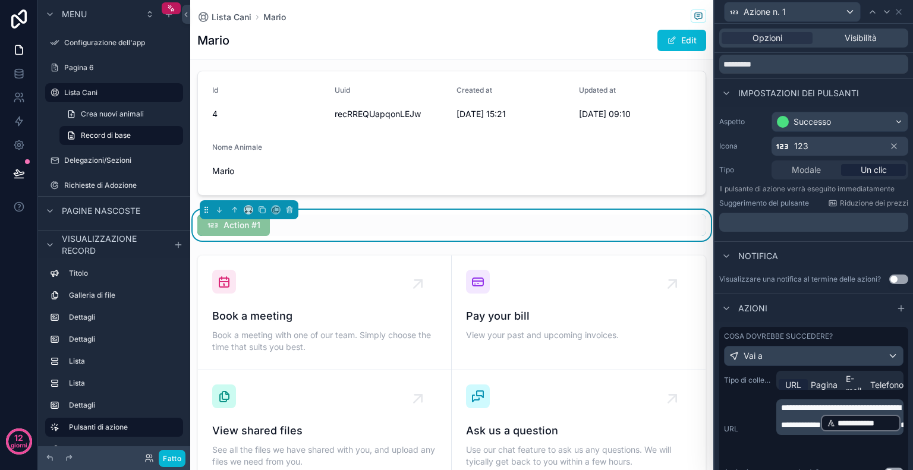
click at [873, 433] on p "**********" at bounding box center [841, 417] width 120 height 31
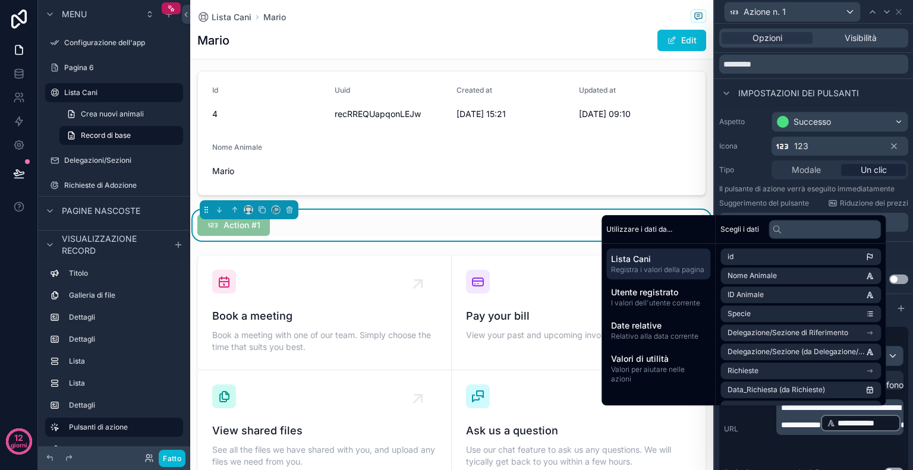
scroll to position [243, 0]
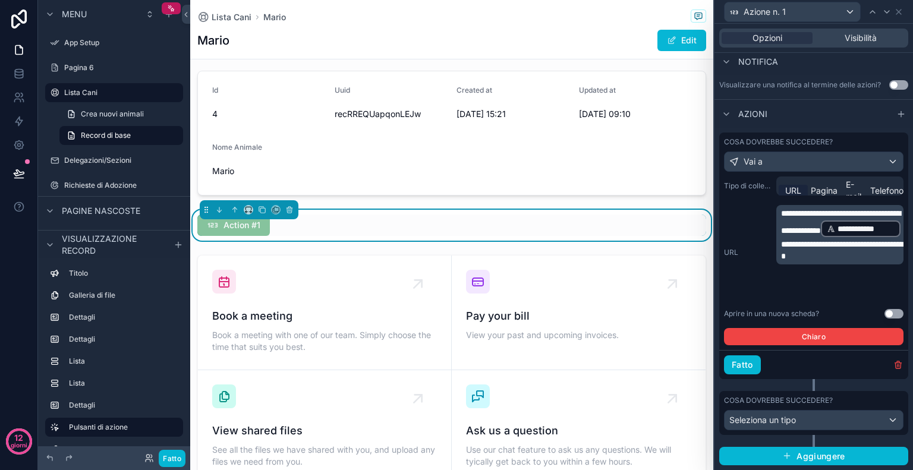
click at [810, 260] on span "**********" at bounding box center [844, 250] width 126 height 20
click at [866, 254] on p "**********" at bounding box center [841, 234] width 120 height 55
drag, startPoint x: 821, startPoint y: 292, endPoint x: 782, endPoint y: 280, distance: 41.0
click at [782, 260] on span "**********" at bounding box center [844, 243] width 126 height 34
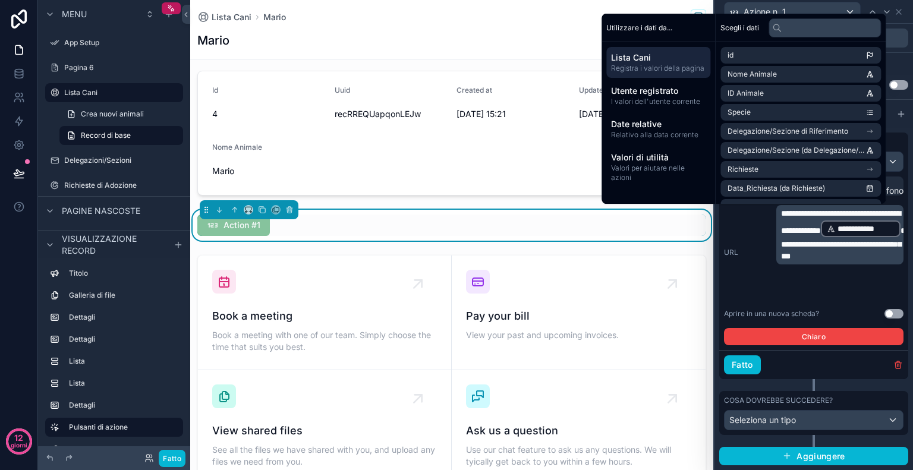
scroll to position [219, 0]
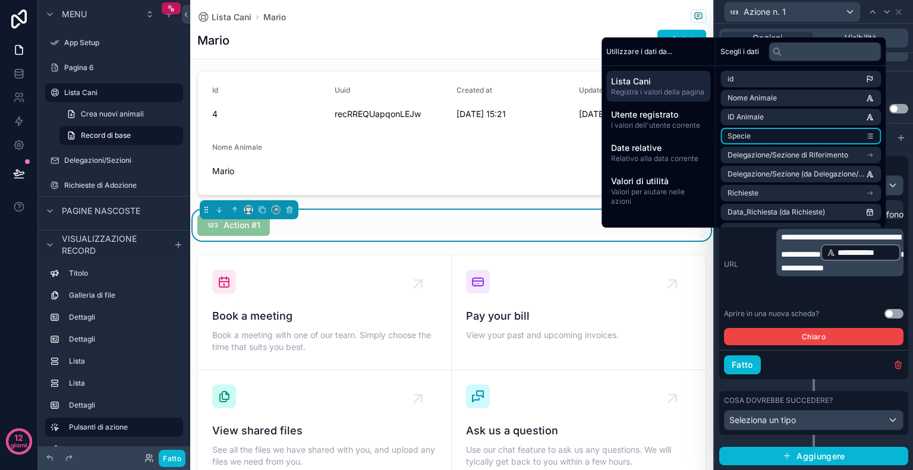
click at [787, 137] on li "Specie" at bounding box center [800, 136] width 160 height 17
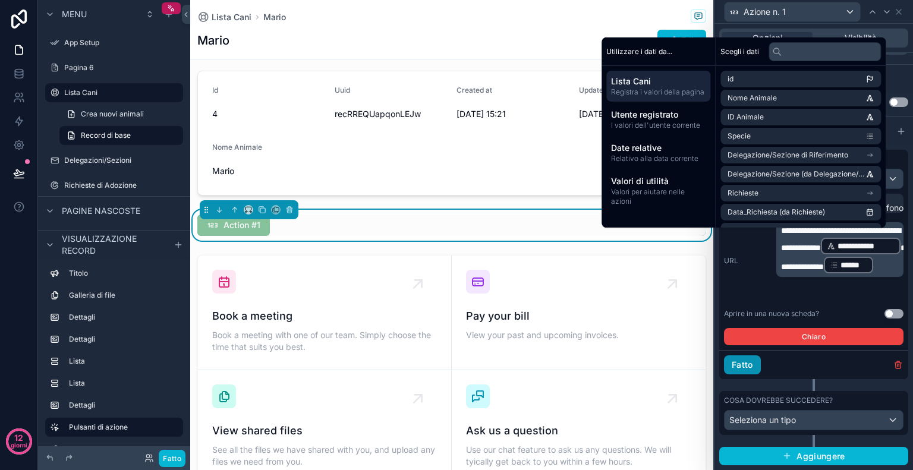
click at [751, 370] on font "Fatto" at bounding box center [742, 365] width 21 height 10
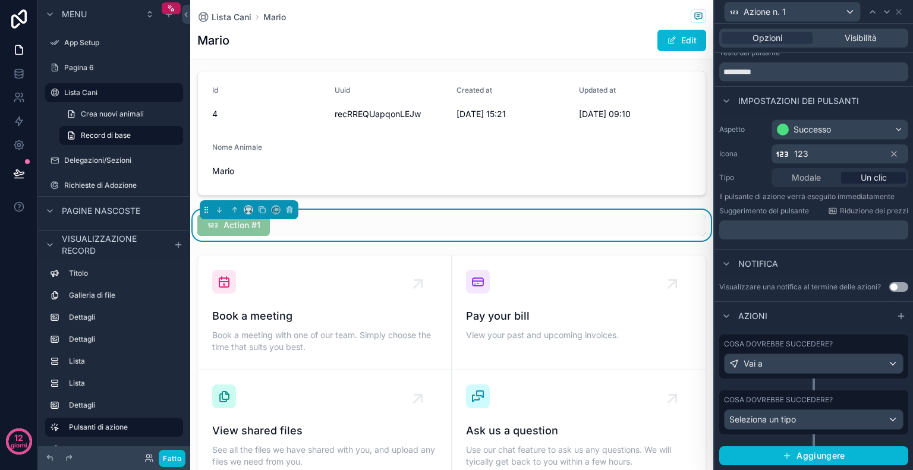
scroll to position [41, 0]
click at [165, 465] on button "Fatto" at bounding box center [172, 458] width 27 height 17
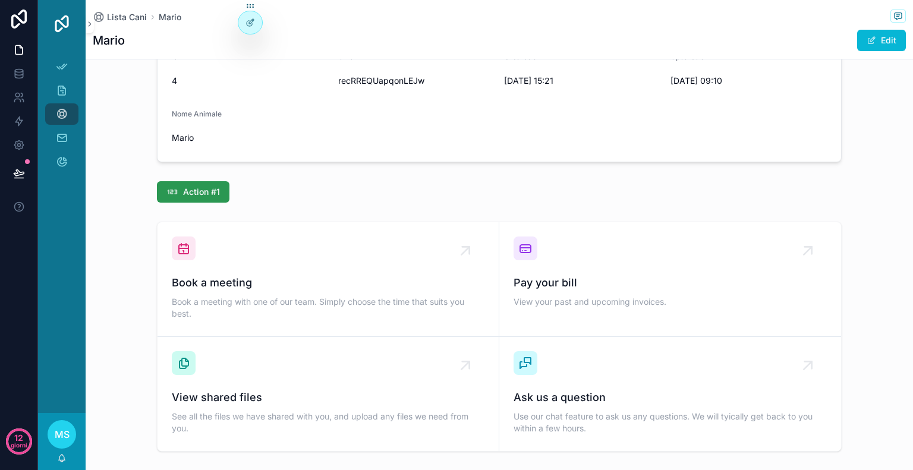
click at [197, 190] on span "Action #1" at bounding box center [201, 192] width 37 height 12
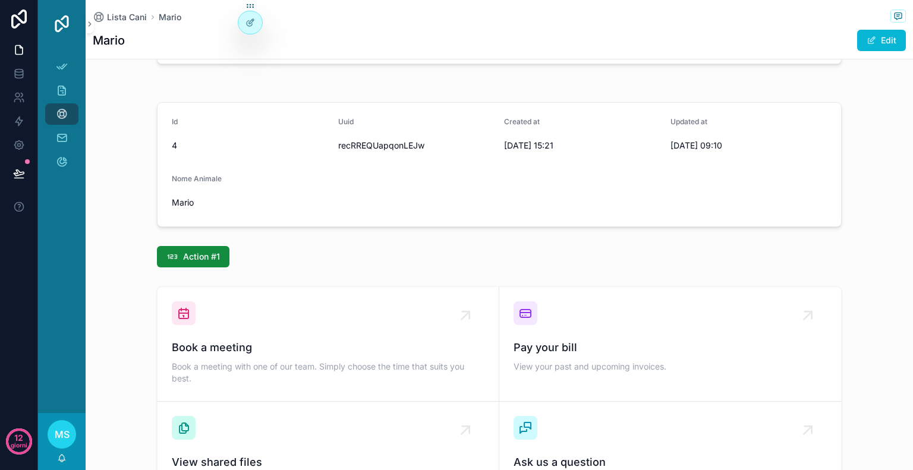
scroll to position [682, 0]
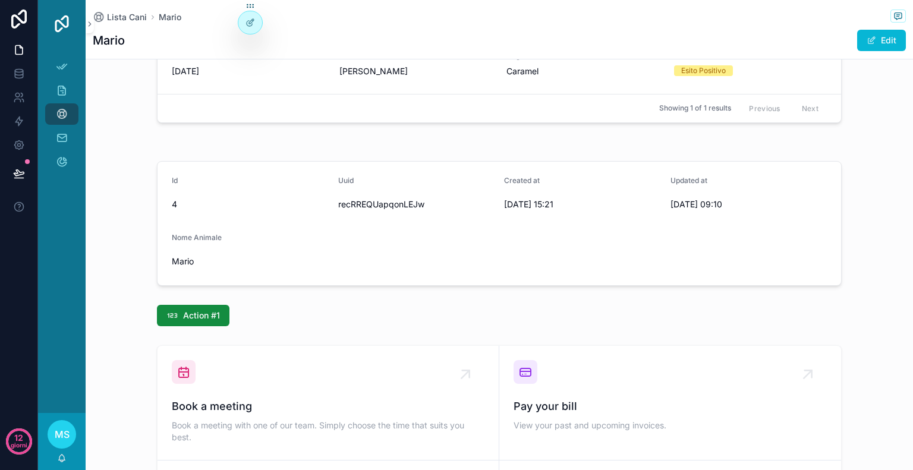
click at [247, 33] on div at bounding box center [250, 22] width 24 height 23
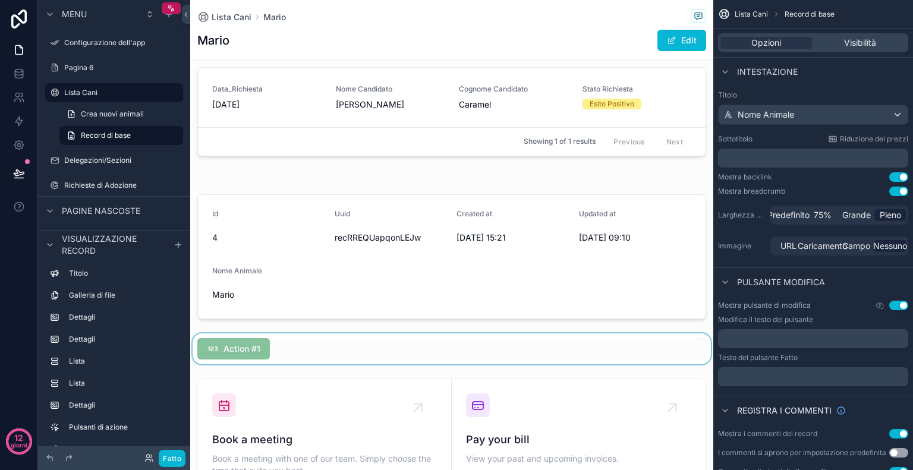
click at [297, 347] on div "contenuto scorrevole" at bounding box center [451, 348] width 523 height 31
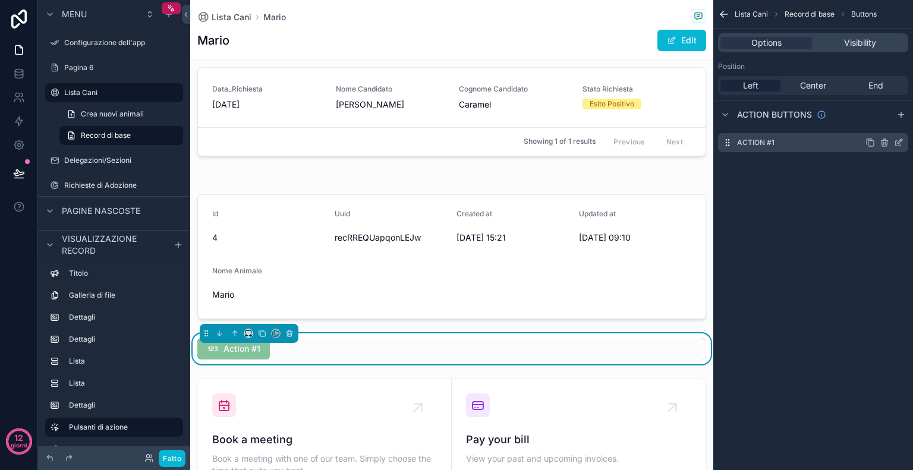
click at [900, 140] on icon "contenuto scorrevole" at bounding box center [899, 143] width 10 height 10
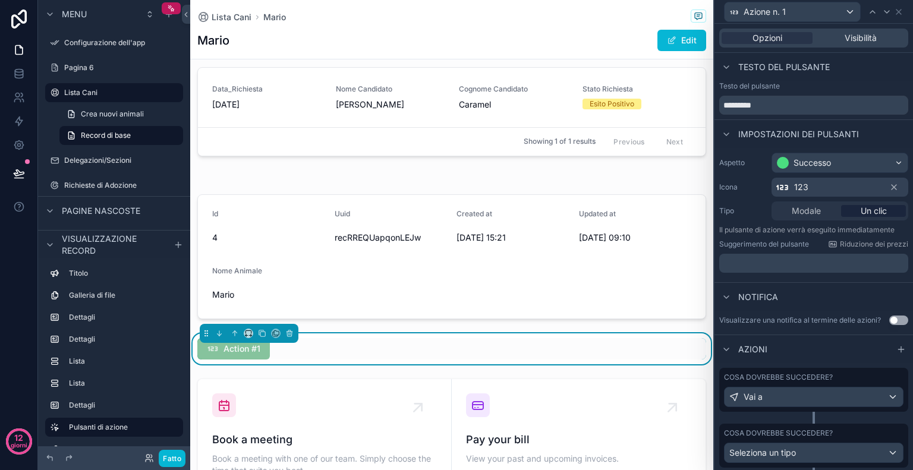
scroll to position [41, 0]
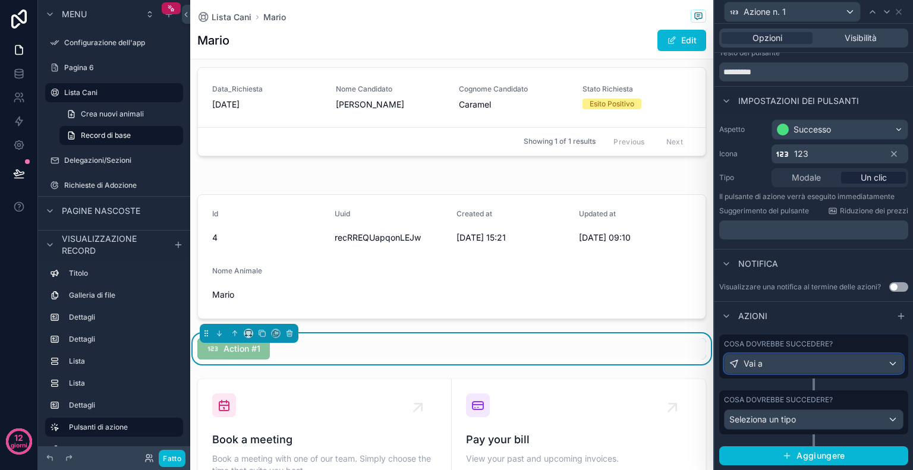
click at [821, 369] on div "Vai a" at bounding box center [814, 363] width 178 height 19
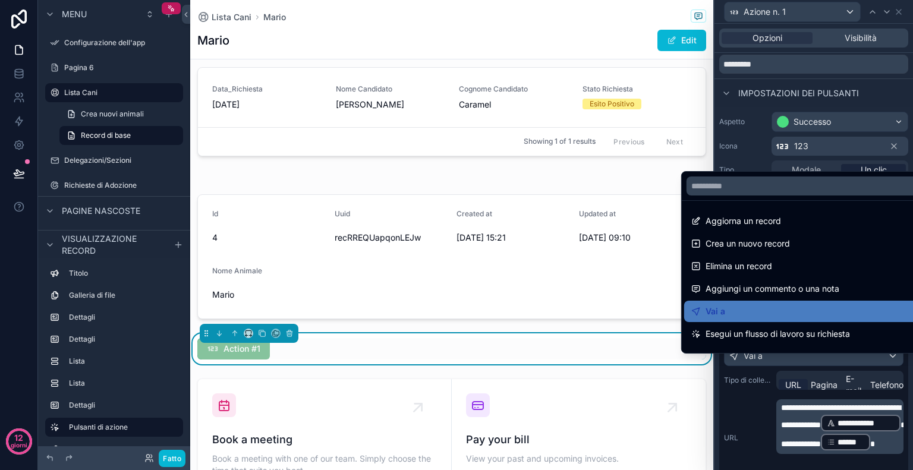
click at [835, 433] on div at bounding box center [813, 235] width 199 height 470
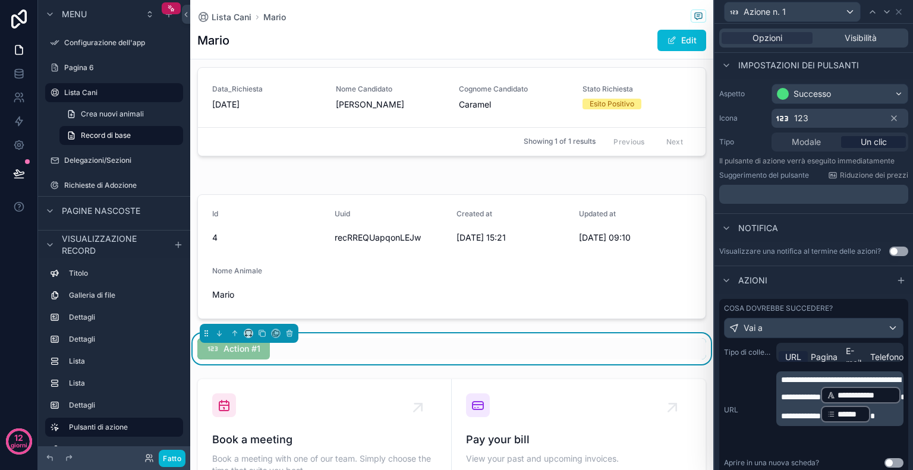
scroll to position [70, 0]
drag, startPoint x: 889, startPoint y: 443, endPoint x: 882, endPoint y: 429, distance: 15.7
click at [882, 423] on p "**********" at bounding box center [841, 398] width 120 height 50
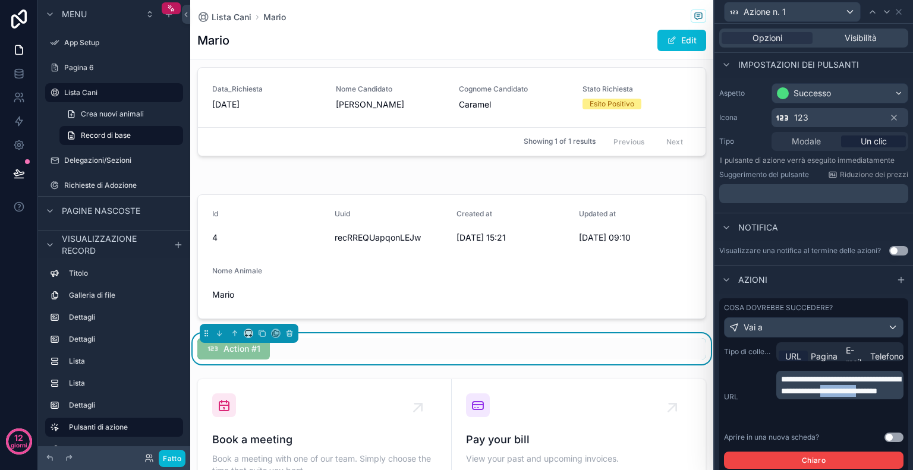
drag, startPoint x: 813, startPoint y: 425, endPoint x: 840, endPoint y: 413, distance: 29.8
click at [840, 395] on span "**********" at bounding box center [840, 385] width 119 height 20
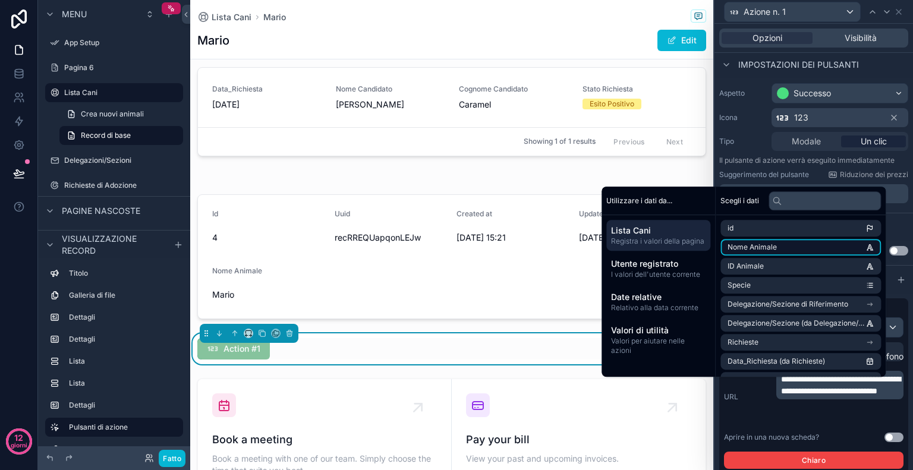
click at [788, 249] on li "Nome Animale" at bounding box center [800, 247] width 160 height 17
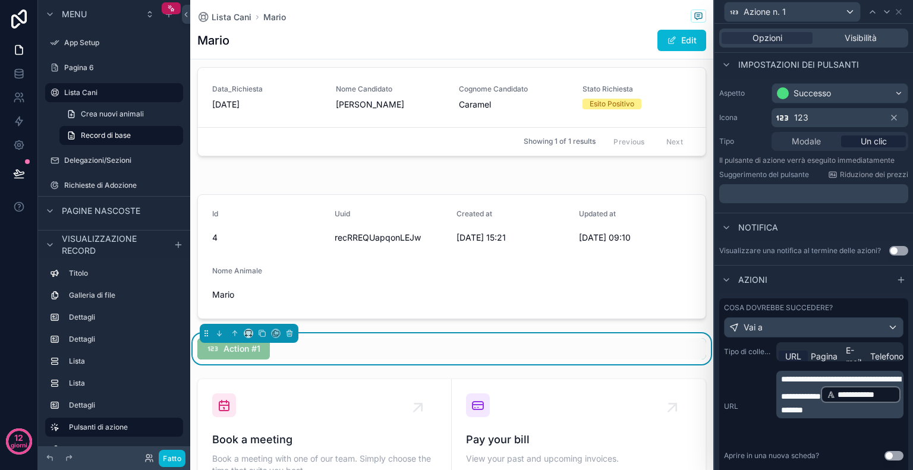
click at [803, 414] on span "*******" at bounding box center [792, 410] width 22 height 8
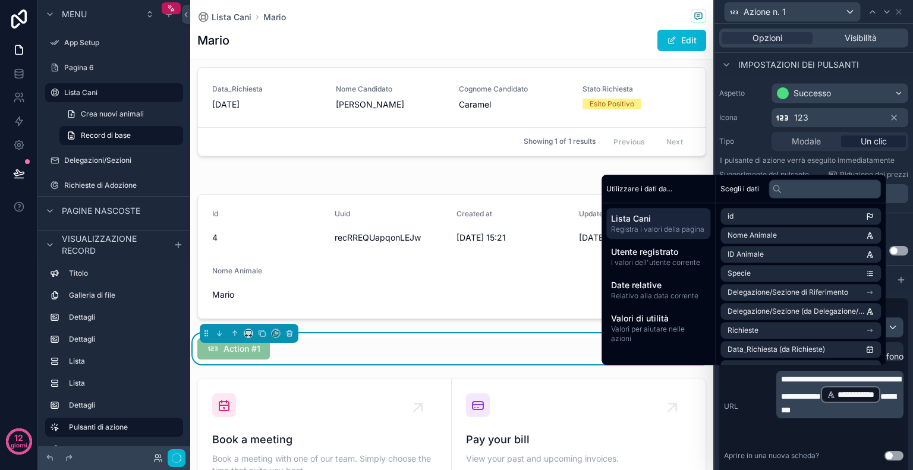
scroll to position [81, 0]
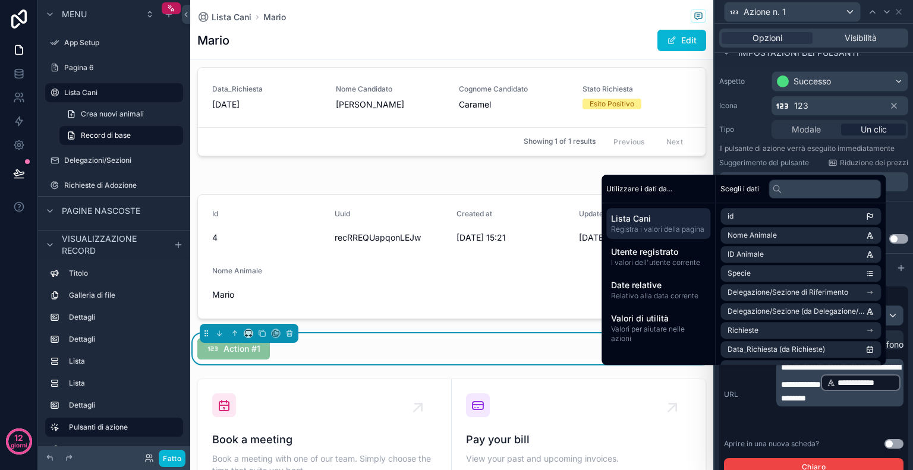
click at [826, 404] on p "**********" at bounding box center [841, 382] width 120 height 43
click at [777, 273] on li "Specie" at bounding box center [800, 273] width 160 height 17
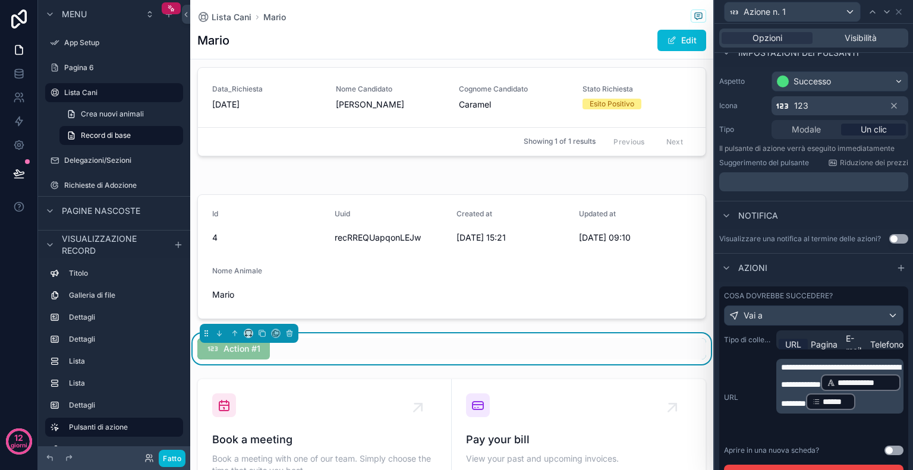
click at [744, 427] on div "**********" at bounding box center [814, 397] width 180 height 77
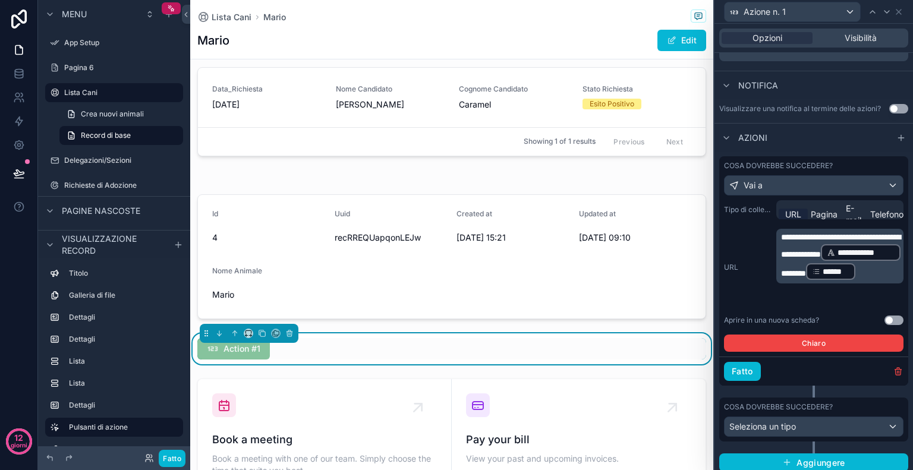
scroll to position [226, 0]
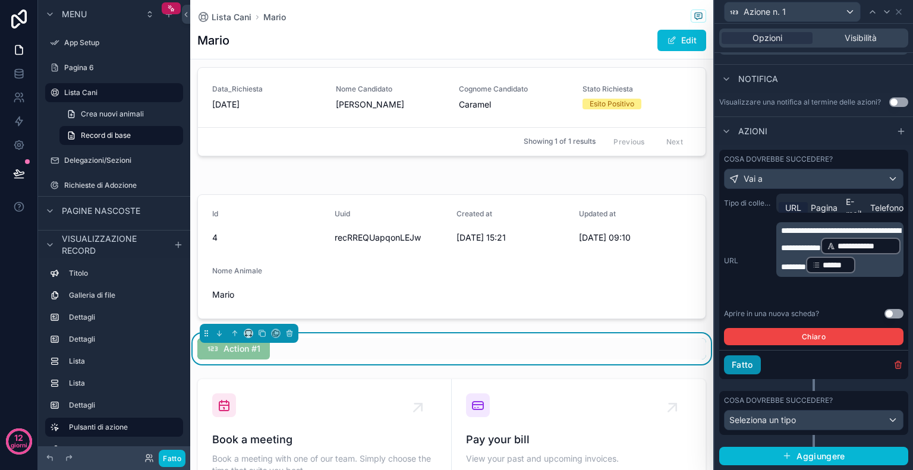
click at [742, 368] on font "Fatto" at bounding box center [742, 365] width 21 height 10
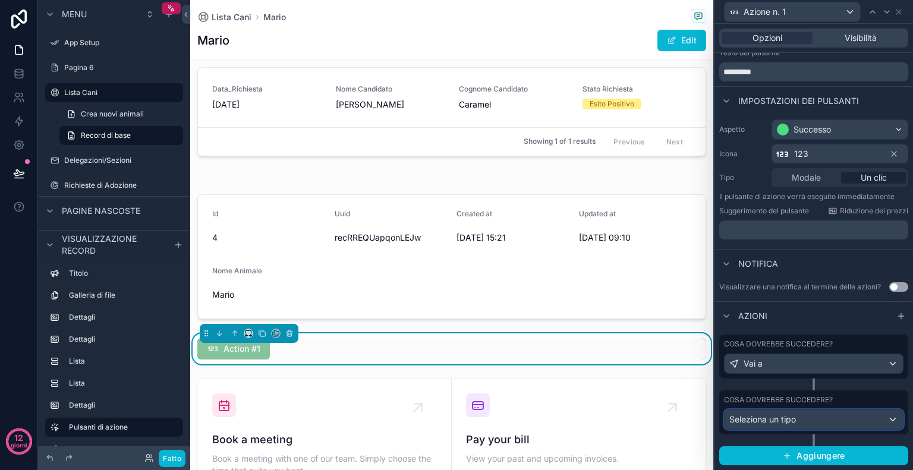
click at [851, 418] on div "Seleziona un tipo" at bounding box center [814, 419] width 178 height 19
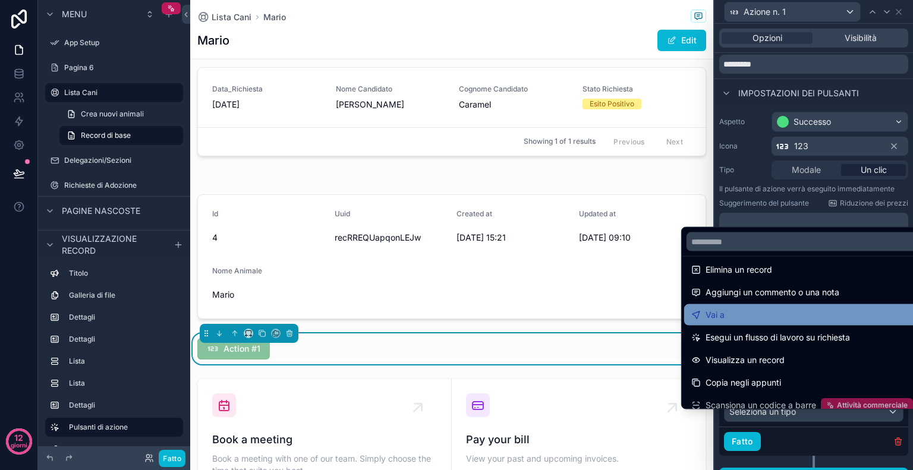
scroll to position [62, 0]
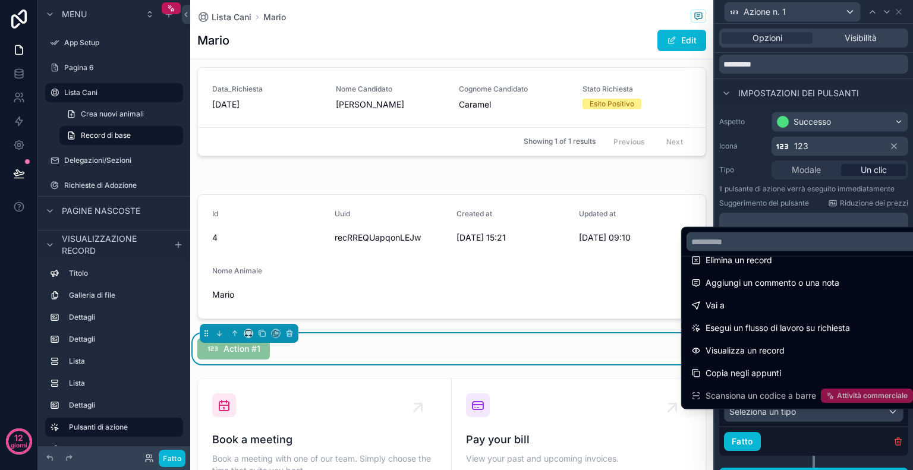
click at [899, 432] on div at bounding box center [813, 235] width 199 height 470
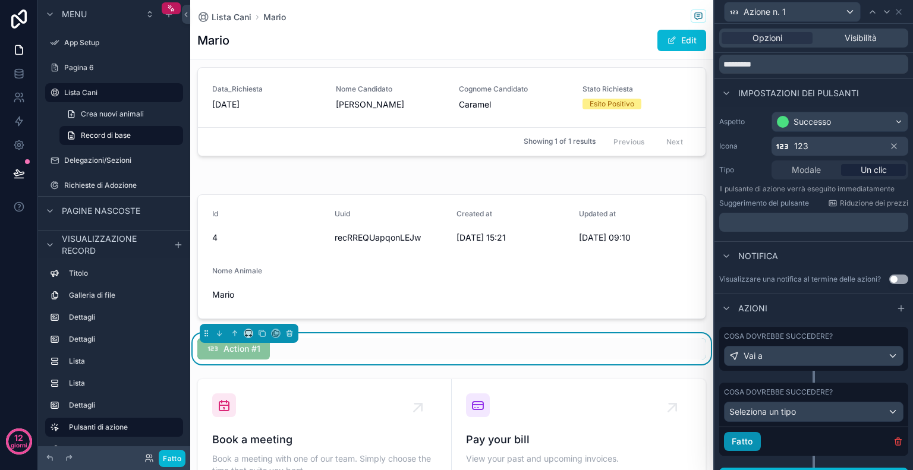
scroll to position [70, 0]
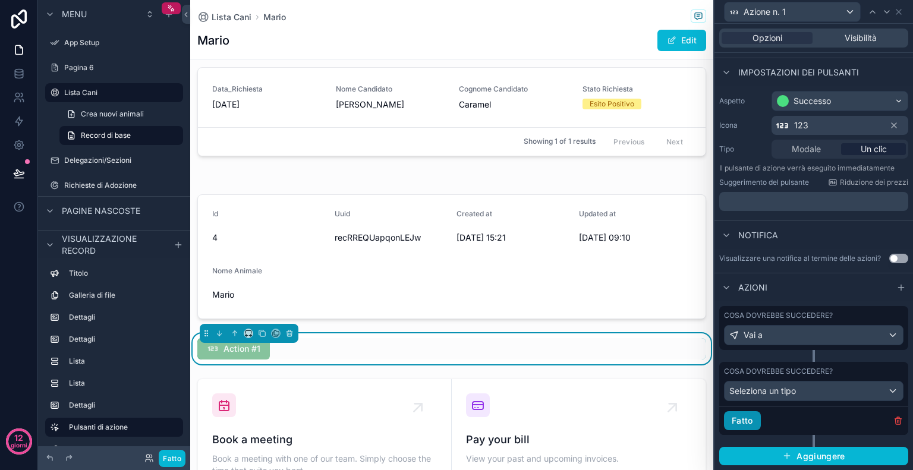
click at [742, 422] on font "Fatto" at bounding box center [742, 420] width 21 height 10
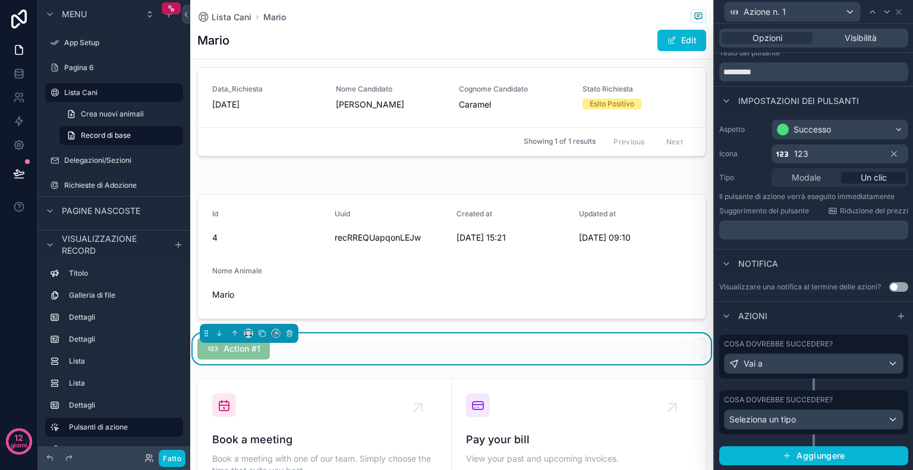
scroll to position [41, 0]
click at [166, 452] on button "Fatto" at bounding box center [172, 458] width 27 height 17
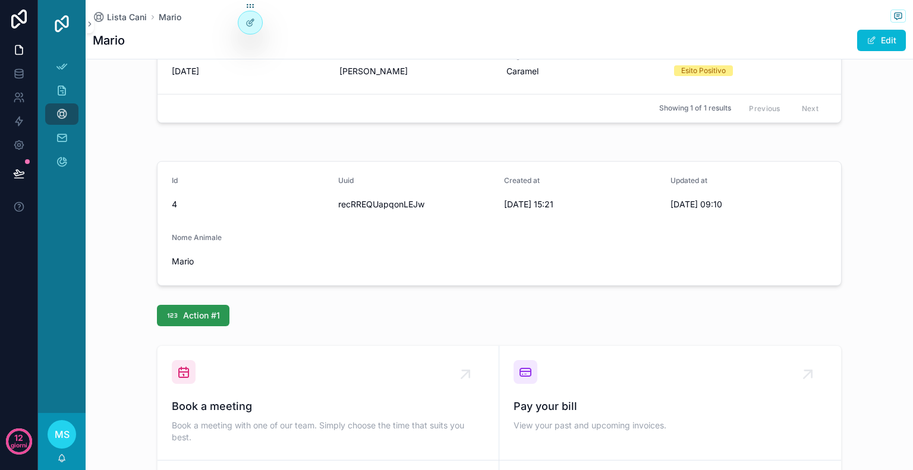
click at [193, 321] on button "Action #1" at bounding box center [193, 315] width 73 height 21
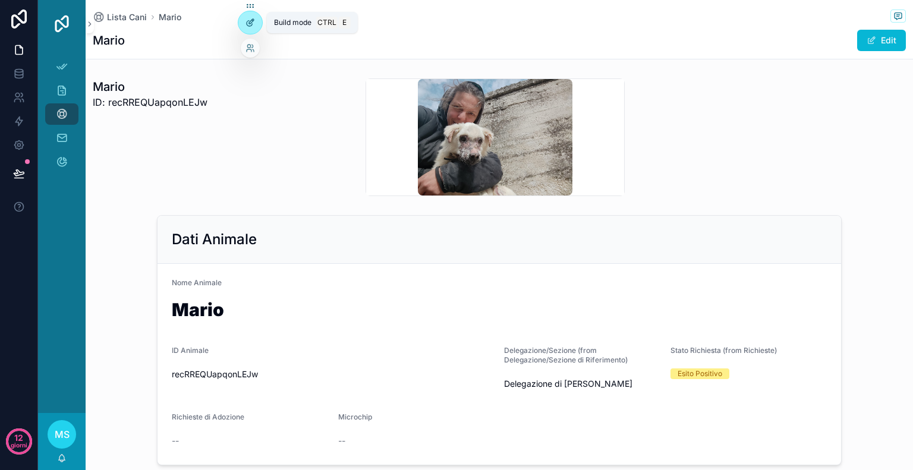
click at [251, 32] on div at bounding box center [250, 22] width 24 height 23
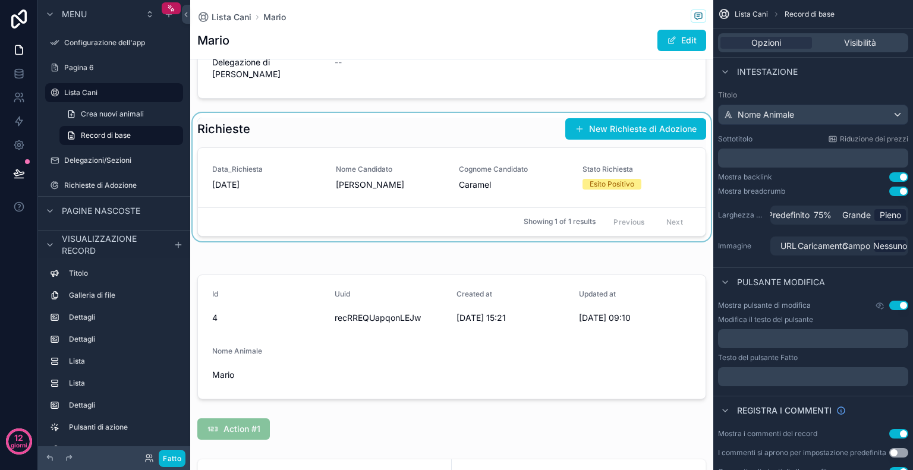
scroll to position [603, 0]
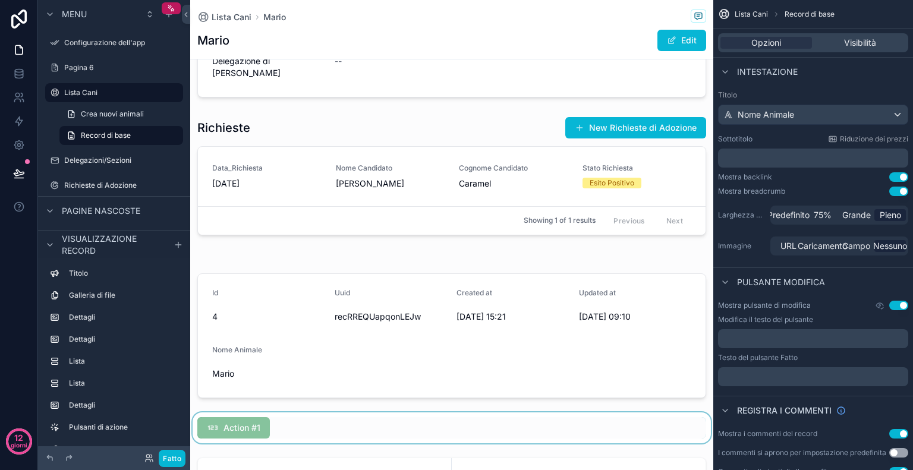
click at [254, 432] on div "contenuto scorrevole" at bounding box center [451, 428] width 523 height 31
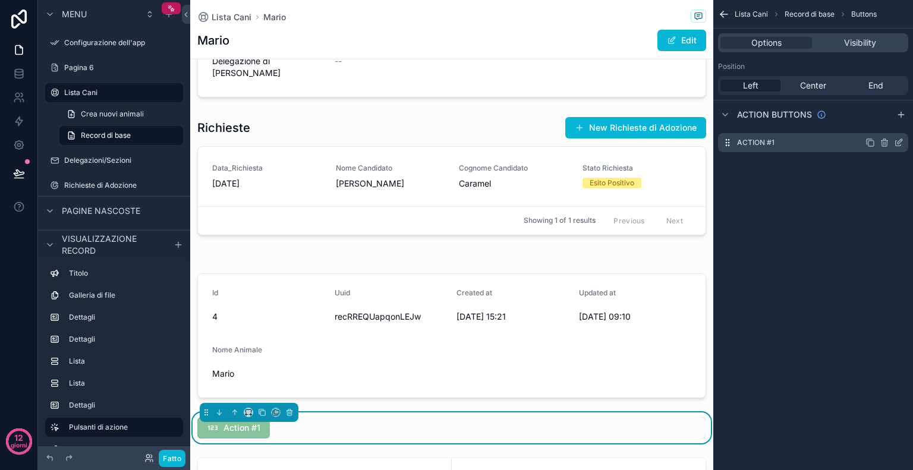
click at [897, 144] on icon "contenuto scorrevole" at bounding box center [899, 143] width 10 height 10
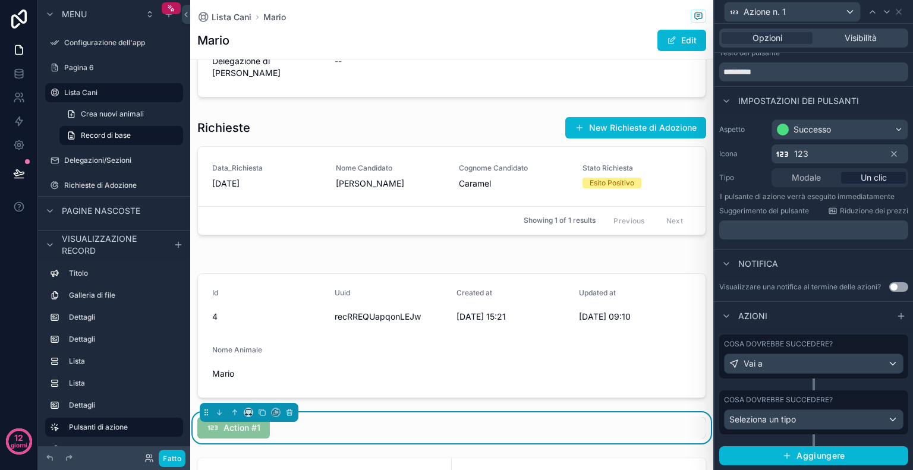
scroll to position [41, 0]
click at [839, 367] on div "Vai a" at bounding box center [814, 363] width 178 height 19
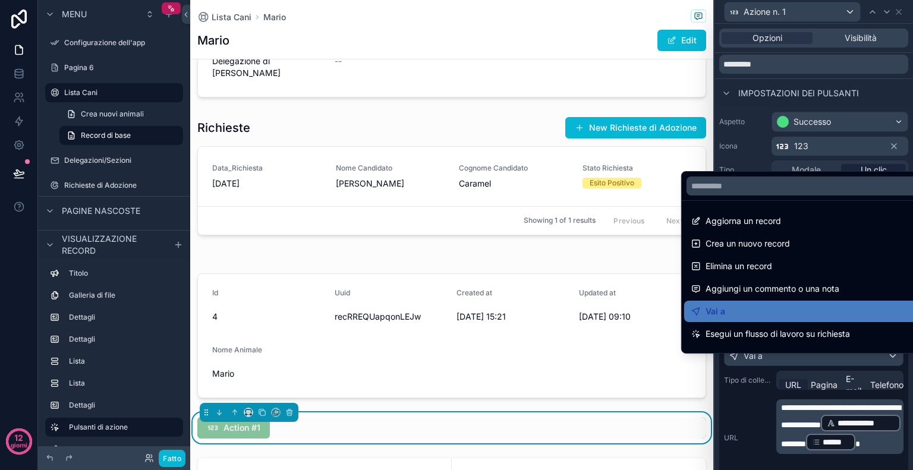
click at [858, 440] on div at bounding box center [813, 235] width 199 height 470
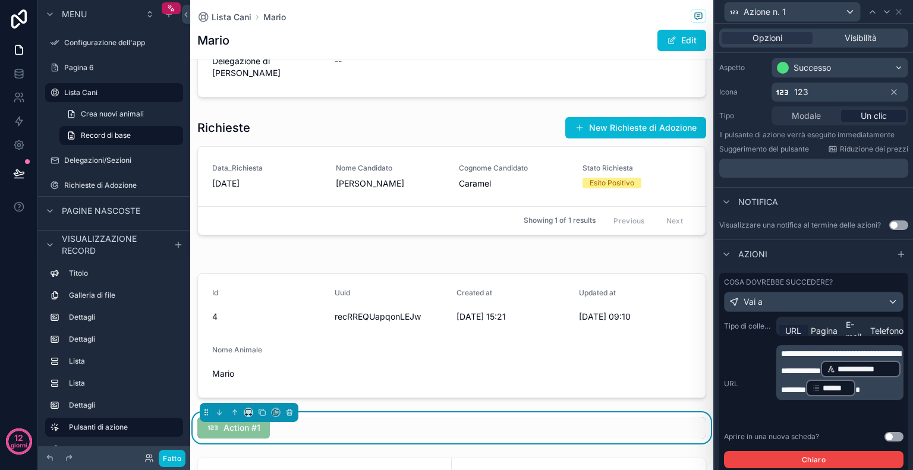
scroll to position [96, 0]
click at [806, 393] on font "********" at bounding box center [793, 389] width 25 height 8
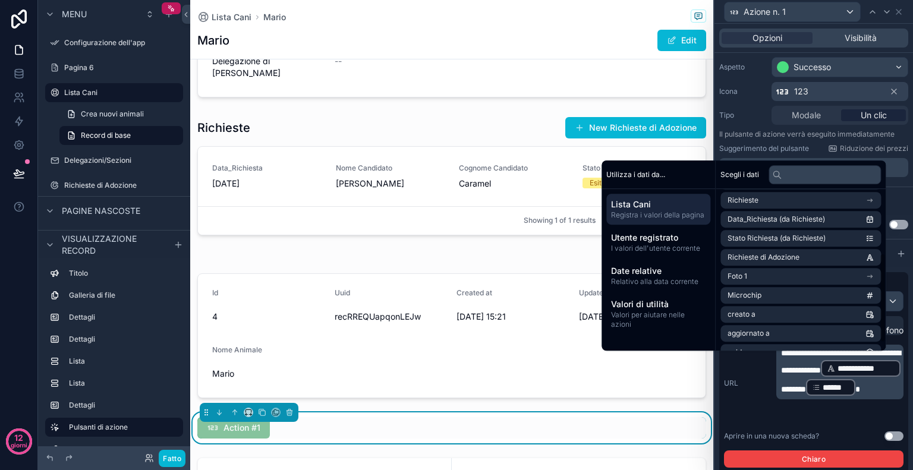
scroll to position [124, 0]
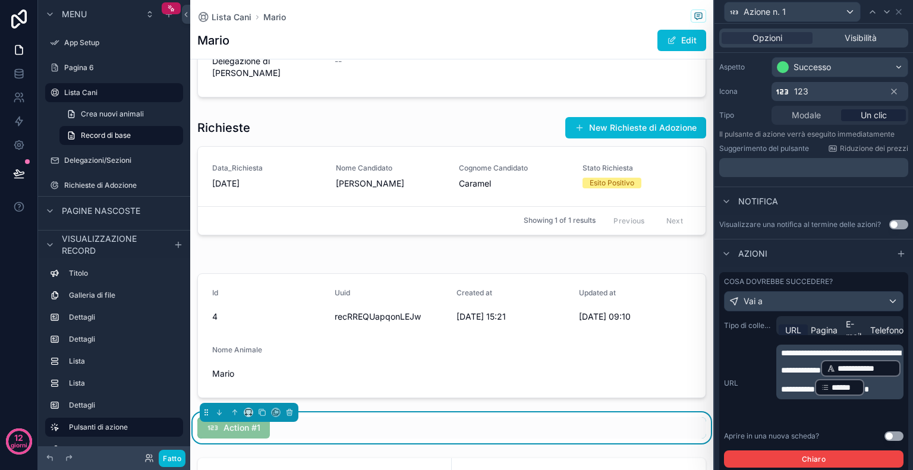
click at [887, 397] on p "**********" at bounding box center [841, 372] width 120 height 50
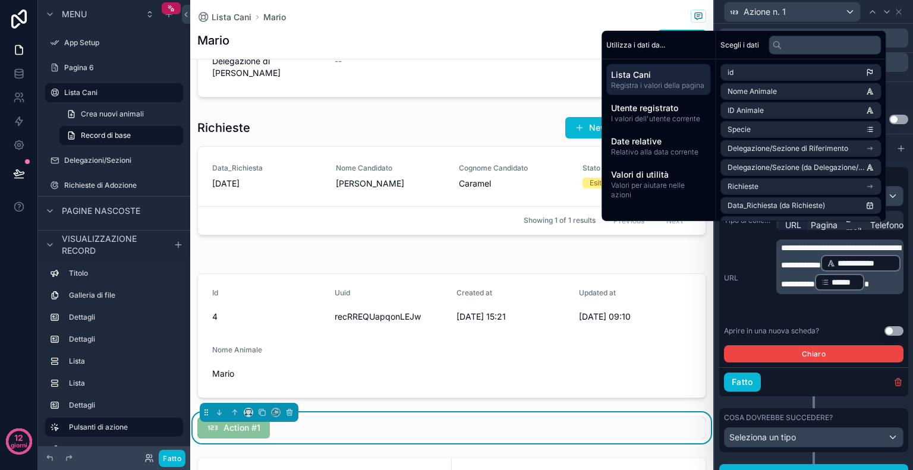
scroll to position [226, 0]
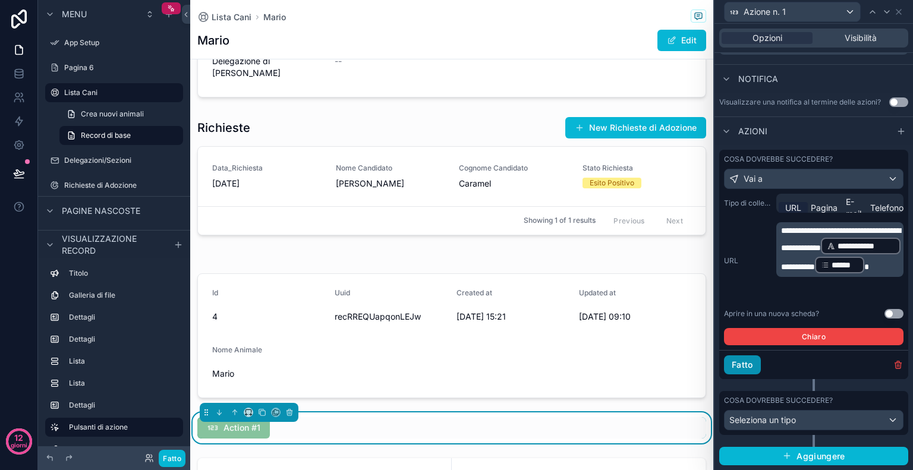
click at [747, 373] on button "Fatto" at bounding box center [742, 364] width 37 height 19
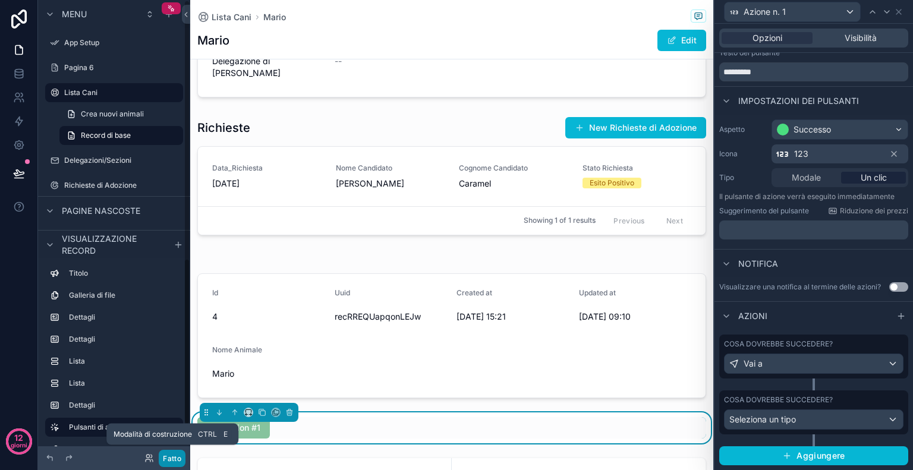
click at [172, 455] on font "Fatto" at bounding box center [172, 458] width 18 height 9
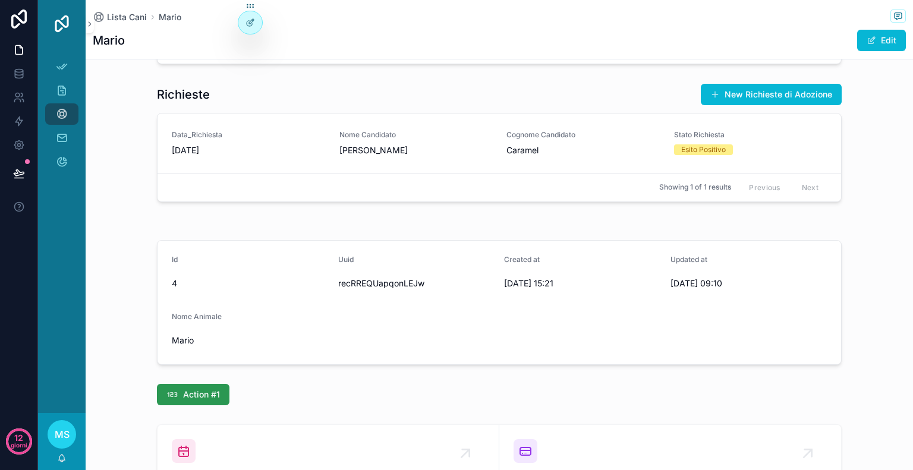
click at [204, 392] on span "Action #1" at bounding box center [201, 395] width 37 height 12
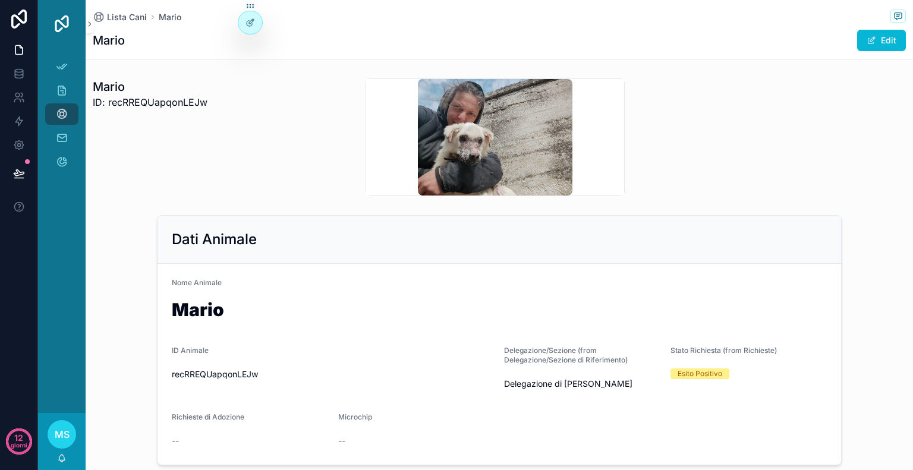
click at [235, 112] on div "[PERSON_NAME] ID: recRREQUapqonLEJw" at bounding box center [222, 137] width 273 height 127
click at [252, 23] on icon at bounding box center [250, 23] width 10 height 10
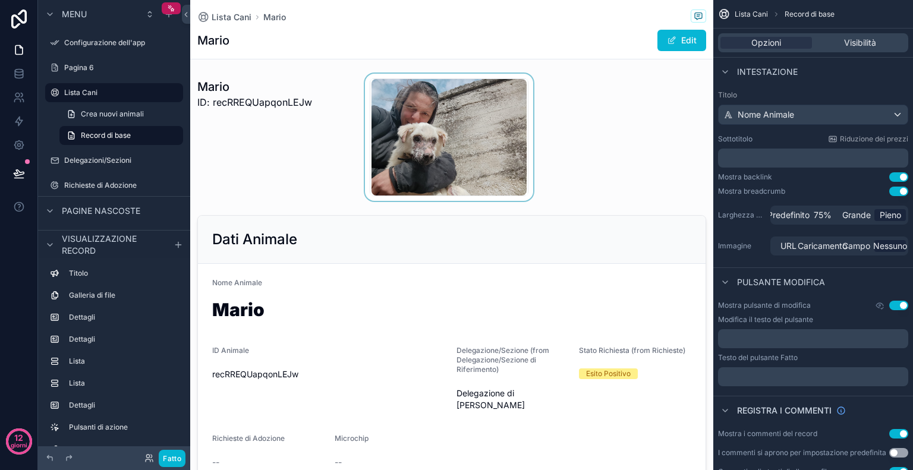
click at [407, 147] on div "contenuto scorrevole" at bounding box center [449, 137] width 172 height 127
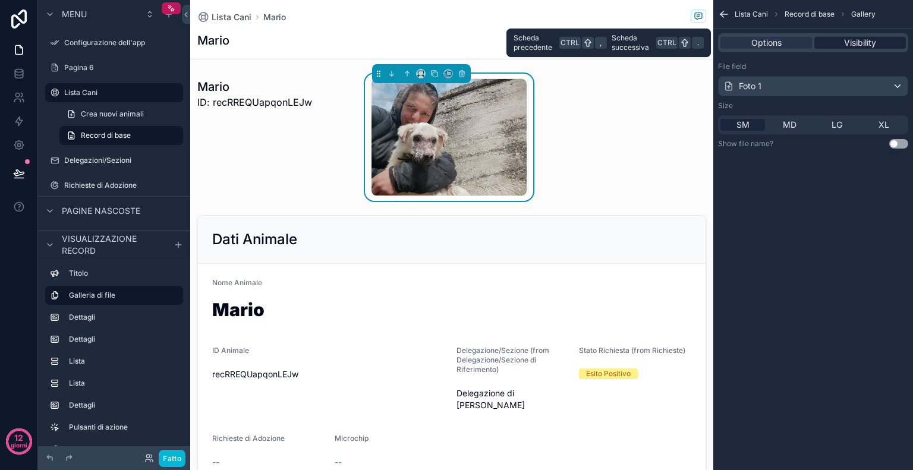
click at [877, 38] on div "Visibility" at bounding box center [860, 43] width 92 height 12
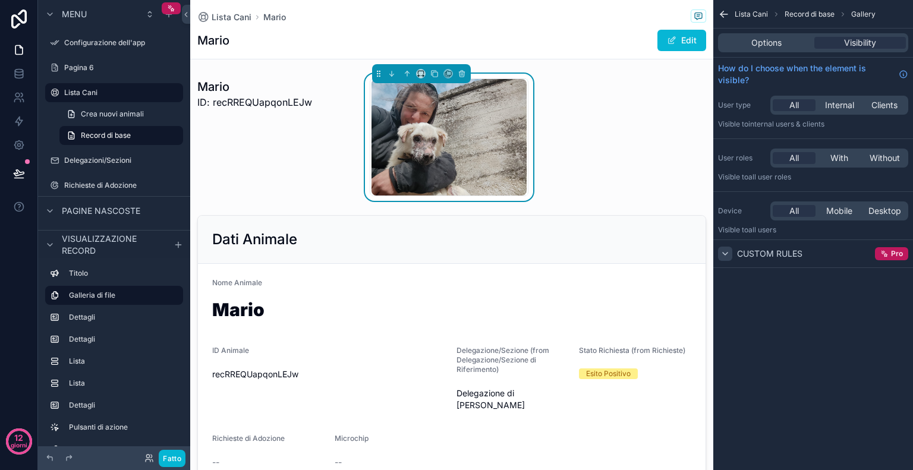
click at [731, 249] on div "contenuto scorrevole" at bounding box center [725, 254] width 14 height 14
click at [417, 77] on icon "contenuto scorrevole" at bounding box center [421, 74] width 8 height 8
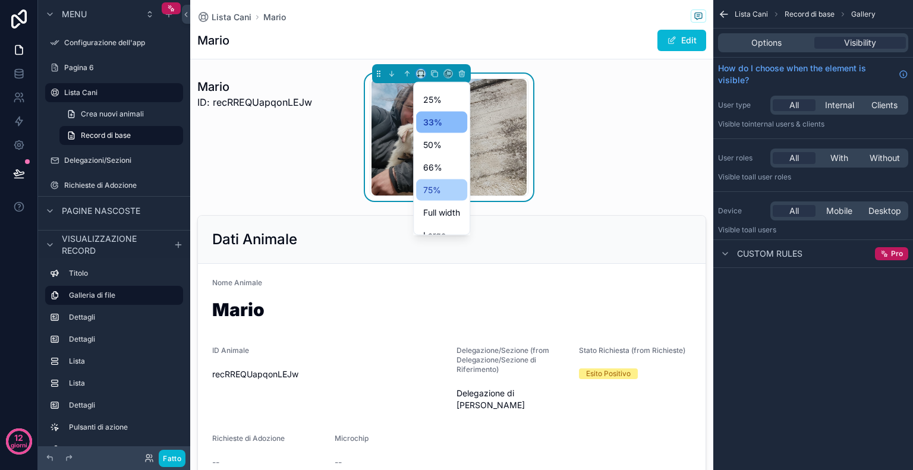
scroll to position [32, 0]
click at [584, 197] on div "contenuto scorrevole" at bounding box center [456, 235] width 913 height 470
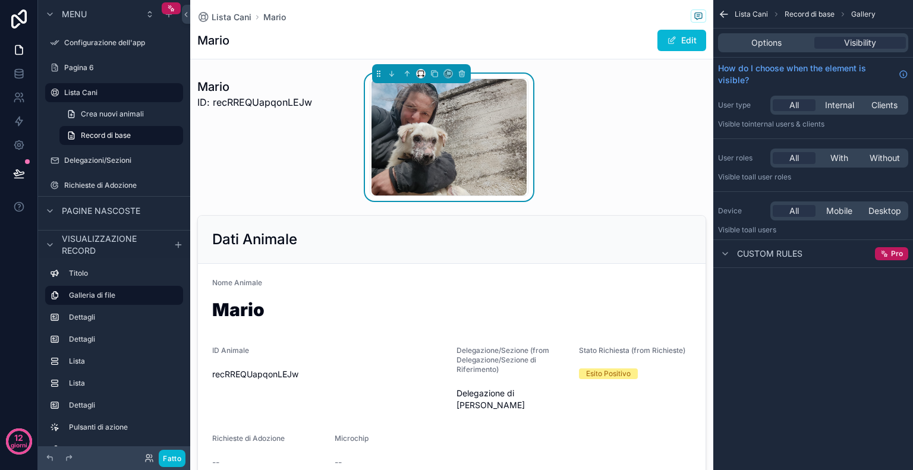
click at [445, 97] on img "contenuto scorrevole" at bounding box center [449, 137] width 155 height 117
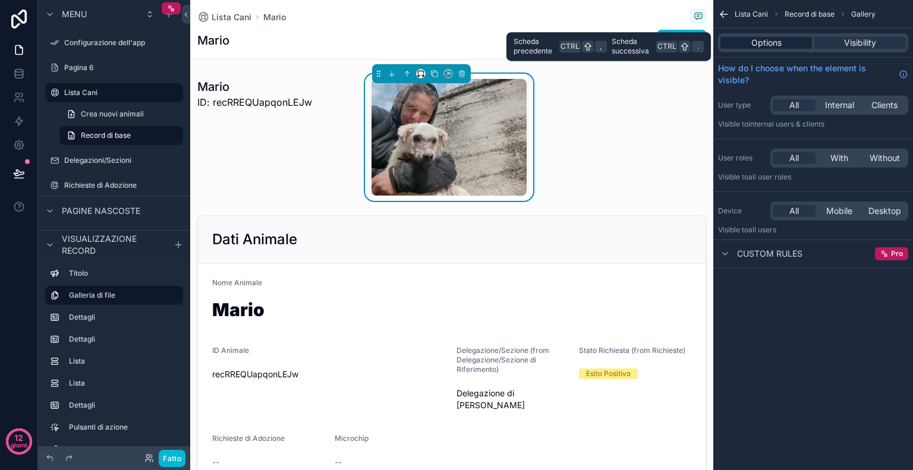
click at [768, 40] on span "Options" at bounding box center [766, 43] width 30 height 12
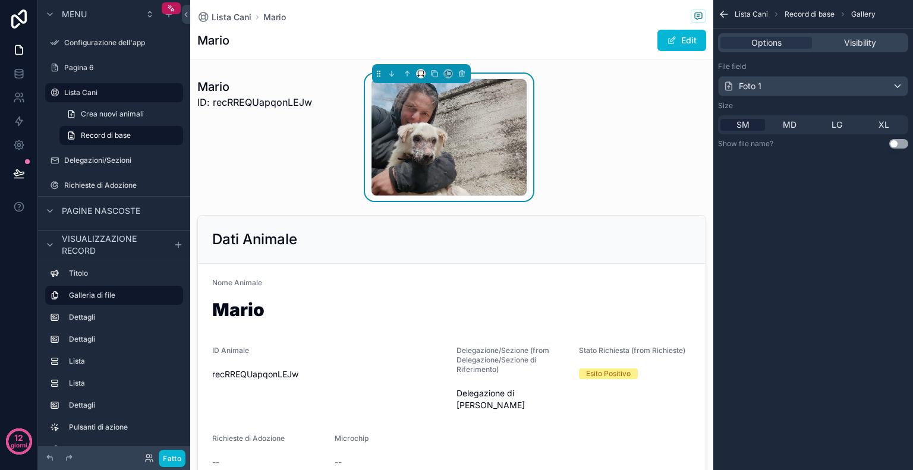
click at [899, 144] on button "Use setting" at bounding box center [898, 144] width 19 height 10
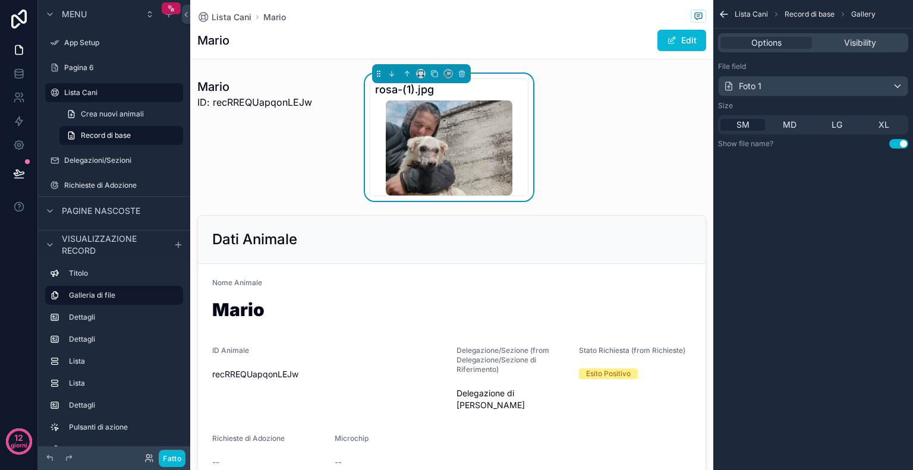
click at [899, 144] on button "Use setting" at bounding box center [898, 144] width 19 height 10
